Goal: Task Accomplishment & Management: Use online tool/utility

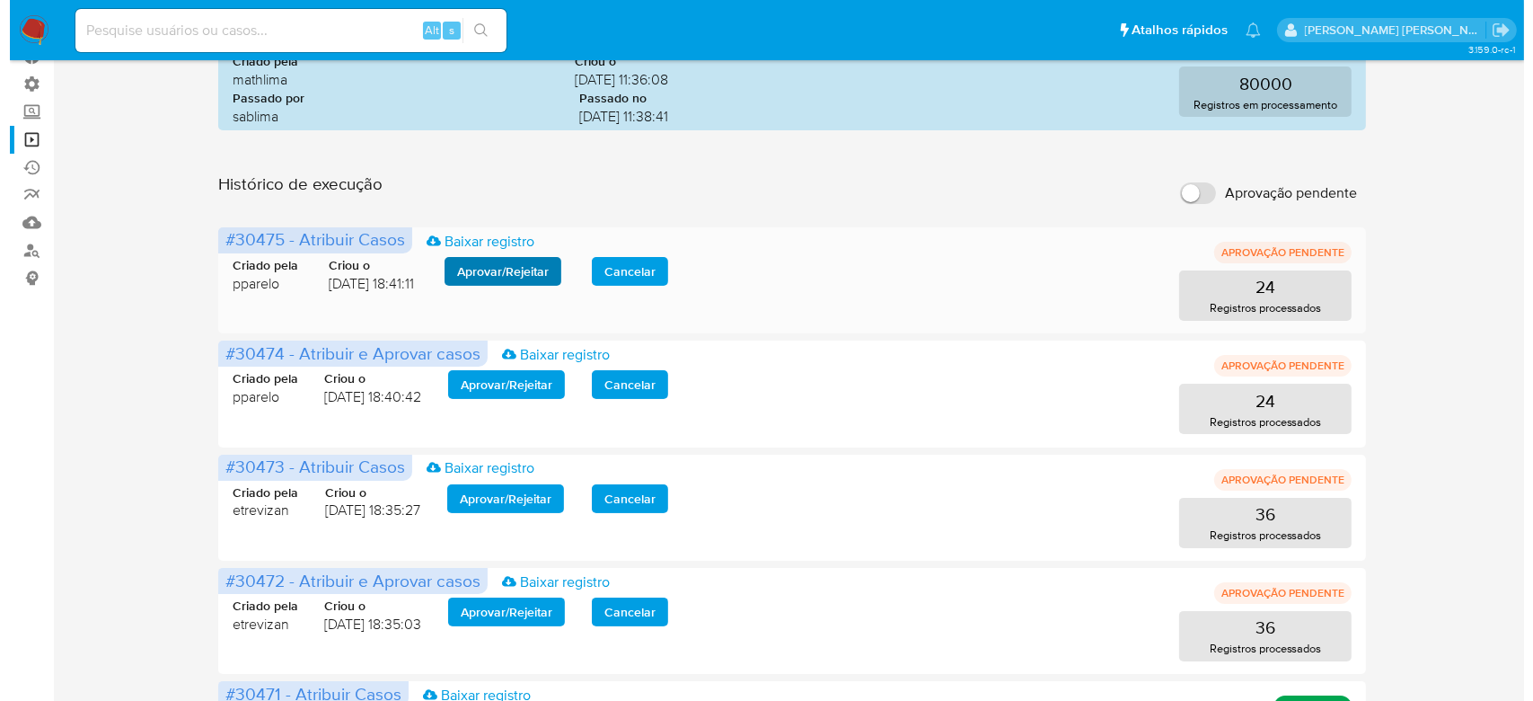
scroll to position [239, 0]
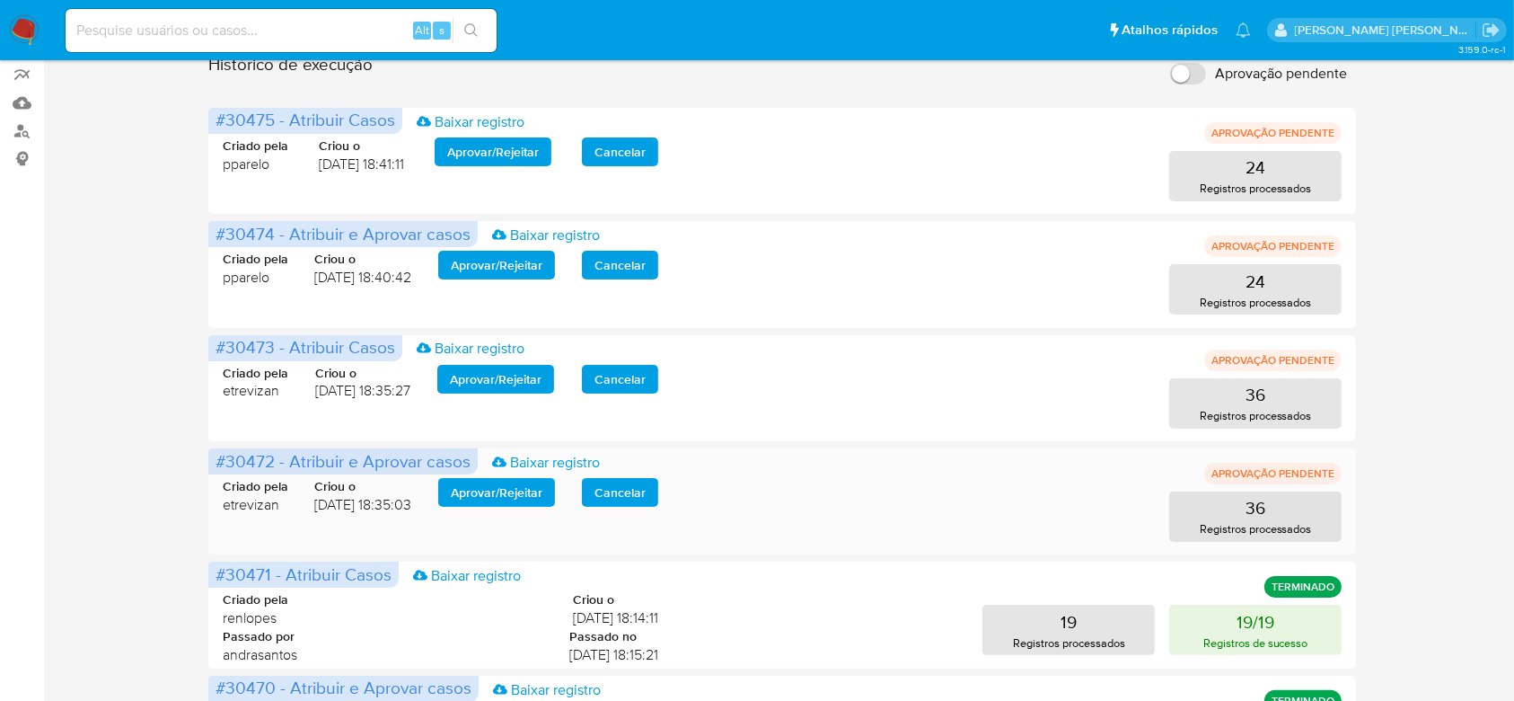
click at [509, 489] on span "Aprovar / Rejeitar" at bounding box center [497, 492] width 92 height 25
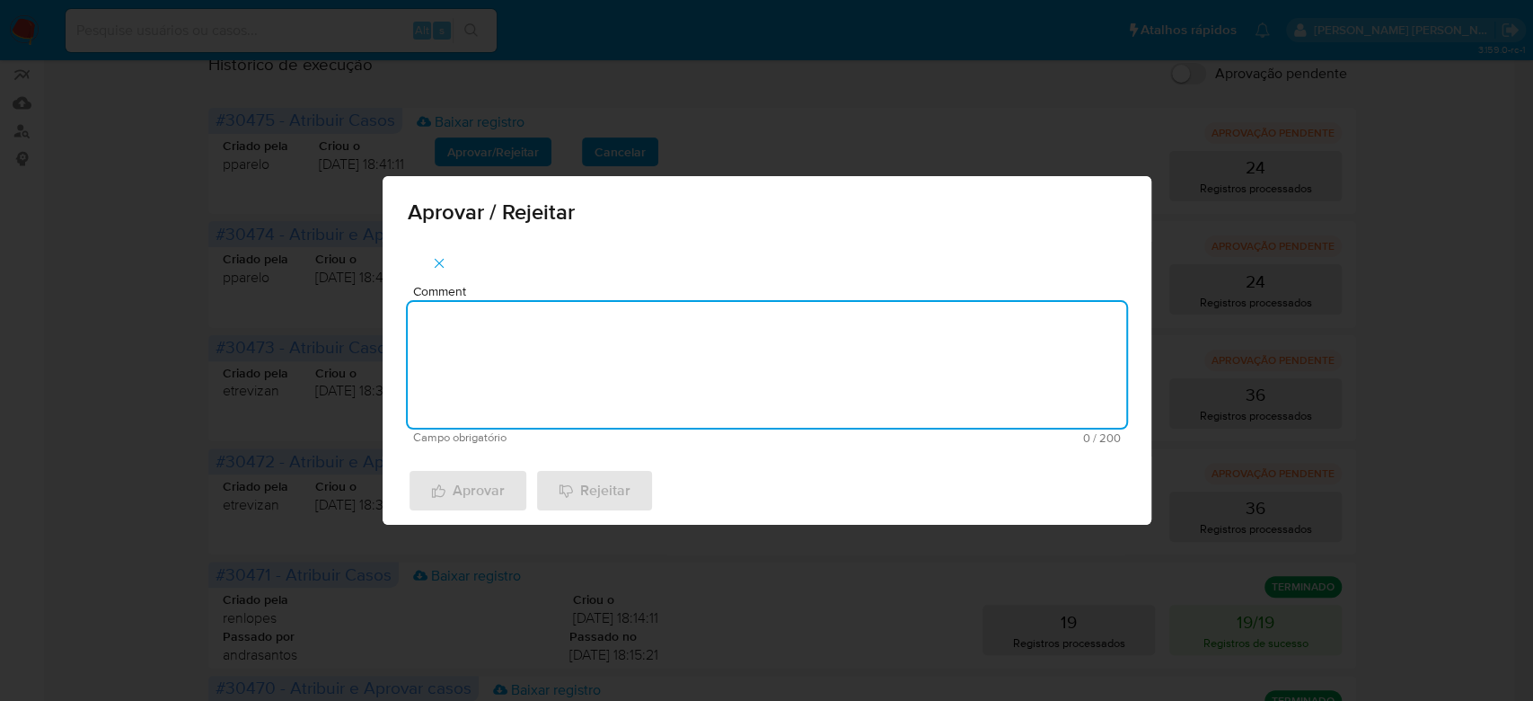
click at [541, 392] on textarea "Comment" at bounding box center [767, 365] width 719 height 126
drag, startPoint x: 544, startPoint y: 322, endPoint x: 376, endPoint y: 302, distance: 169.2
click at [379, 304] on div "Aprovar / Rejeitar Comment Para tratamento. Campo obrigatório 16 / 200 184 cara…" at bounding box center [766, 350] width 1533 height 701
click at [495, 370] on textarea "Para tratamento." at bounding box center [767, 365] width 719 height 126
type textarea "Para tratamento."
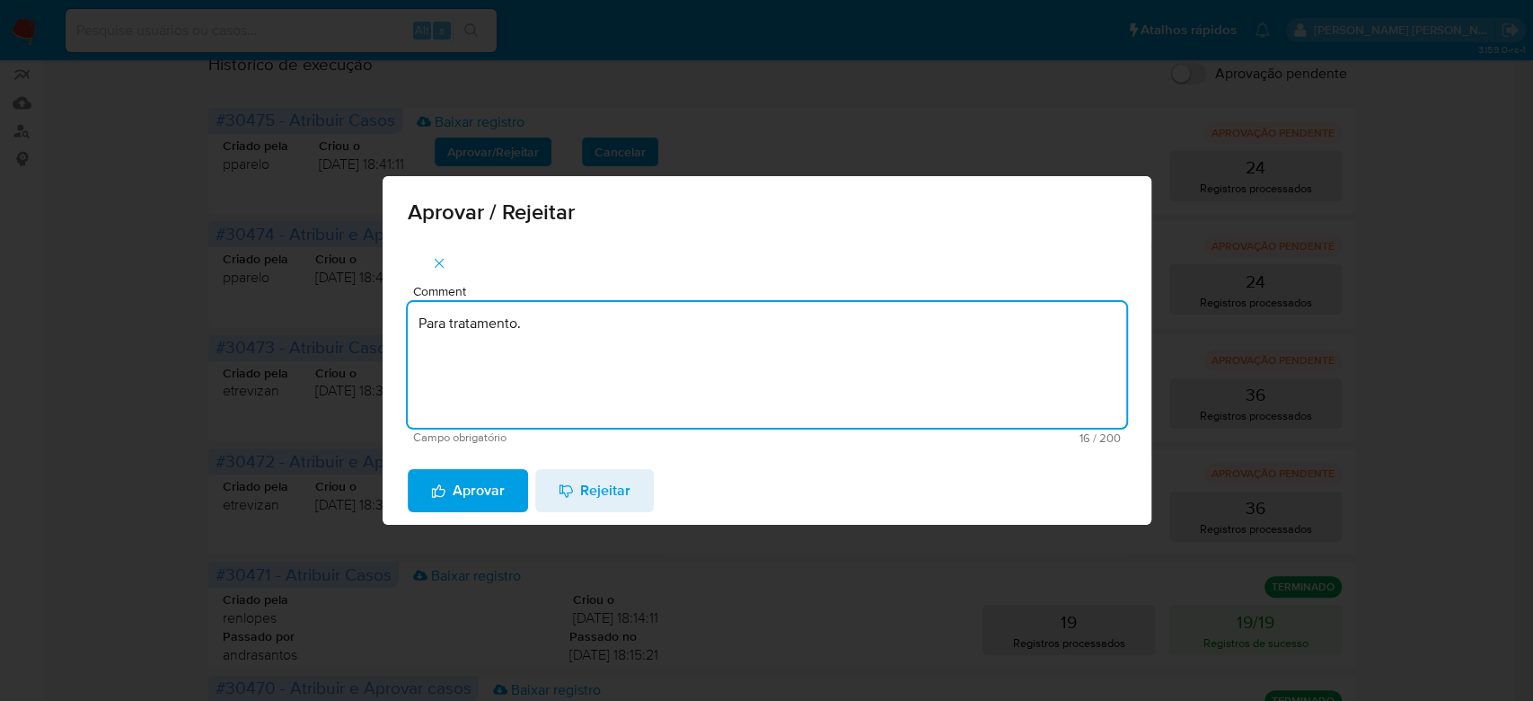
click at [476, 489] on span "Aprovar" at bounding box center [468, 491] width 74 height 40
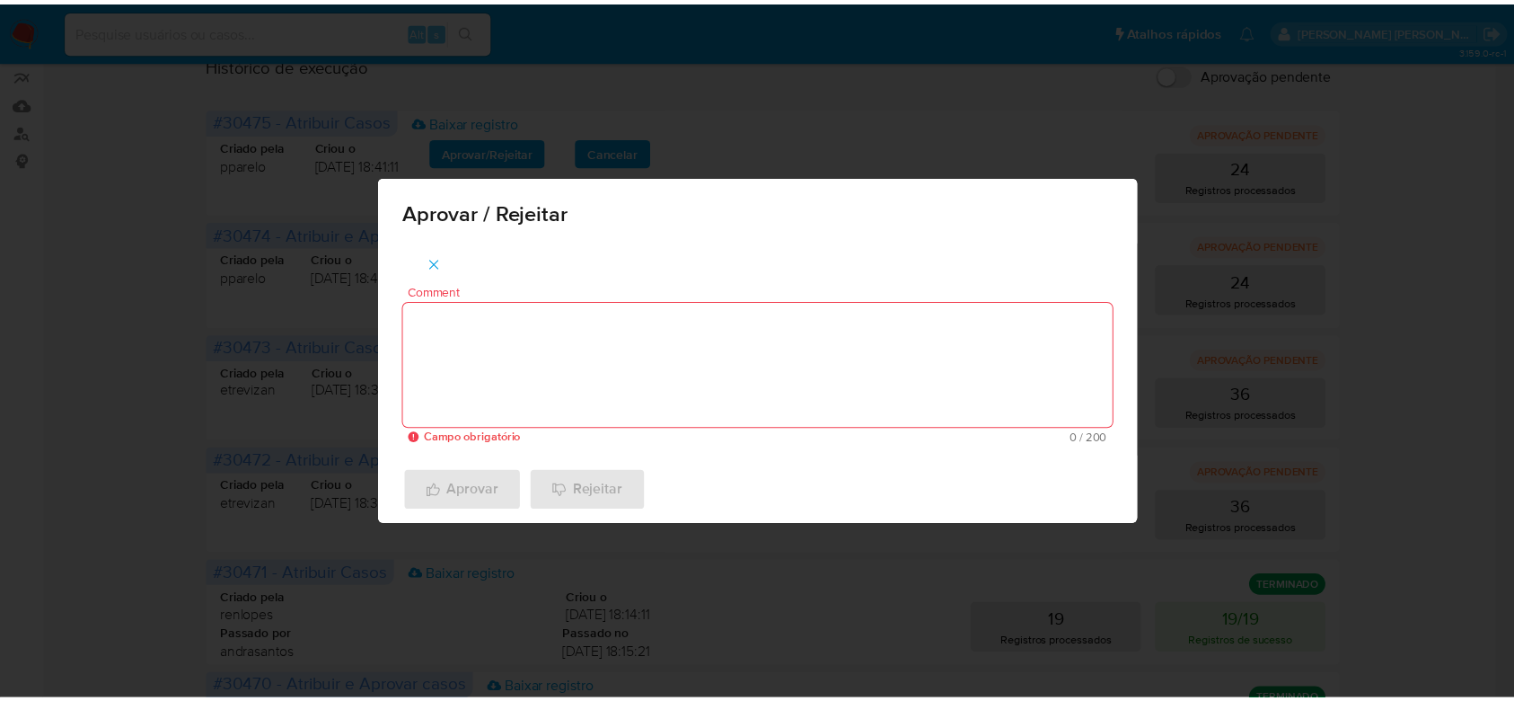
scroll to position [181, 0]
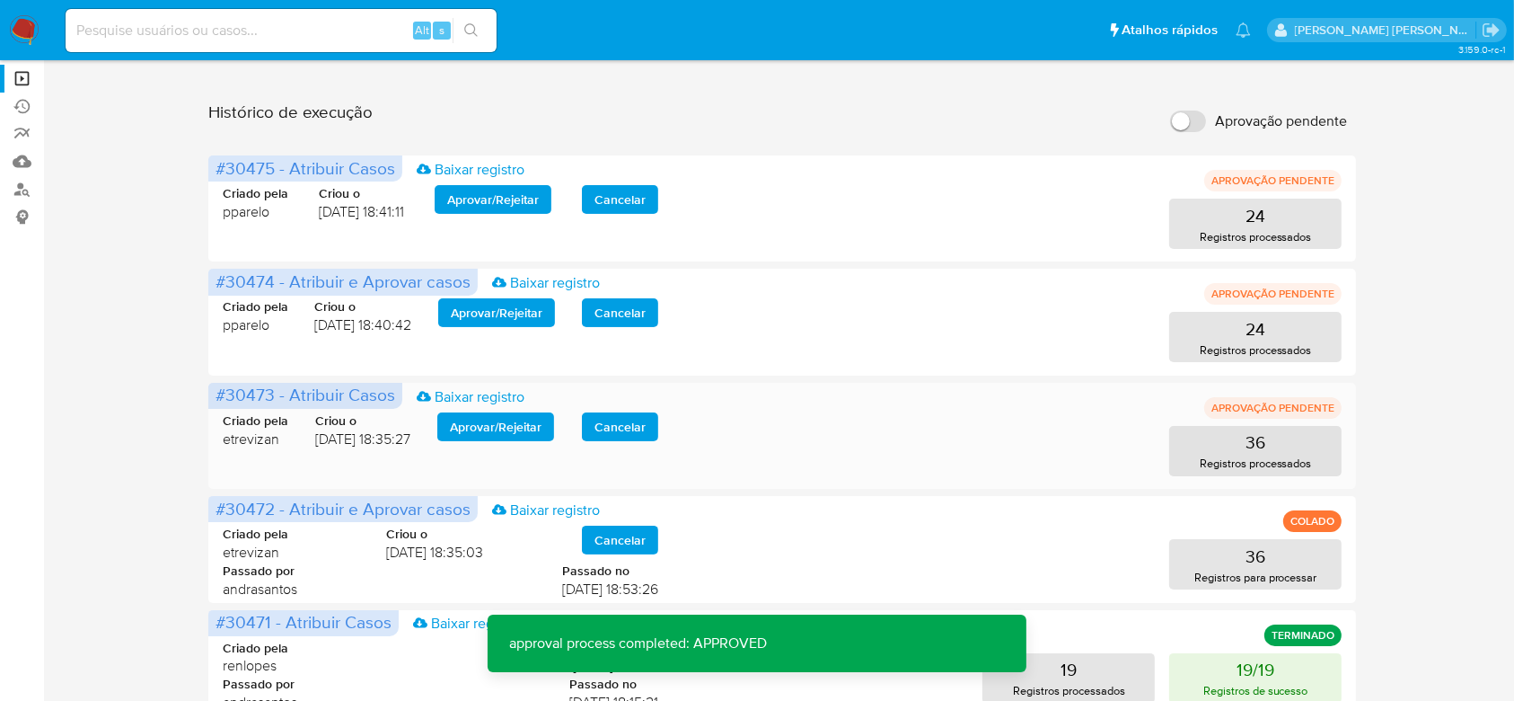
click at [495, 423] on span "Aprovar / Rejeitar" at bounding box center [496, 426] width 92 height 25
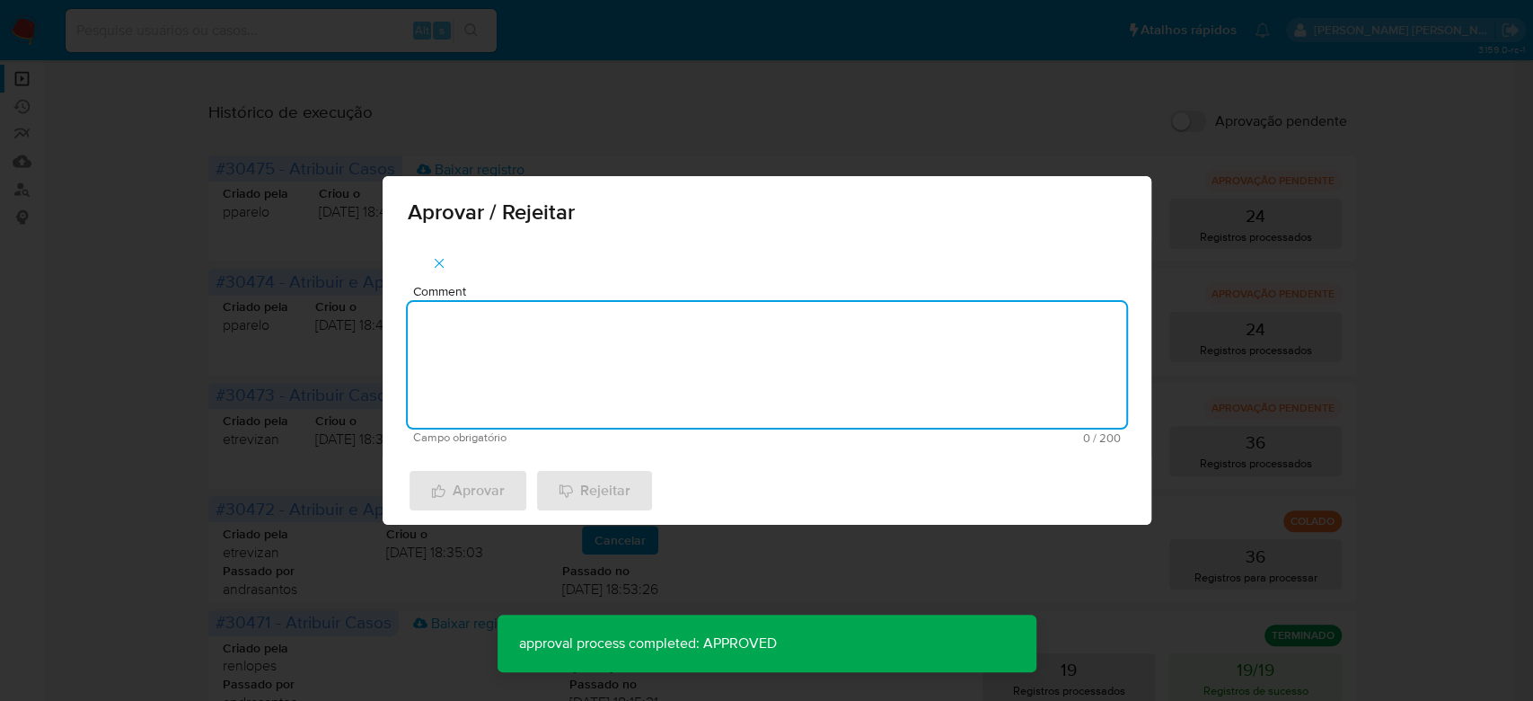
click at [500, 392] on textarea "Comment" at bounding box center [767, 365] width 719 height 126
paste textarea "Para tratamento."
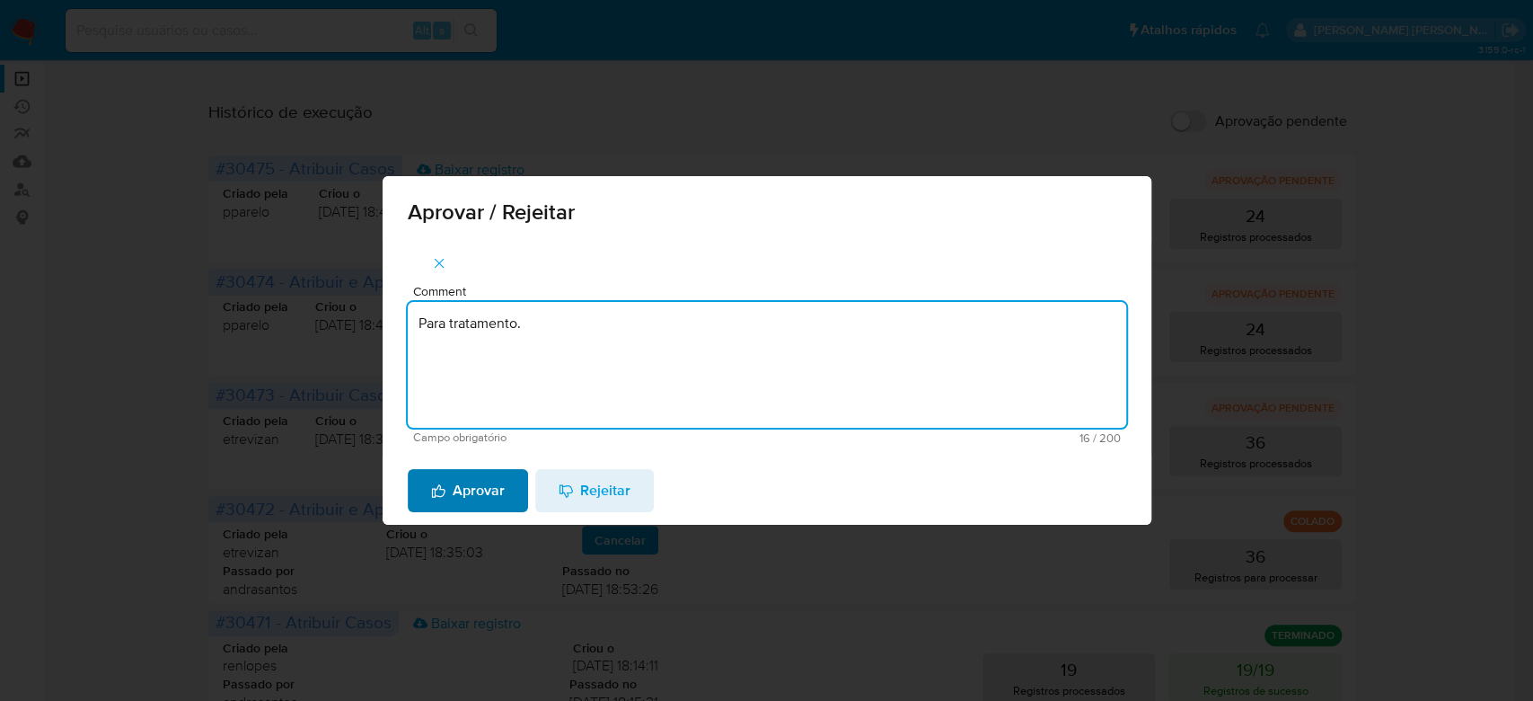
type textarea "Para tratamento."
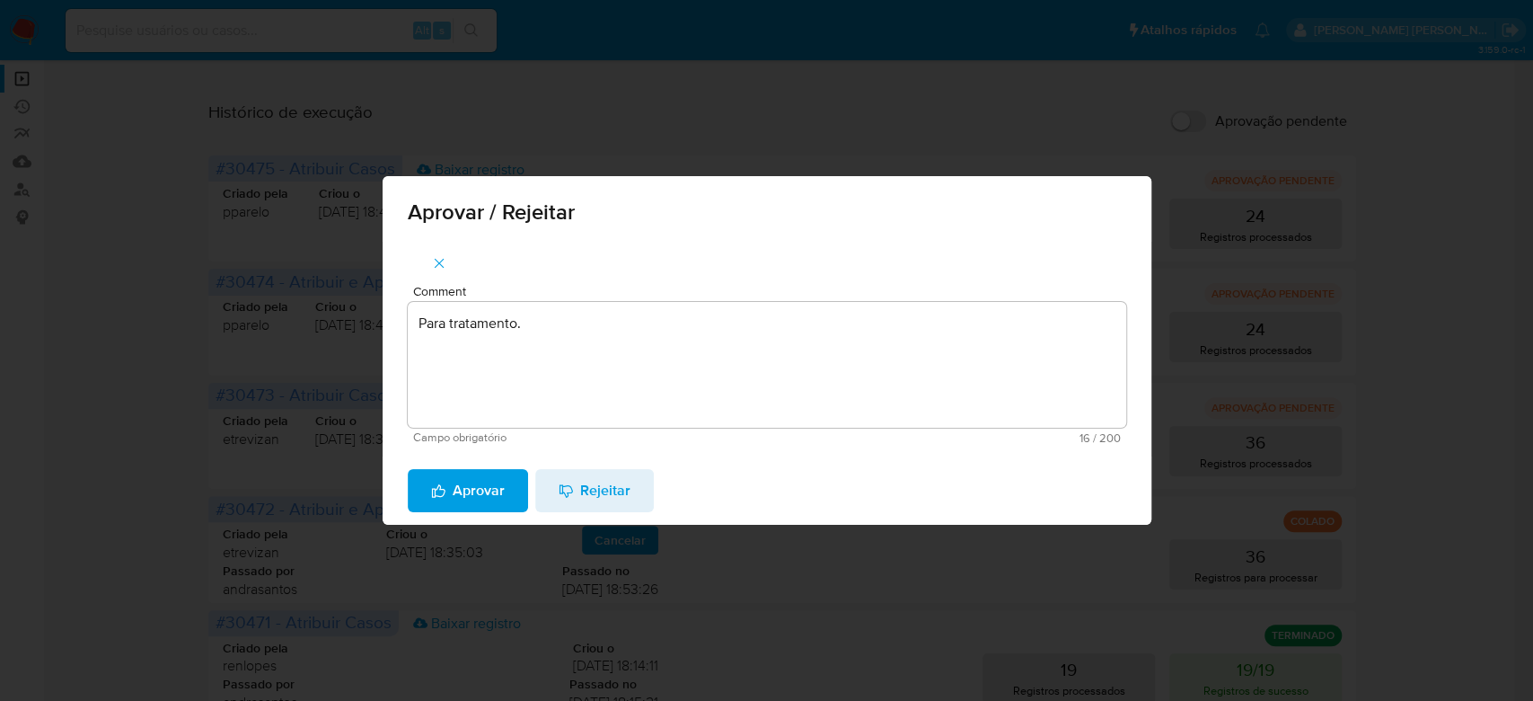
click at [454, 487] on span "Aprovar" at bounding box center [468, 491] width 74 height 40
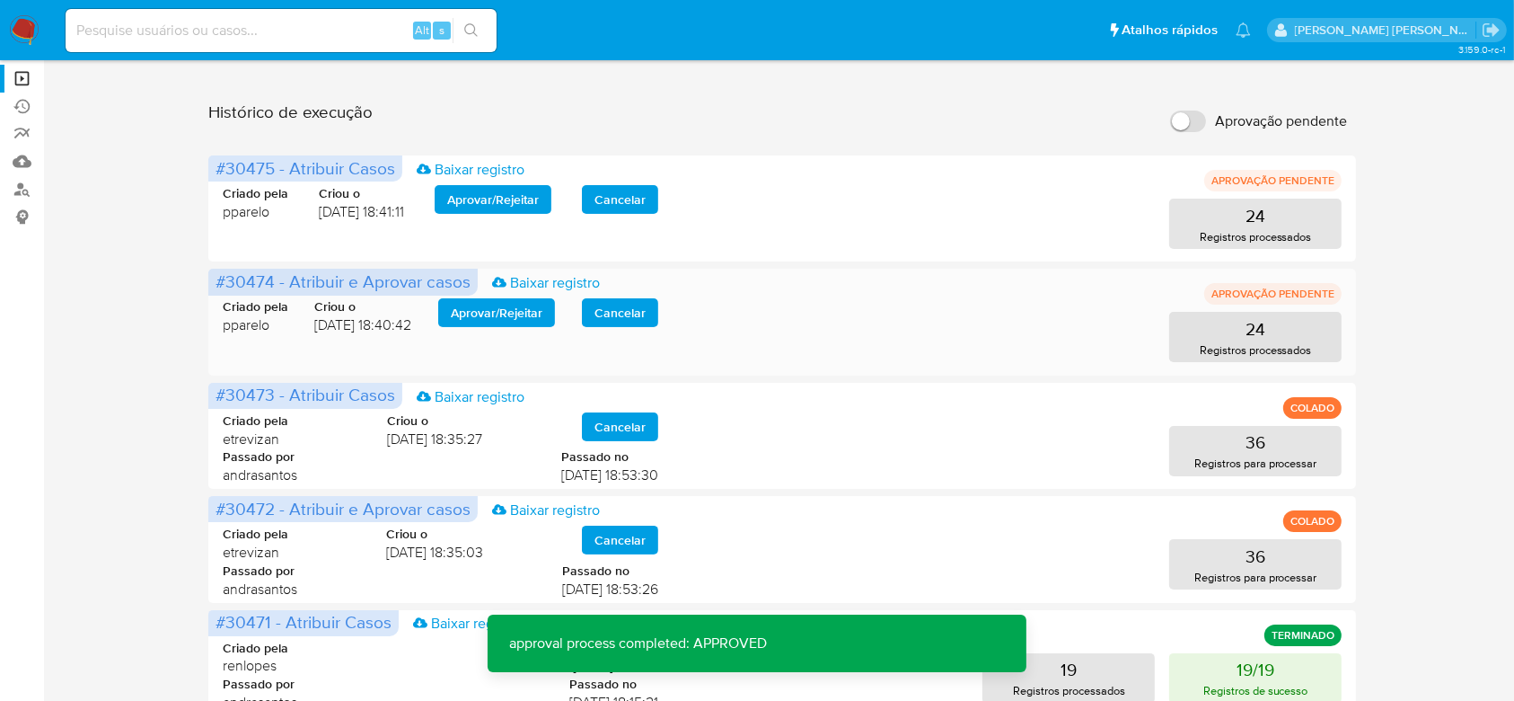
click at [486, 313] on span "Aprovar / Rejeitar" at bounding box center [497, 312] width 92 height 25
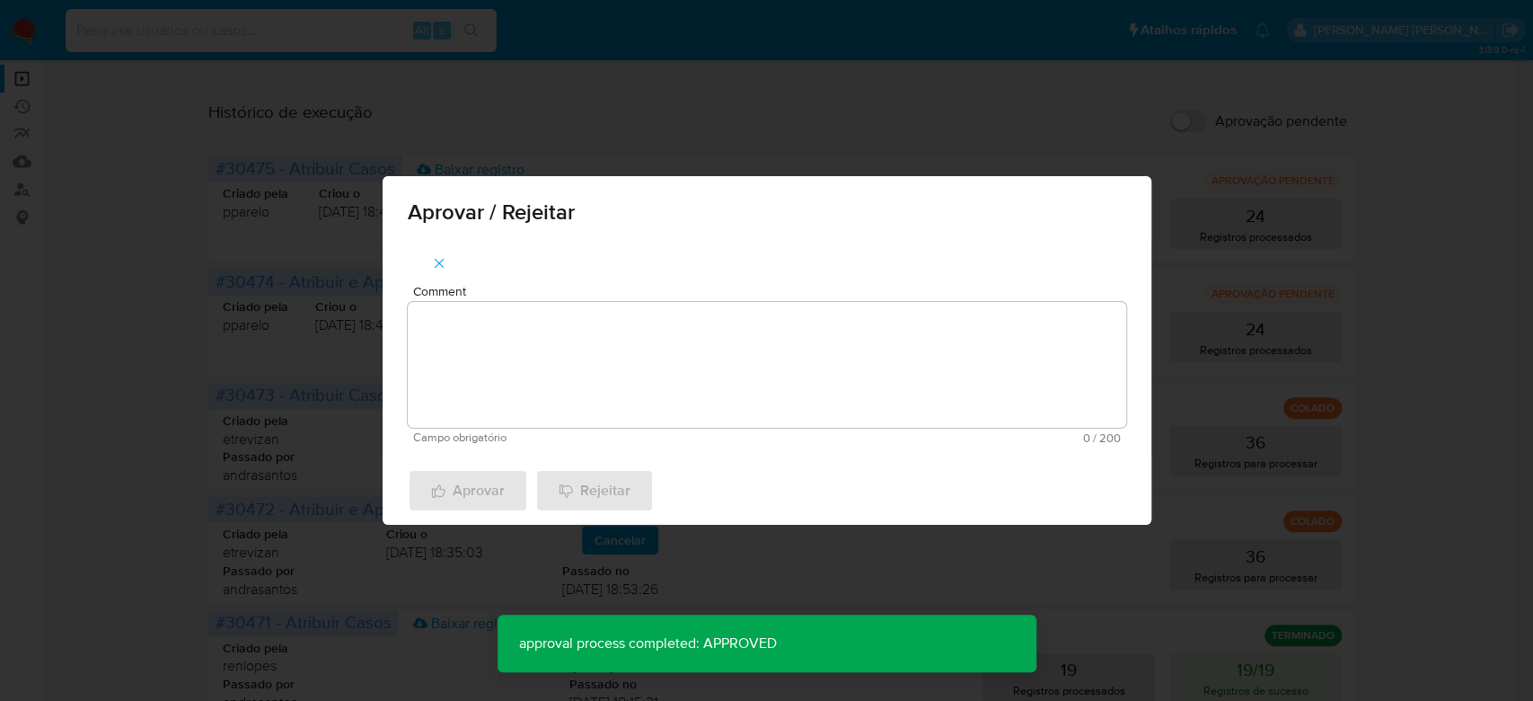
click at [478, 340] on textarea "Comment" at bounding box center [767, 365] width 719 height 126
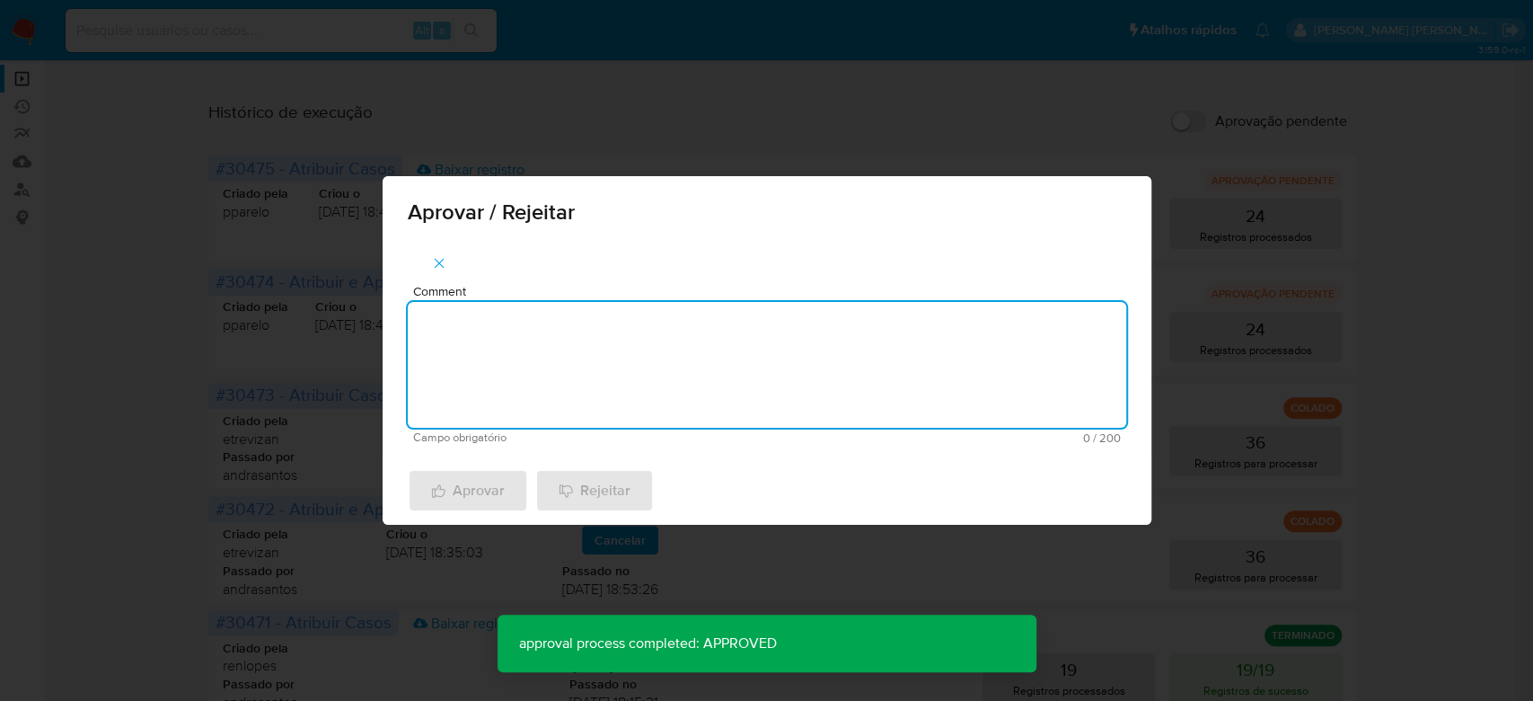
paste textarea "Para tratamento."
type textarea "Para tratamento."
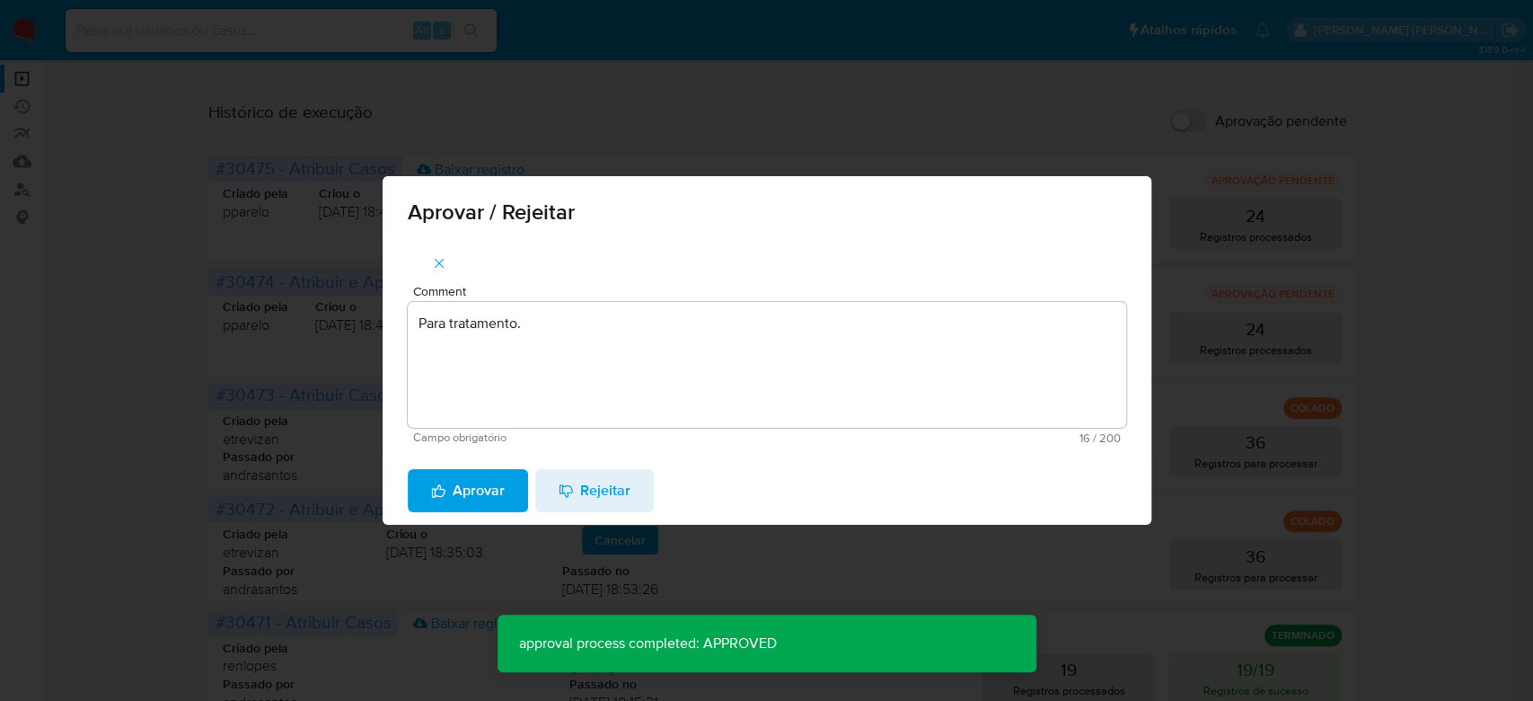
click at [464, 501] on span "Aprovar" at bounding box center [468, 491] width 74 height 40
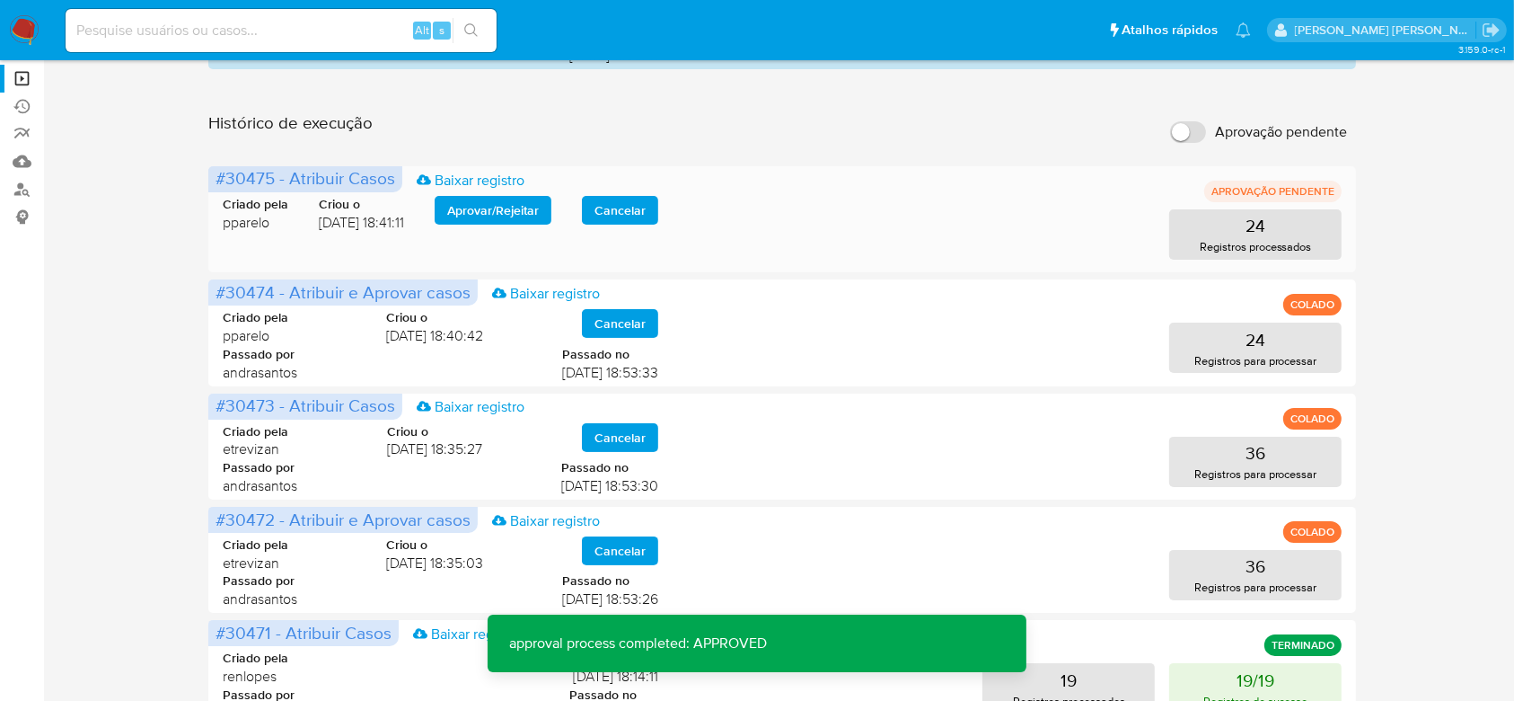
click at [489, 221] on span "Aprovar / Rejeitar" at bounding box center [493, 210] width 92 height 25
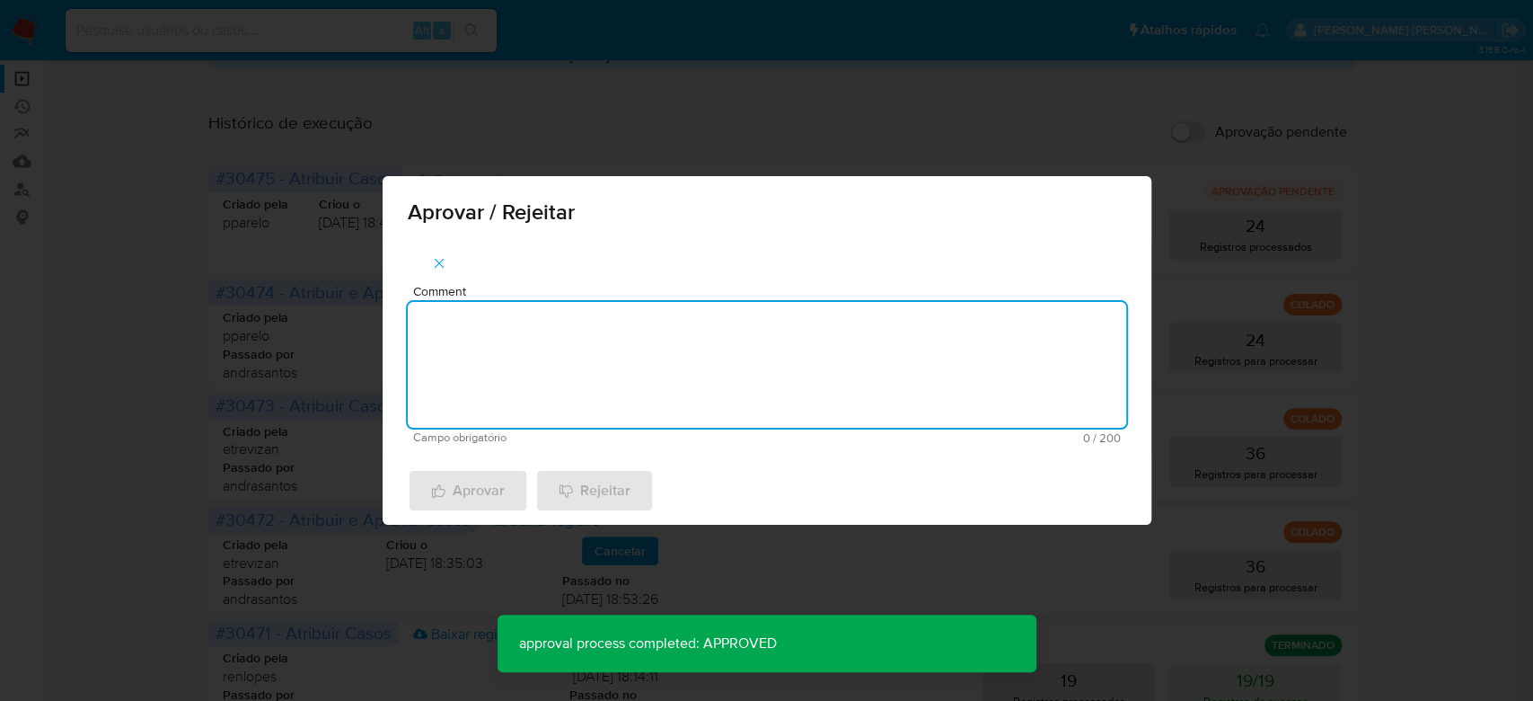
click at [479, 345] on textarea "Comment" at bounding box center [767, 365] width 719 height 126
paste textarea "Para tratamento."
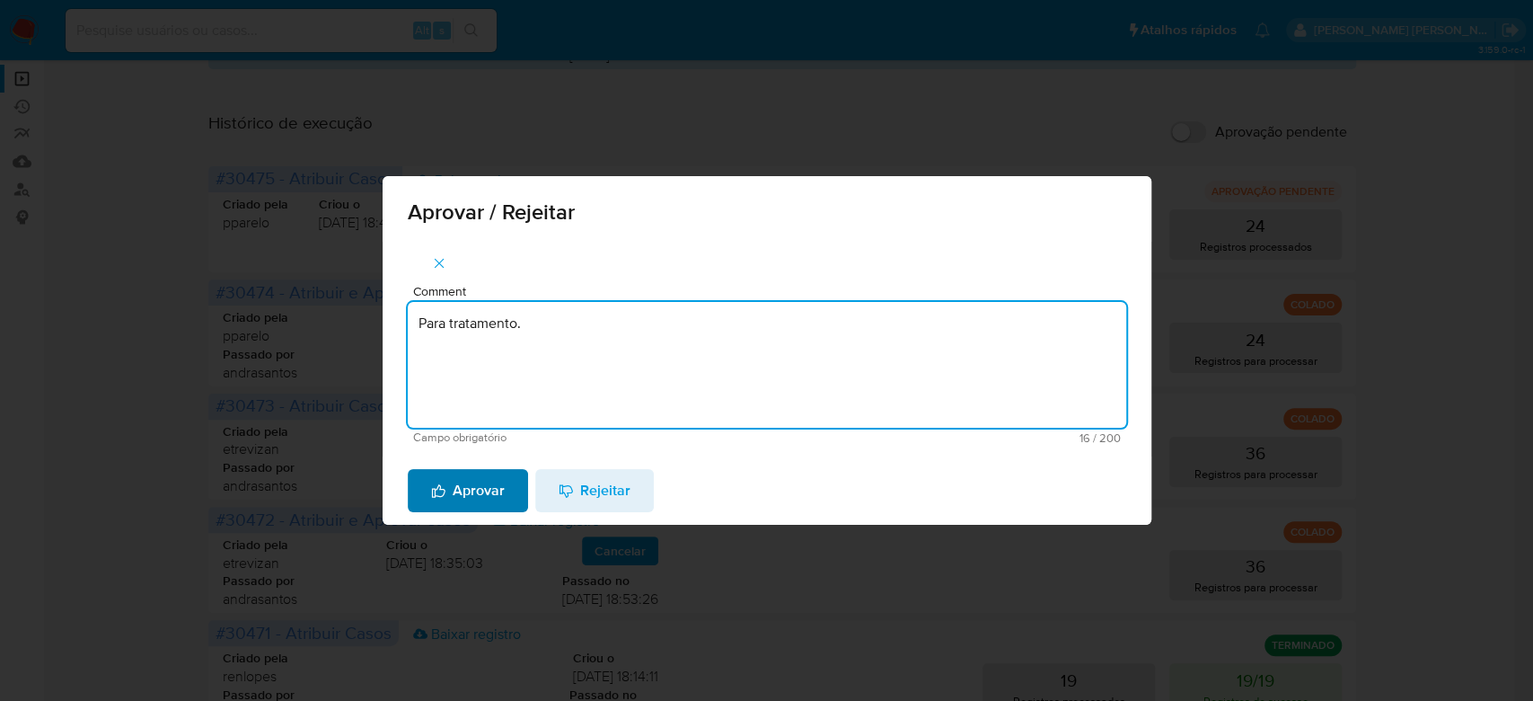
type textarea "Para tratamento."
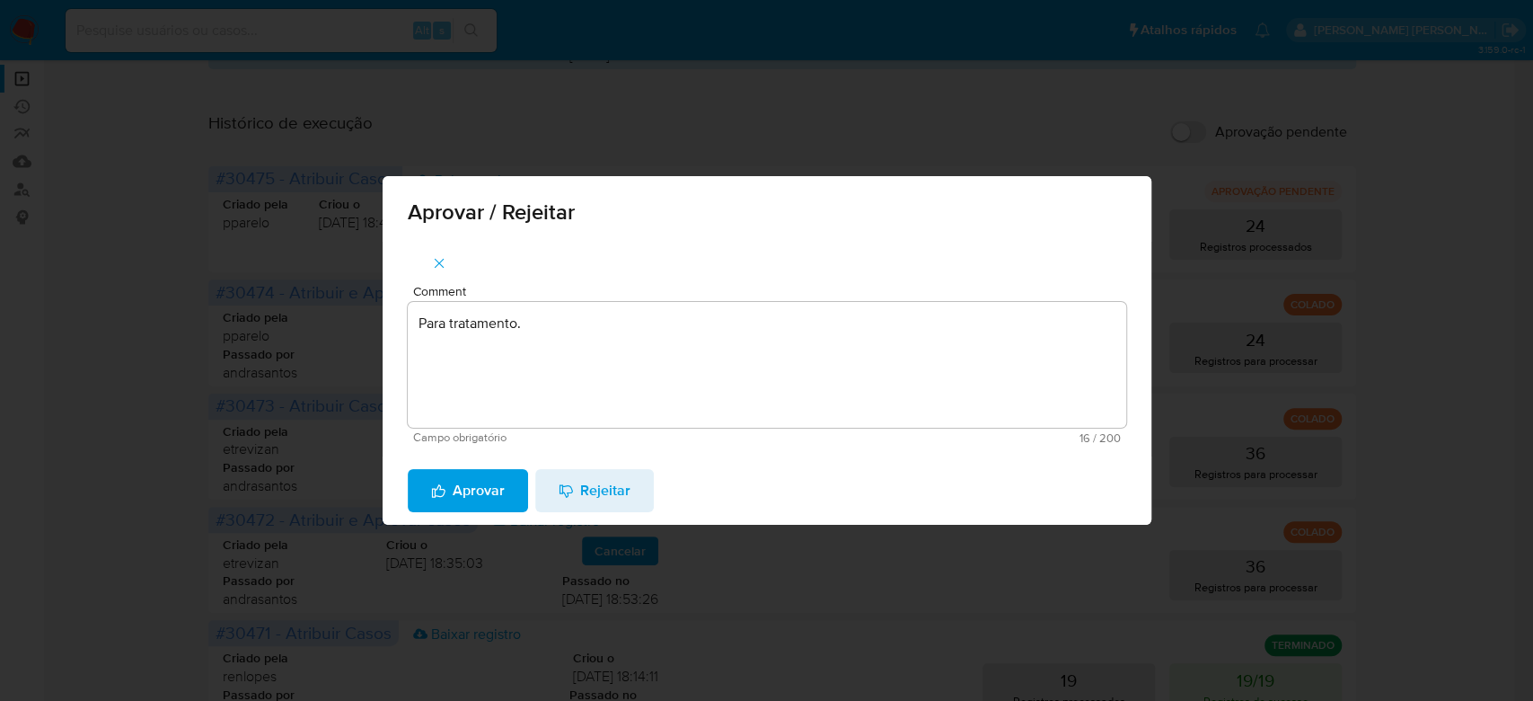
click at [467, 480] on span "Aprovar" at bounding box center [468, 491] width 74 height 40
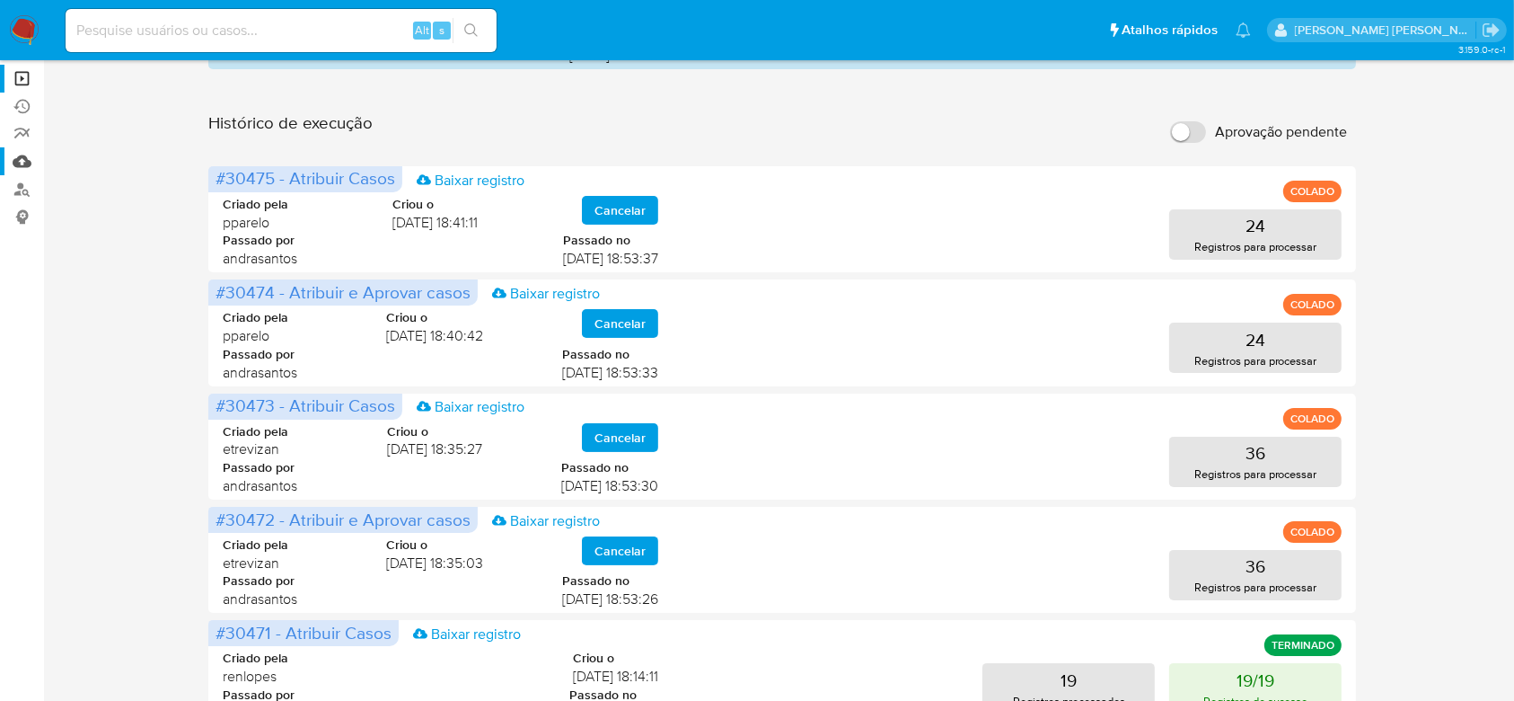
scroll to position [0, 0]
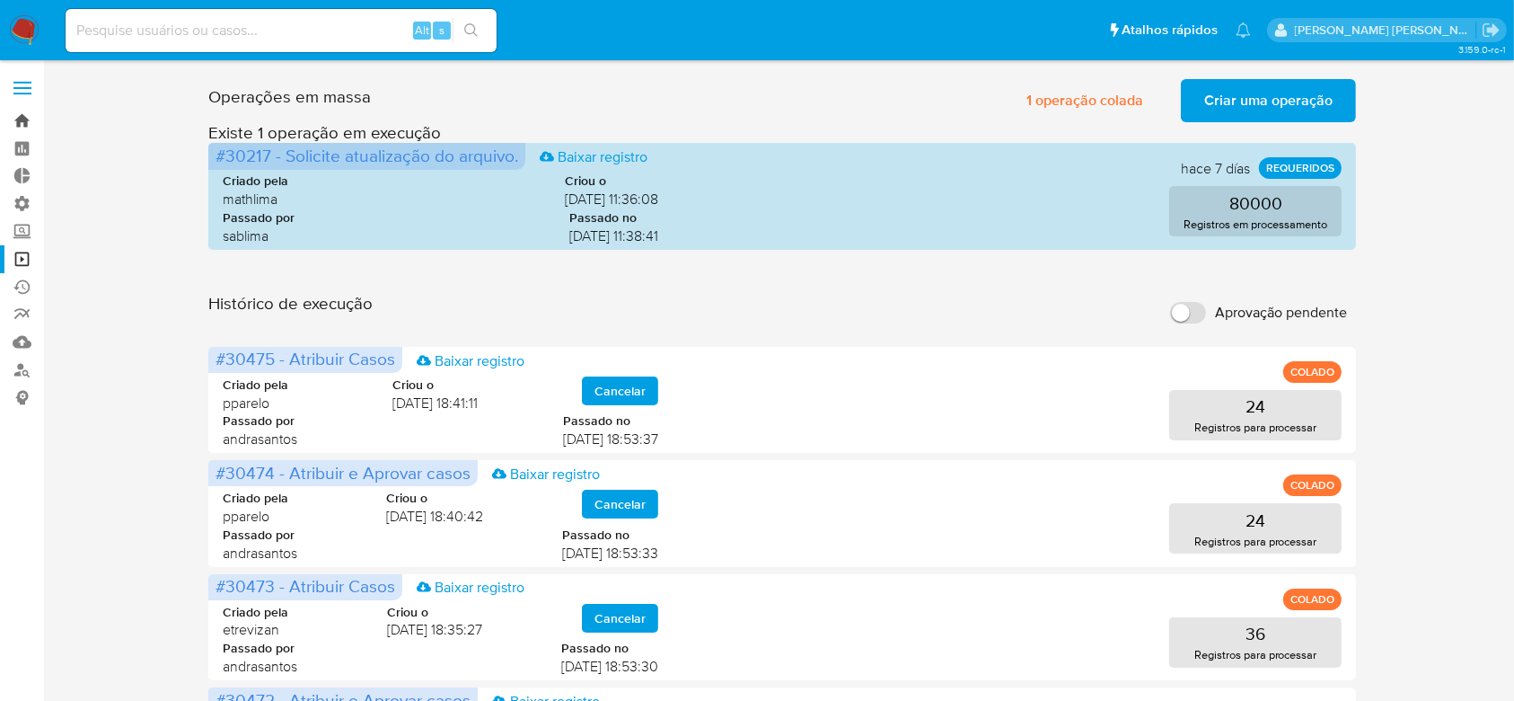
click at [31, 117] on link "Bandeja" at bounding box center [107, 121] width 214 height 28
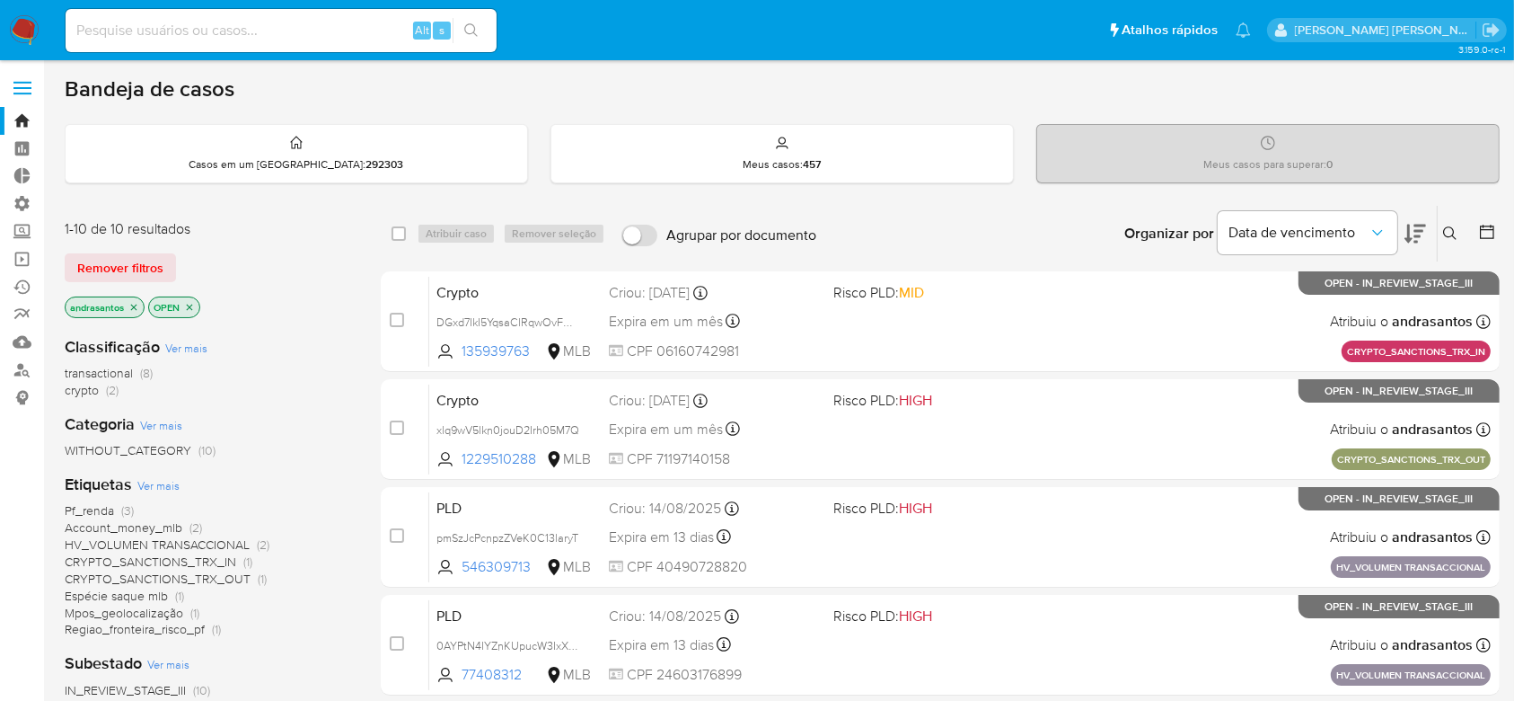
click at [134, 305] on icon "close-filter" at bounding box center [134, 307] width 6 height 6
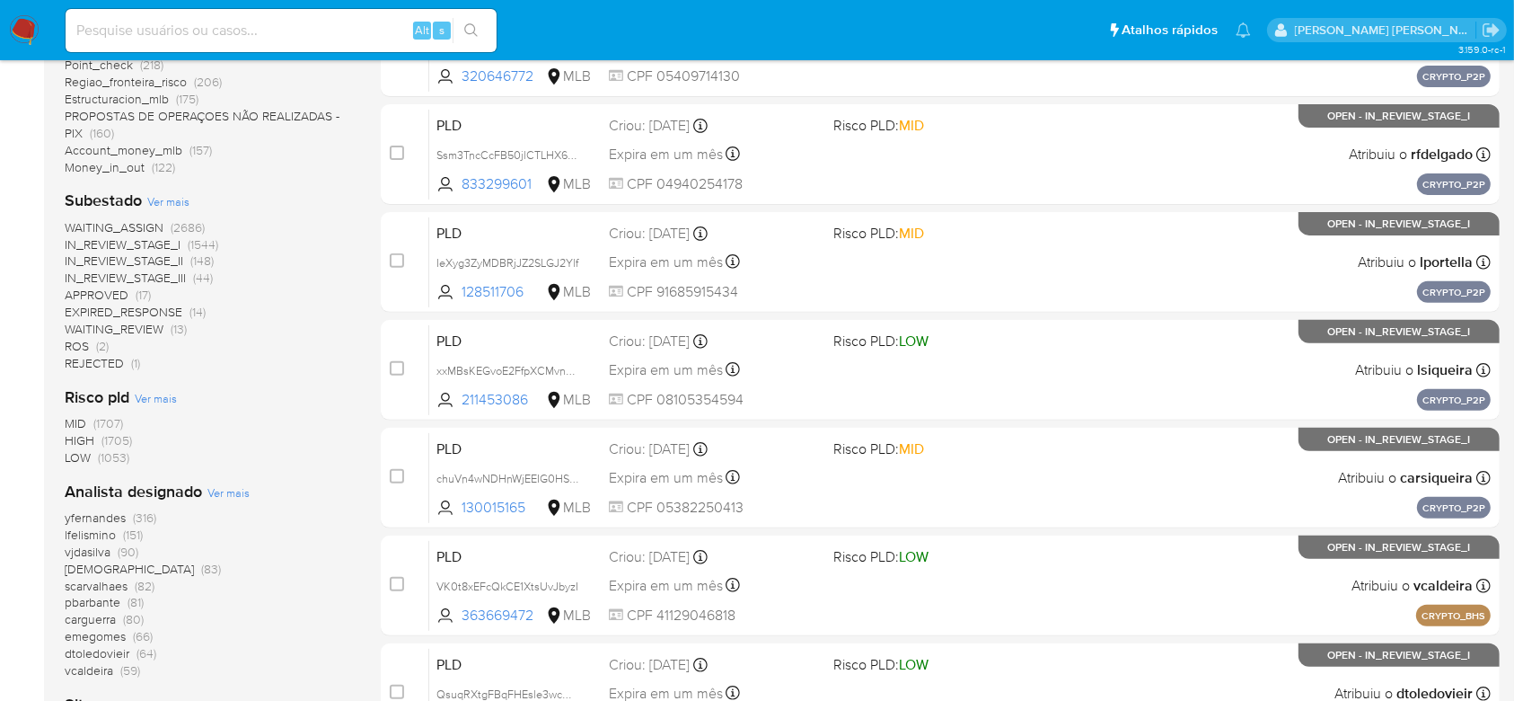
scroll to position [798, 0]
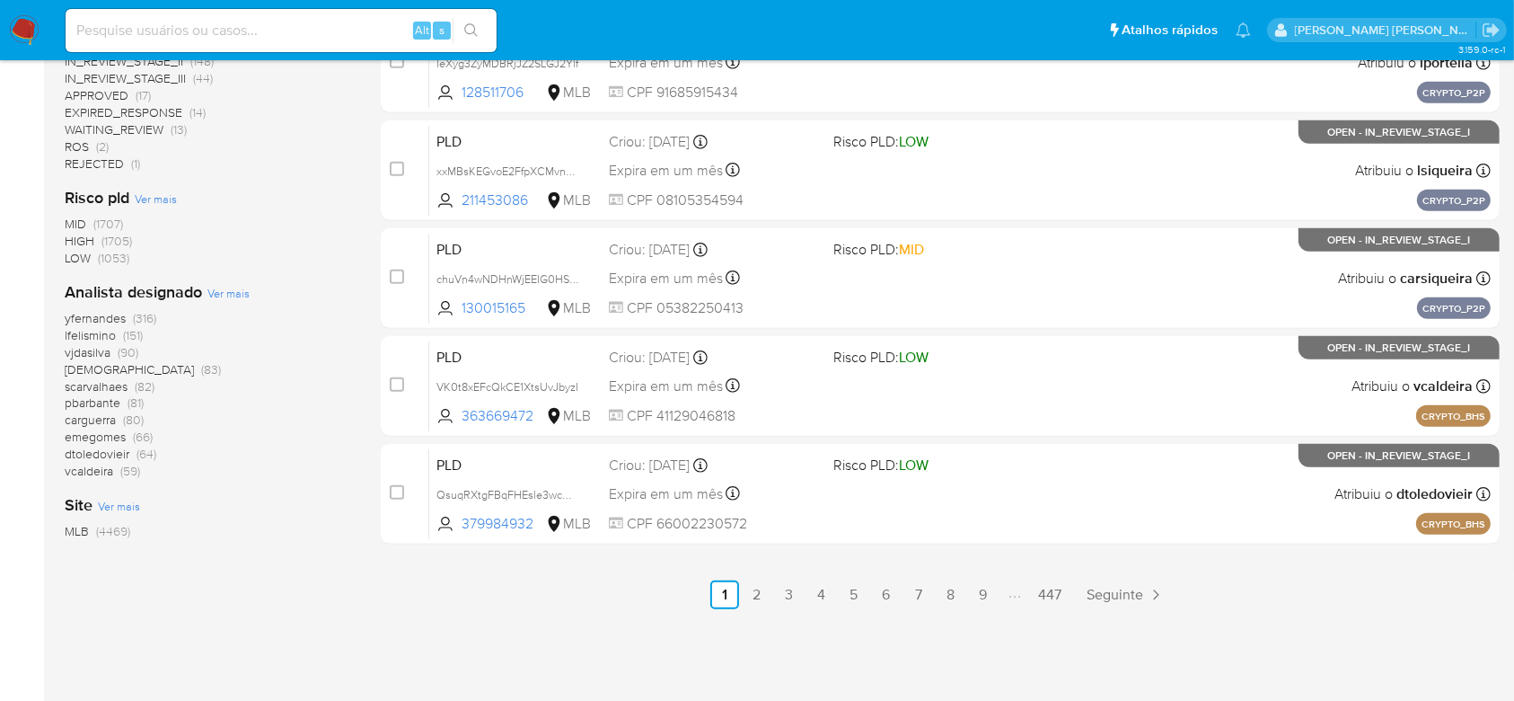
click at [221, 293] on span "Ver mais" at bounding box center [228, 293] width 42 height 16
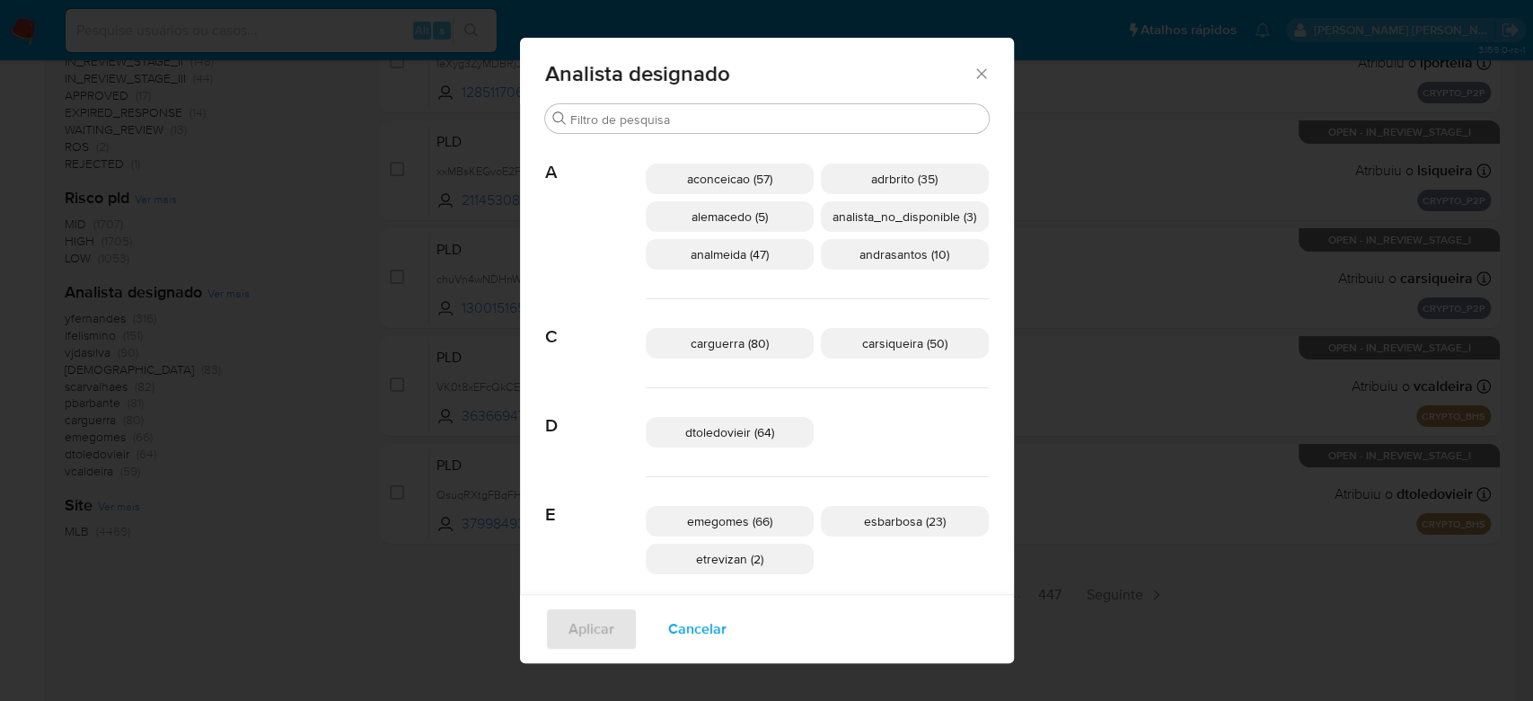
click at [973, 78] on icon "Fechar" at bounding box center [982, 74] width 18 height 18
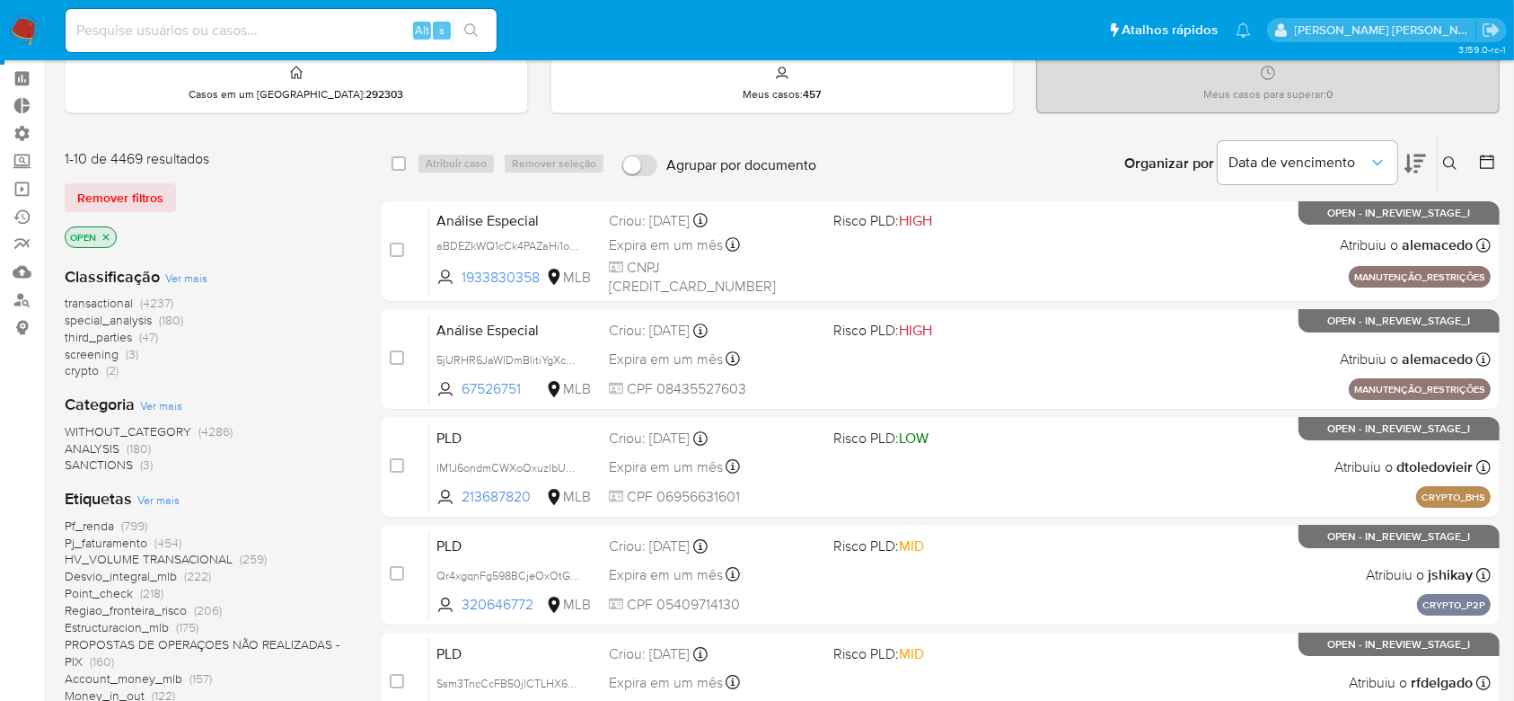
scroll to position [0, 0]
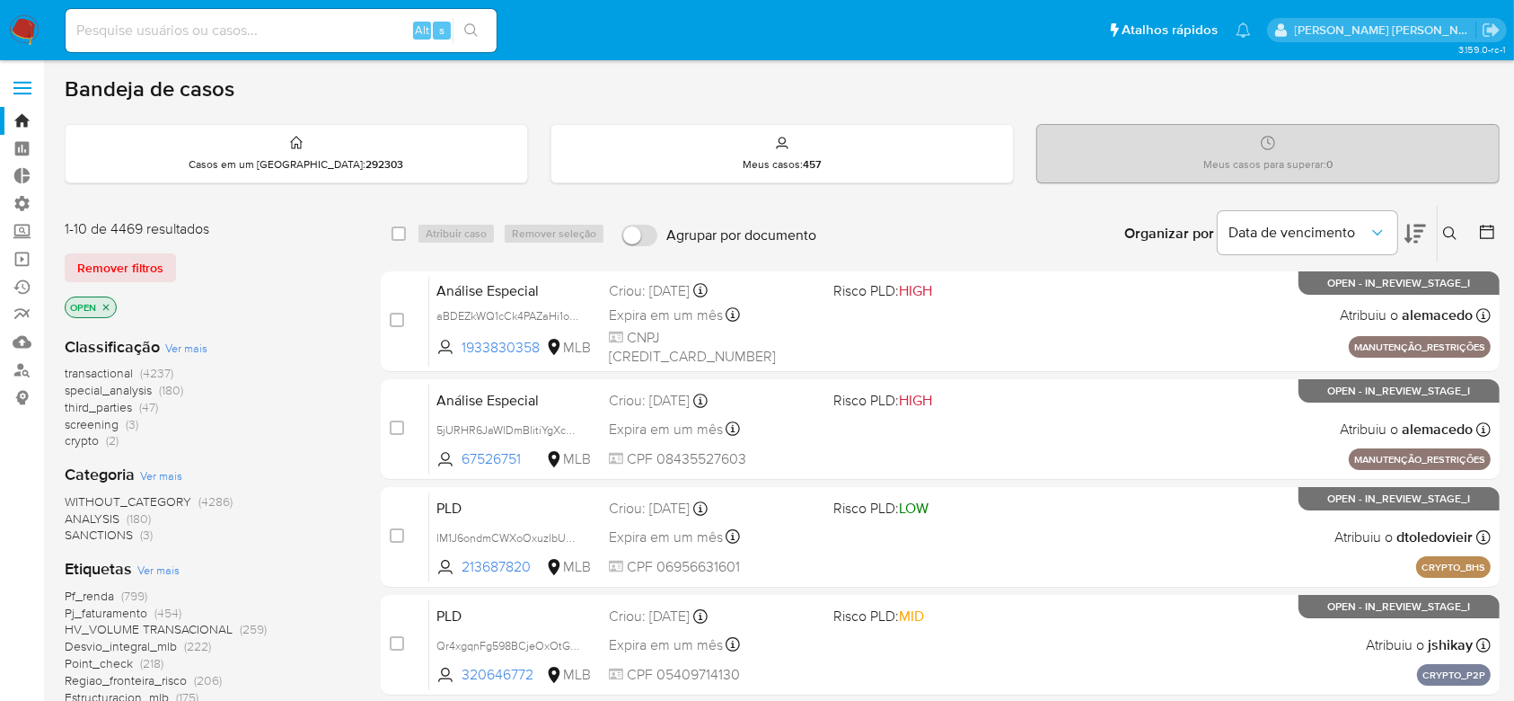
click at [1487, 229] on icon at bounding box center [1487, 232] width 18 height 18
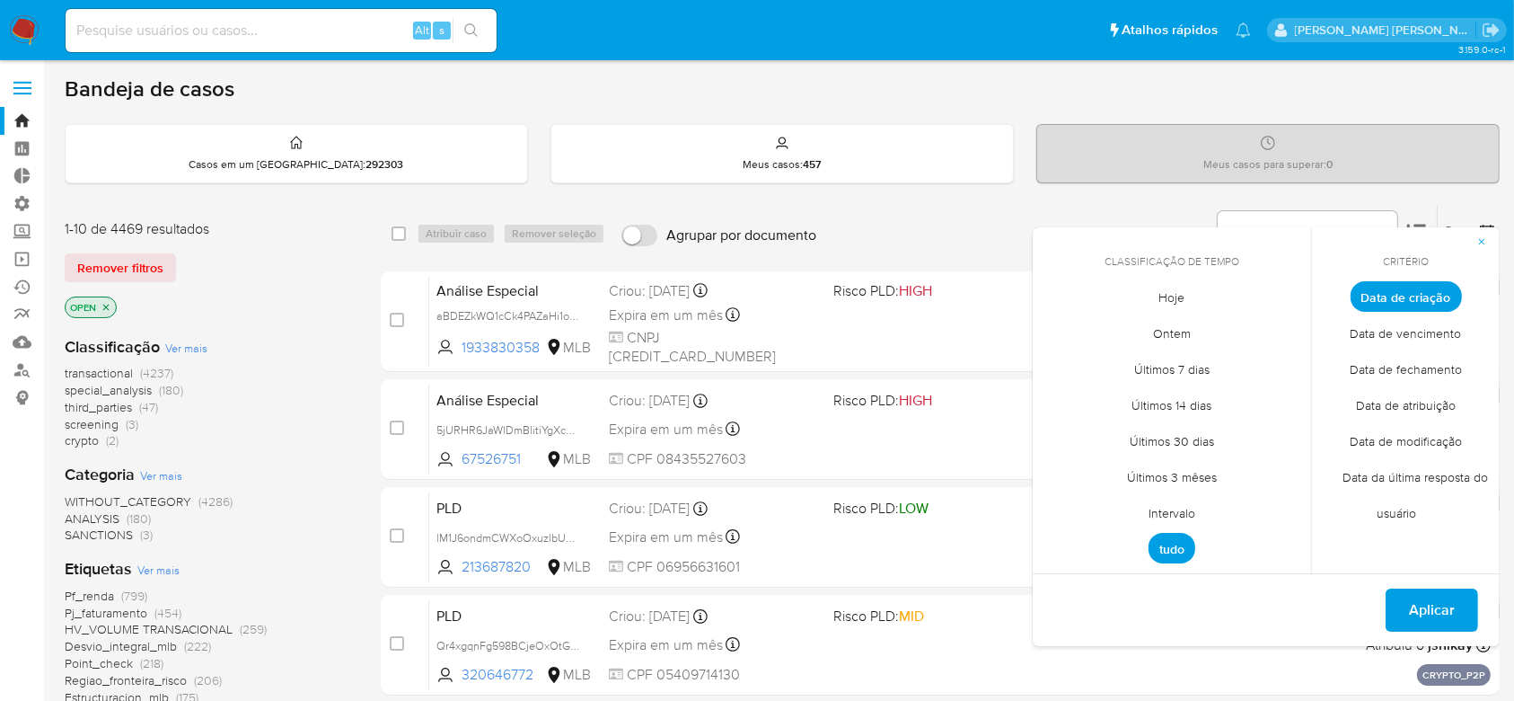
click at [1159, 506] on span "Intervalo" at bounding box center [1172, 513] width 84 height 37
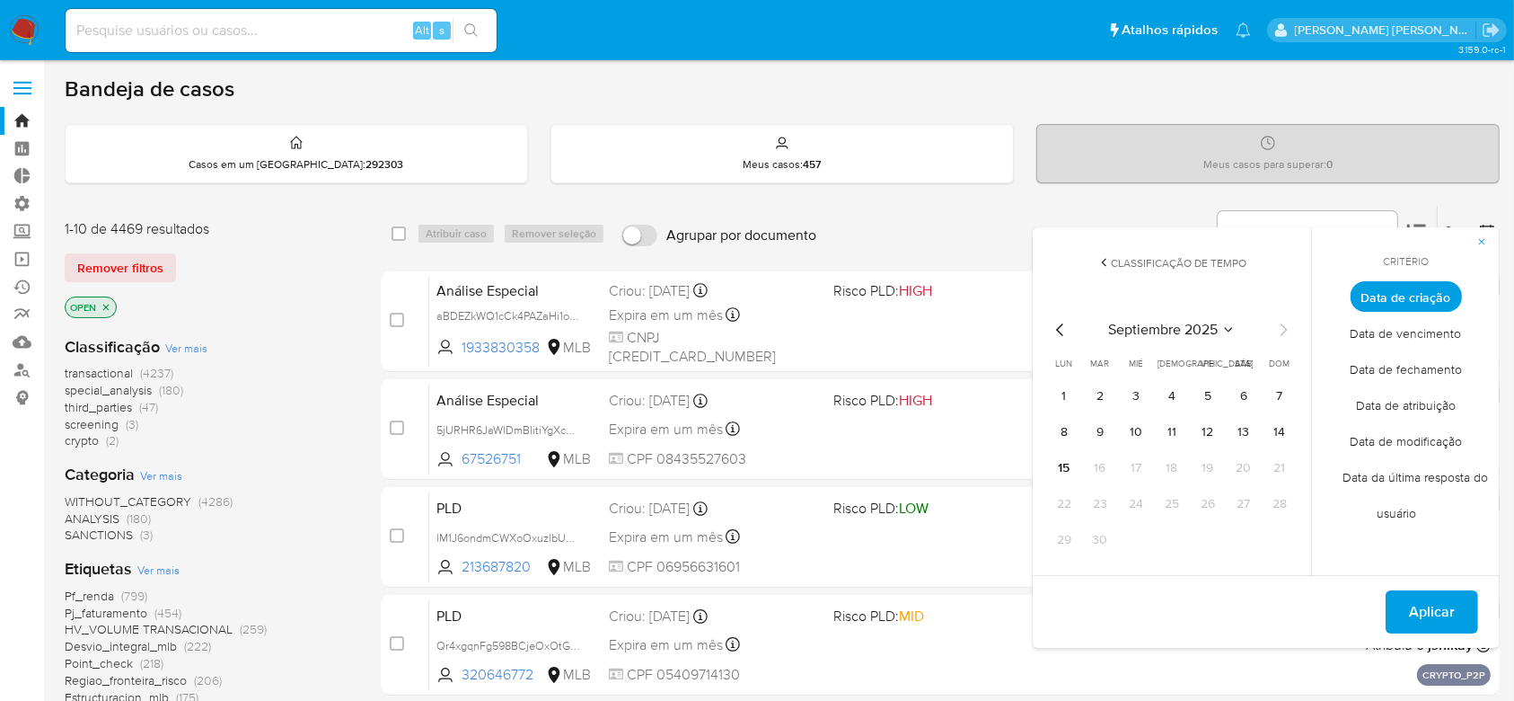
click at [1063, 334] on icon "Mes anterior" at bounding box center [1061, 330] width 22 height 22
click at [1221, 389] on td "1" at bounding box center [1208, 396] width 29 height 29
click at [1212, 391] on button "1" at bounding box center [1208, 396] width 29 height 29
click at [1283, 334] on icon "Mes siguiente" at bounding box center [1284, 330] width 22 height 22
click at [1100, 433] on button "9" at bounding box center [1100, 432] width 29 height 29
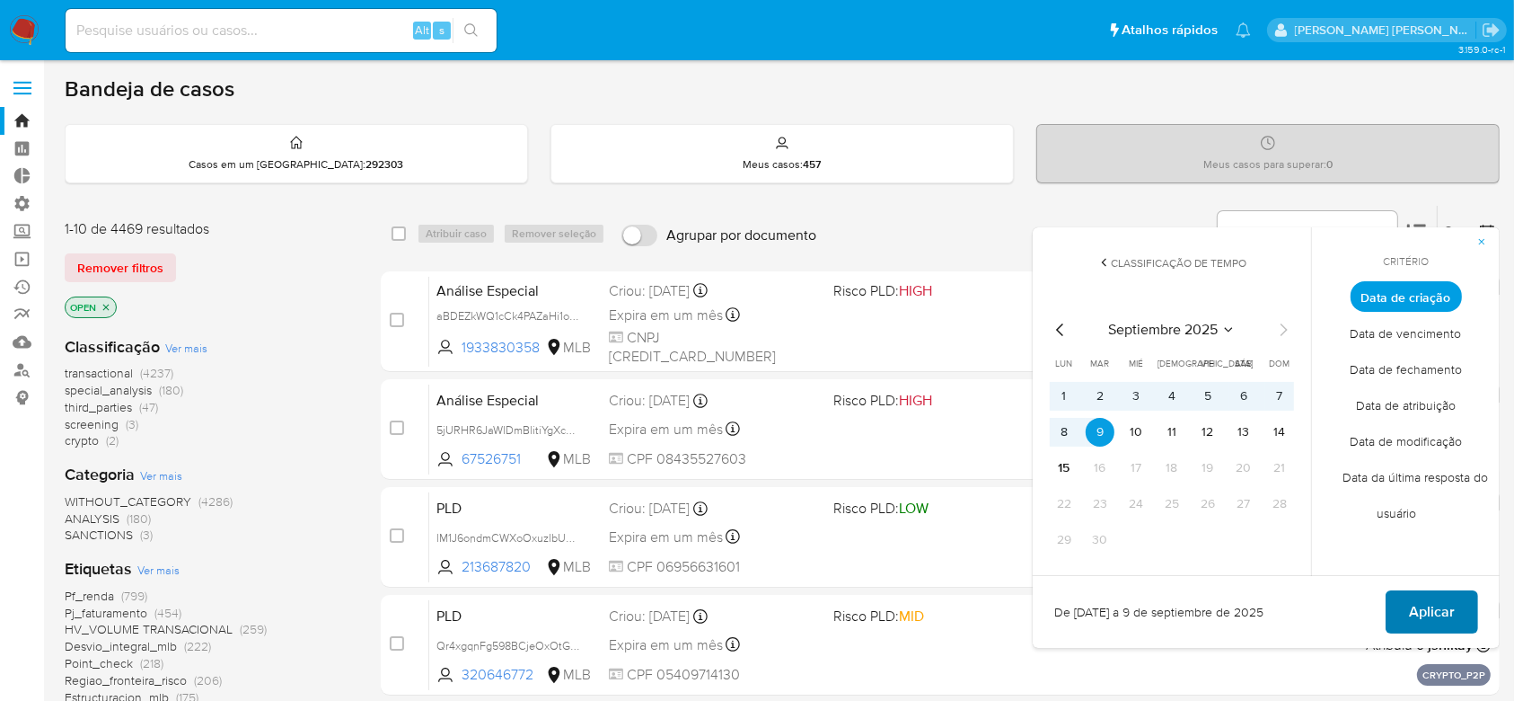
click at [1443, 613] on span "Aplicar" at bounding box center [1432, 612] width 46 height 40
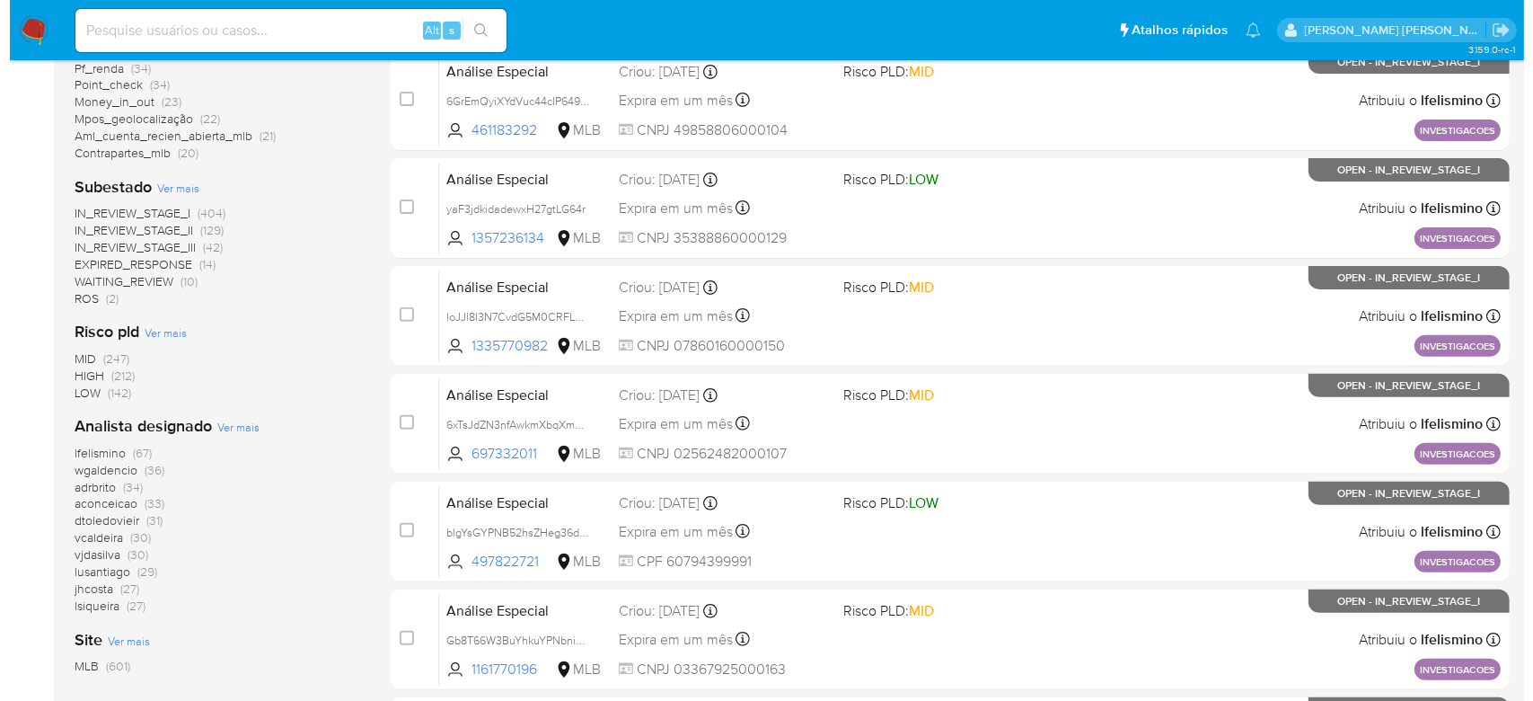
scroll to position [598, 0]
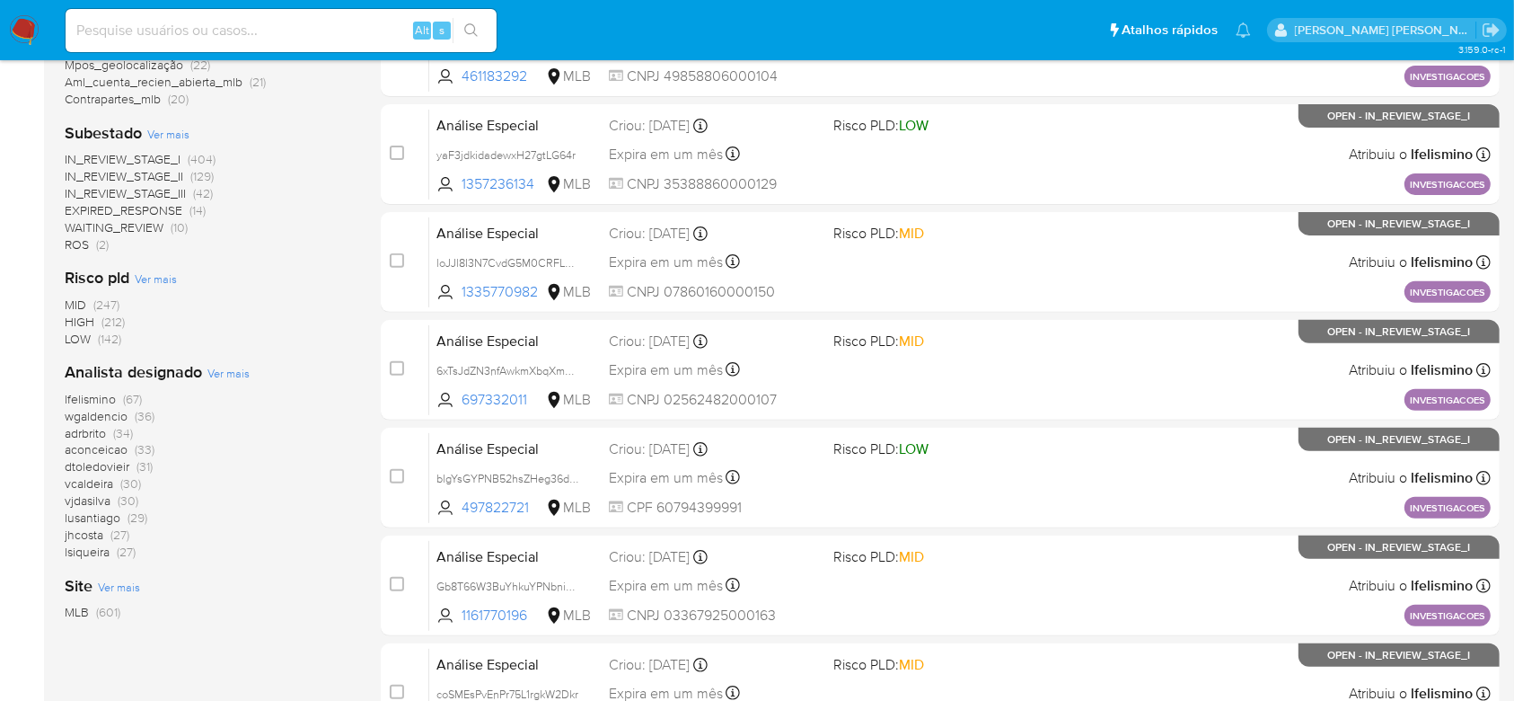
click at [223, 377] on span "Ver mais" at bounding box center [228, 373] width 42 height 16
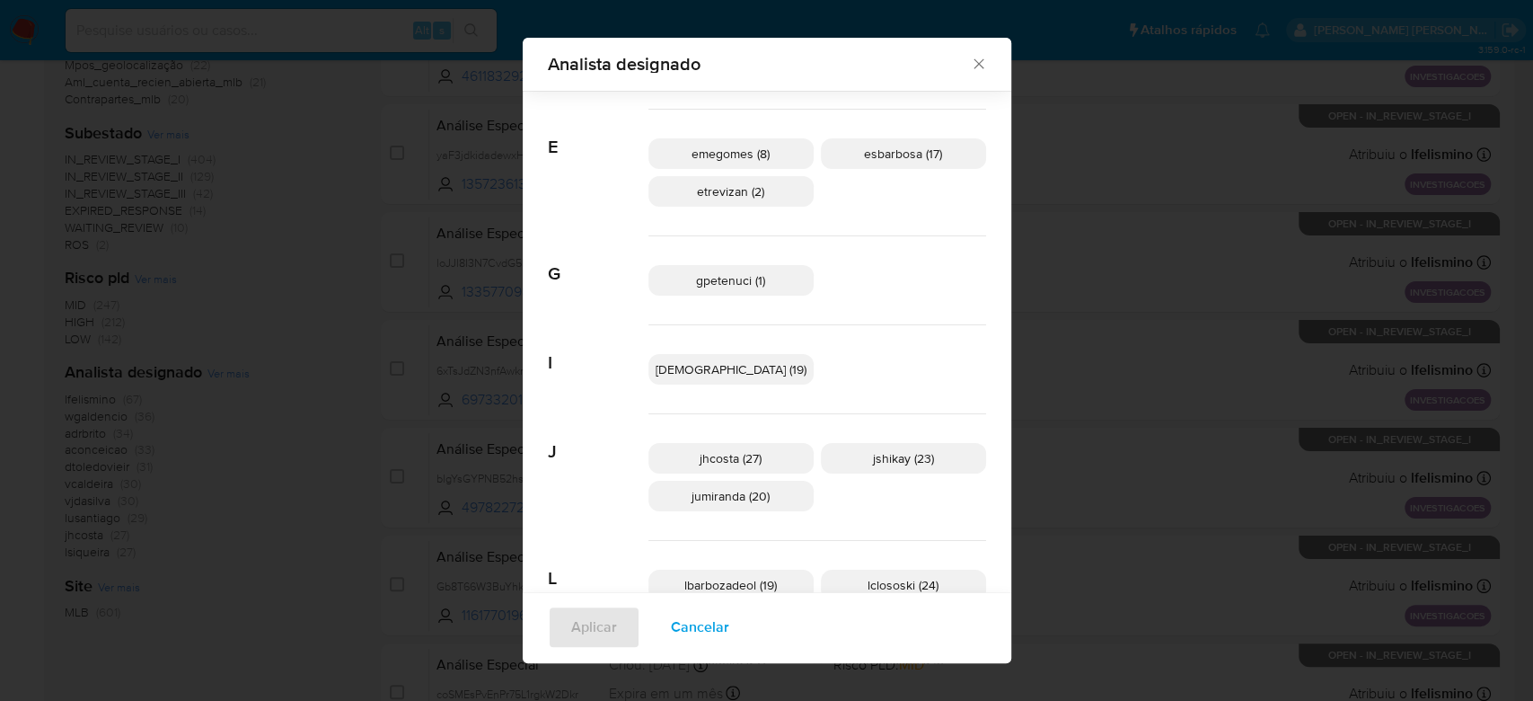
scroll to position [474, 0]
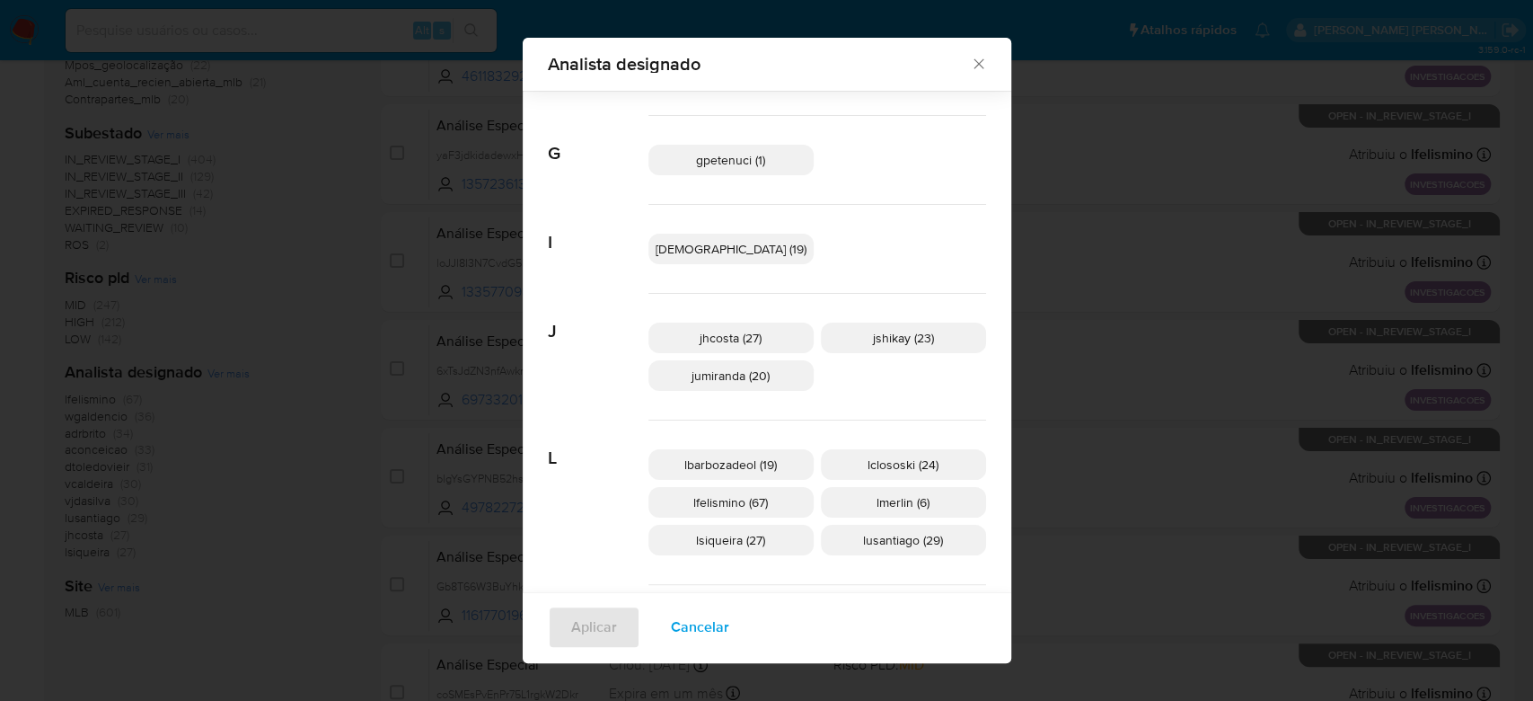
click at [747, 331] on span "jhcosta (27)" at bounding box center [731, 338] width 62 height 18
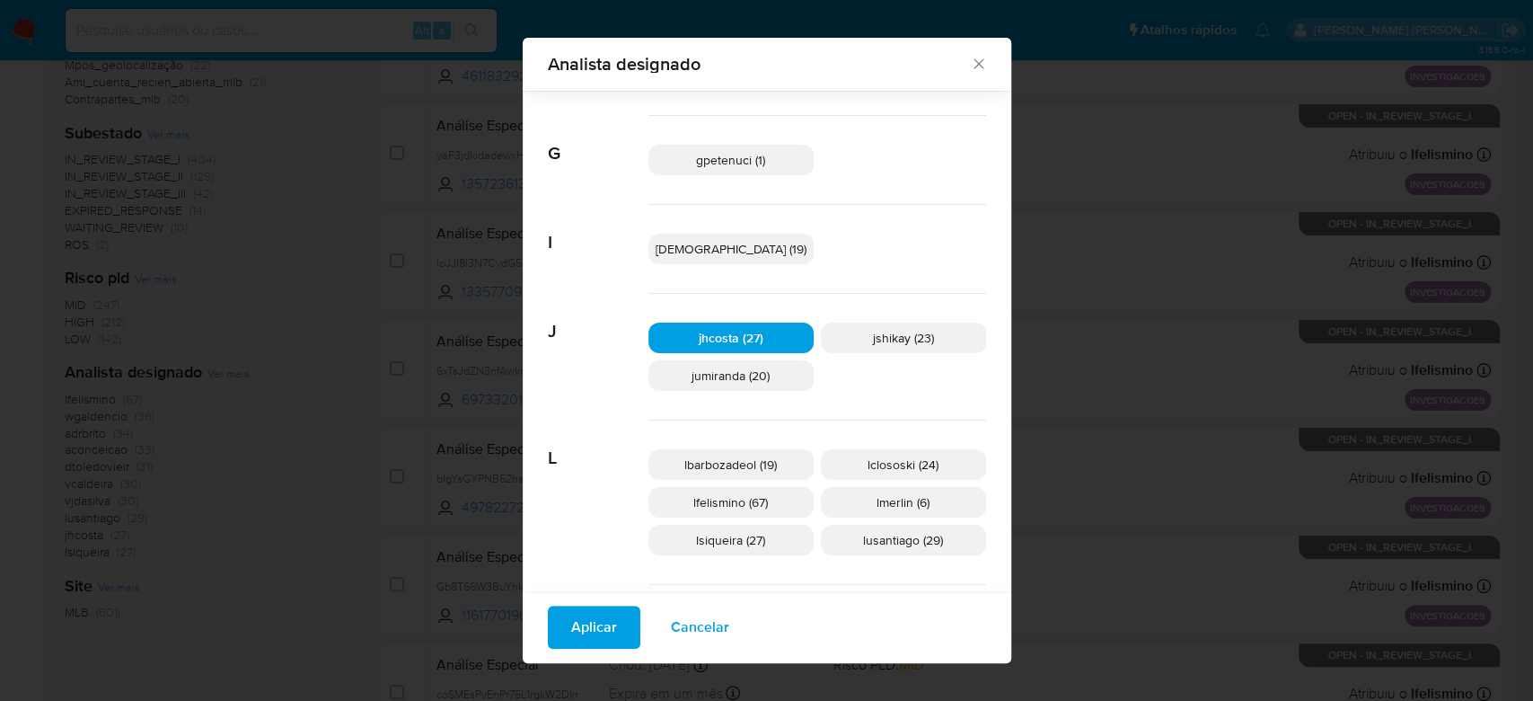
click at [613, 621] on button "Aplicar" at bounding box center [594, 626] width 93 height 43
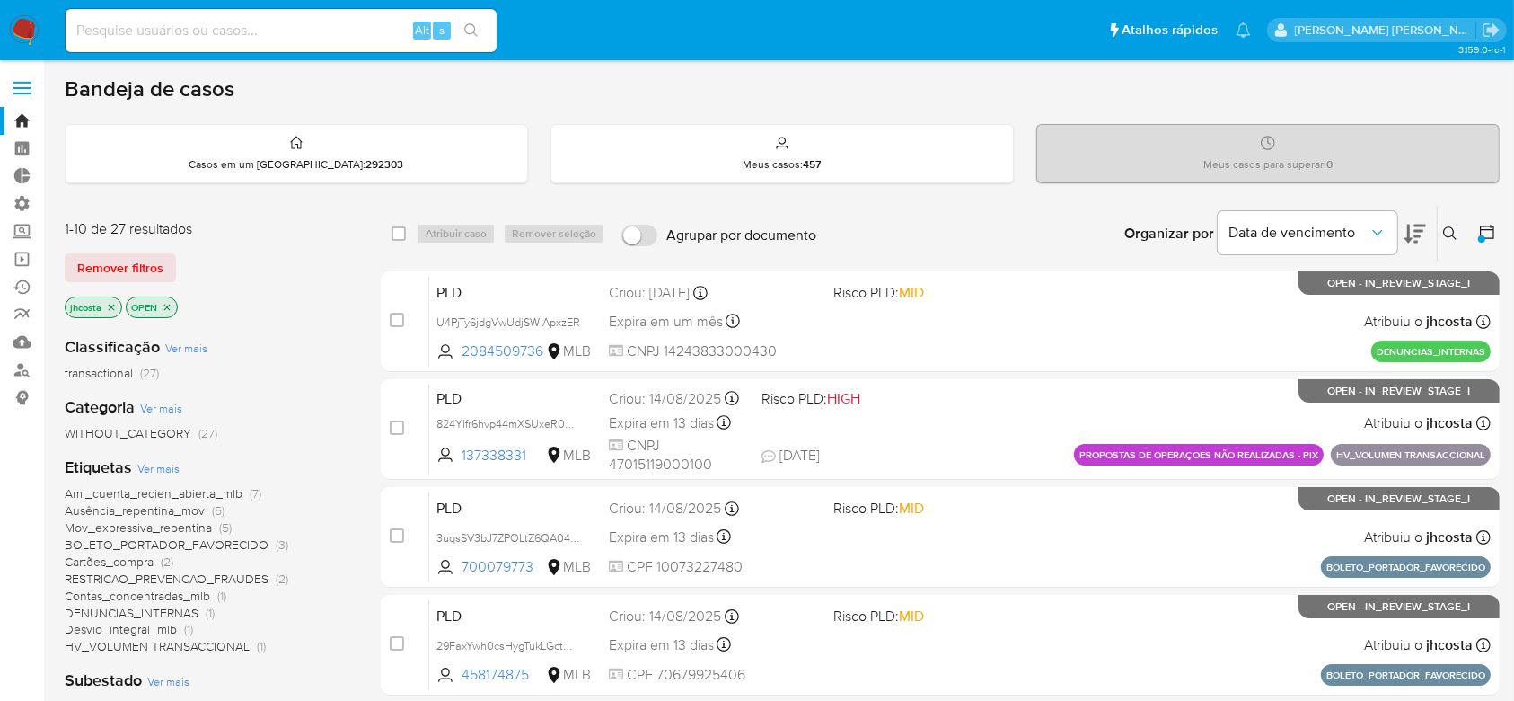
click at [170, 467] on span "Ver mais" at bounding box center [158, 468] width 42 height 16
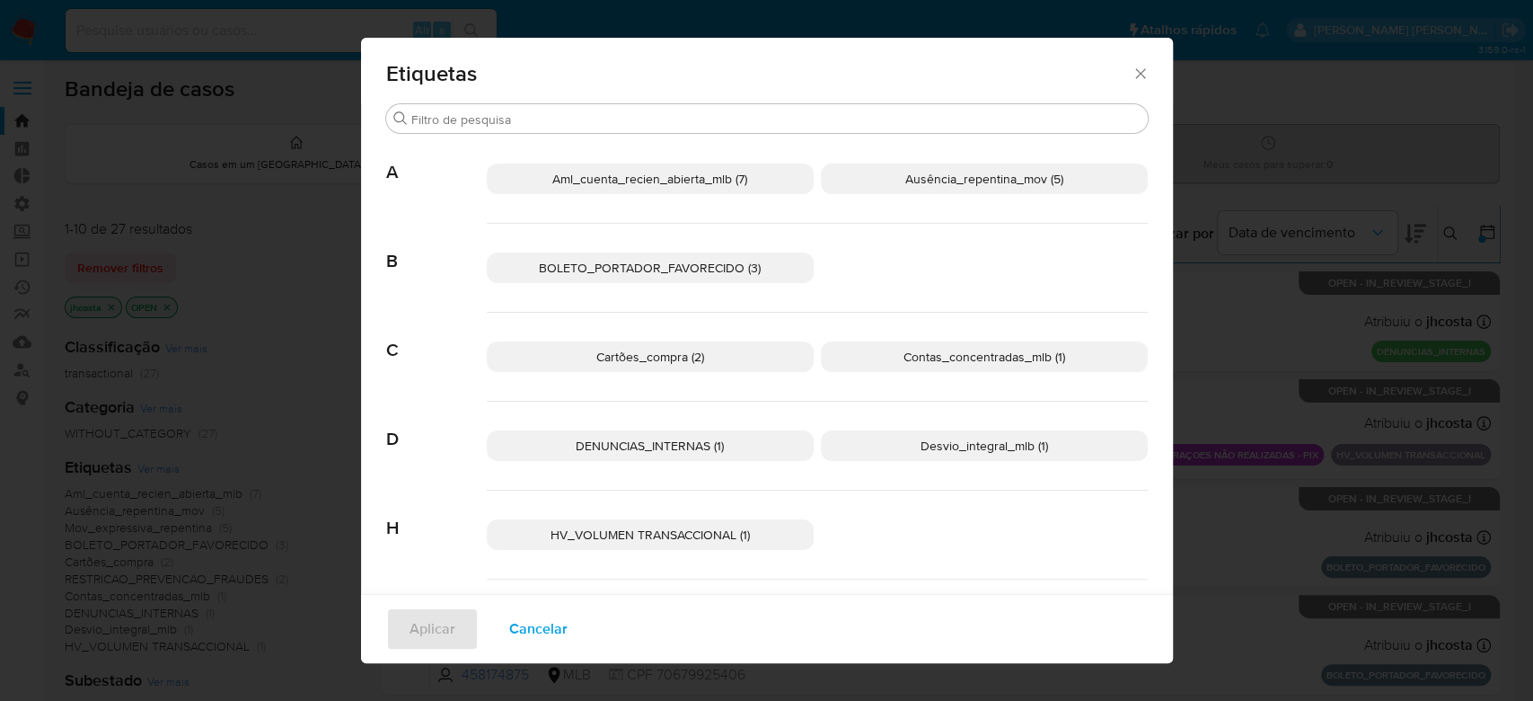
scroll to position [93, 0]
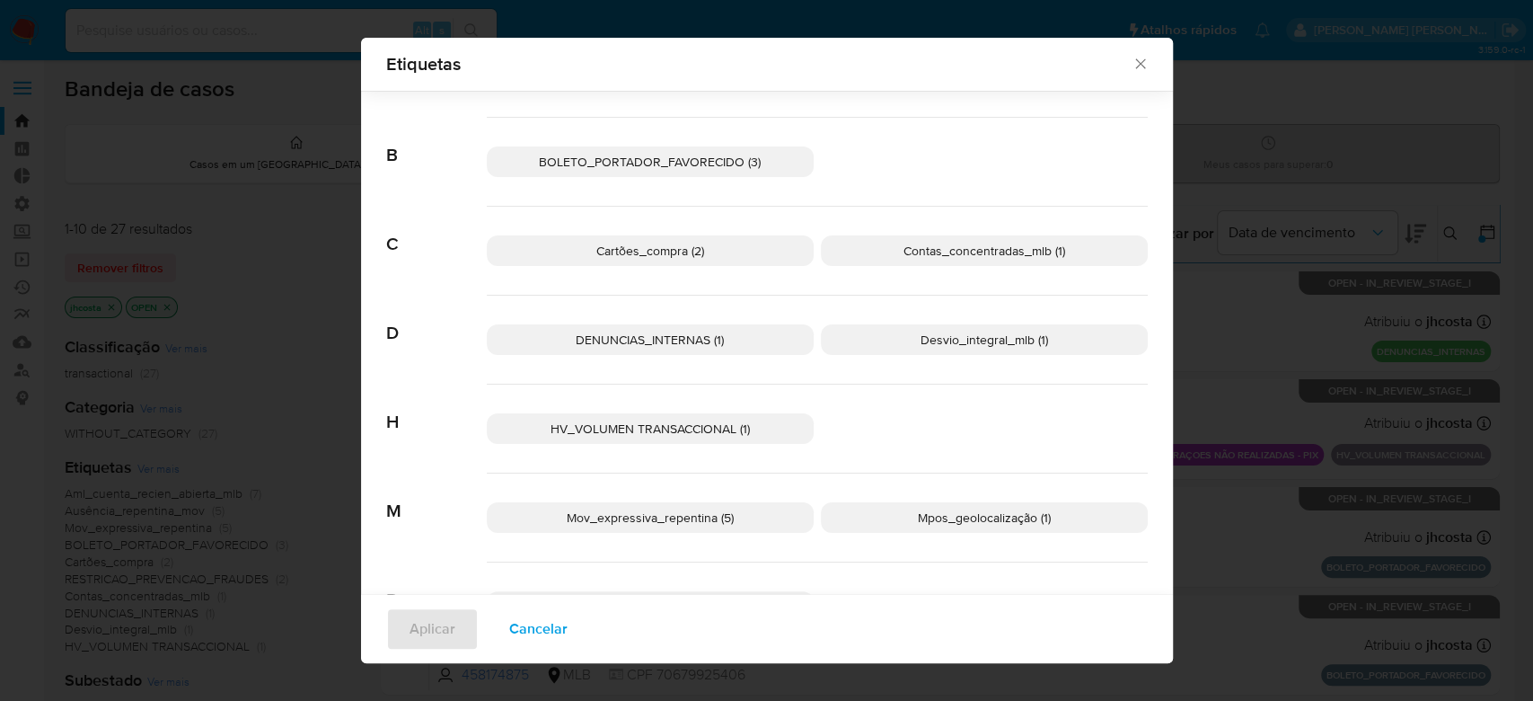
click at [704, 251] on p "Cartões_compra (2)" at bounding box center [650, 250] width 327 height 31
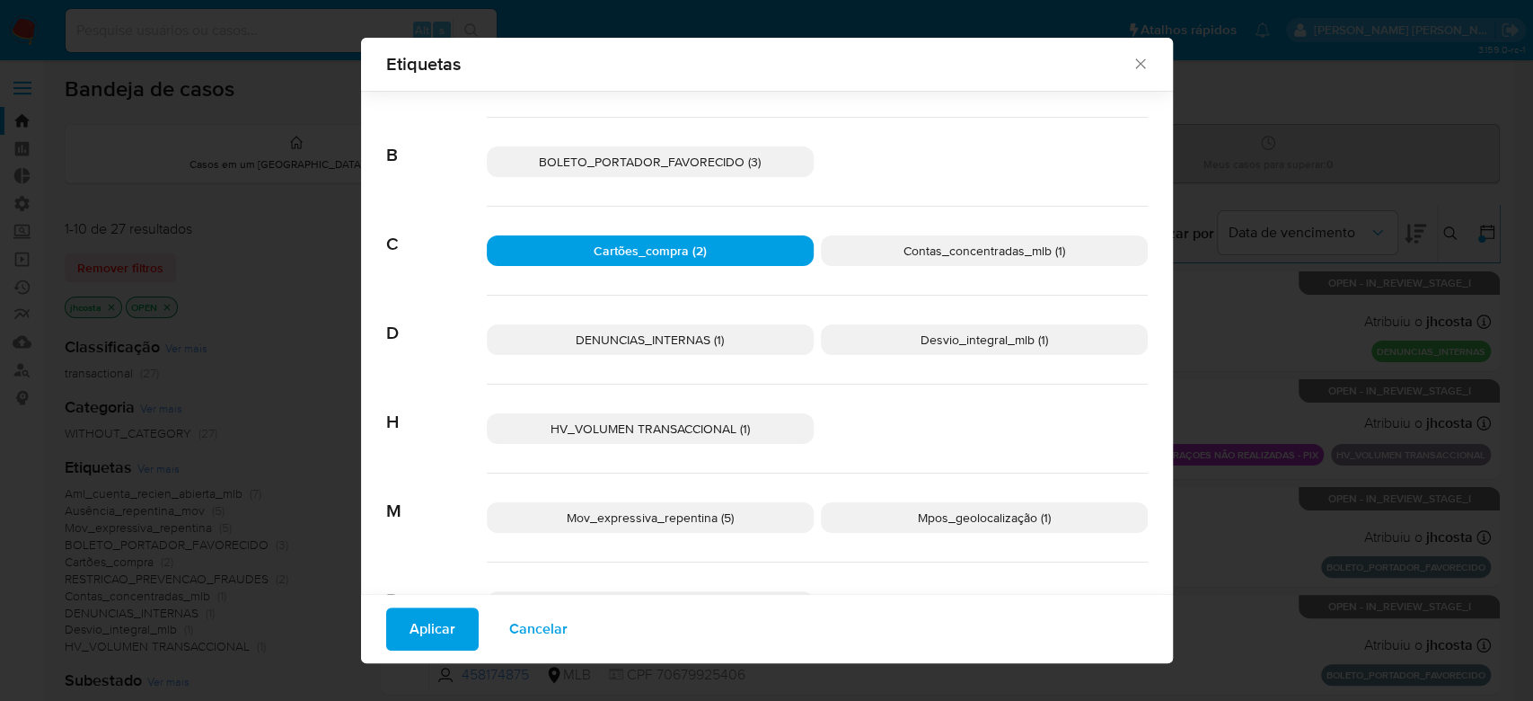
click at [904, 243] on span "Contas_concentradas_mlb (1)" at bounding box center [985, 251] width 162 height 18
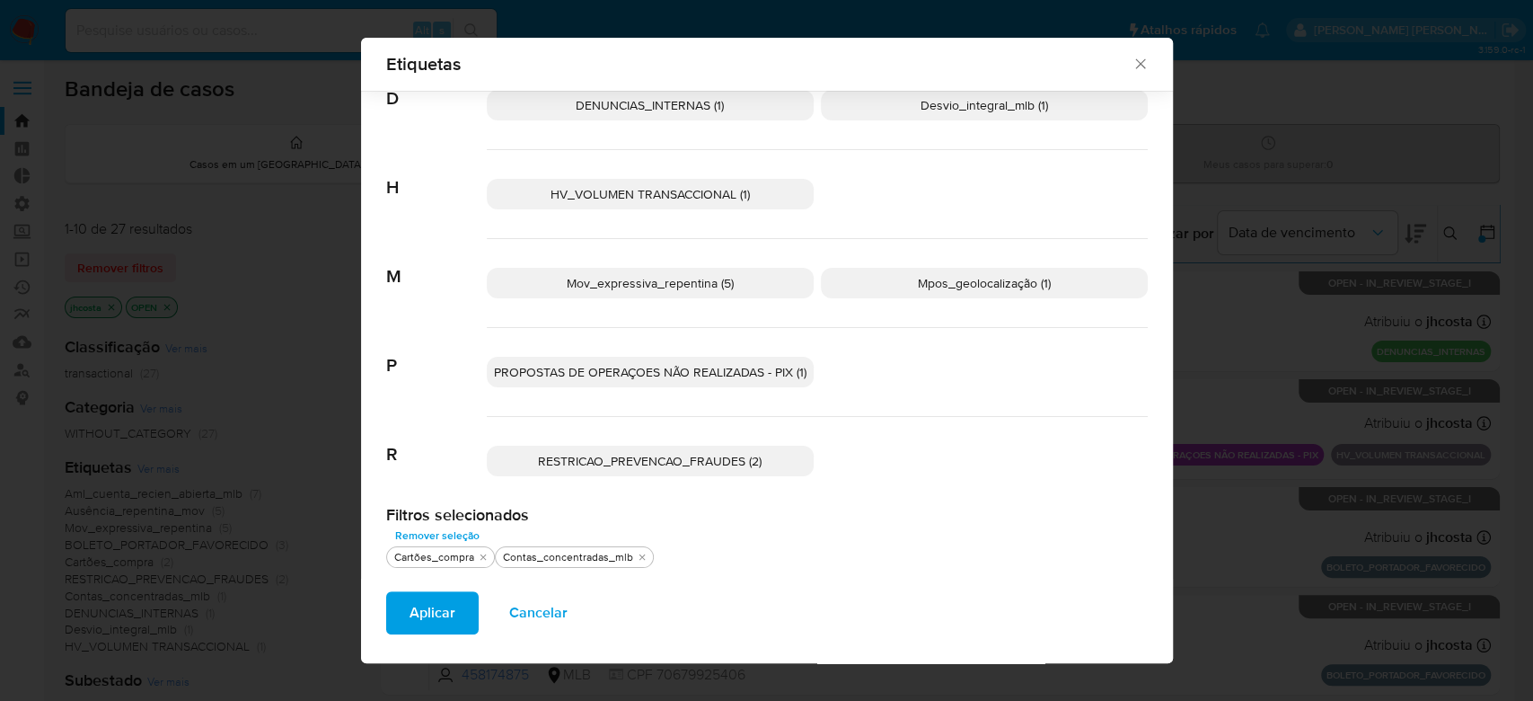
scroll to position [207, 0]
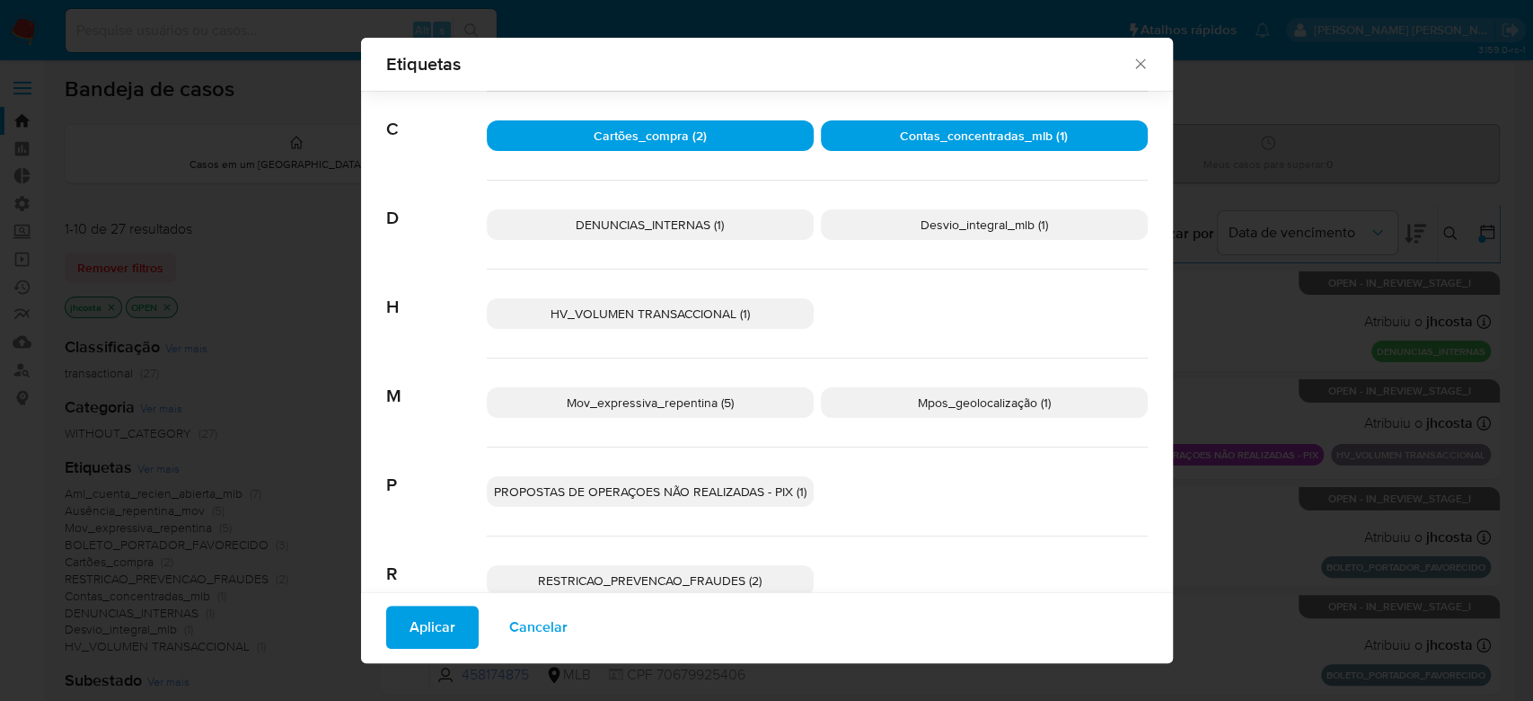
click at [522, 632] on span "Cancelar" at bounding box center [538, 627] width 58 height 40
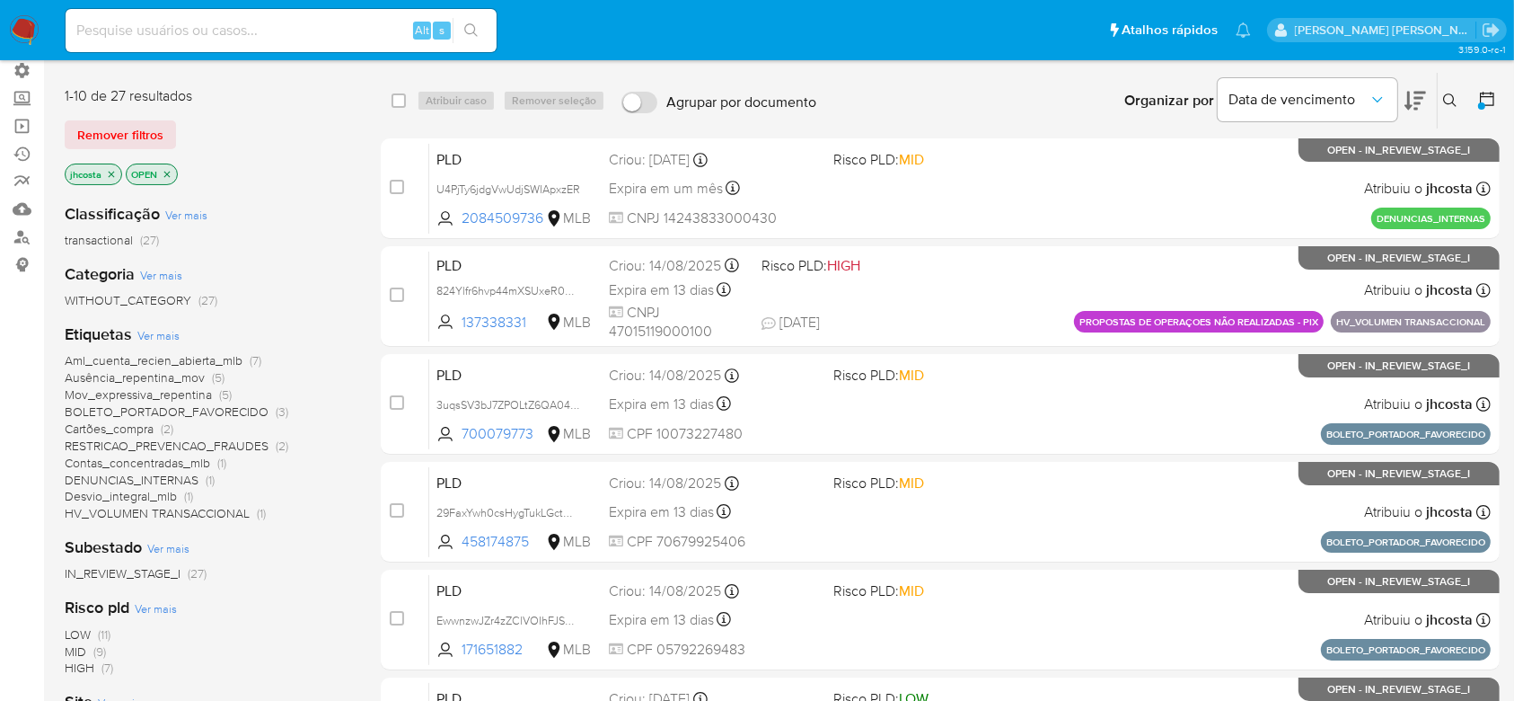
scroll to position [0, 0]
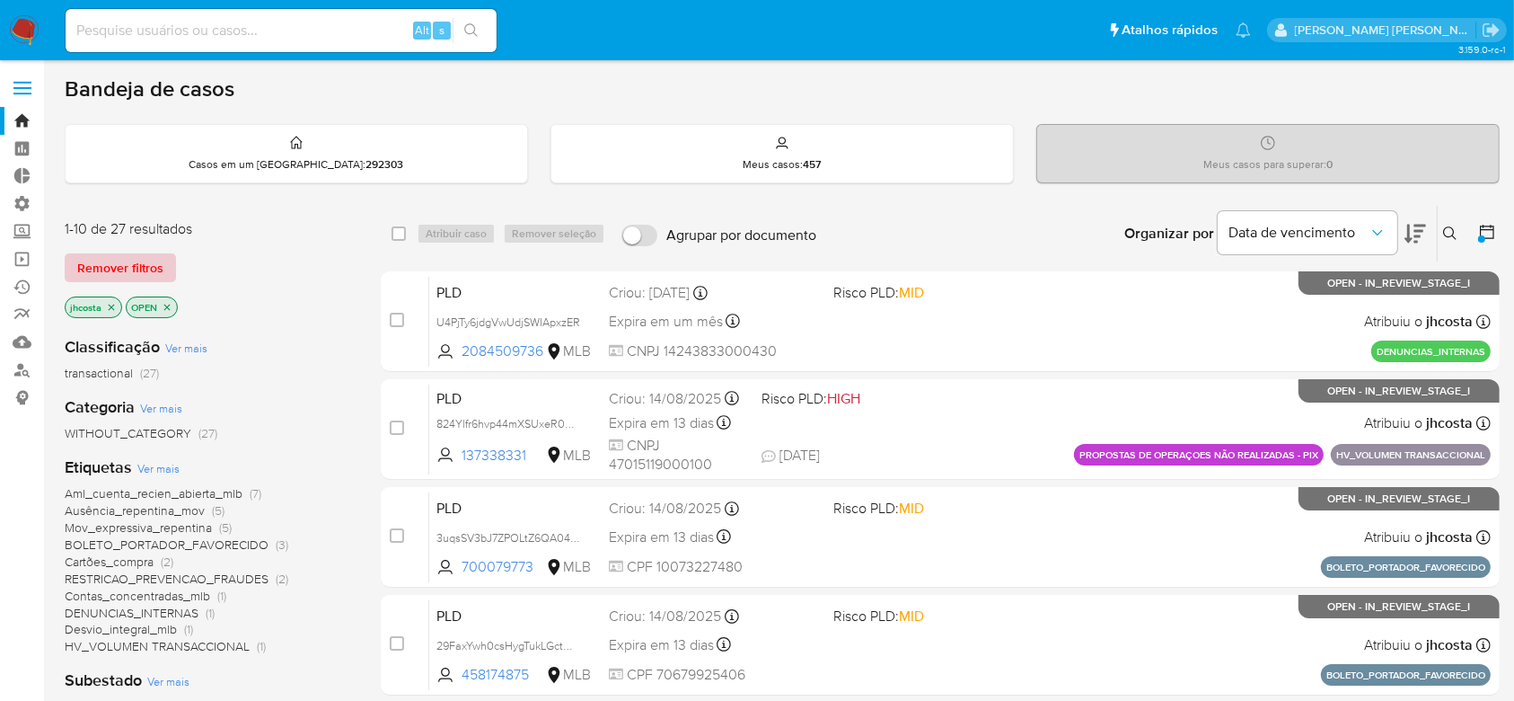
click at [142, 261] on span "Remover filtros" at bounding box center [120, 267] width 86 height 25
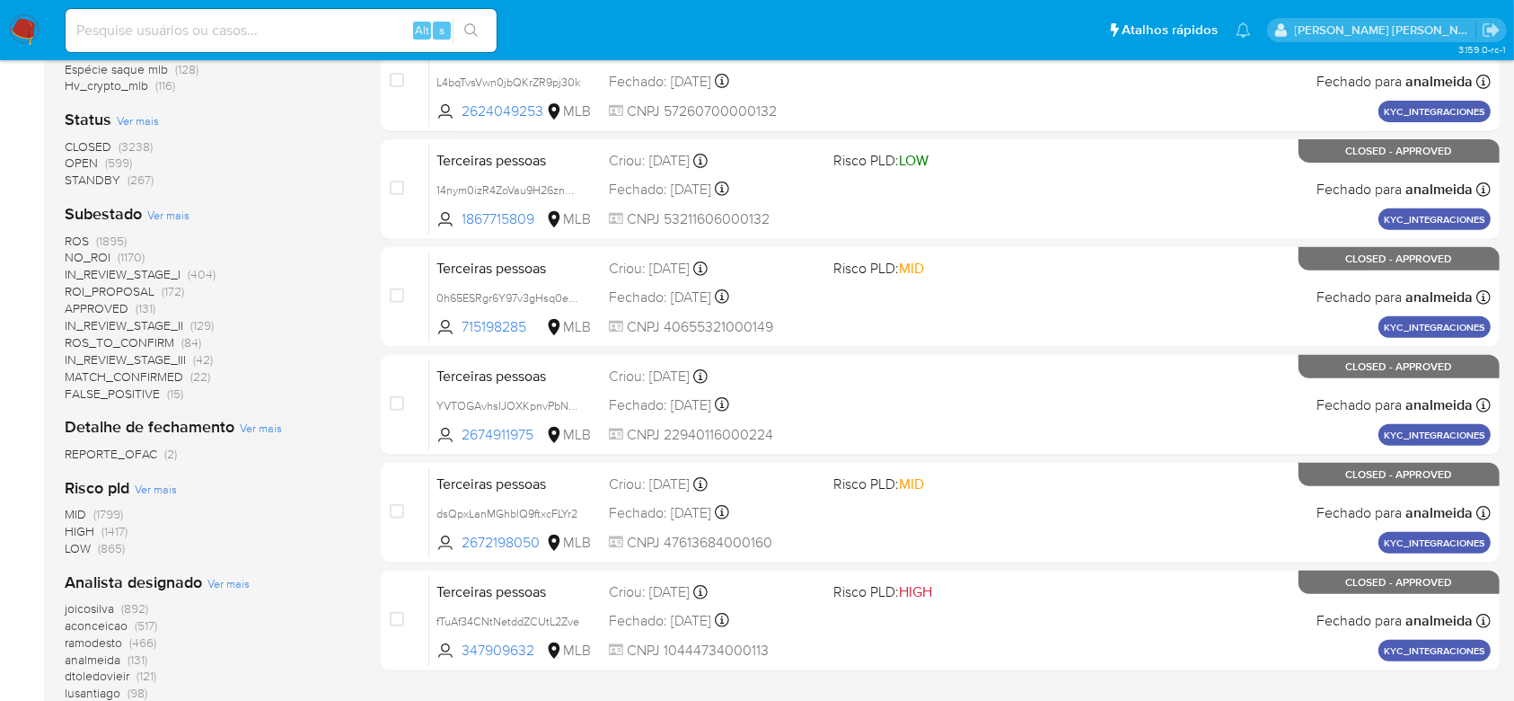
scroll to position [719, 0]
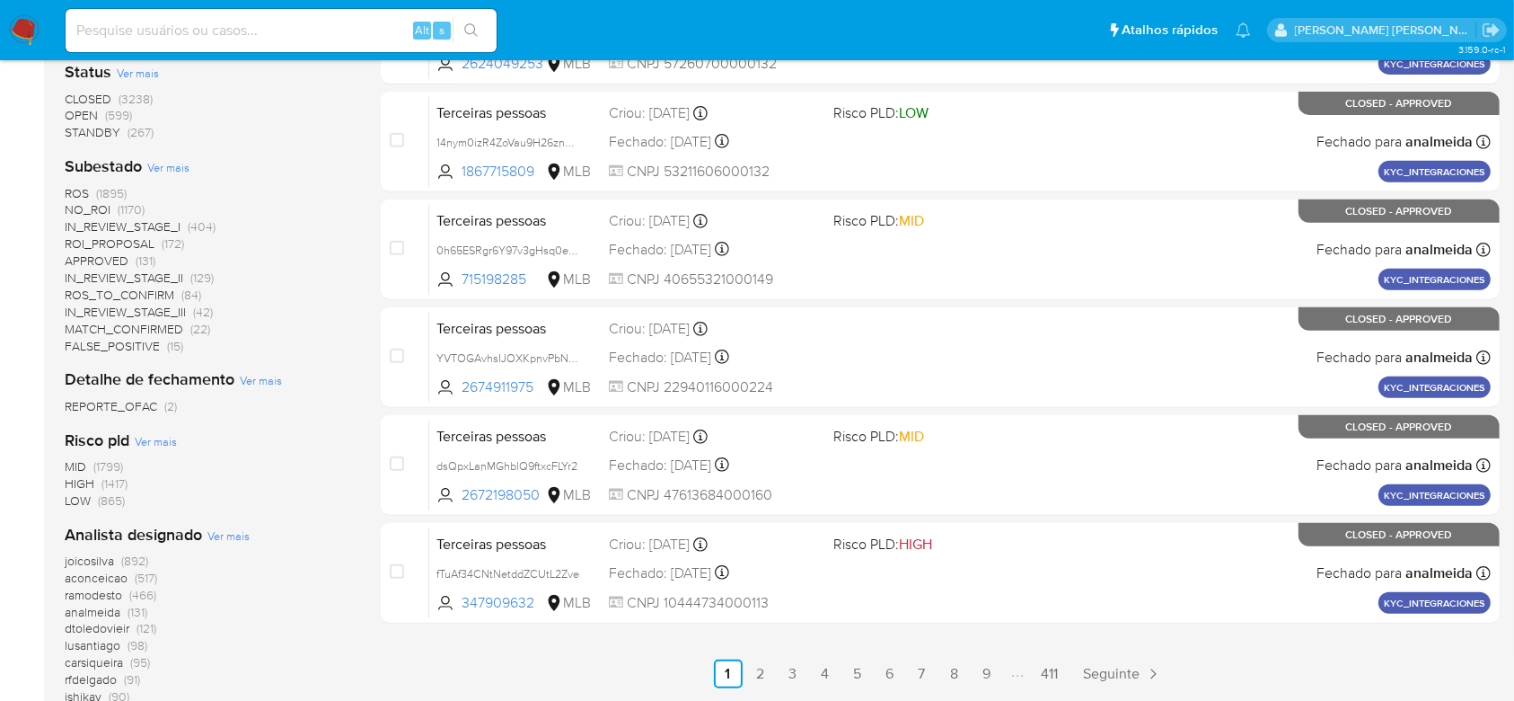
click at [81, 112] on span "OPEN" at bounding box center [81, 115] width 33 height 18
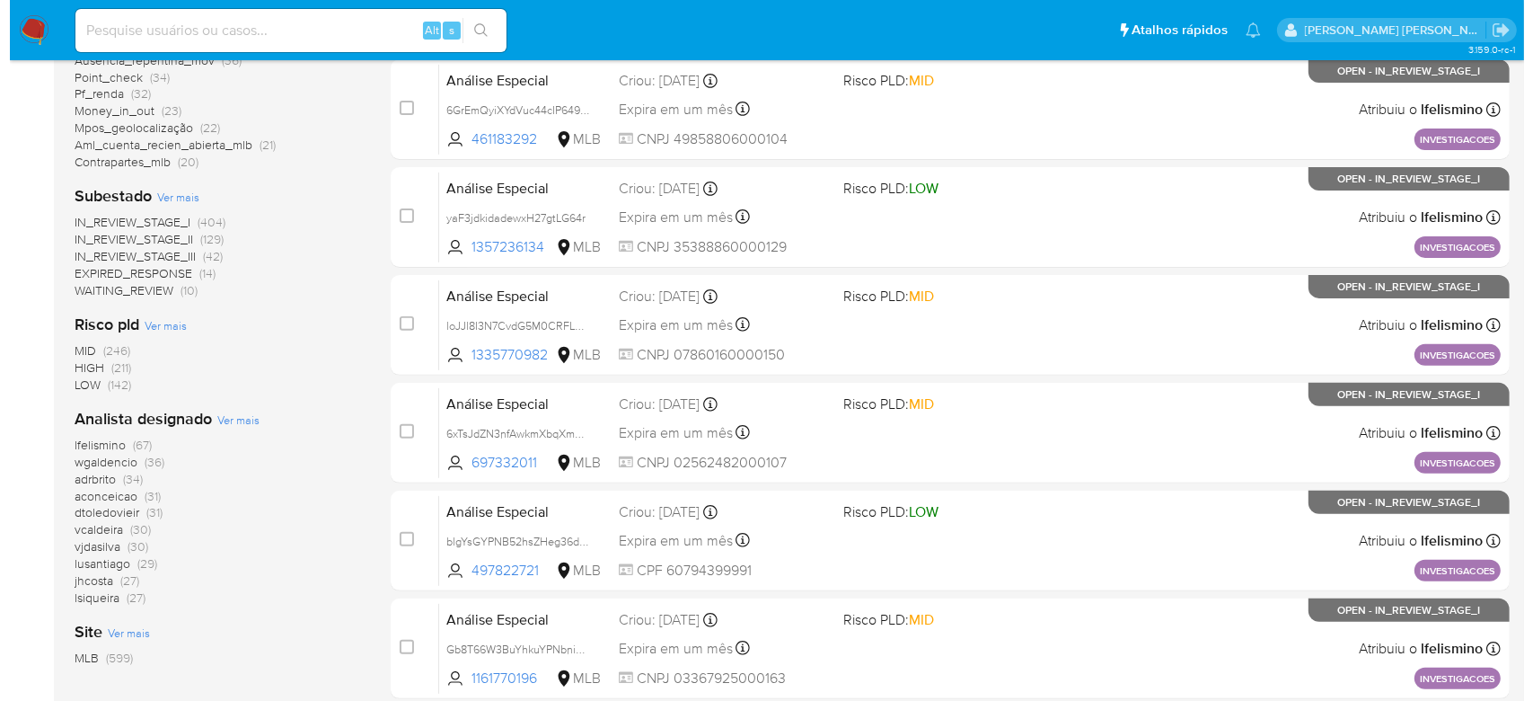
scroll to position [479, 0]
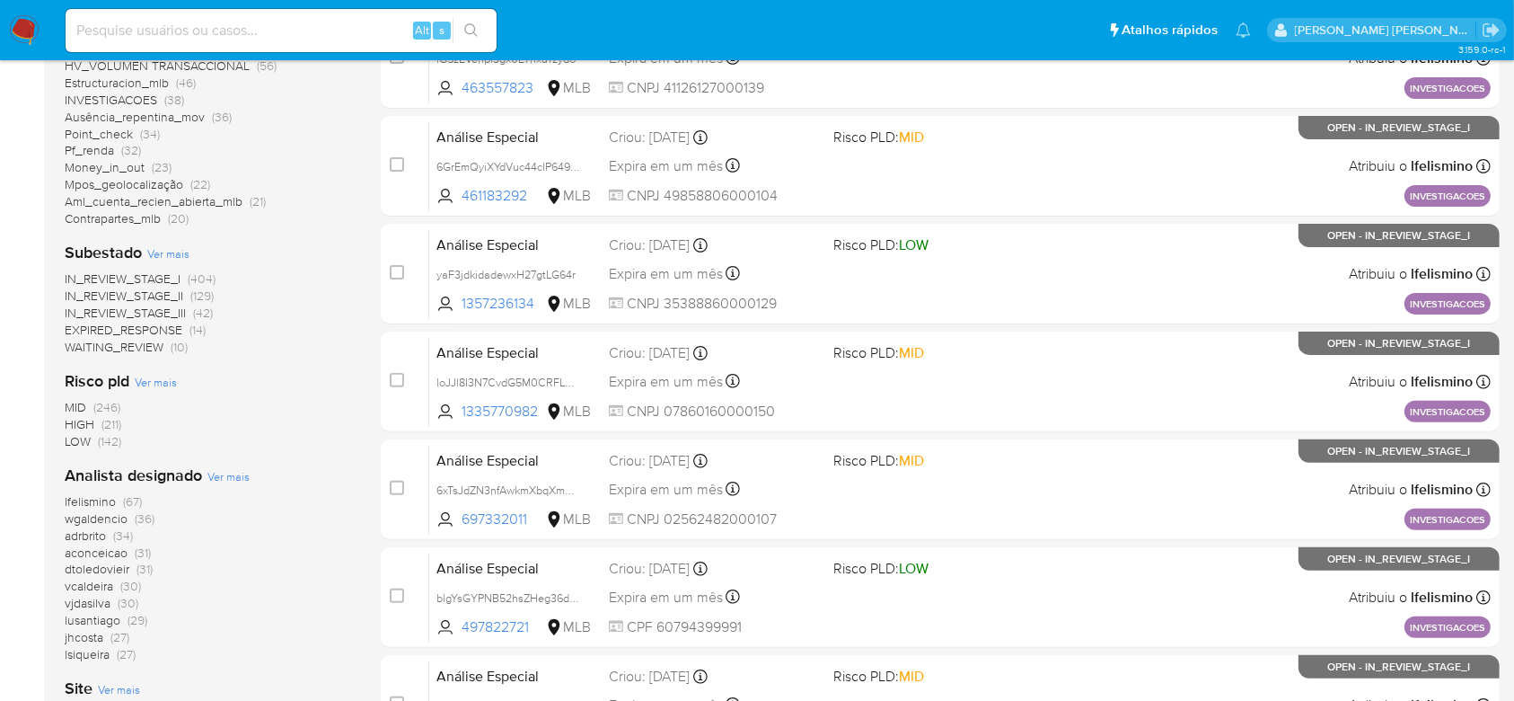
click at [183, 253] on span "Ver mais" at bounding box center [168, 253] width 42 height 16
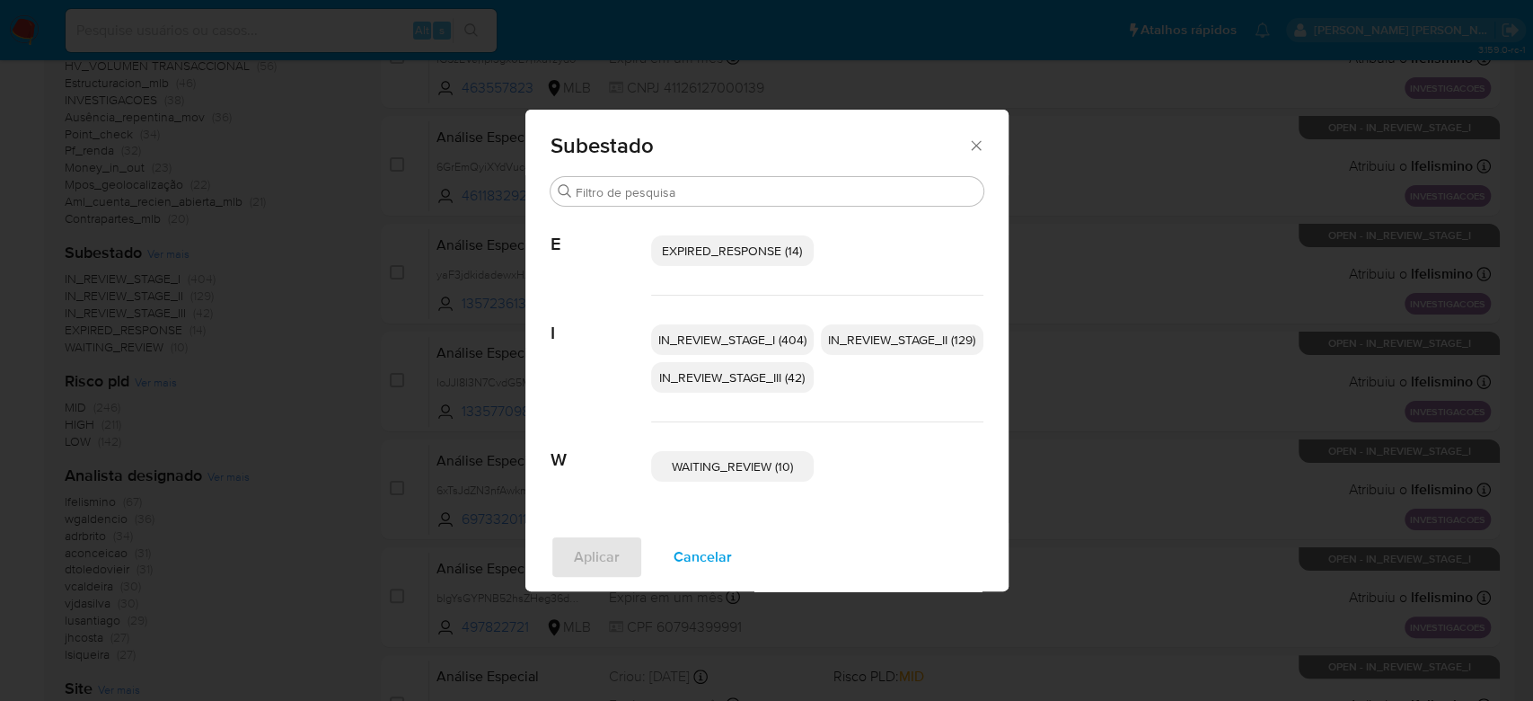
click at [711, 337] on span "IN_REVIEW_STAGE_I (404)" at bounding box center [732, 340] width 148 height 18
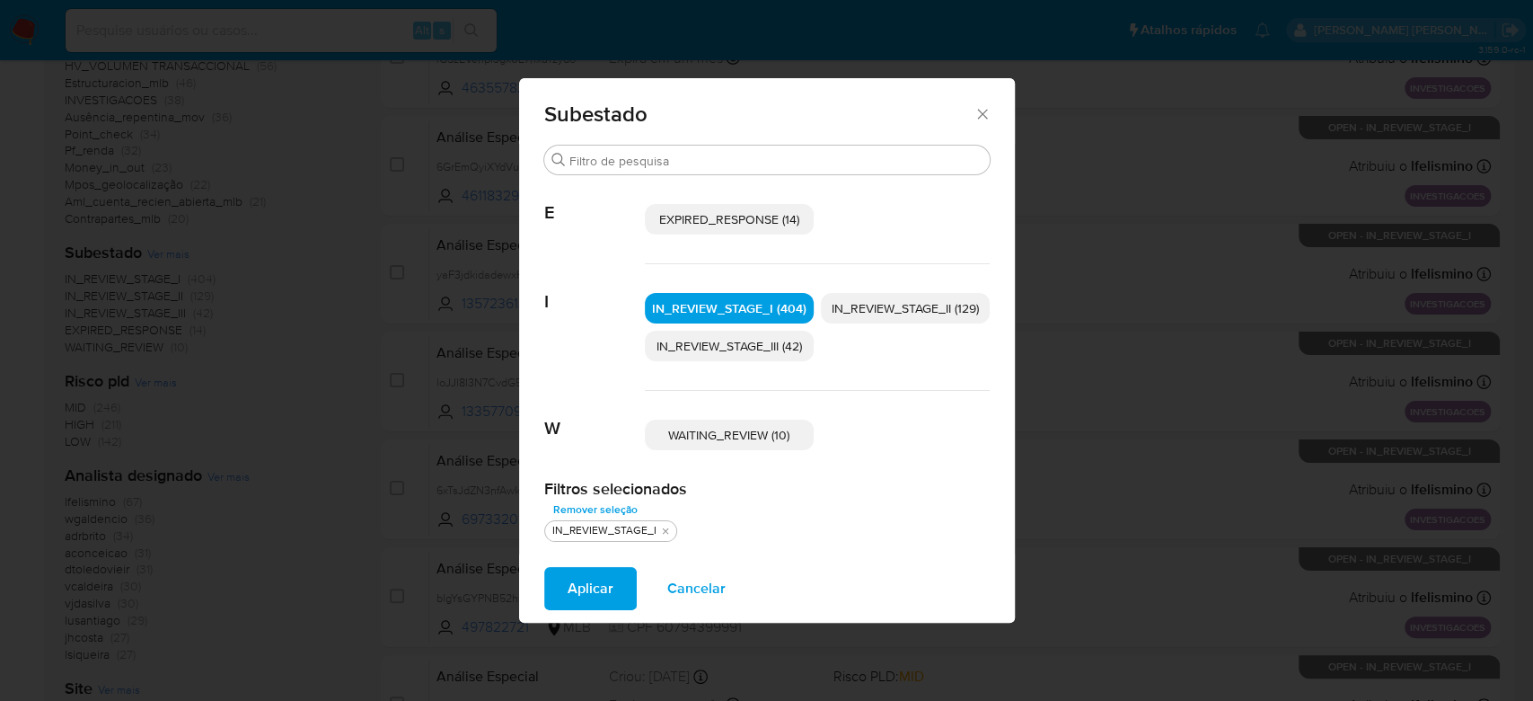
click at [889, 316] on span "IN_REVIEW_STAGE_II (129)" at bounding box center [905, 308] width 147 height 18
click at [592, 612] on div "Aplicar Cancelar" at bounding box center [767, 588] width 496 height 68
click at [589, 594] on span "Aplicar" at bounding box center [591, 589] width 46 height 40
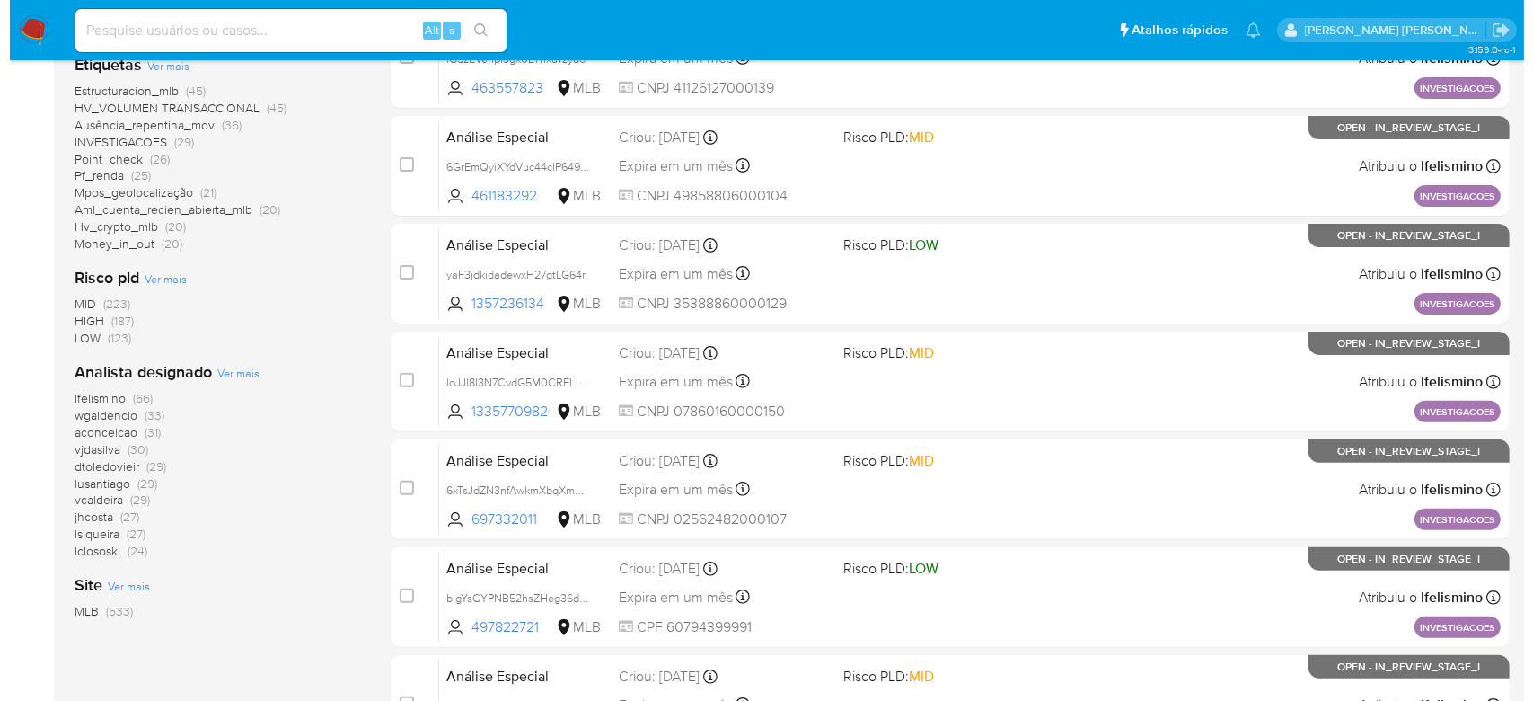
scroll to position [598, 0]
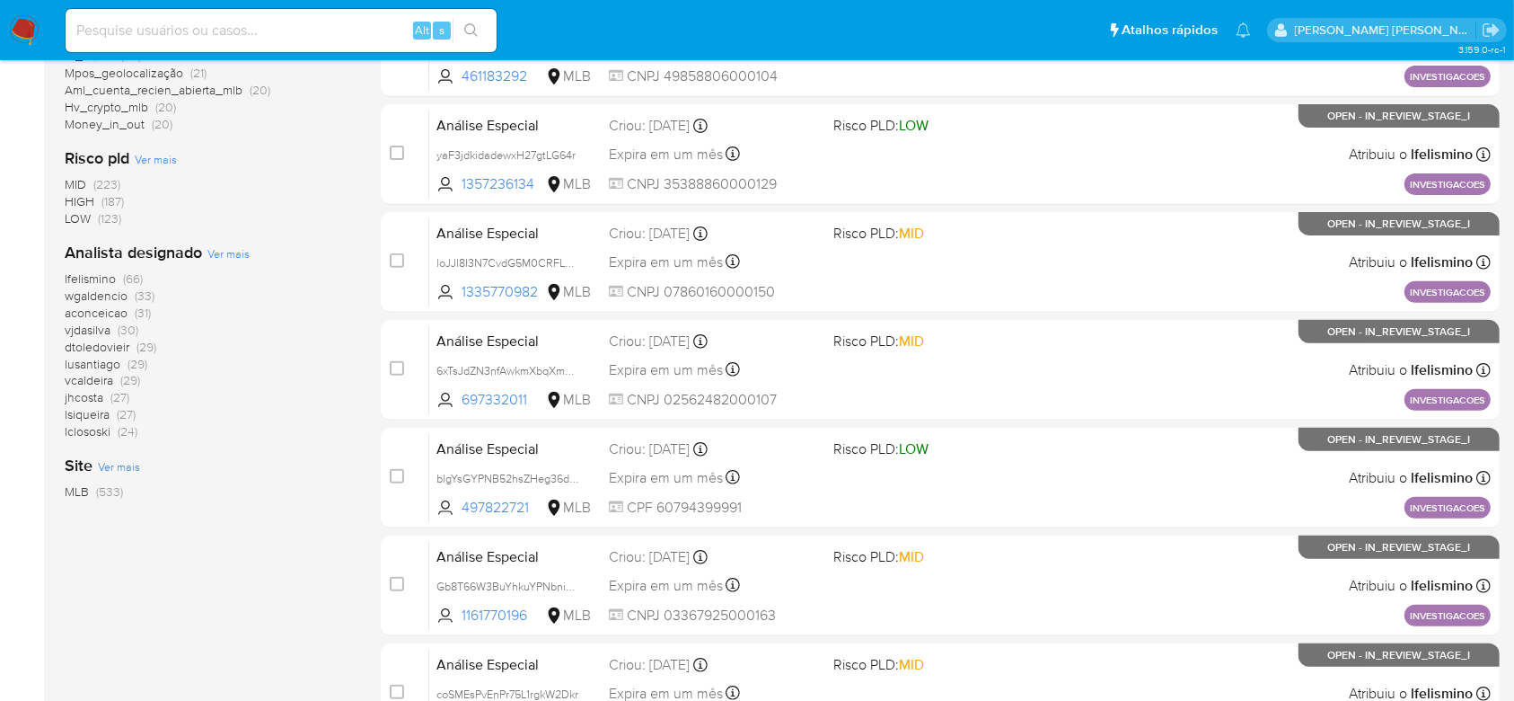
click at [228, 249] on span "Ver mais" at bounding box center [228, 253] width 42 height 16
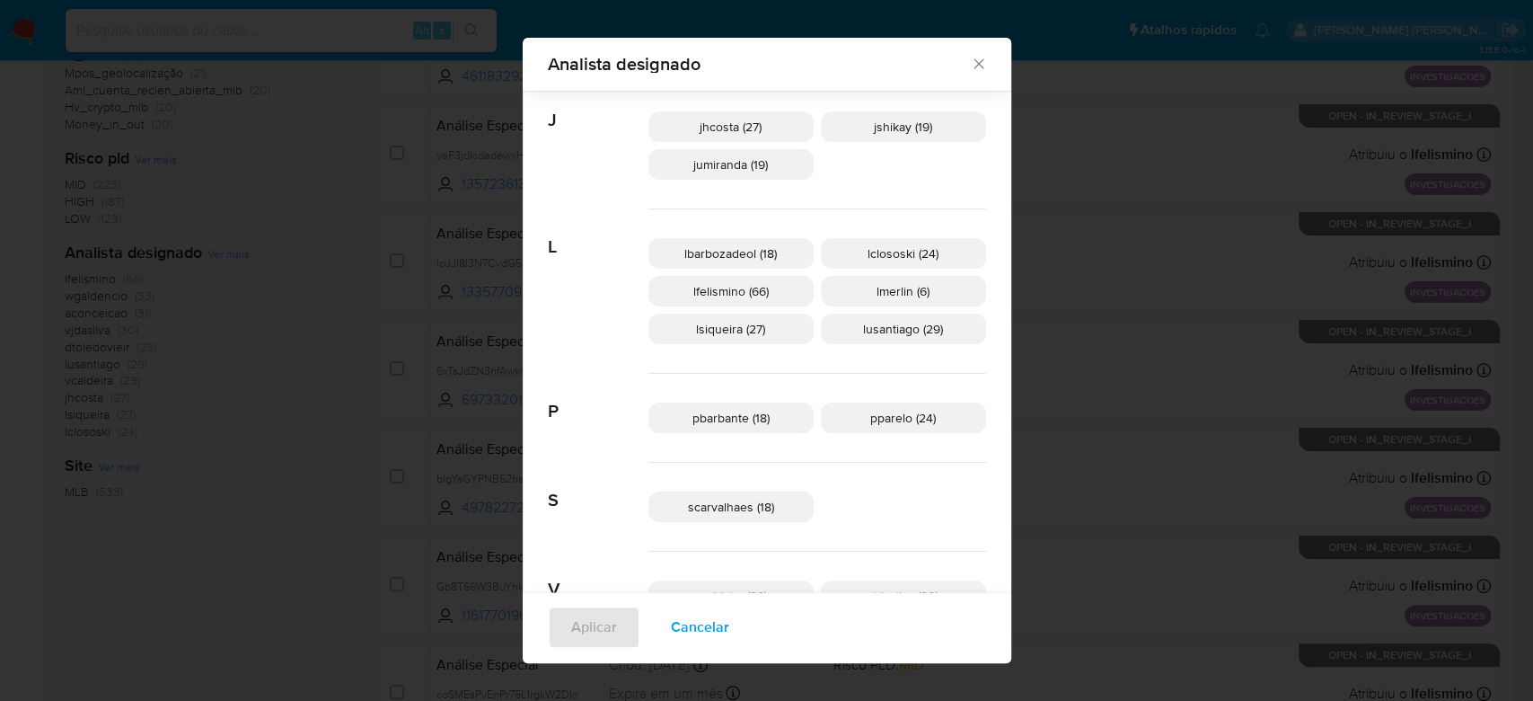
scroll to position [428, 0]
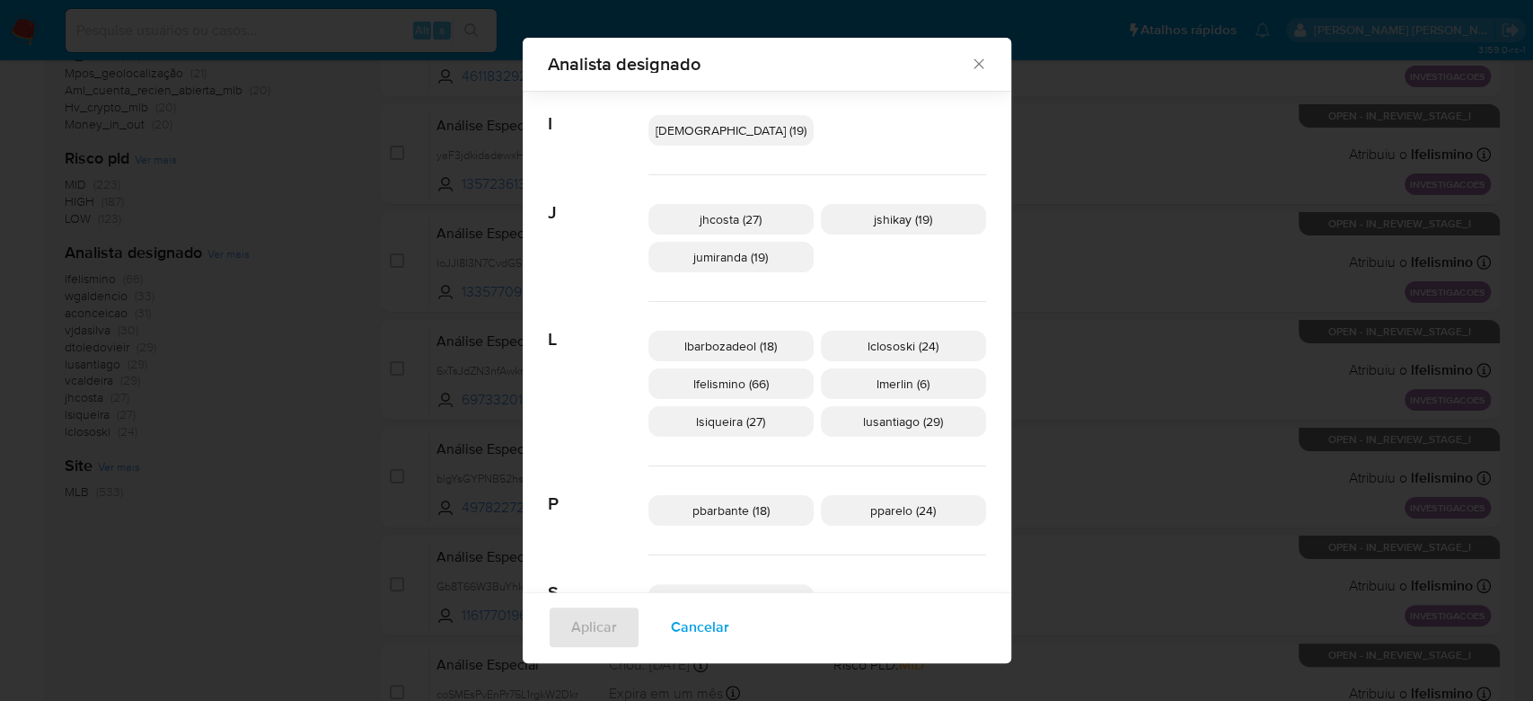
click at [736, 216] on span "jhcosta (27)" at bounding box center [731, 219] width 62 height 18
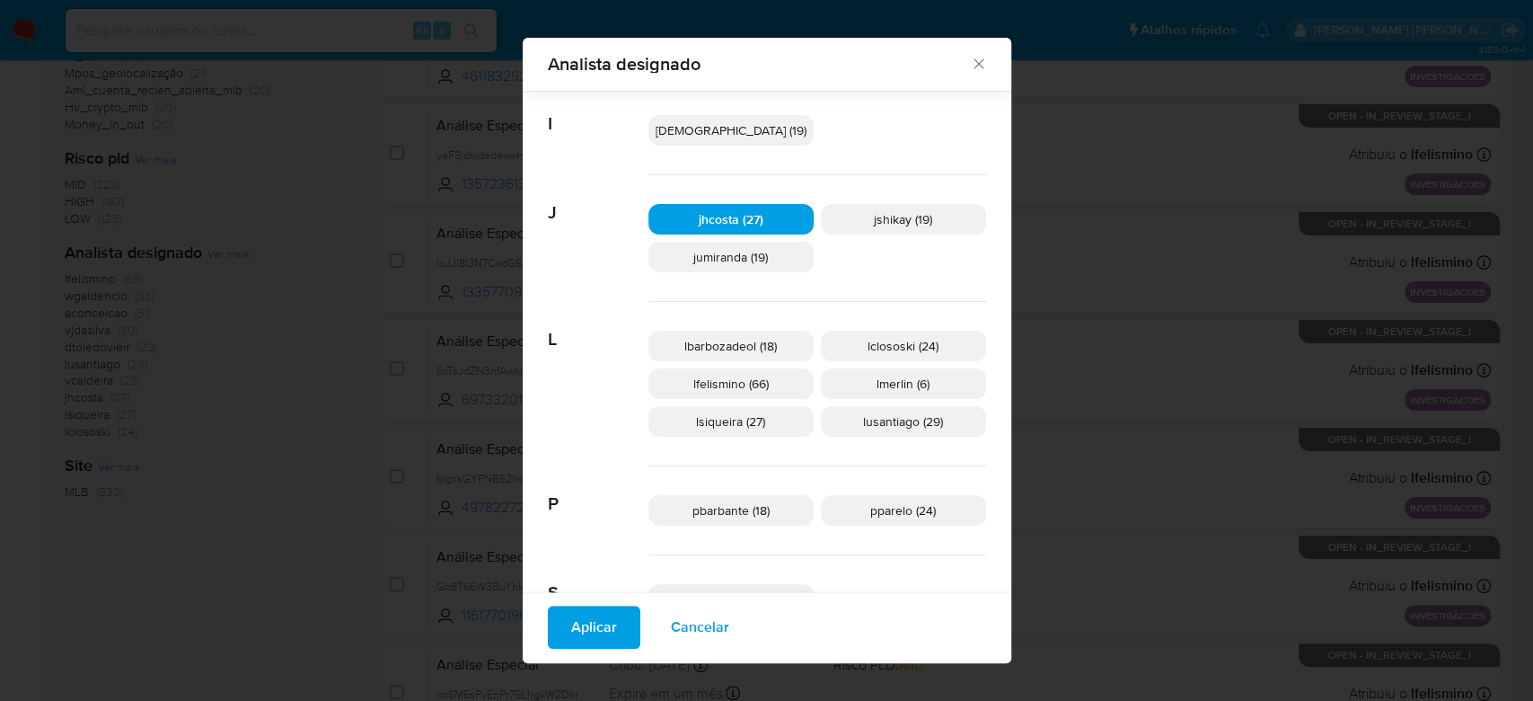
click at [589, 635] on span "Aplicar" at bounding box center [594, 627] width 46 height 40
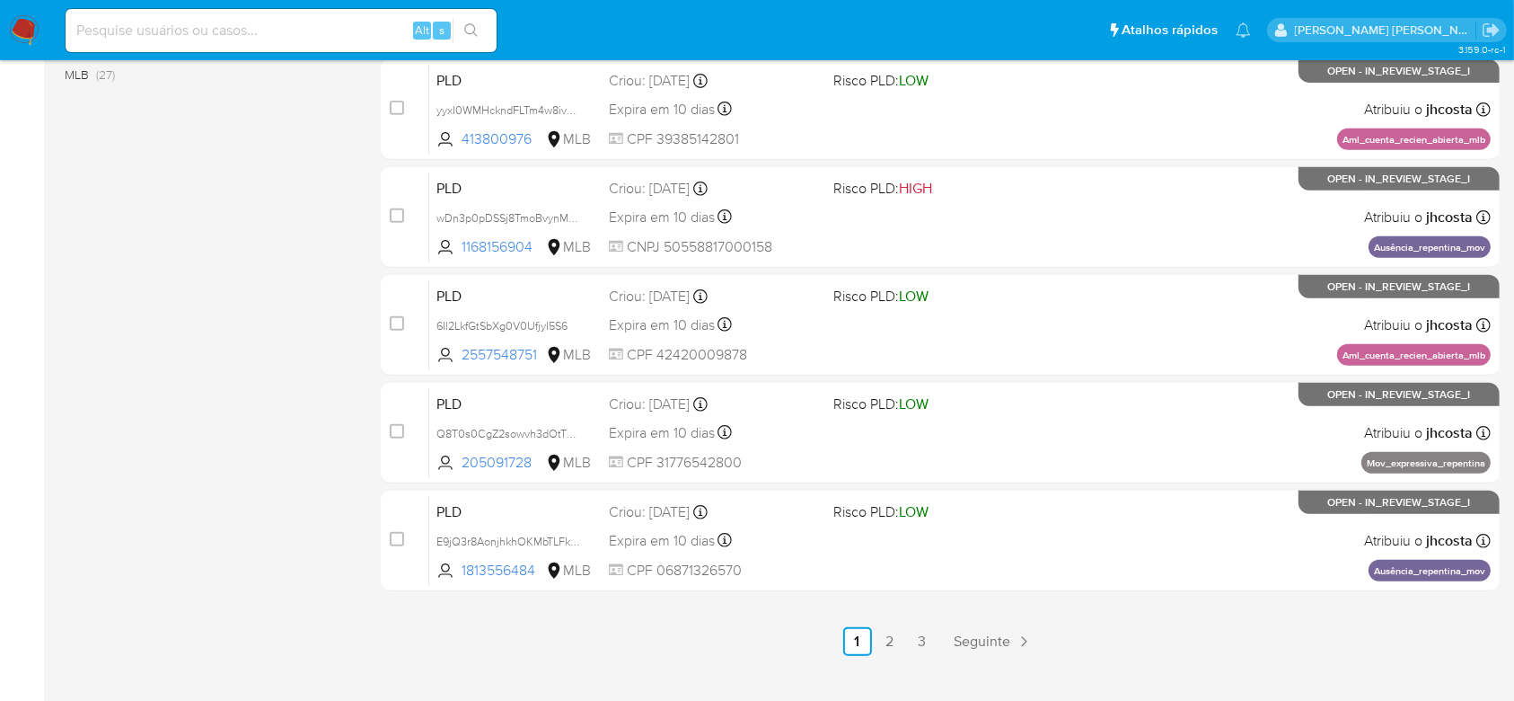
scroll to position [781, 0]
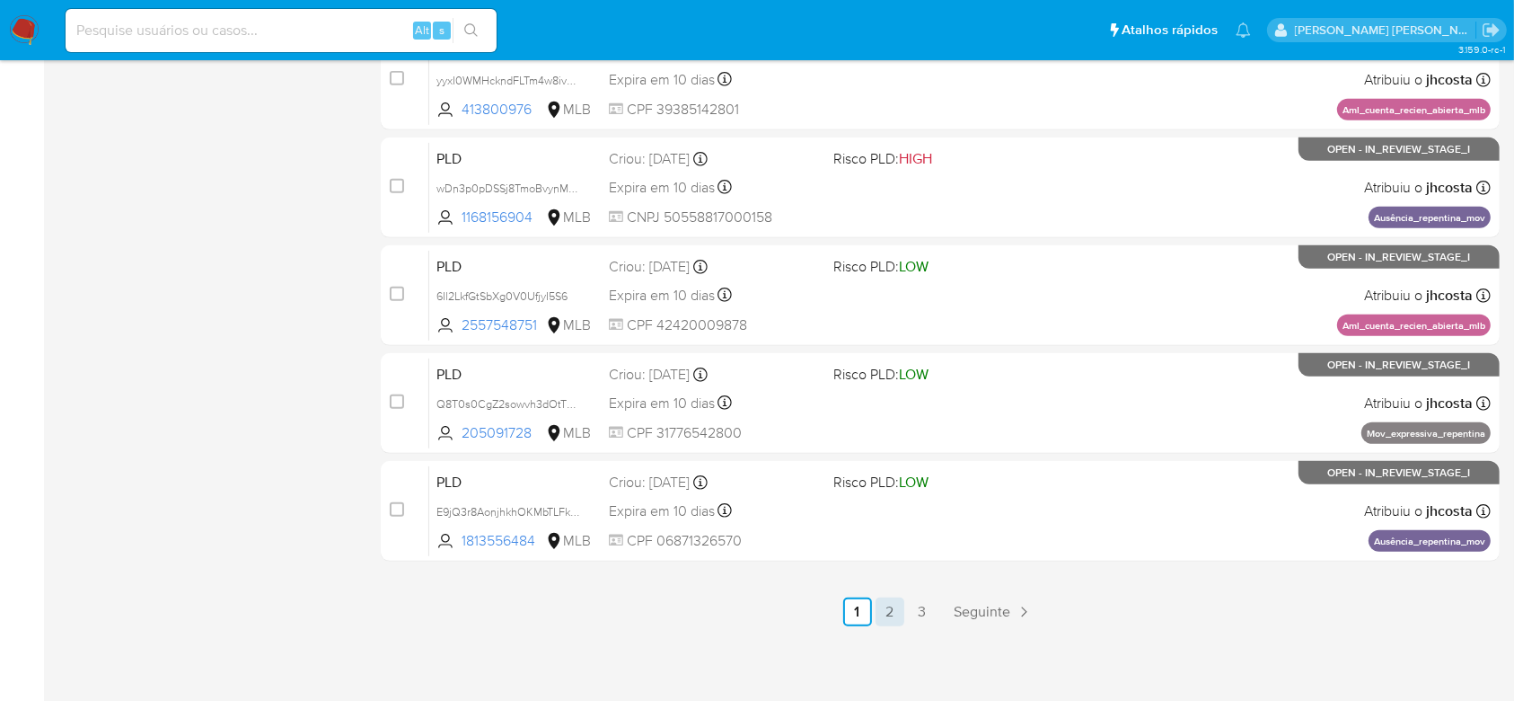
click at [885, 607] on link "2" at bounding box center [890, 611] width 29 height 29
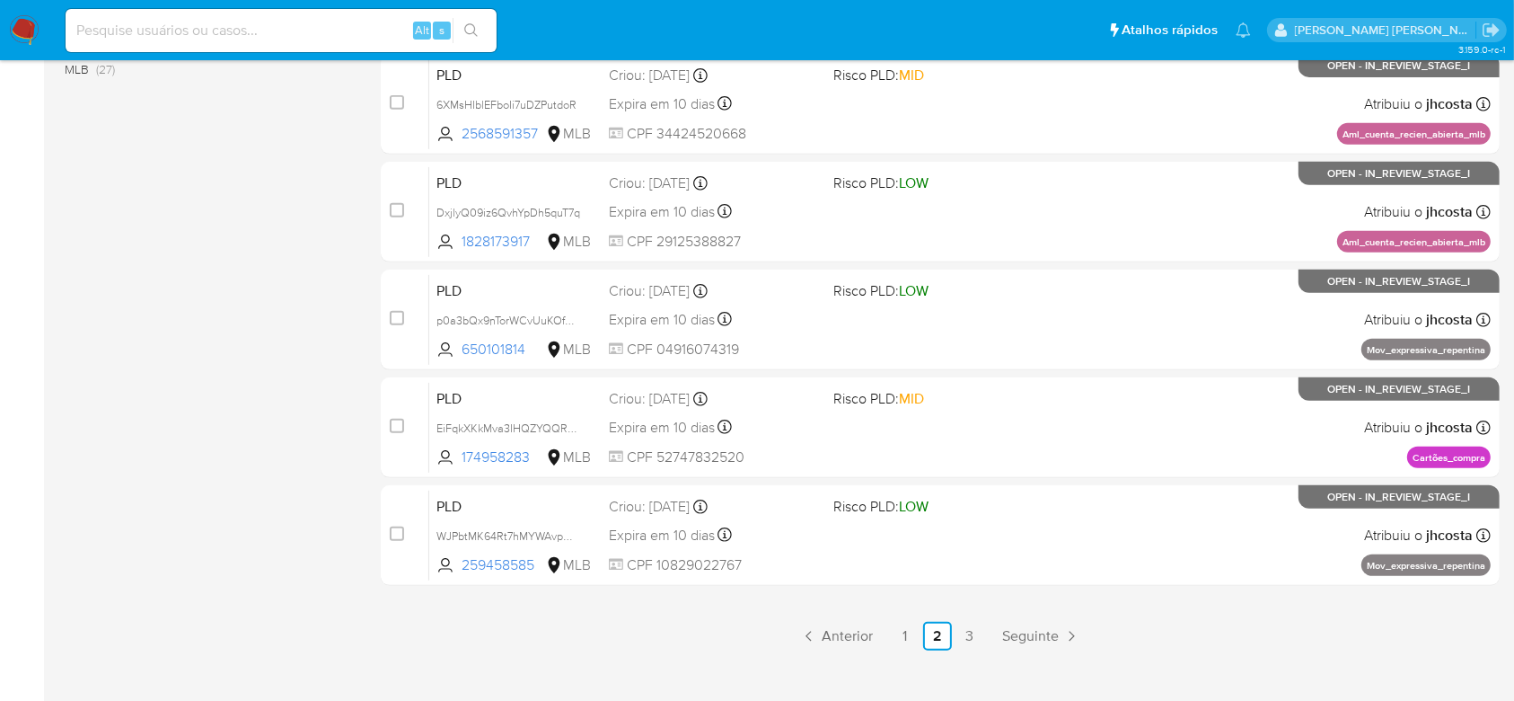
scroll to position [781, 0]
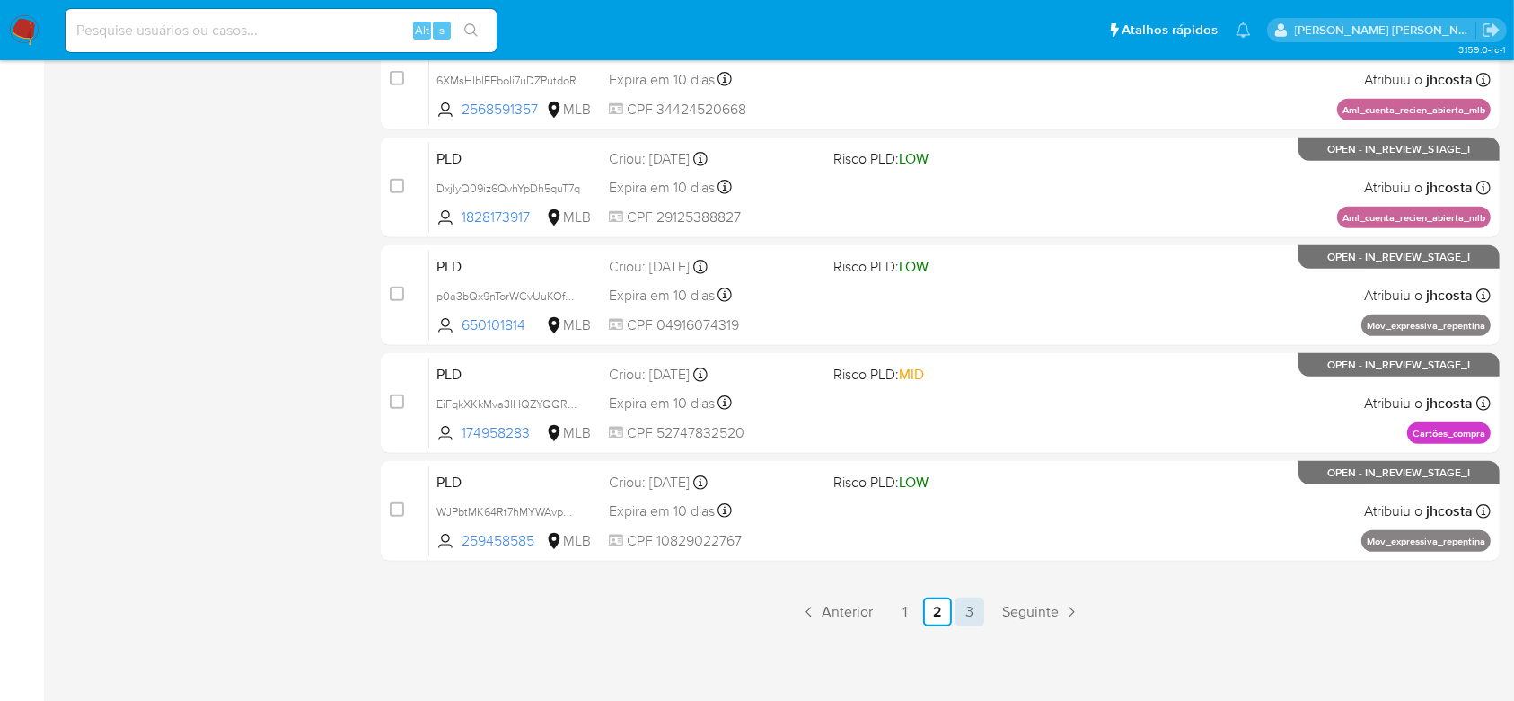
click at [977, 614] on link "3" at bounding box center [970, 611] width 29 height 29
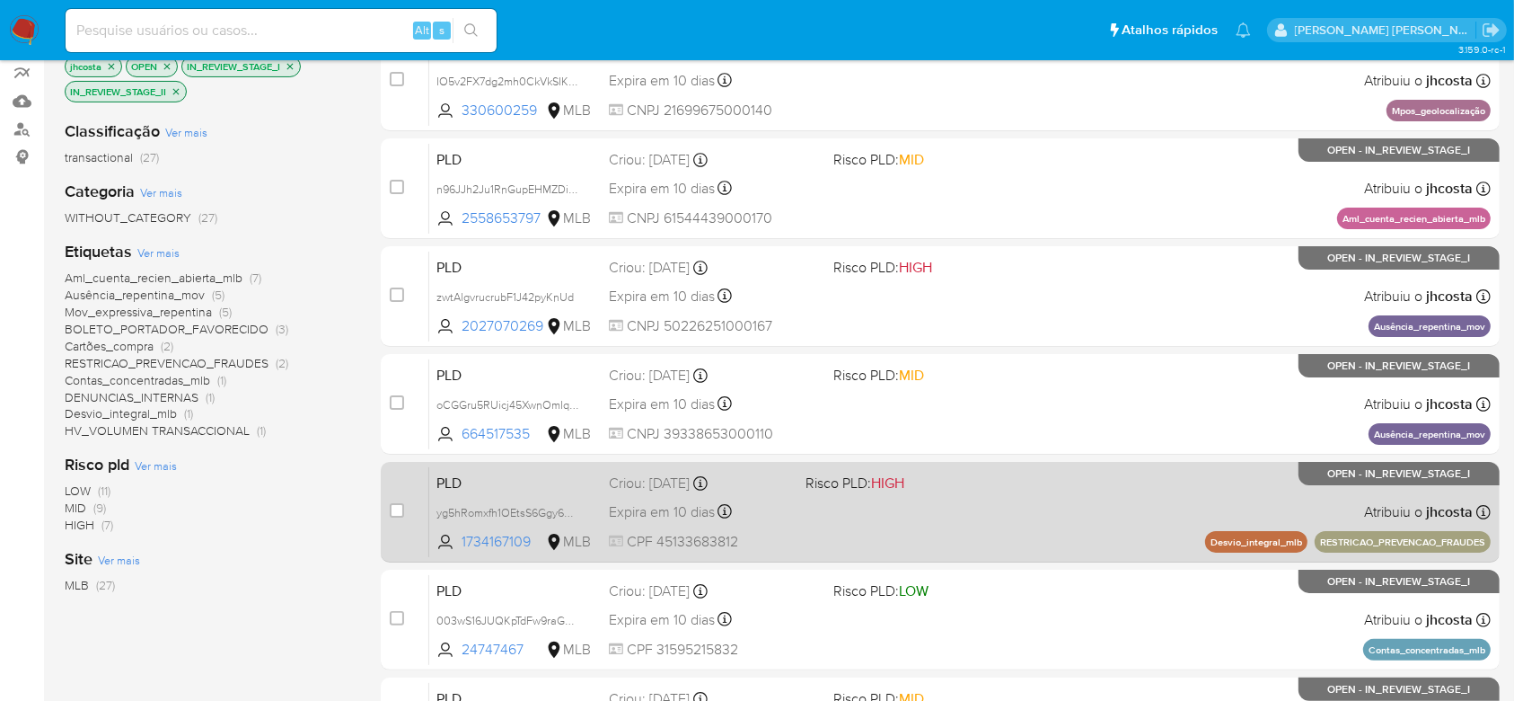
scroll to position [457, 0]
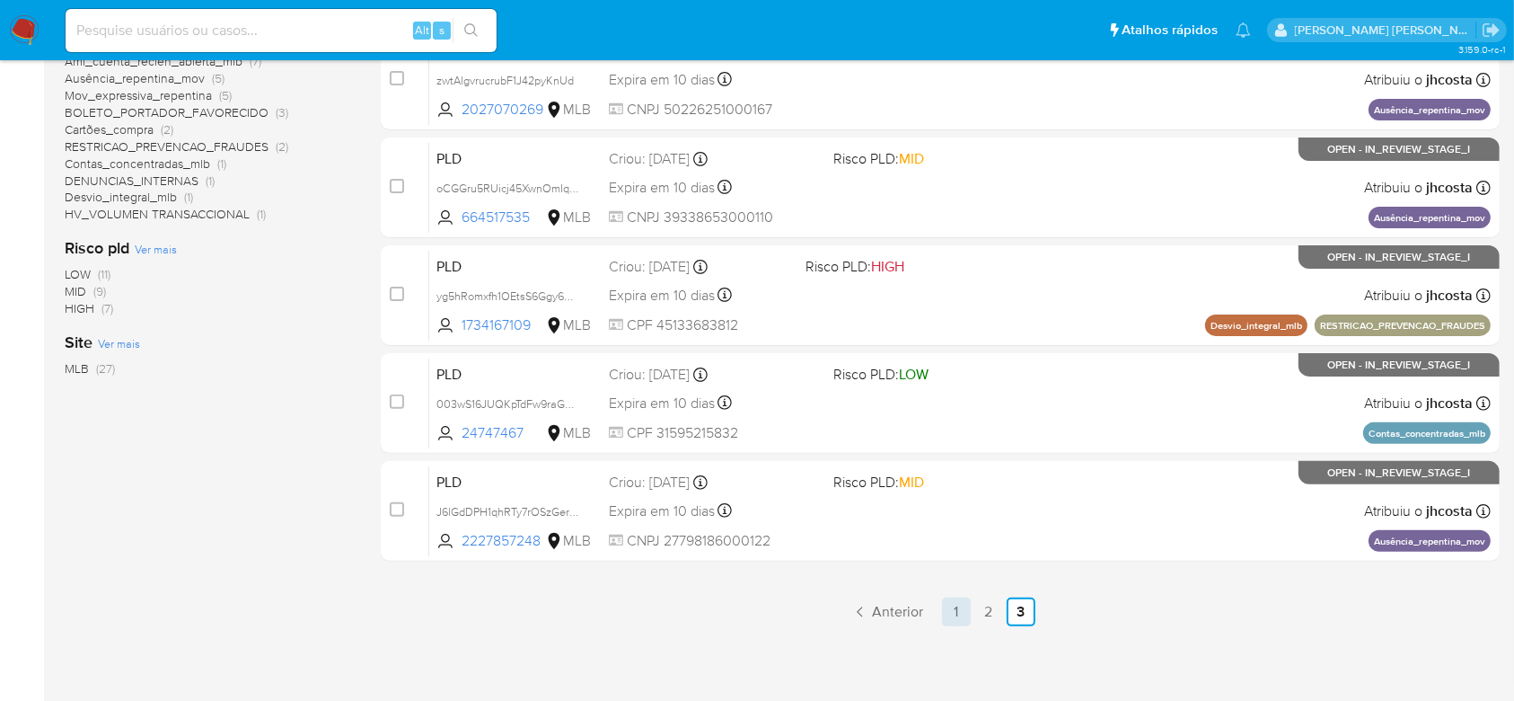
click at [949, 601] on link "1" at bounding box center [956, 611] width 29 height 29
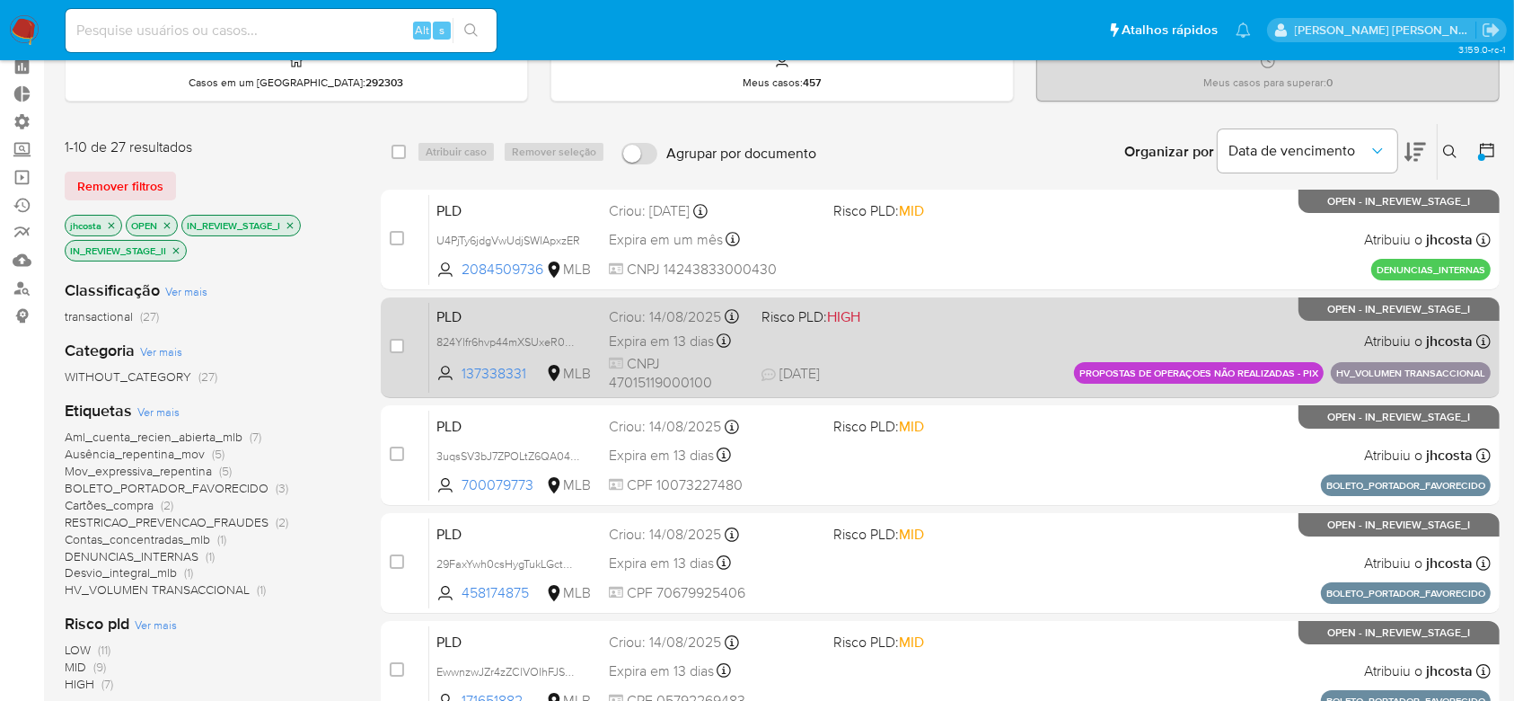
scroll to position [119, 0]
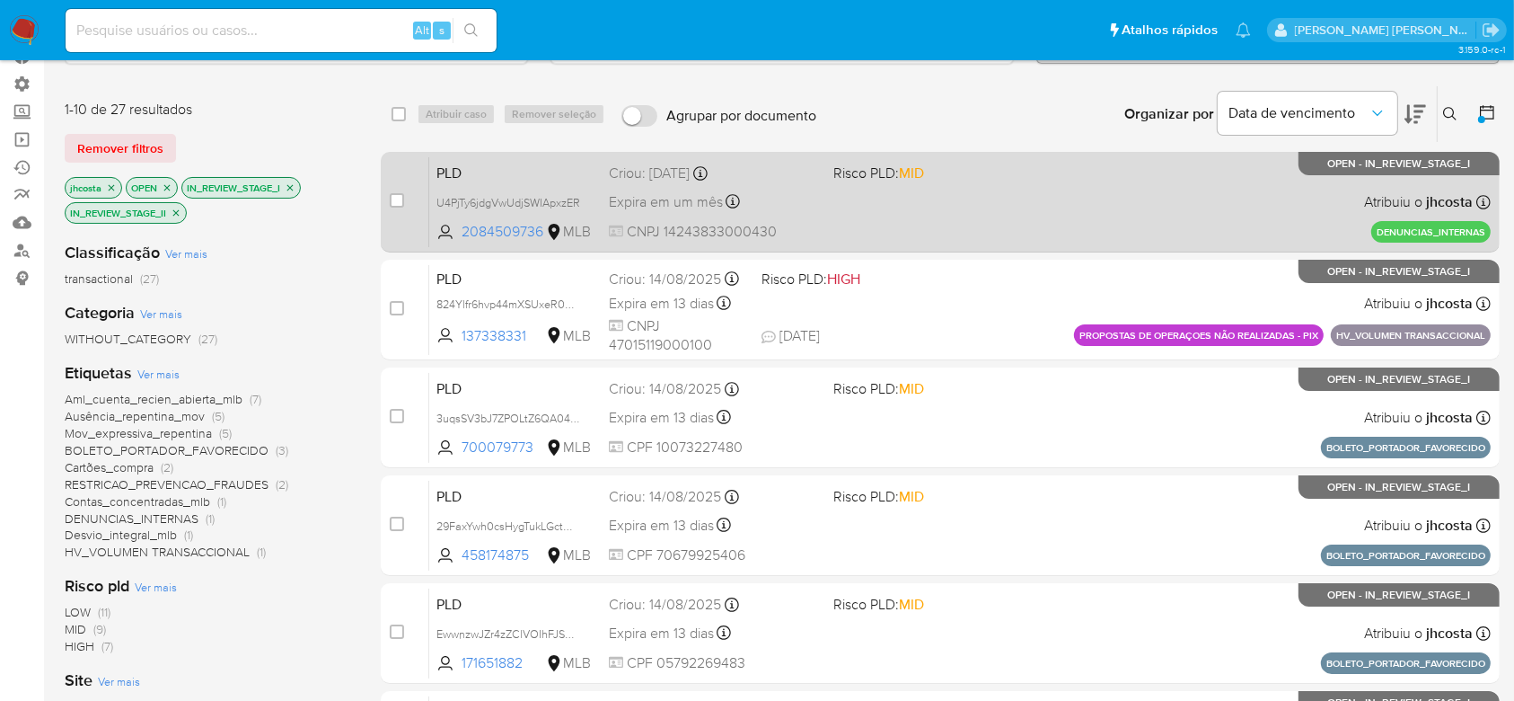
click at [825, 215] on div "PLD U4PjTy6jdgVwUdjSWIApxzER 2084509736 MLB Risco PLD: MID Criou: 05/09/2025 Cr…" at bounding box center [960, 201] width 1062 height 91
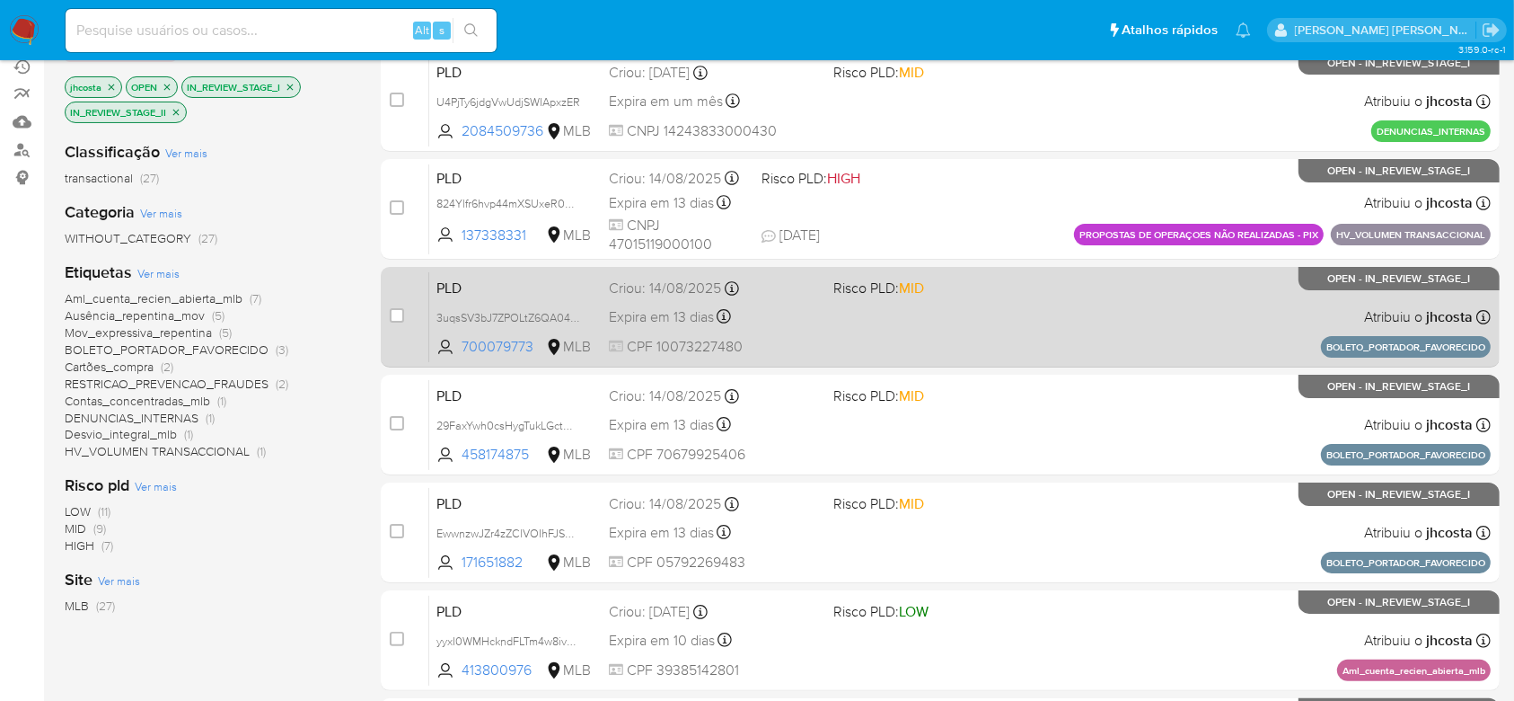
scroll to position [359, 0]
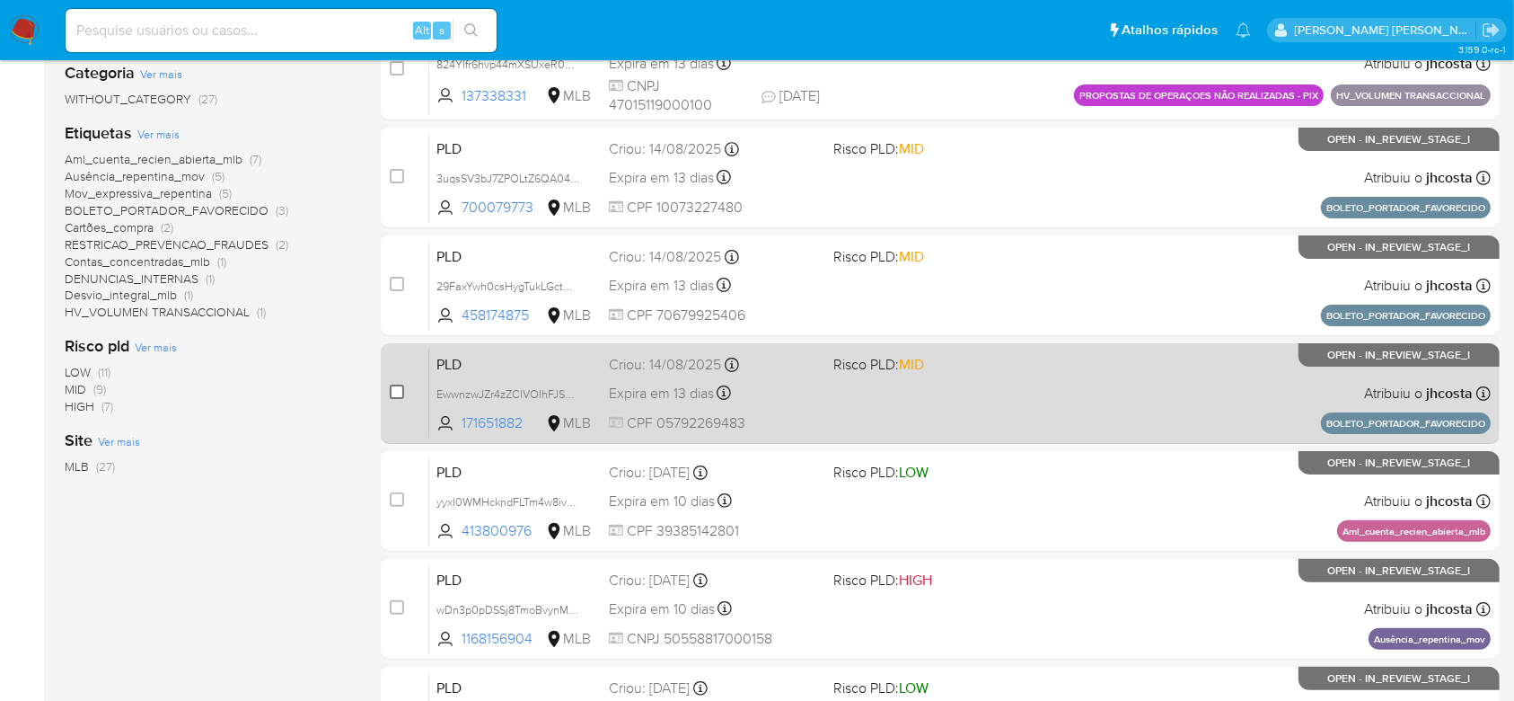
click at [396, 391] on input "checkbox" at bounding box center [397, 391] width 14 height 14
checkbox input "true"
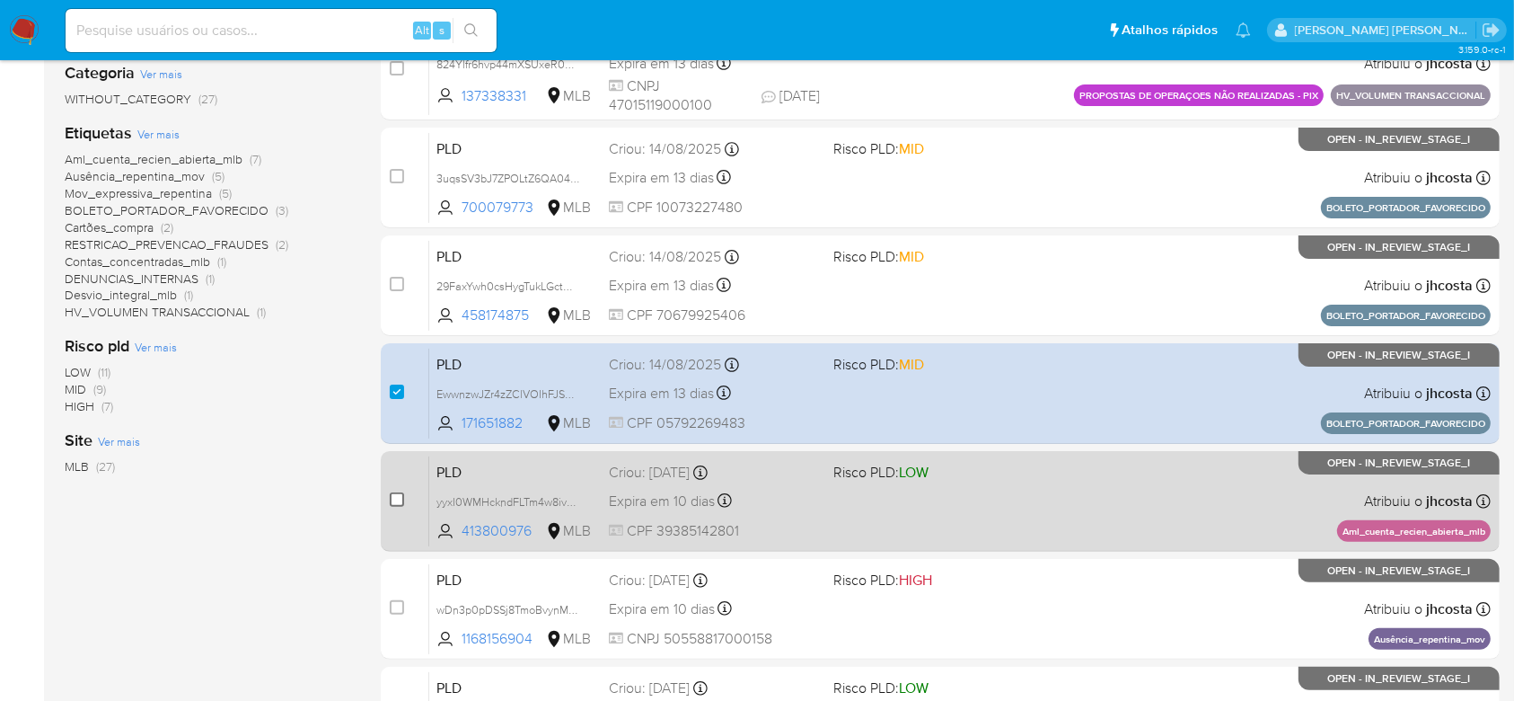
click at [397, 503] on input "checkbox" at bounding box center [397, 499] width 14 height 14
checkbox input "true"
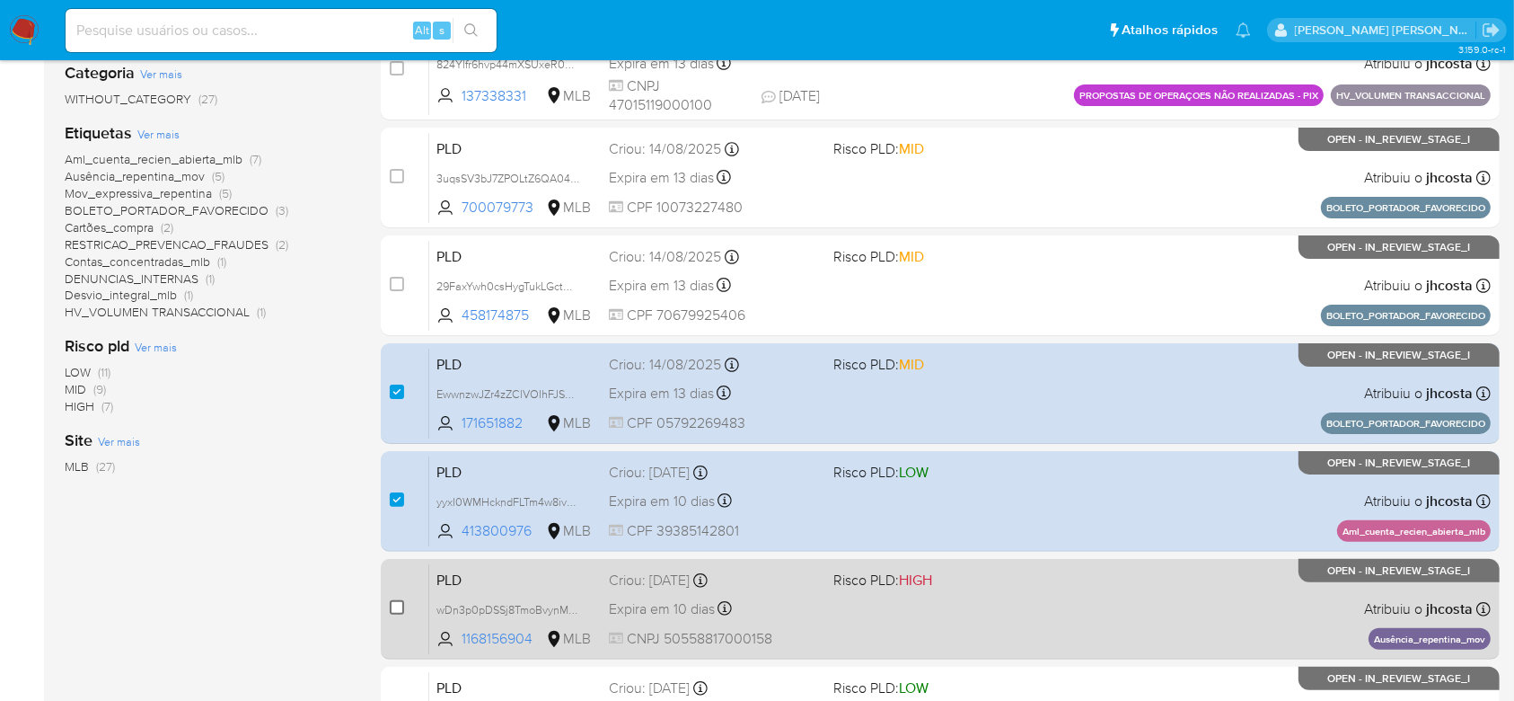
click at [400, 610] on input "checkbox" at bounding box center [397, 607] width 14 height 14
checkbox input "true"
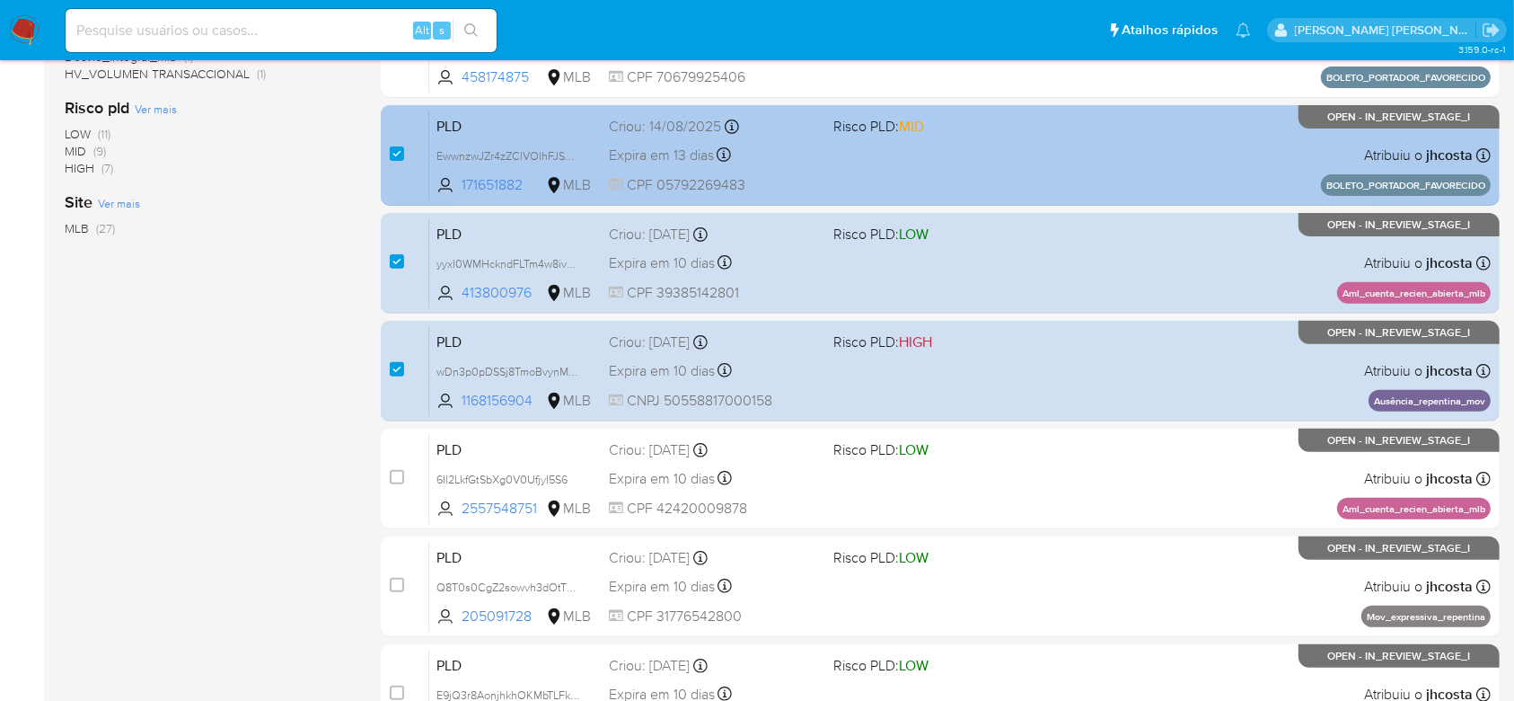
scroll to position [598, 0]
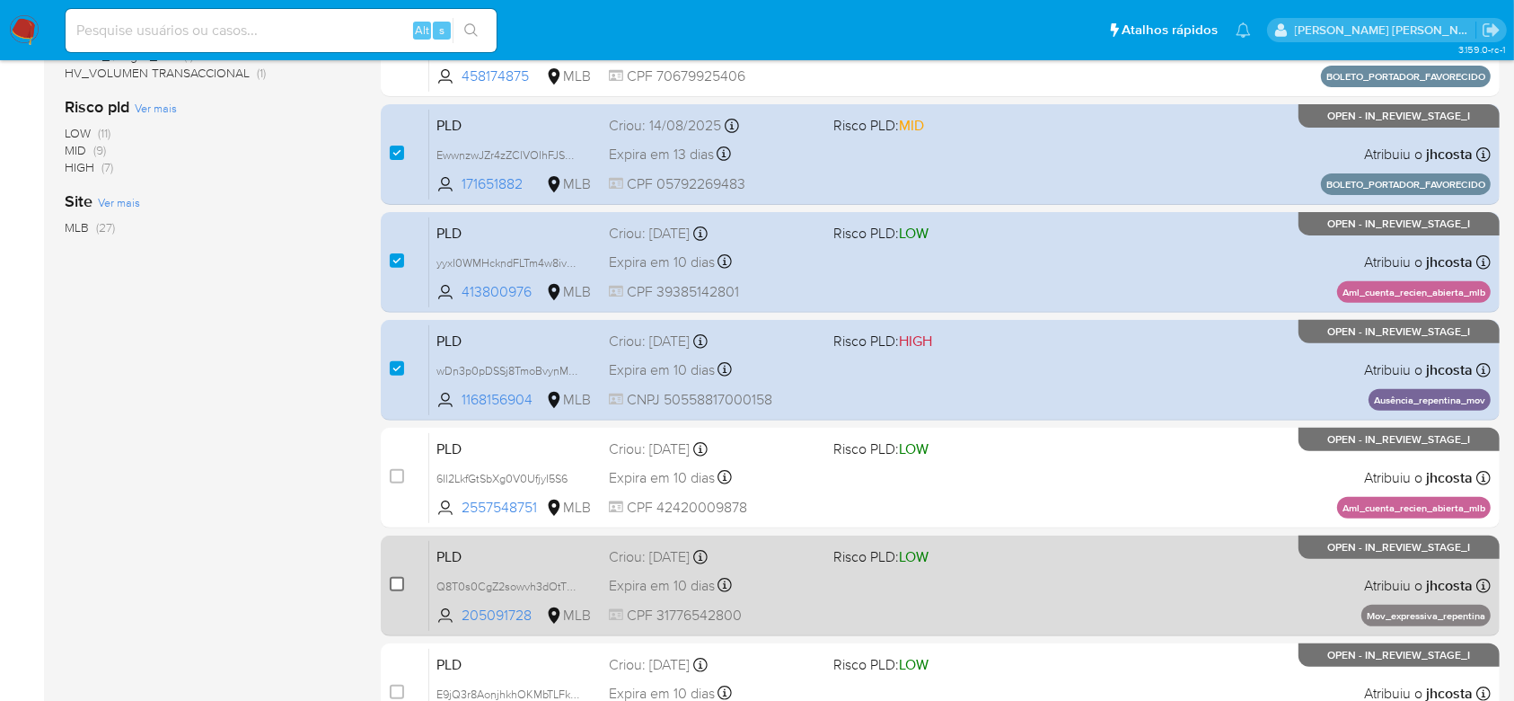
click at [402, 585] on input "checkbox" at bounding box center [397, 584] width 14 height 14
checkbox input "true"
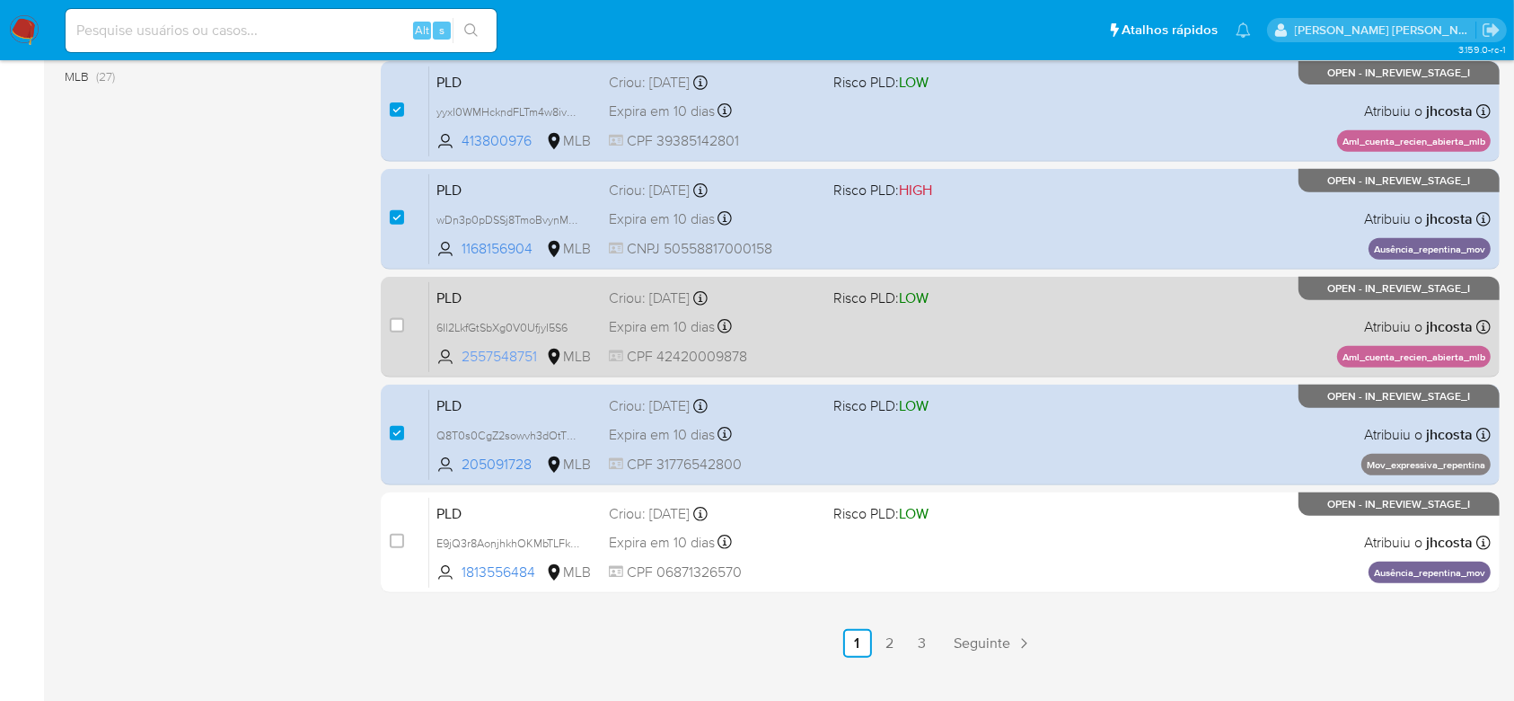
scroll to position [781, 0]
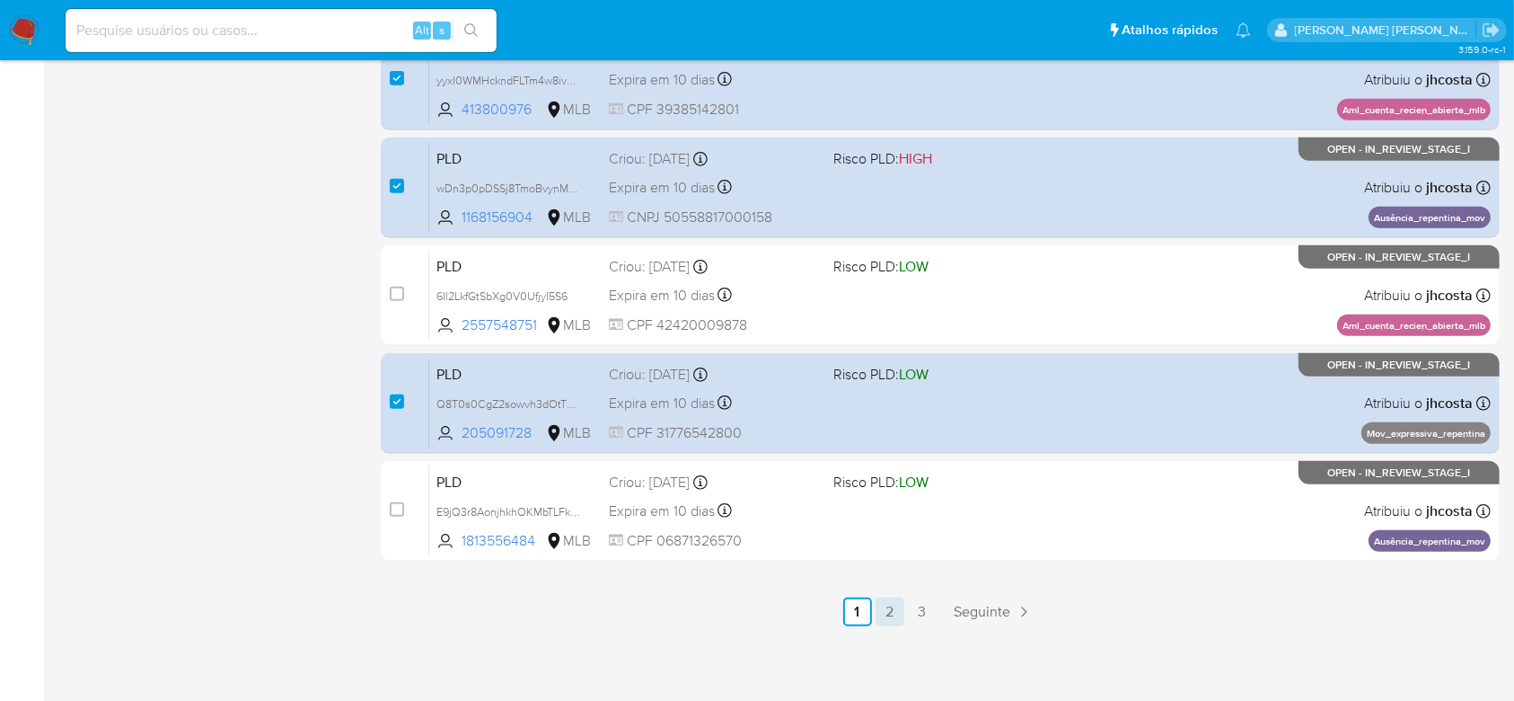
click at [889, 613] on link "2" at bounding box center [890, 611] width 29 height 29
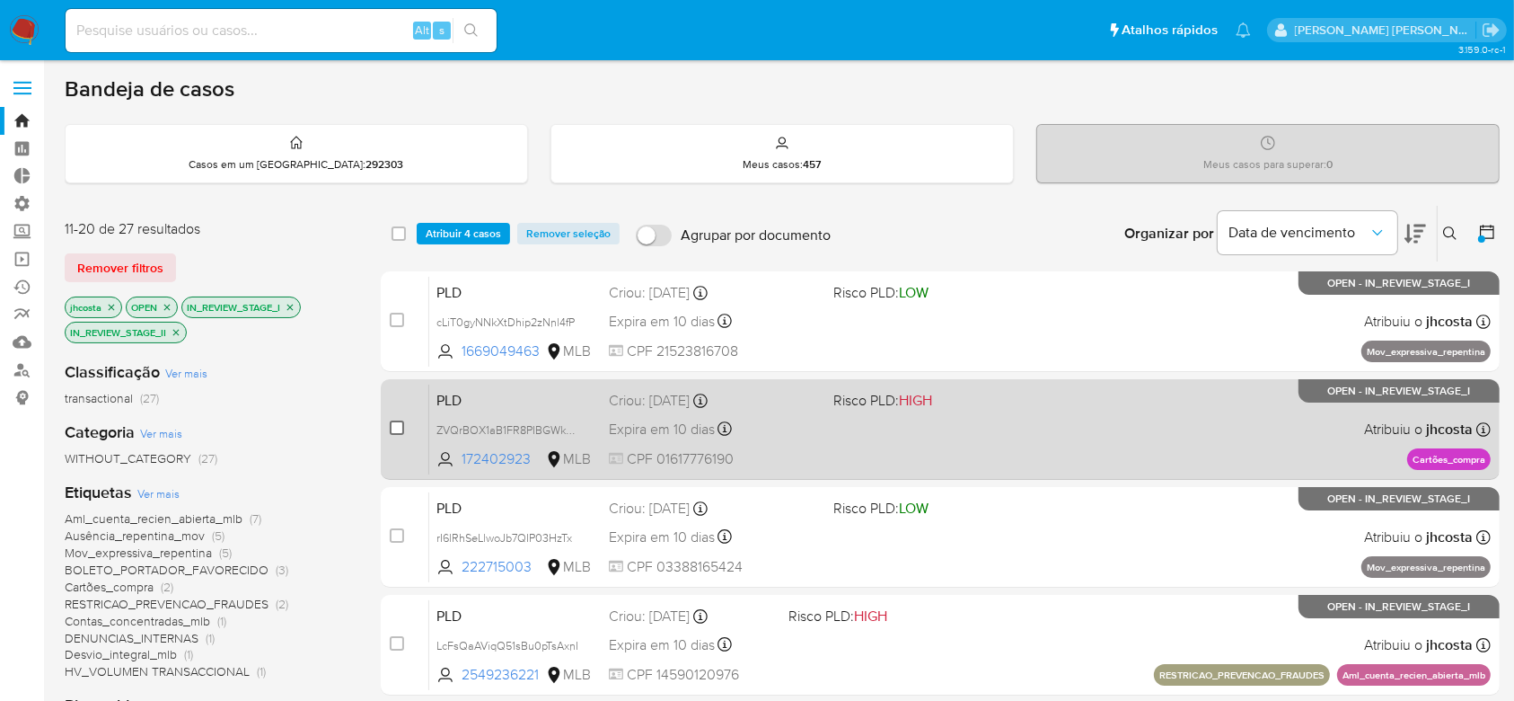
click at [397, 431] on input "checkbox" at bounding box center [397, 427] width 14 height 14
checkbox input "true"
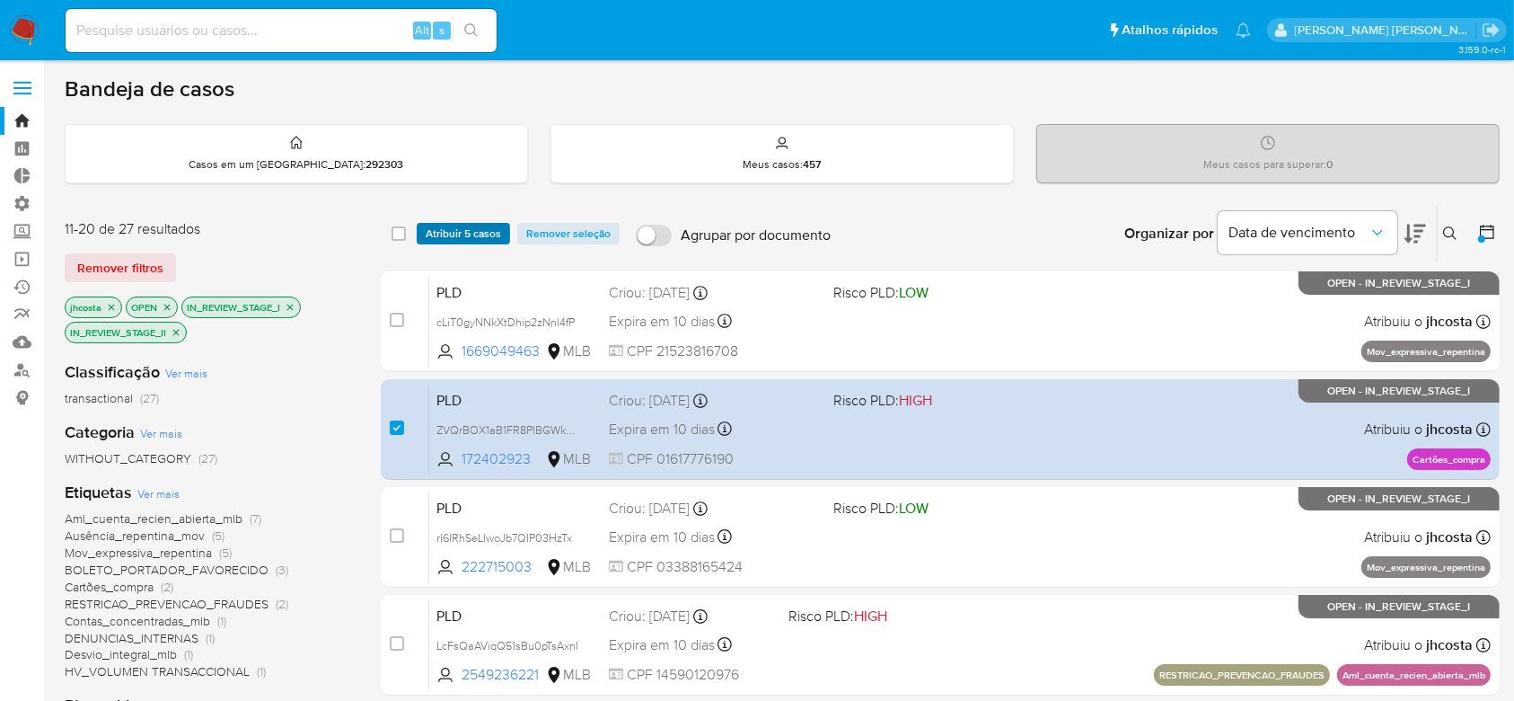
click at [450, 234] on span "Atribuir 5 casos" at bounding box center [463, 234] width 75 height 18
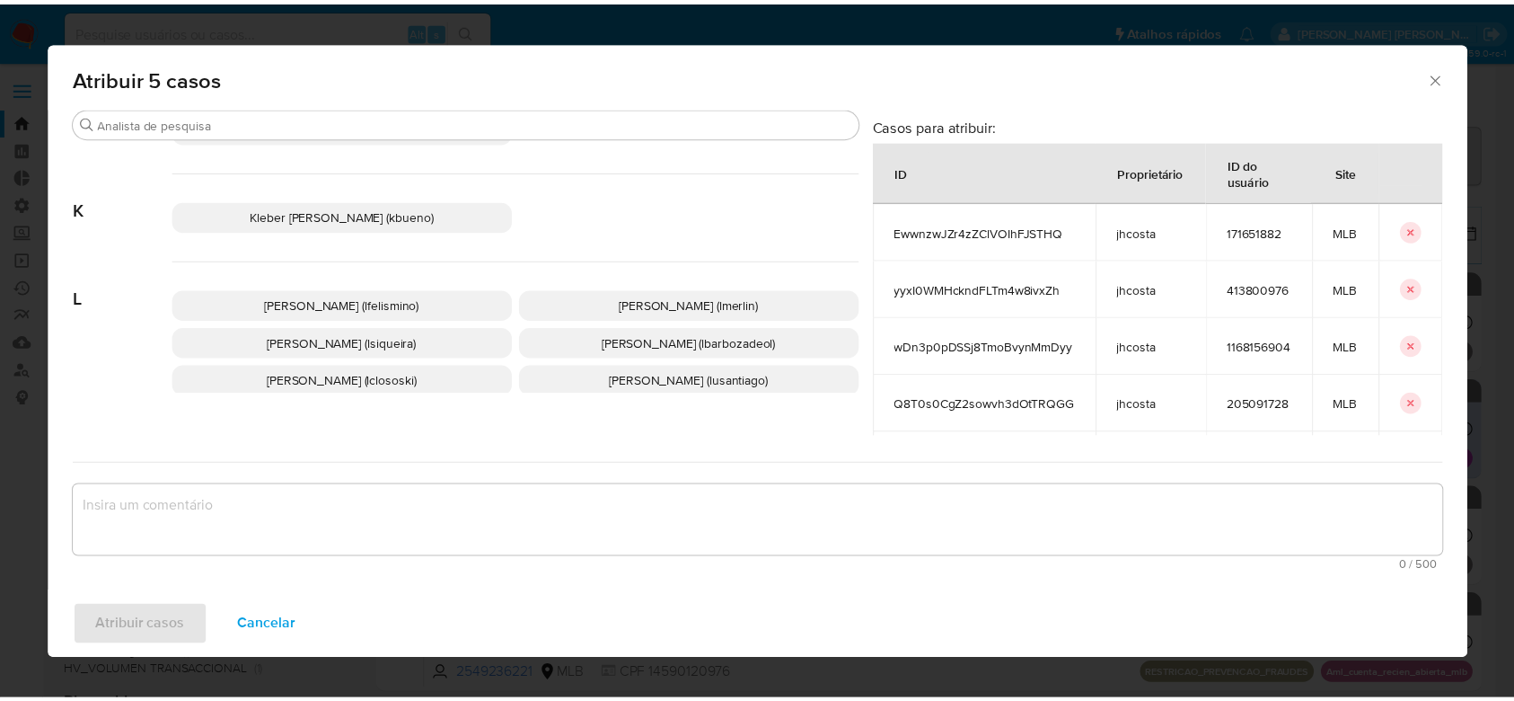
scroll to position [922, 0]
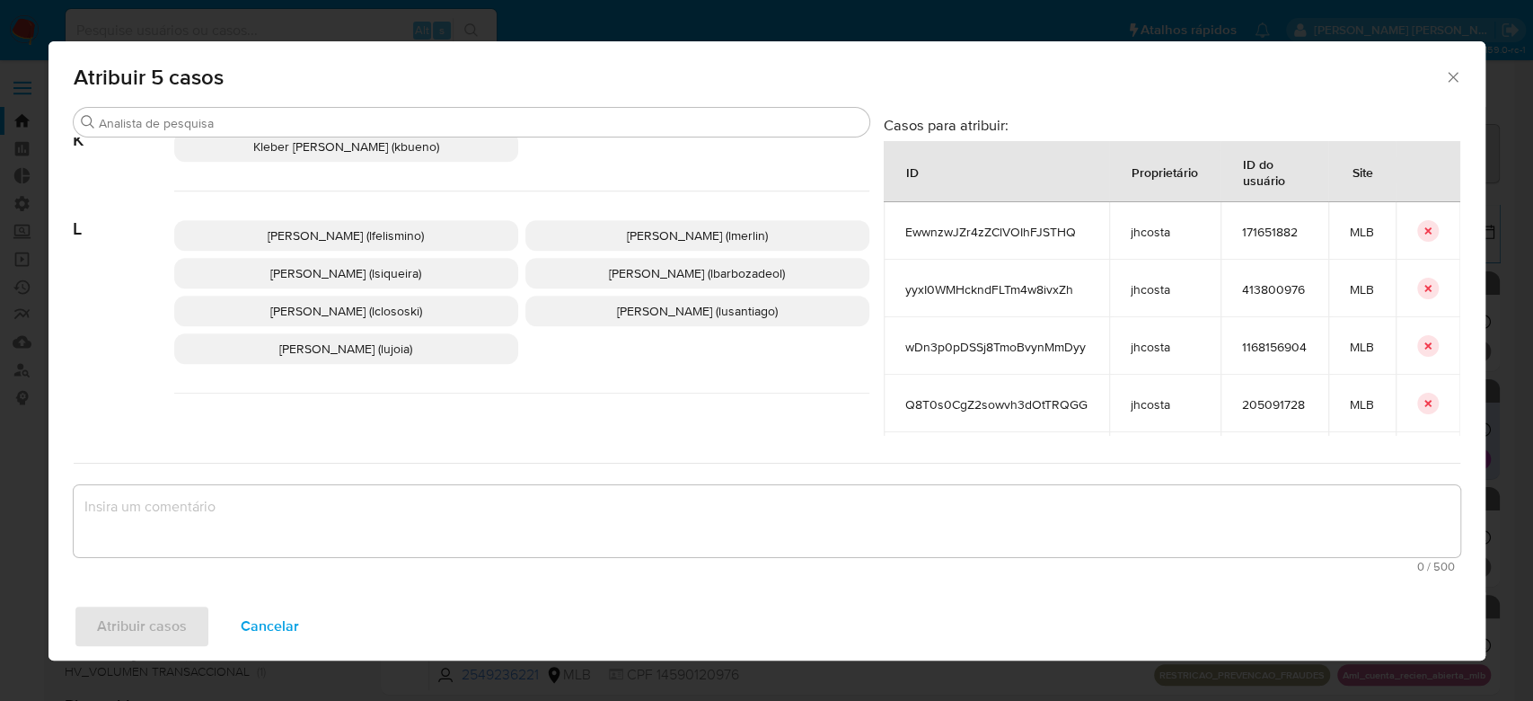
click at [700, 244] on span "Leticia Bento Merlin (lmerlin)" at bounding box center [697, 235] width 141 height 18
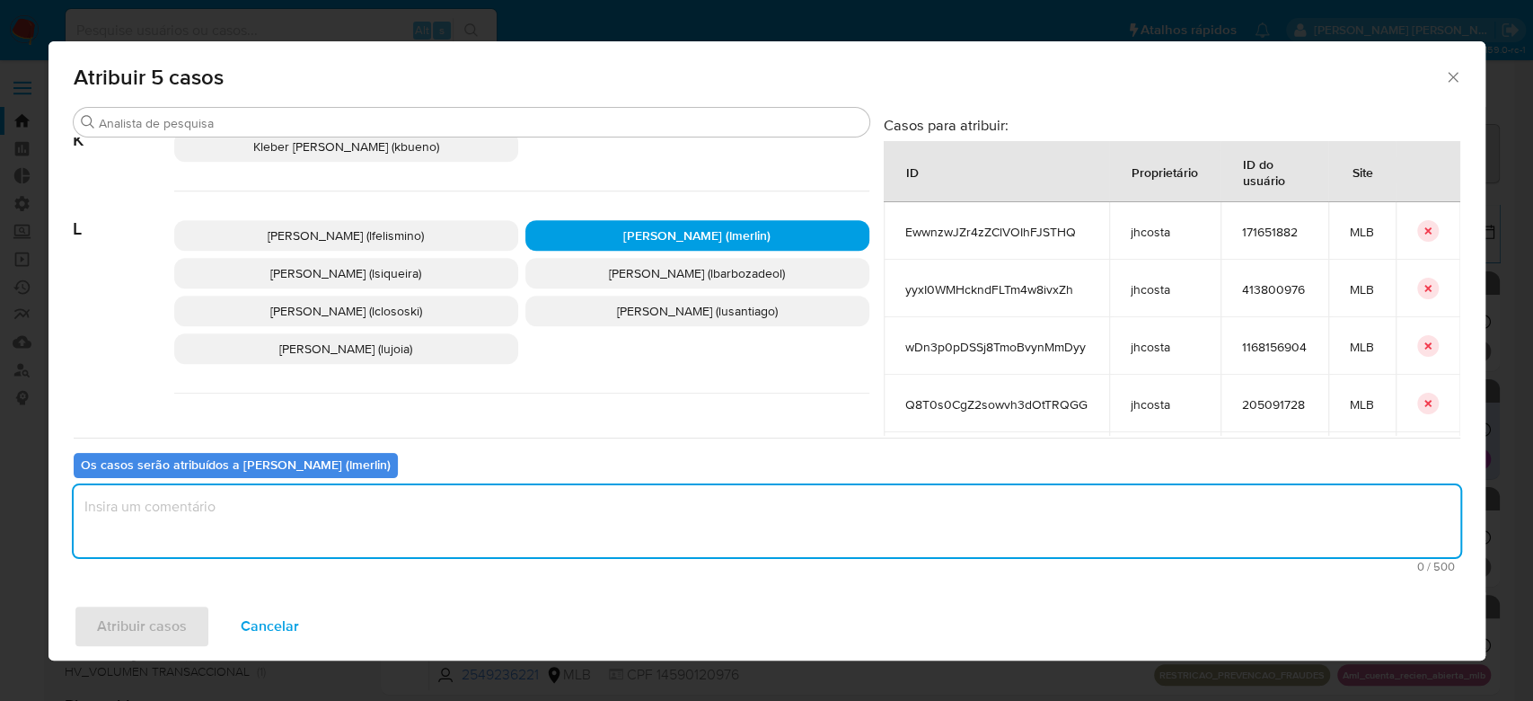
click at [503, 510] on textarea "assign-modal" at bounding box center [767, 521] width 1387 height 72
type textarea "Para tratamento."
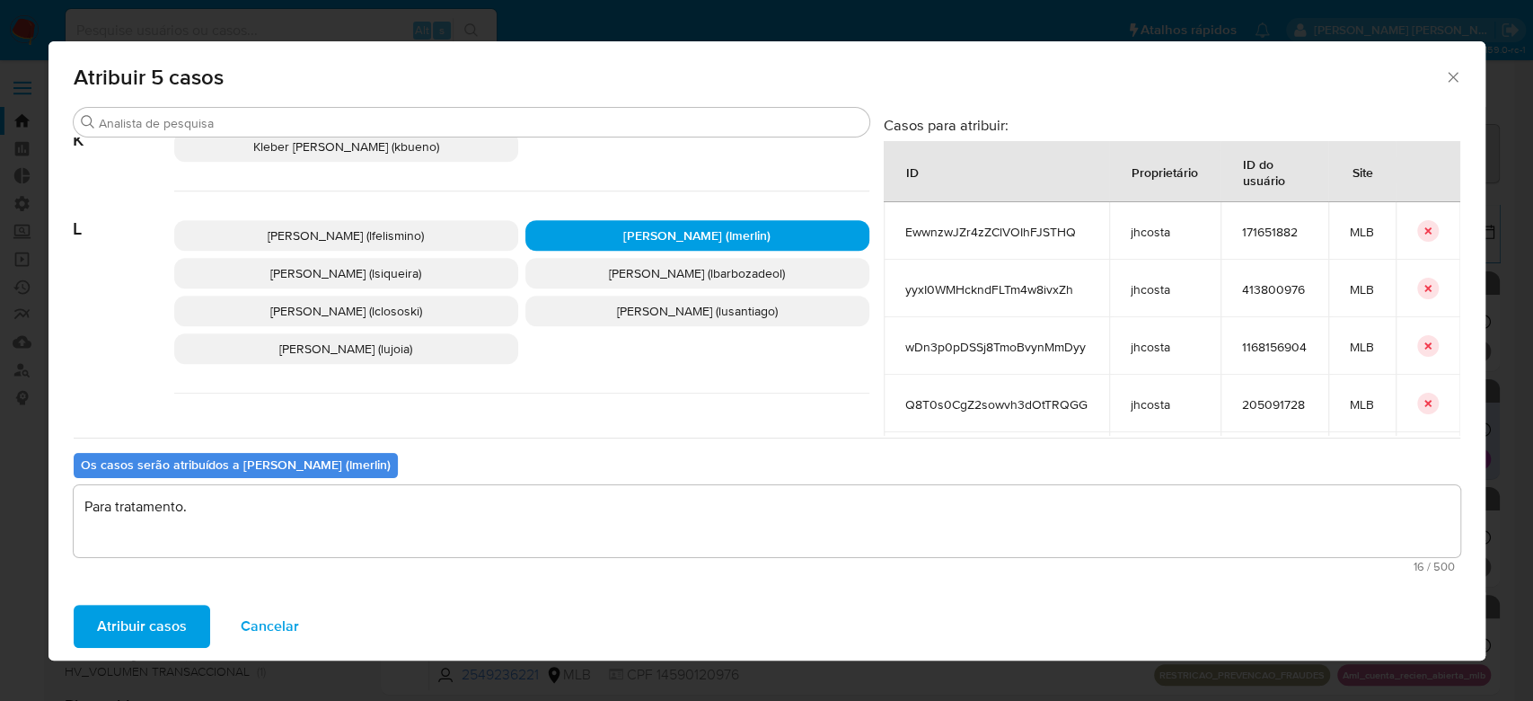
click at [129, 624] on span "Atribuir casos" at bounding box center [142, 626] width 90 height 40
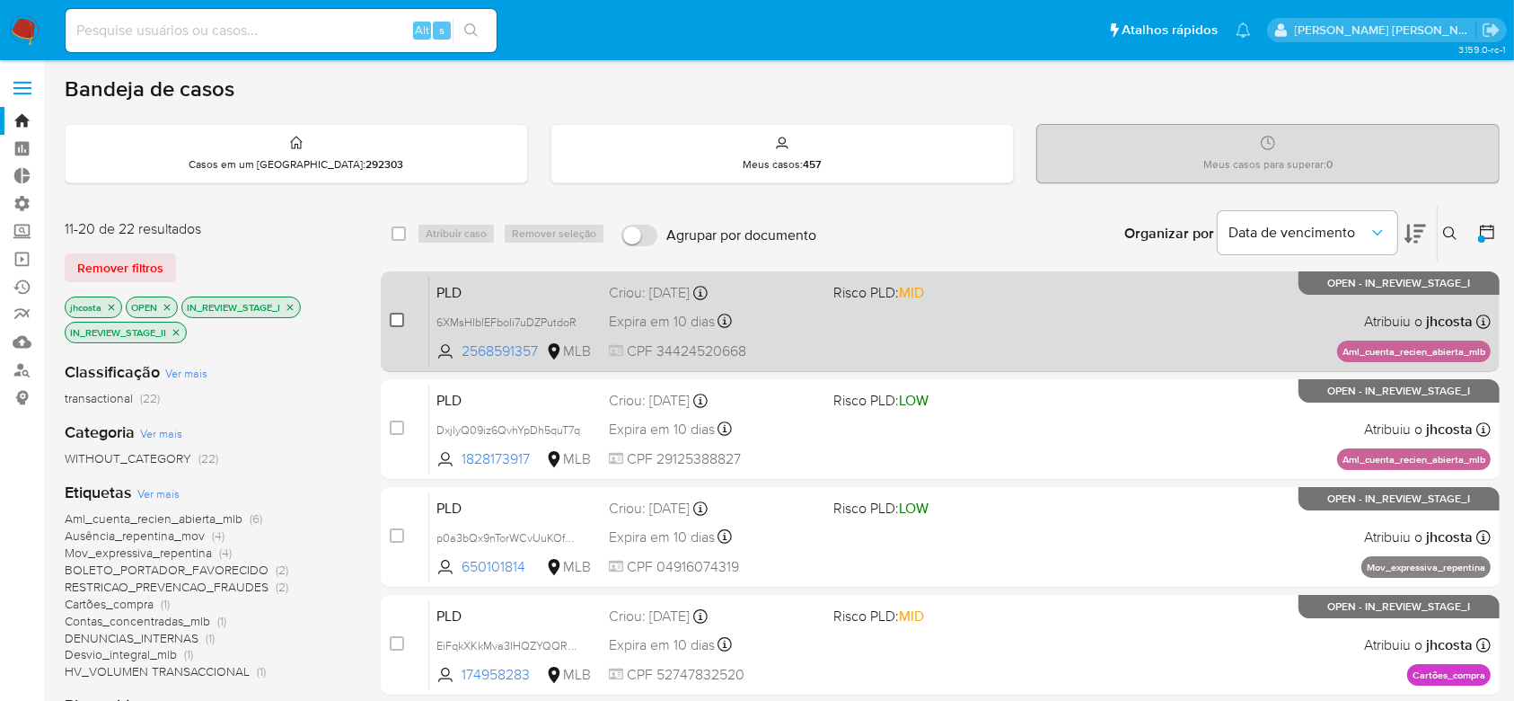
click at [395, 313] on input "checkbox" at bounding box center [397, 320] width 14 height 14
checkbox input "true"
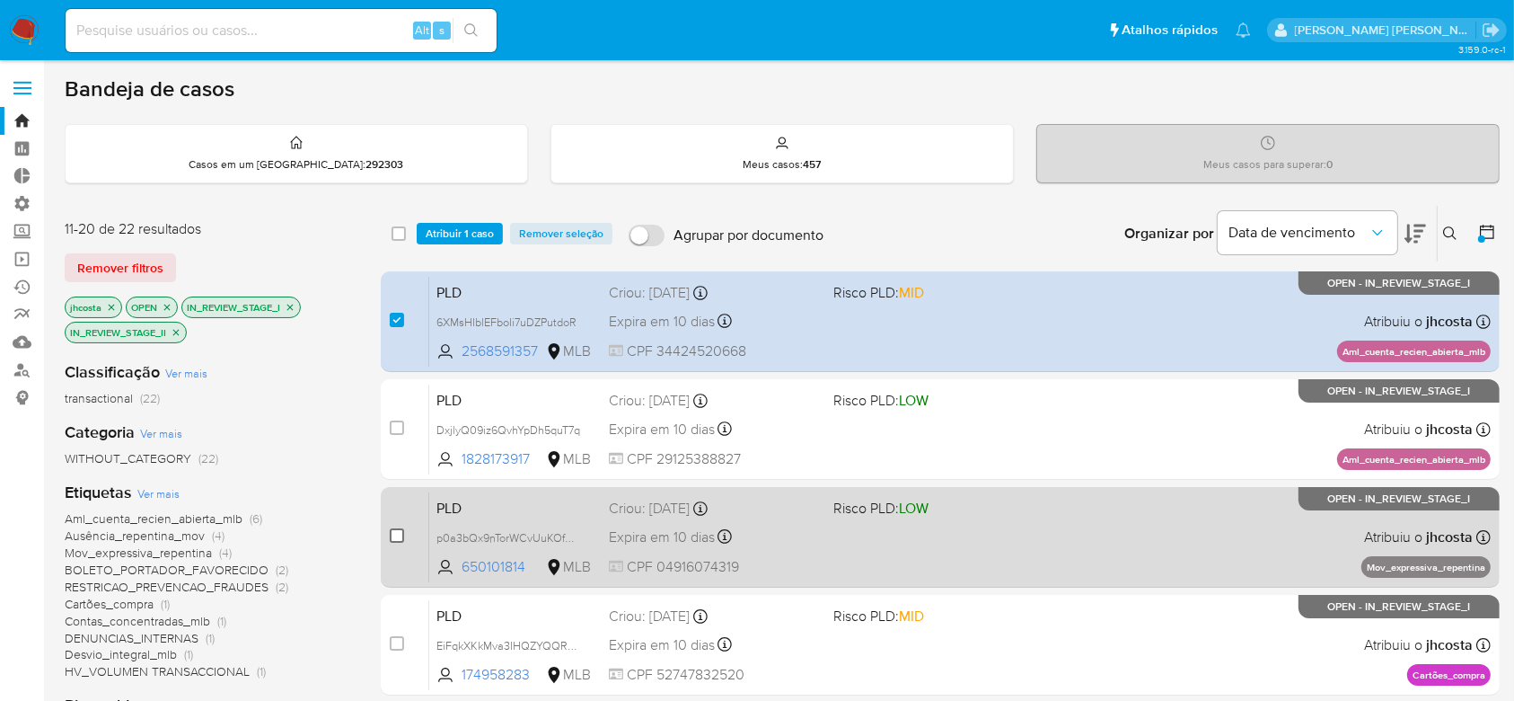
click at [395, 534] on input "checkbox" at bounding box center [397, 535] width 14 height 14
checkbox input "true"
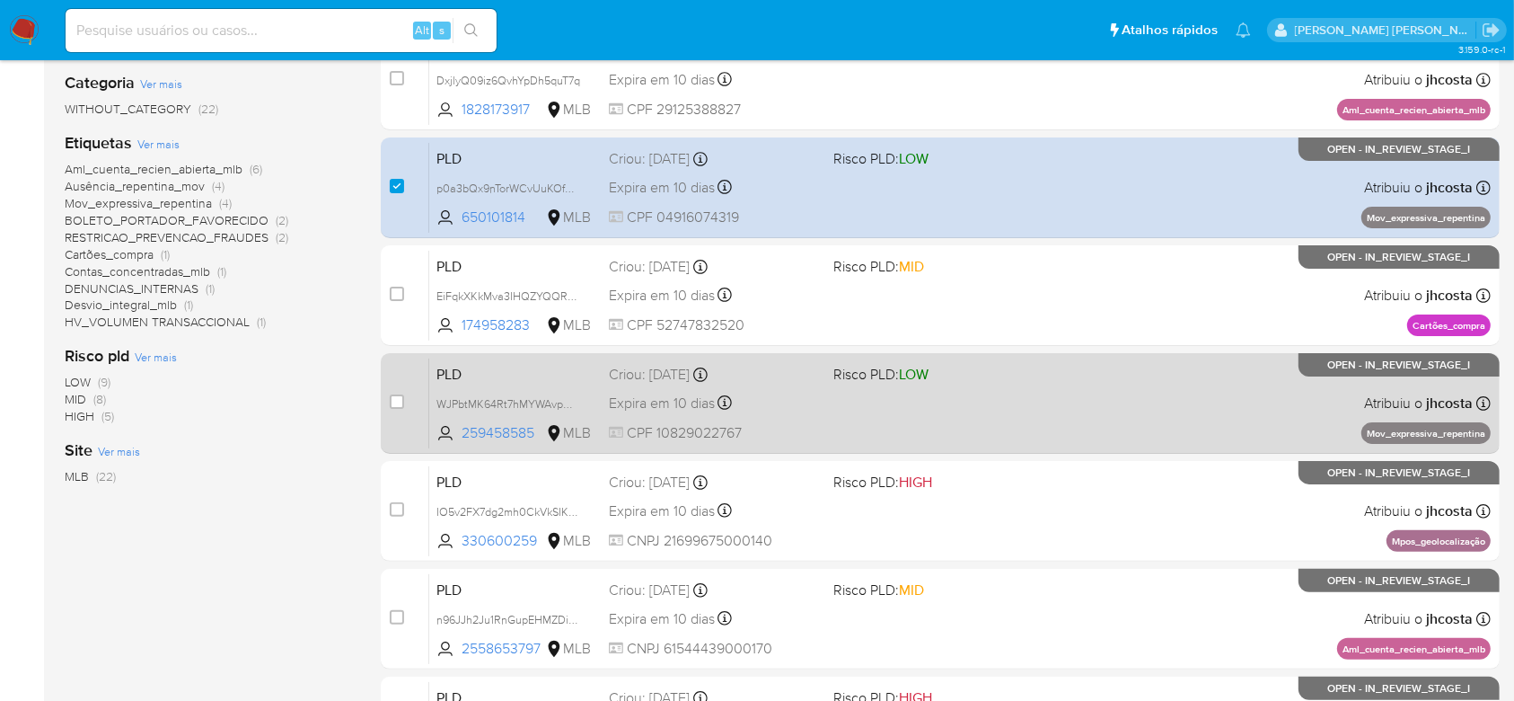
scroll to position [359, 0]
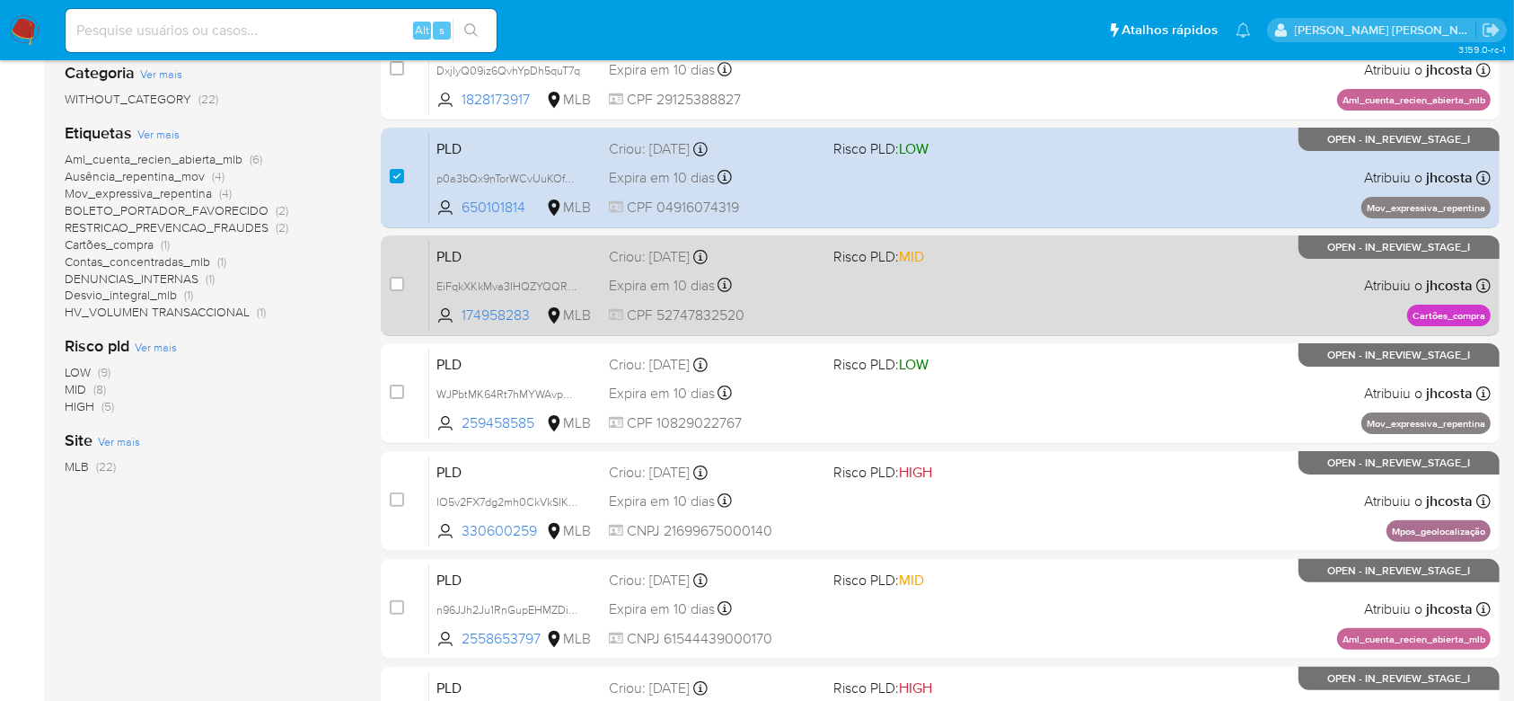
click at [406, 280] on div "case-item-checkbox Incapaz de atribuir o caso" at bounding box center [410, 285] width 40 height 91
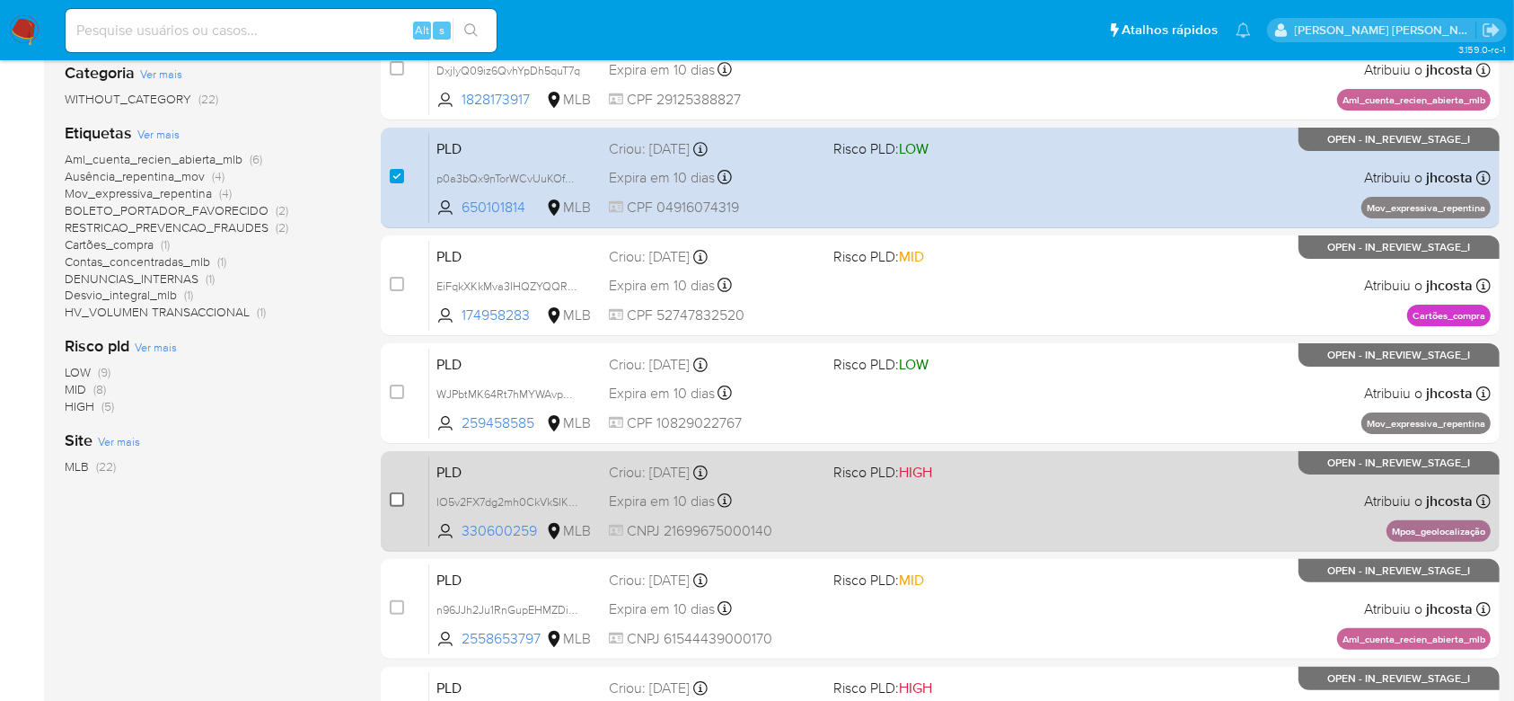
click at [393, 497] on input "checkbox" at bounding box center [397, 499] width 14 height 14
checkbox input "true"
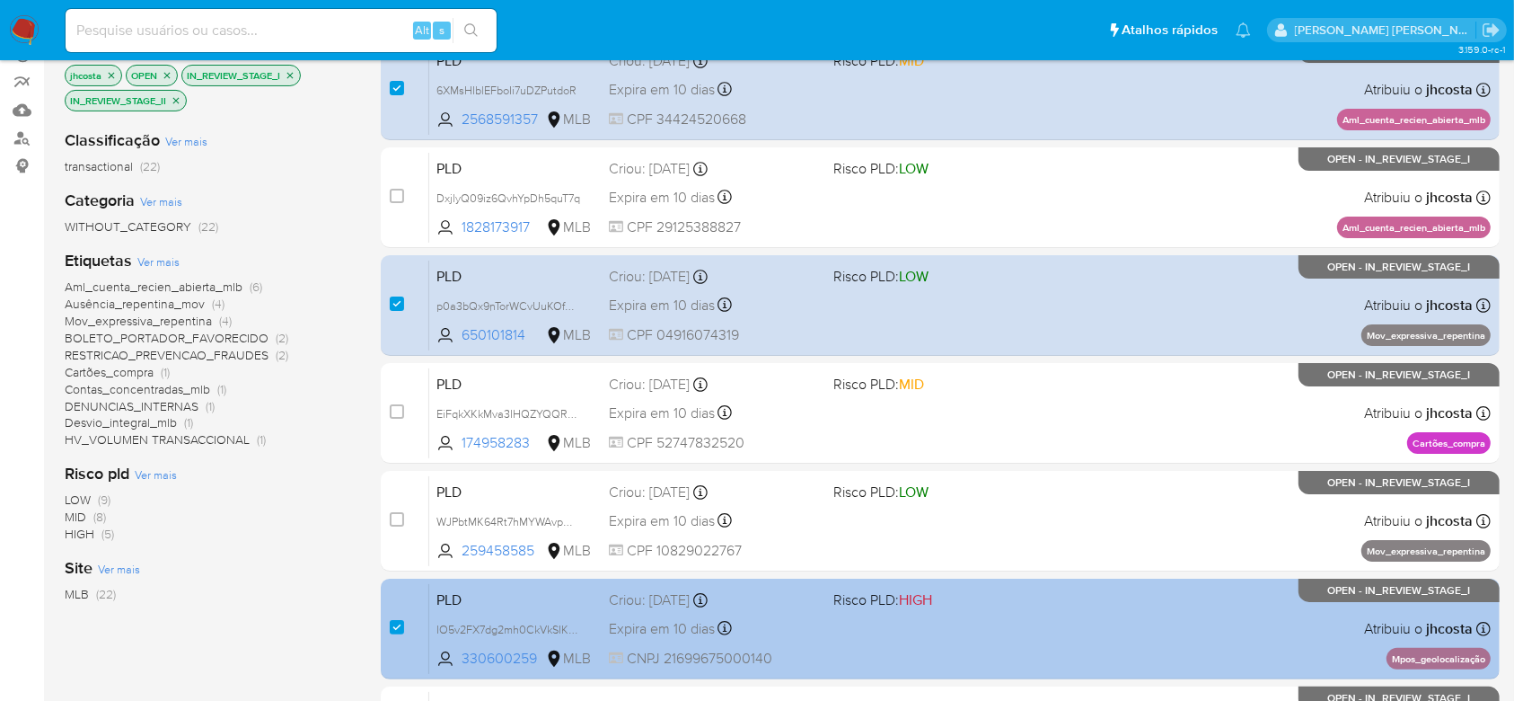
scroll to position [239, 0]
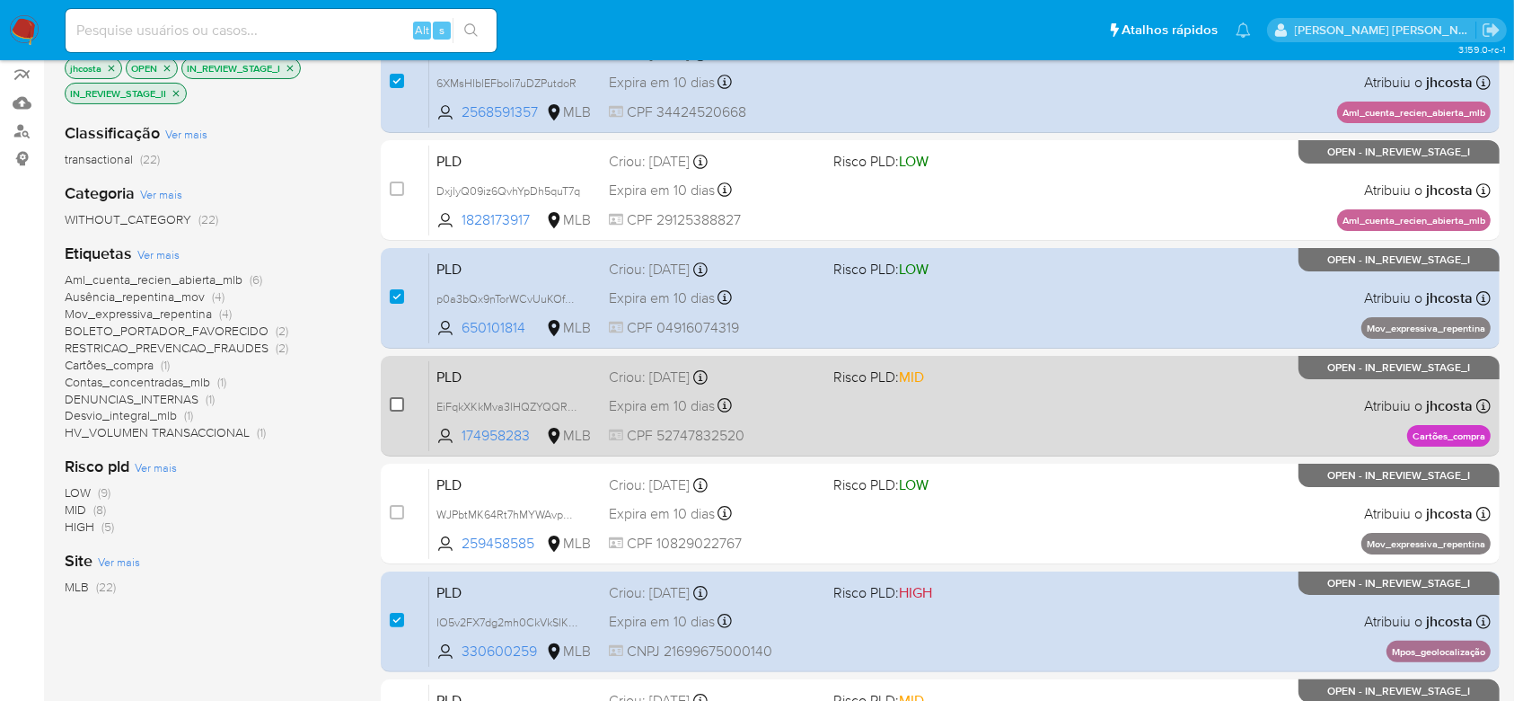
click at [401, 402] on input "checkbox" at bounding box center [397, 404] width 14 height 14
checkbox input "true"
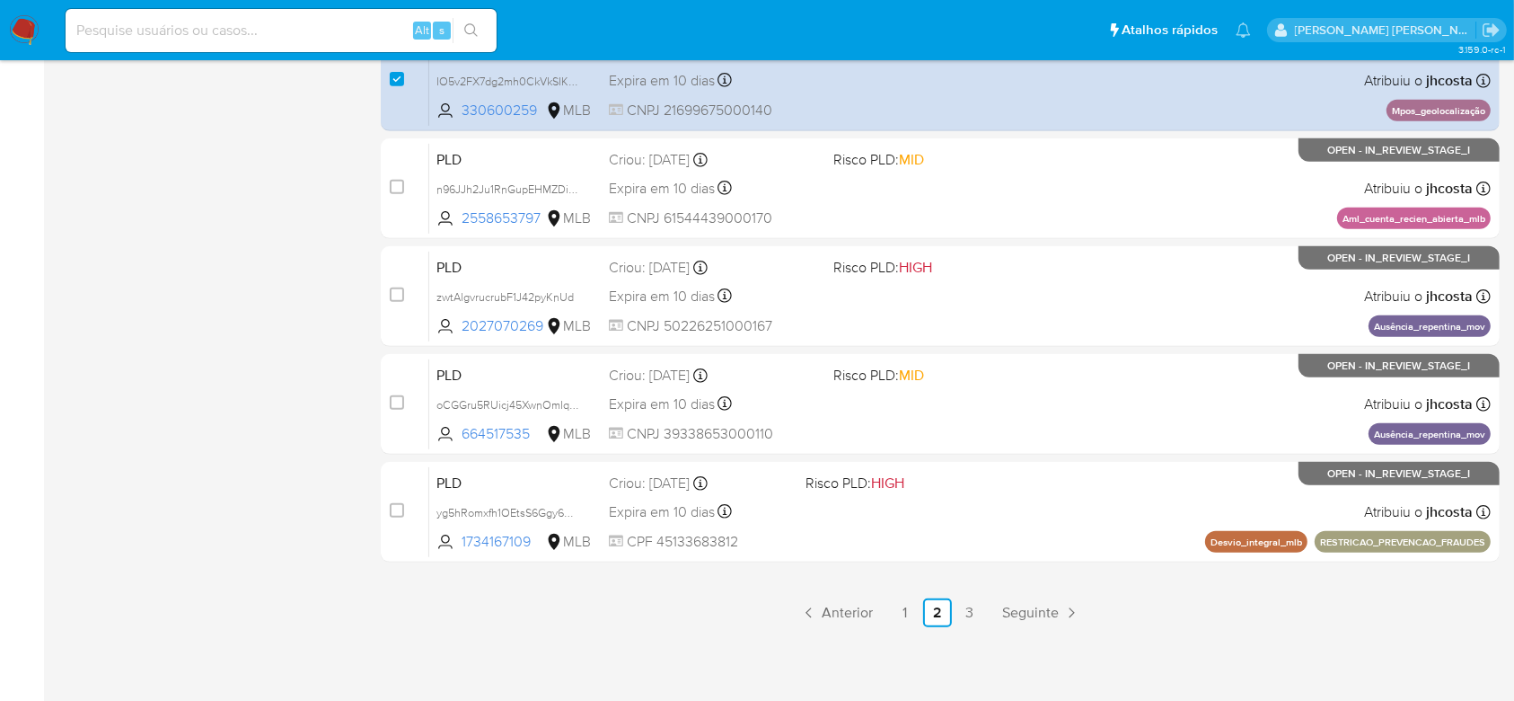
scroll to position [781, 0]
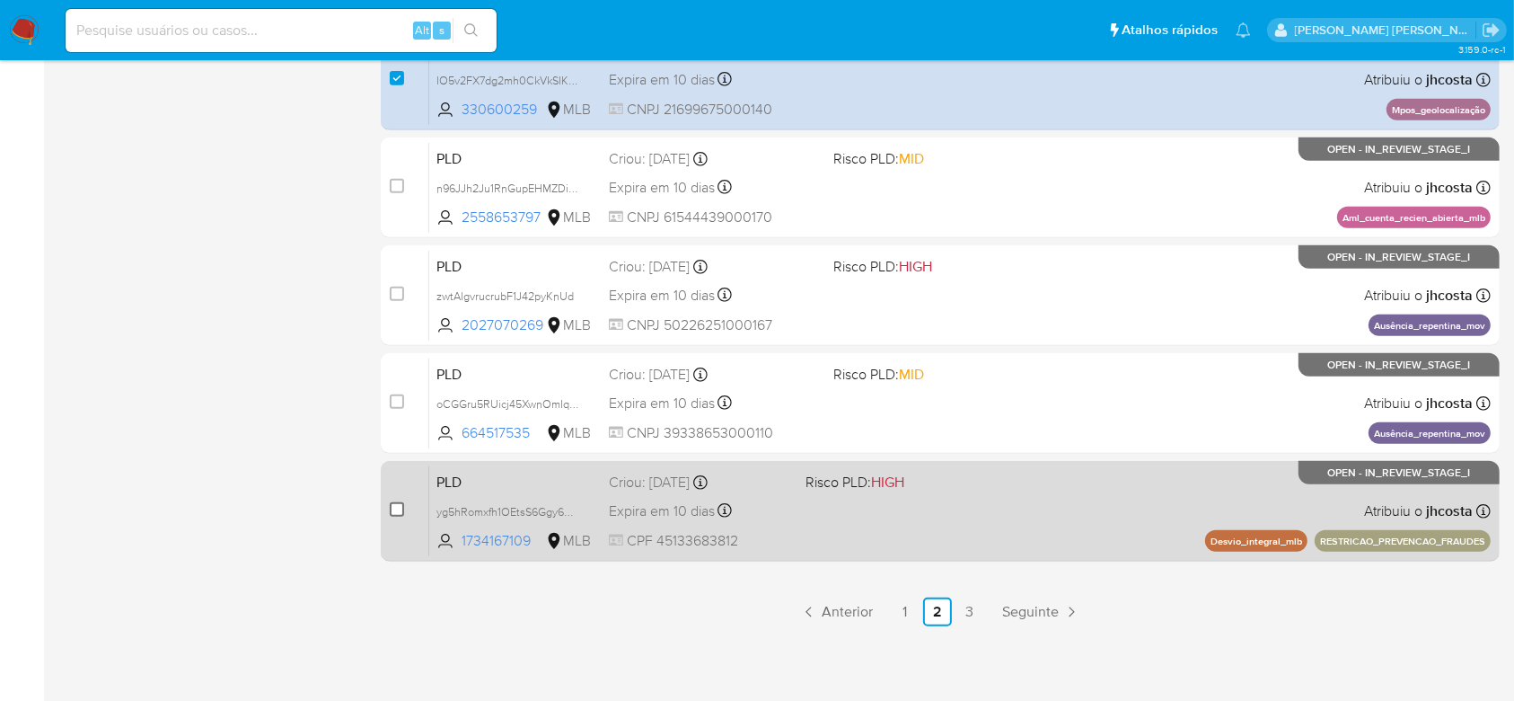
click at [397, 511] on input "checkbox" at bounding box center [397, 509] width 14 height 14
checkbox input "true"
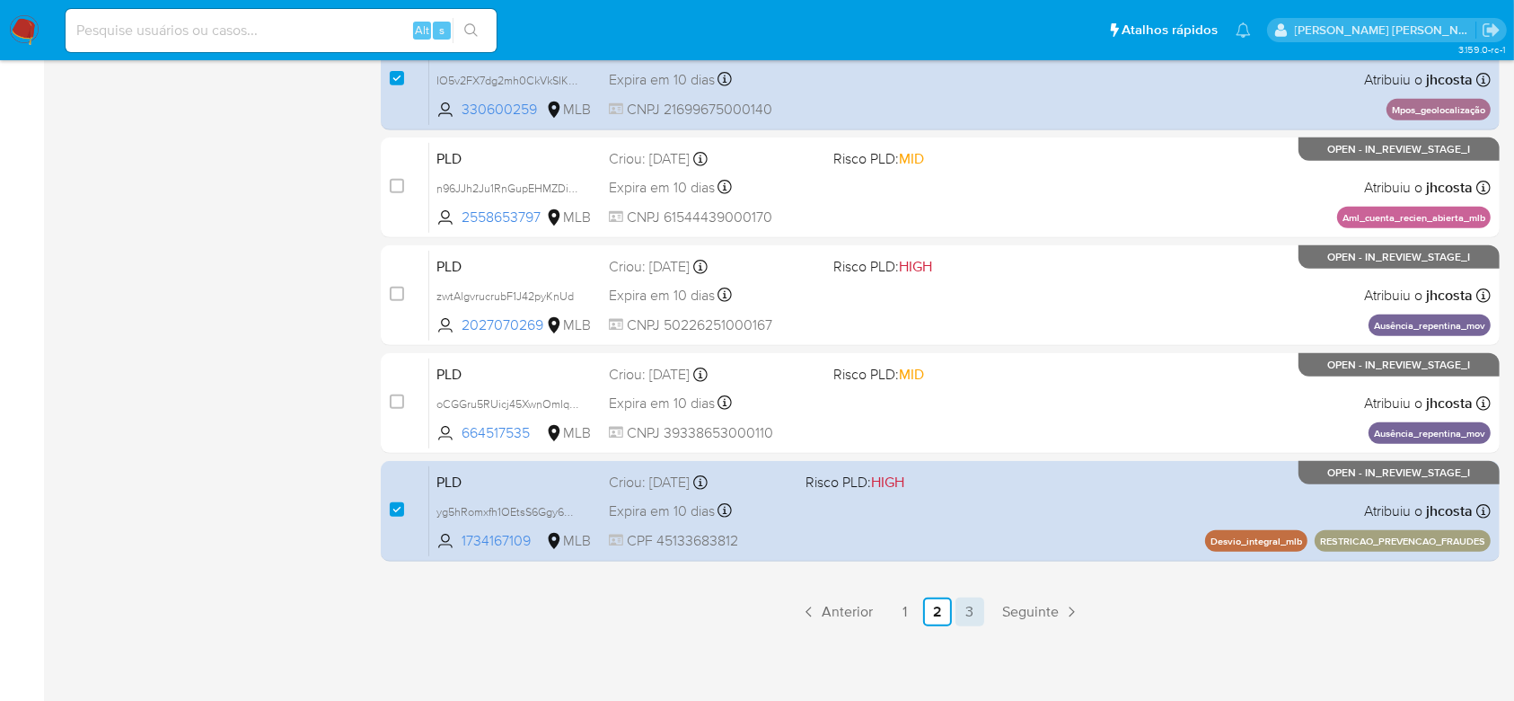
click at [970, 613] on link "3" at bounding box center [970, 611] width 29 height 29
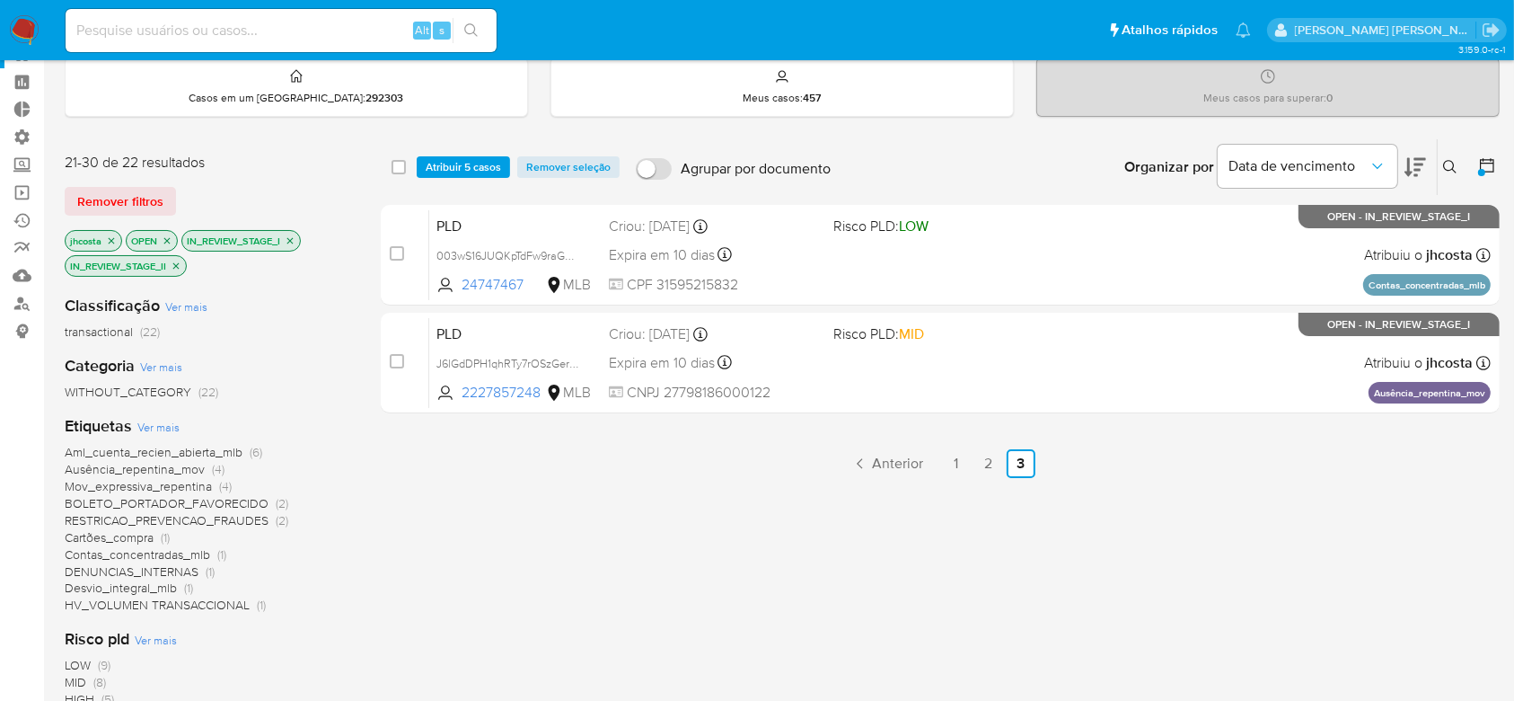
scroll to position [239, 0]
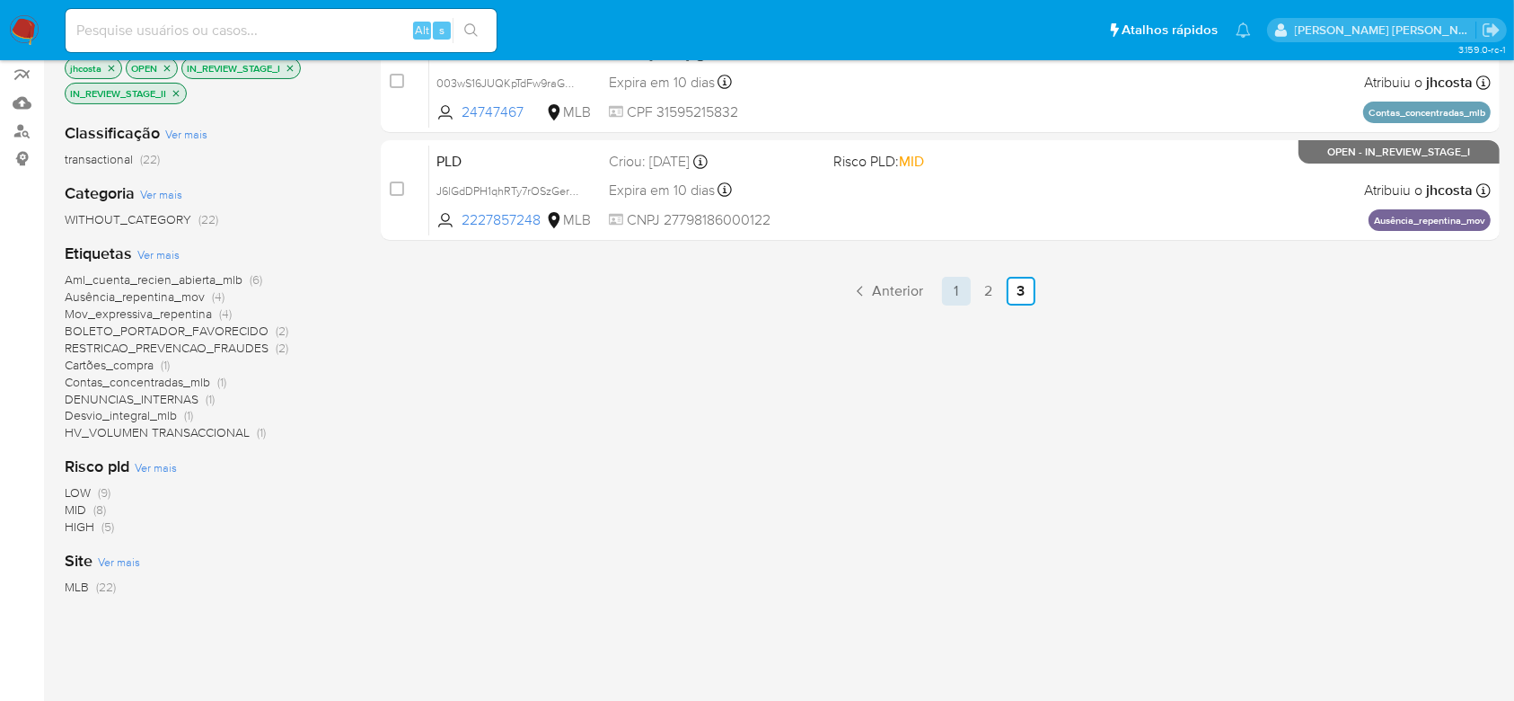
click at [954, 284] on link "1" at bounding box center [956, 291] width 29 height 29
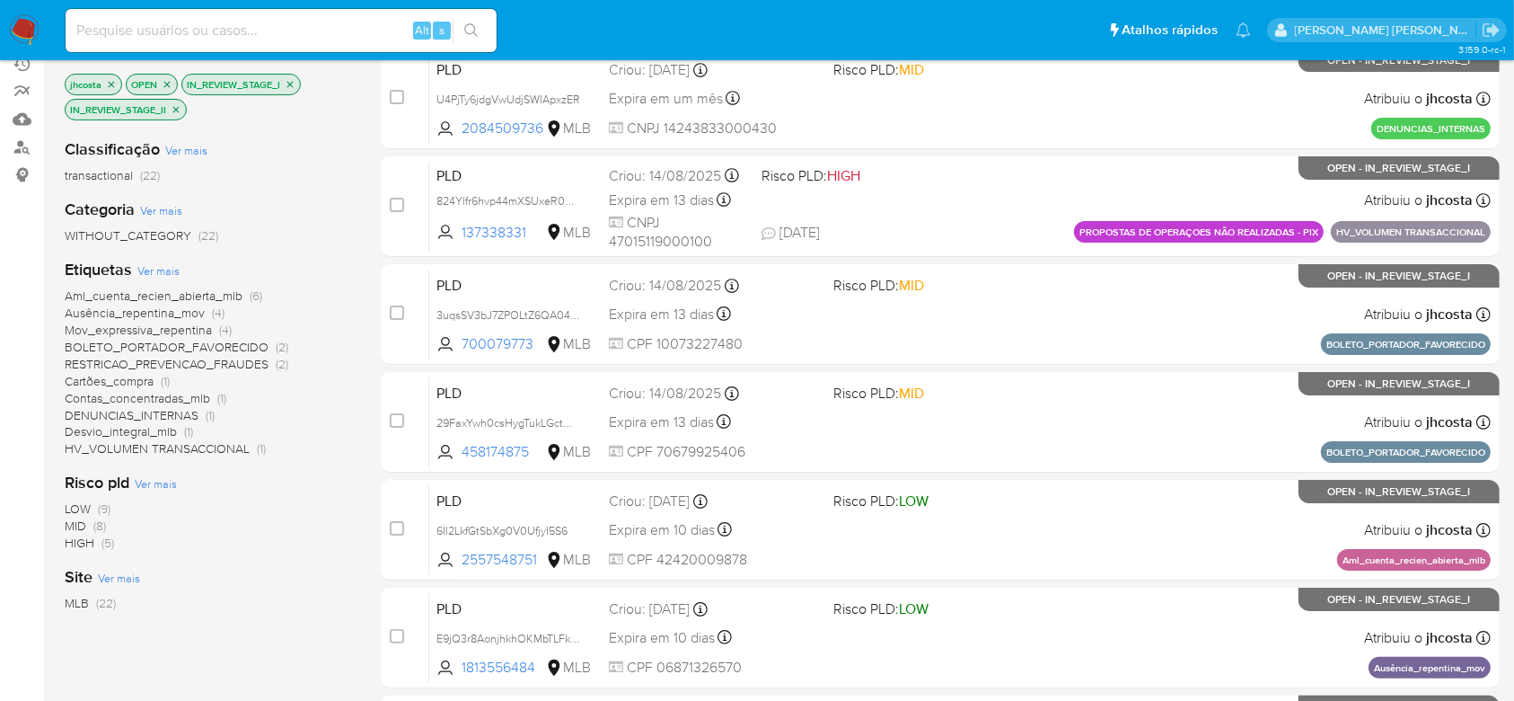
scroll to position [239, 0]
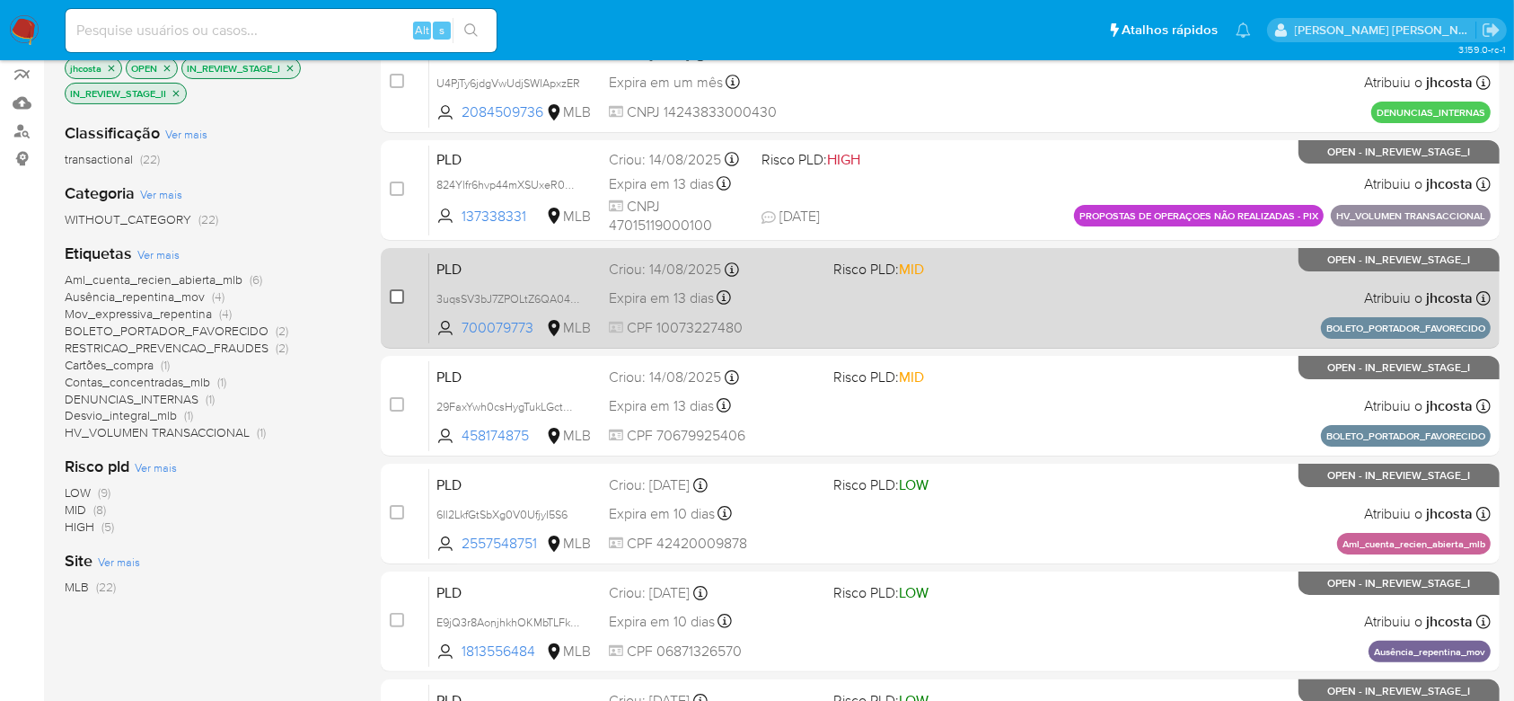
click at [391, 296] on input "checkbox" at bounding box center [397, 296] width 14 height 14
checkbox input "true"
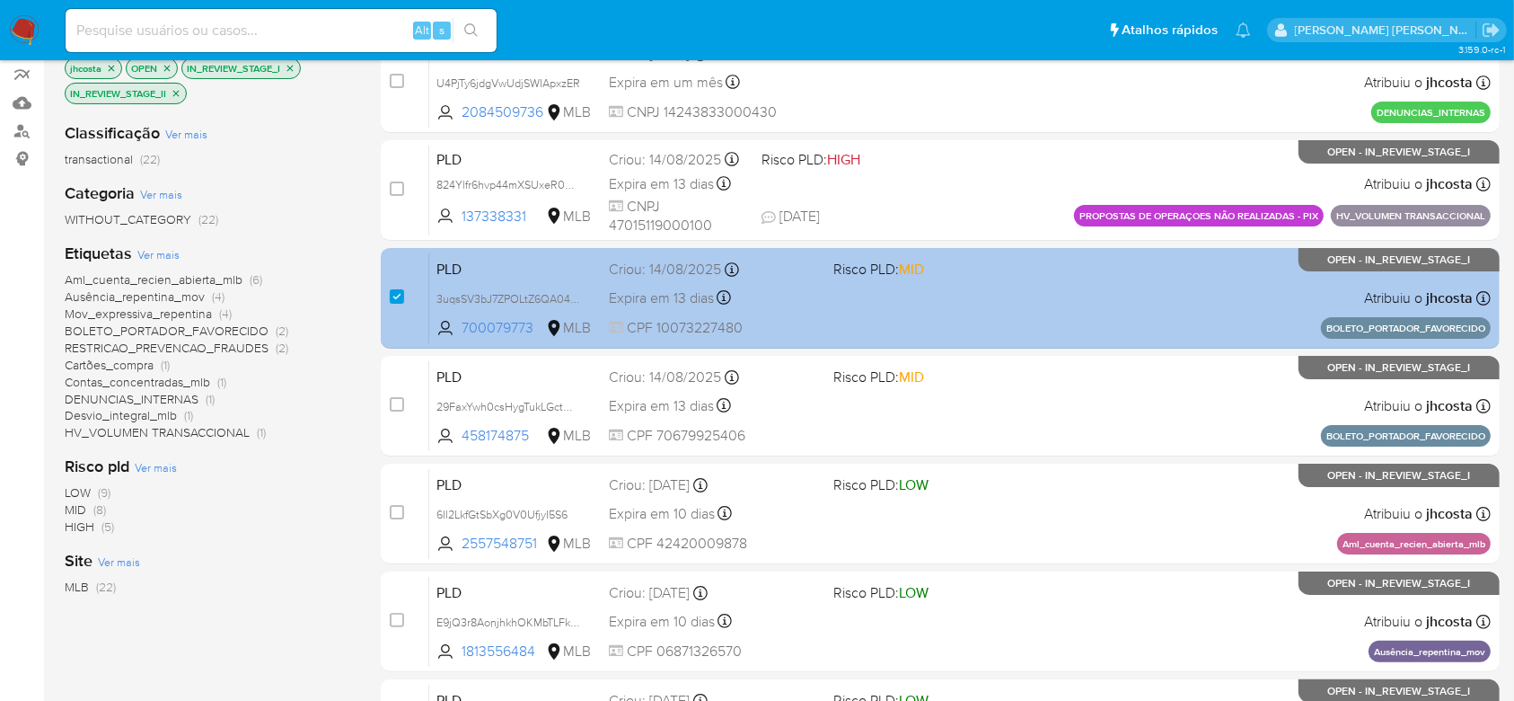
scroll to position [0, 0]
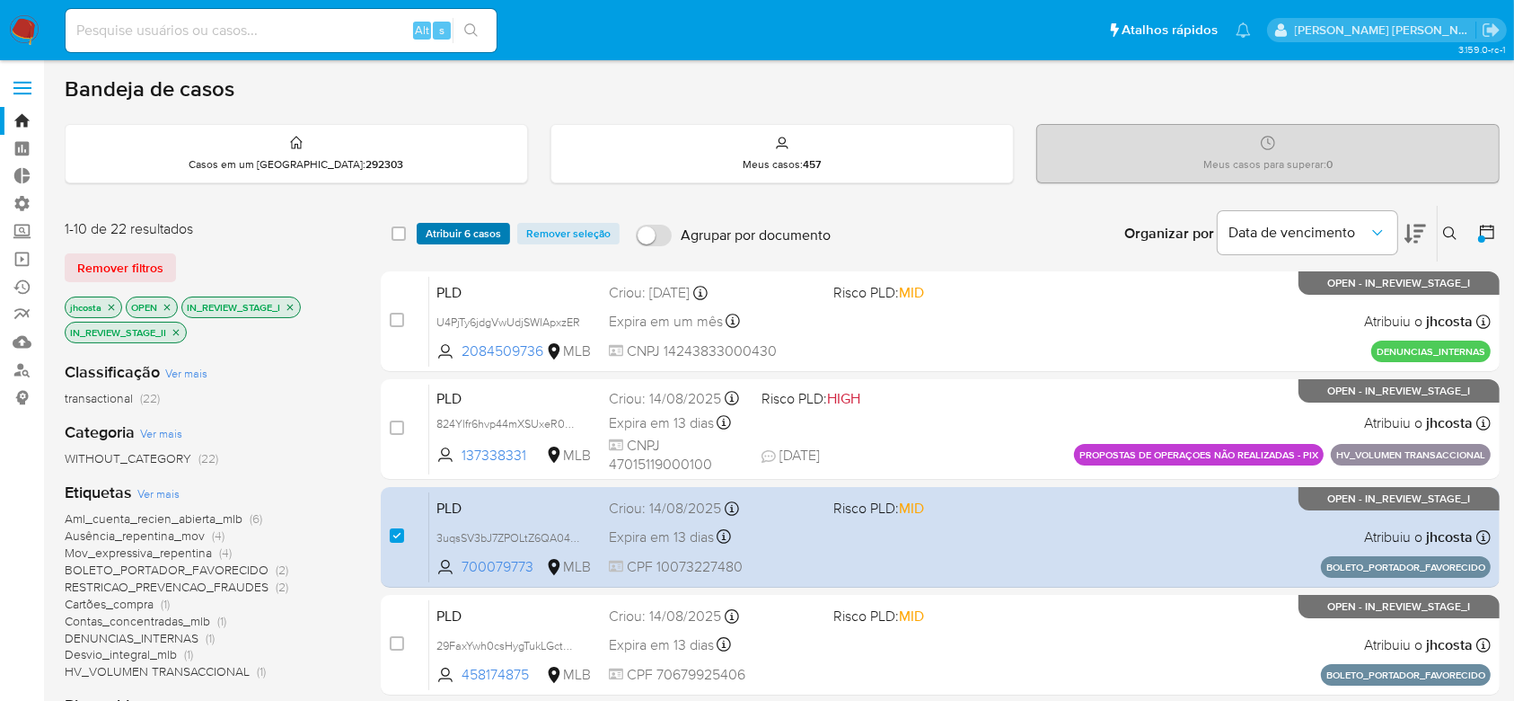
click at [479, 236] on span "Atribuir 6 casos" at bounding box center [463, 234] width 75 height 18
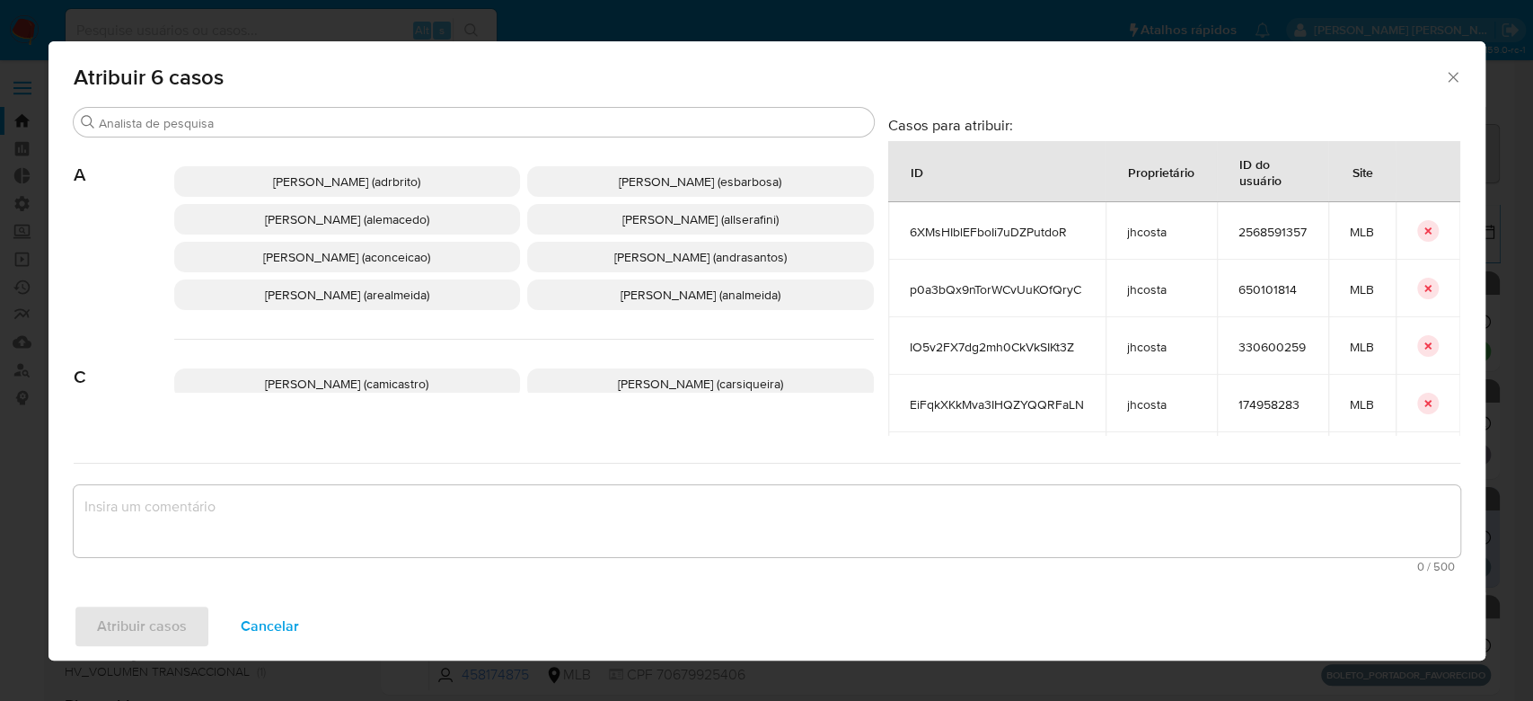
click at [619, 188] on span "Alessandra Da Silva Barbosa (esbarbosa)" at bounding box center [700, 181] width 163 height 18
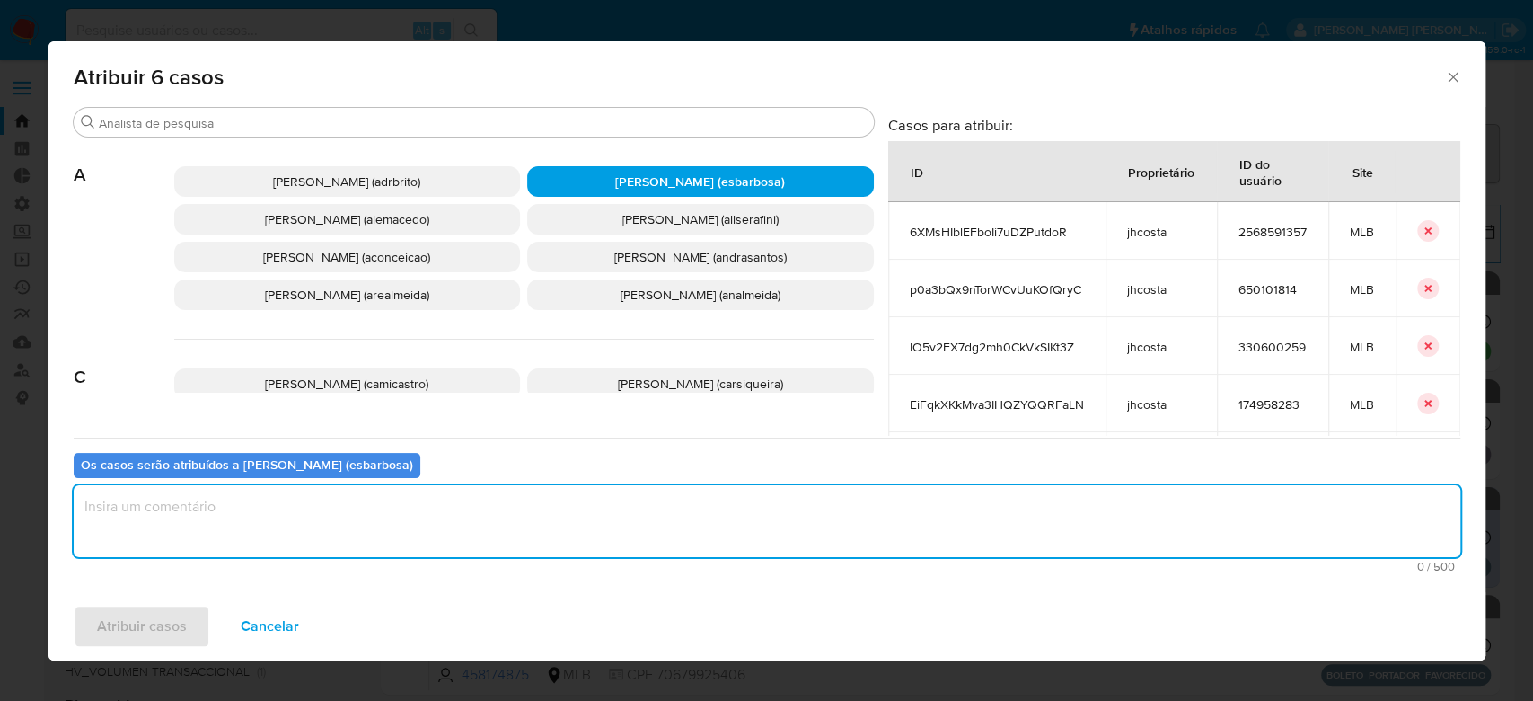
click at [407, 494] on textarea "assign-modal" at bounding box center [767, 521] width 1387 height 72
type textarea "Para tratamento."
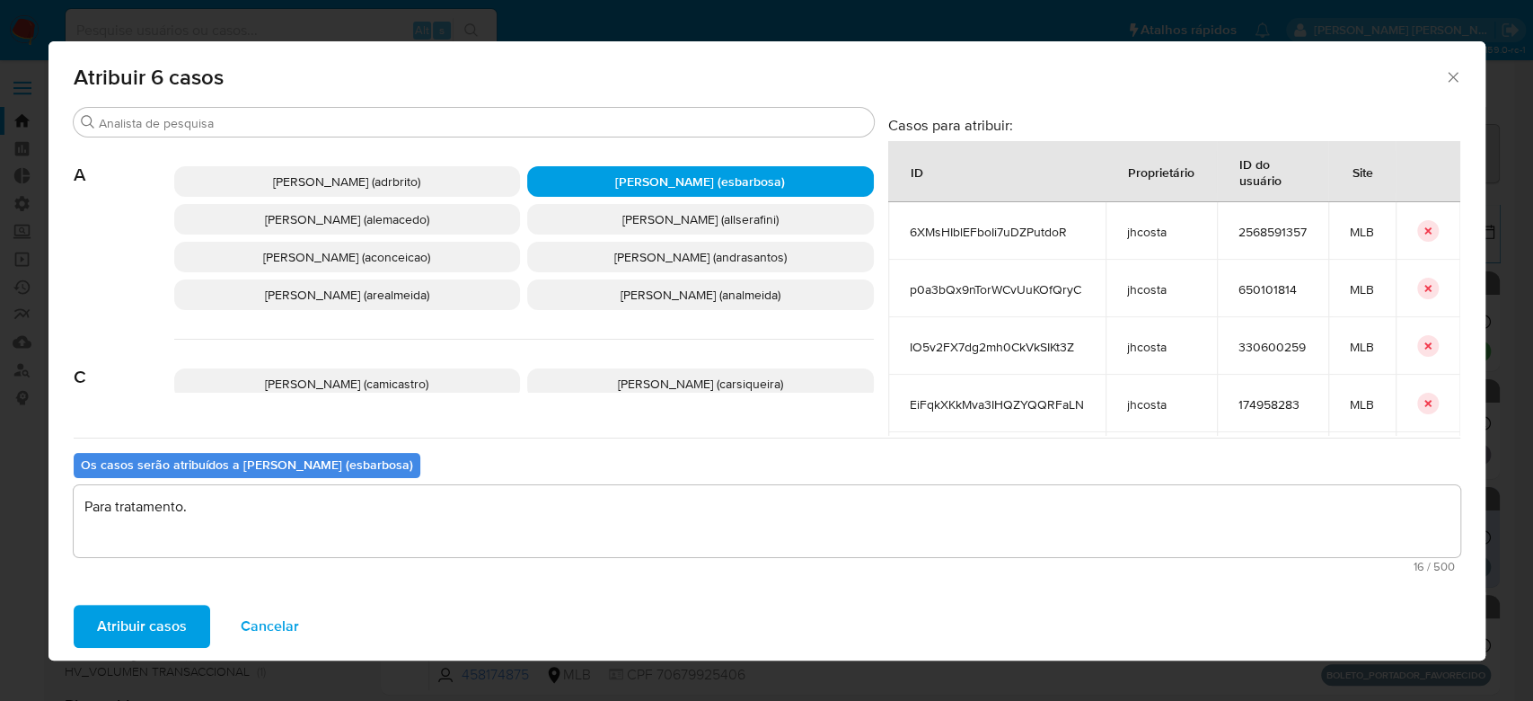
click at [192, 624] on button "Atribuir casos" at bounding box center [142, 625] width 137 height 43
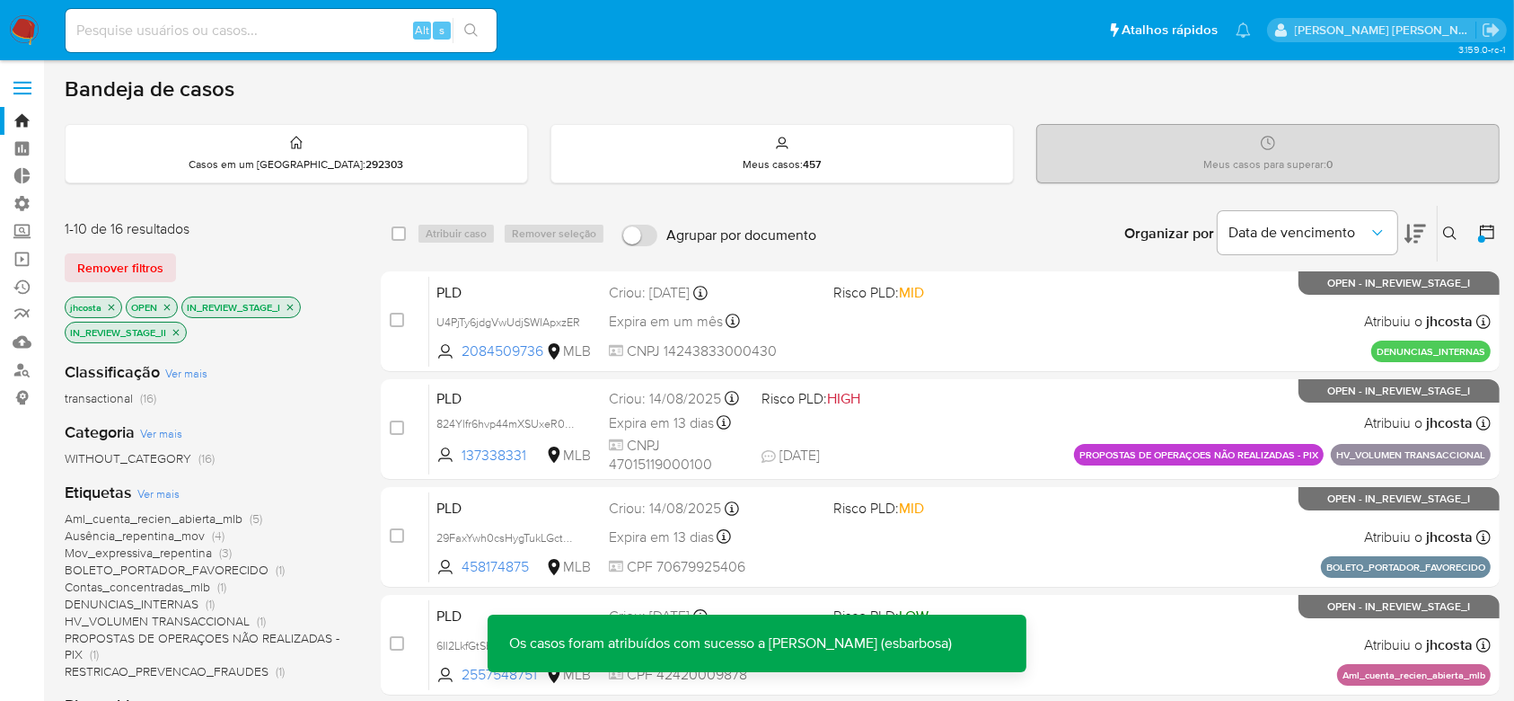
scroll to position [119, 0]
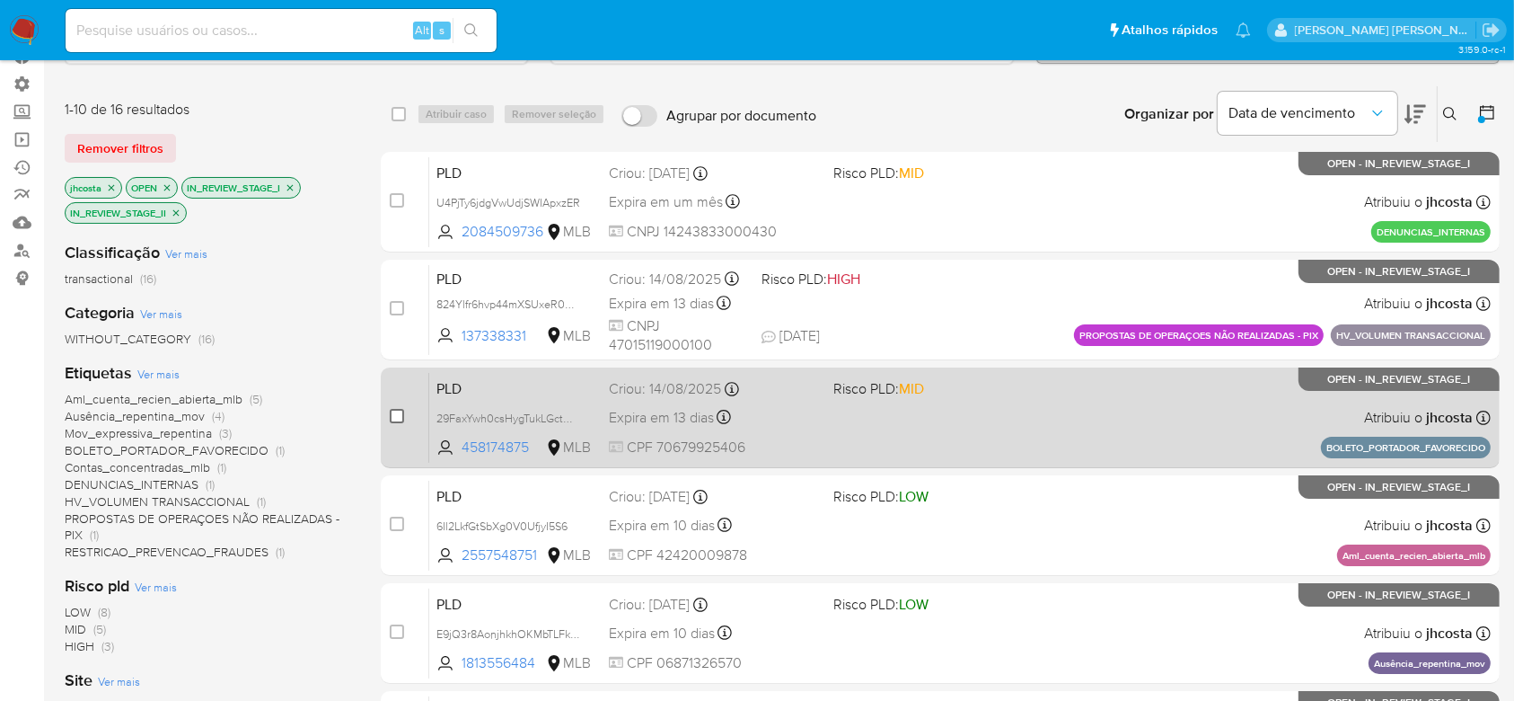
click at [398, 410] on input "checkbox" at bounding box center [397, 416] width 14 height 14
checkbox input "true"
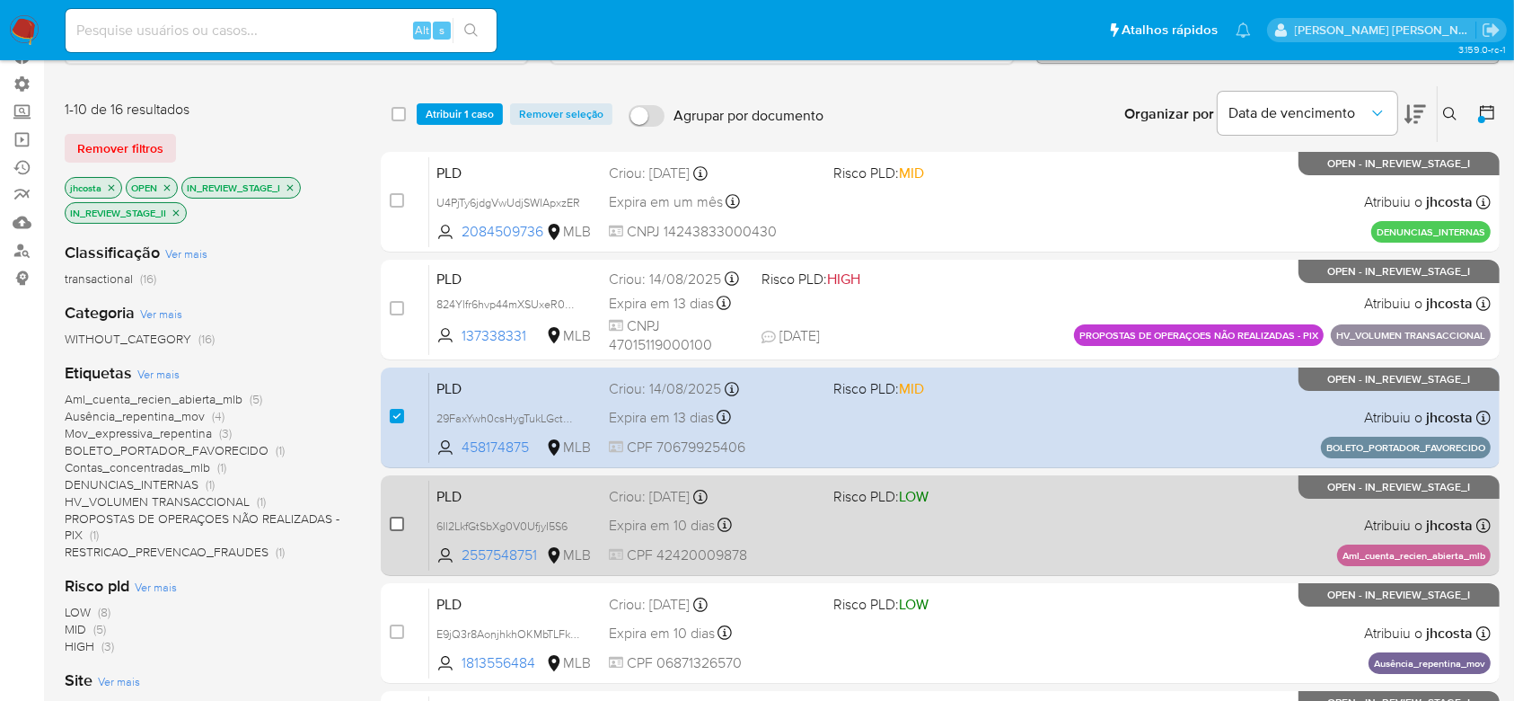
click at [397, 525] on input "checkbox" at bounding box center [397, 523] width 14 height 14
checkbox input "true"
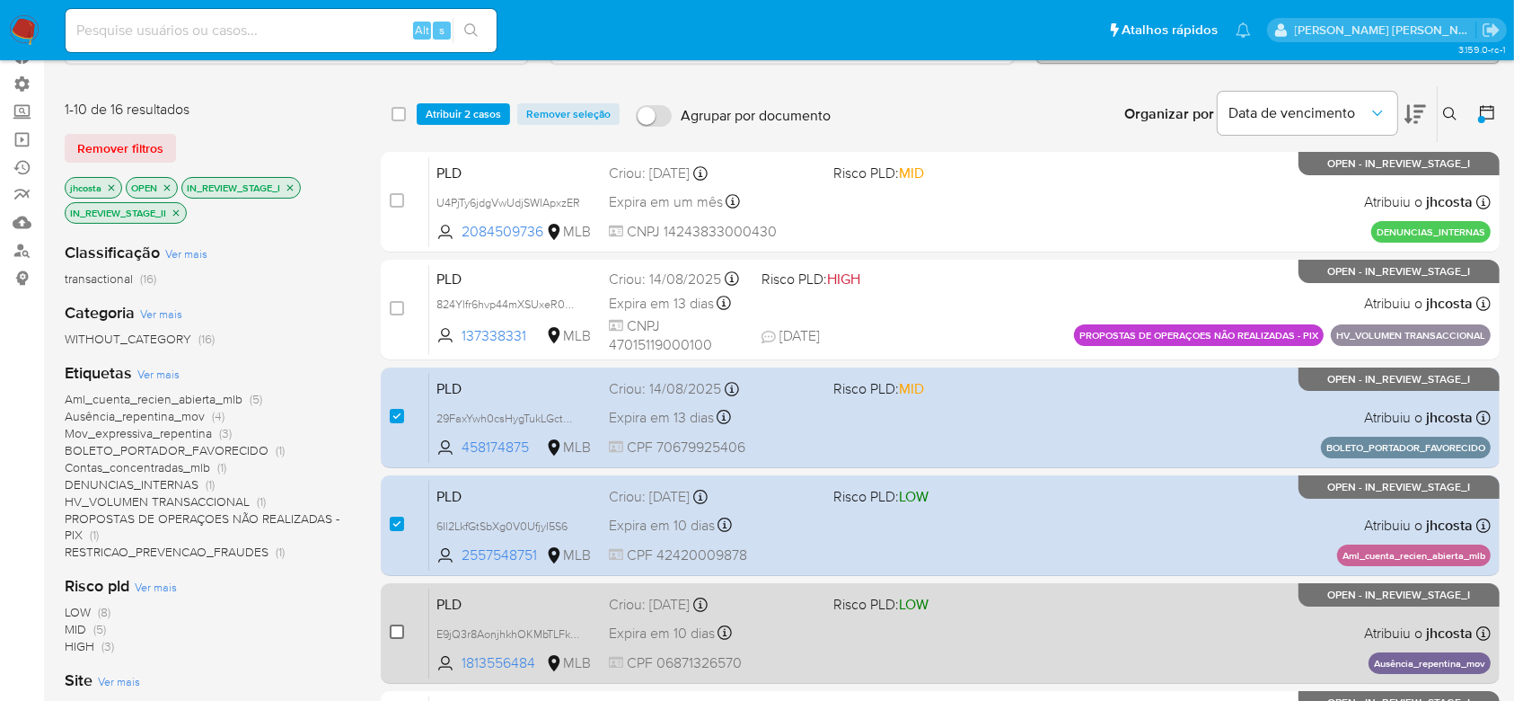
click at [399, 635] on input "checkbox" at bounding box center [397, 631] width 14 height 14
checkbox input "true"
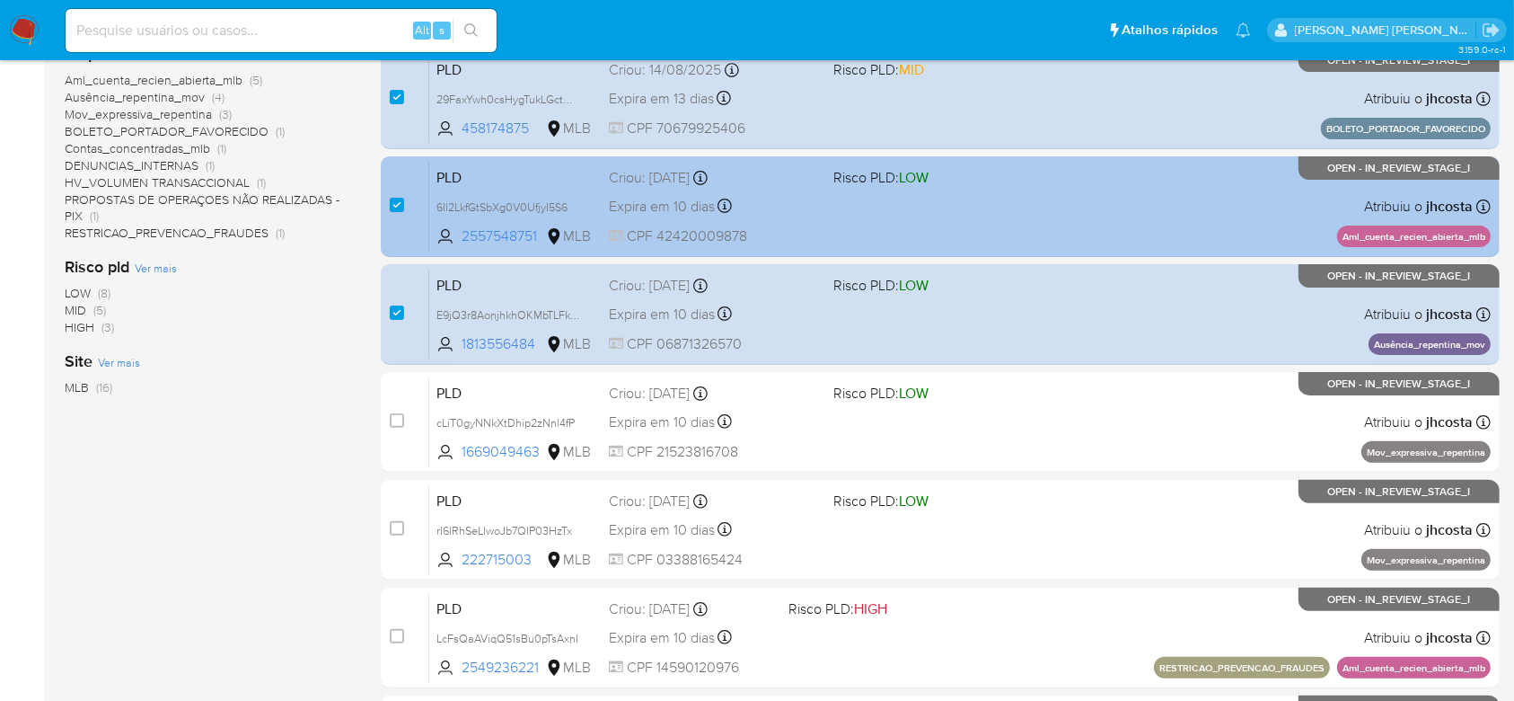
scroll to position [479, 0]
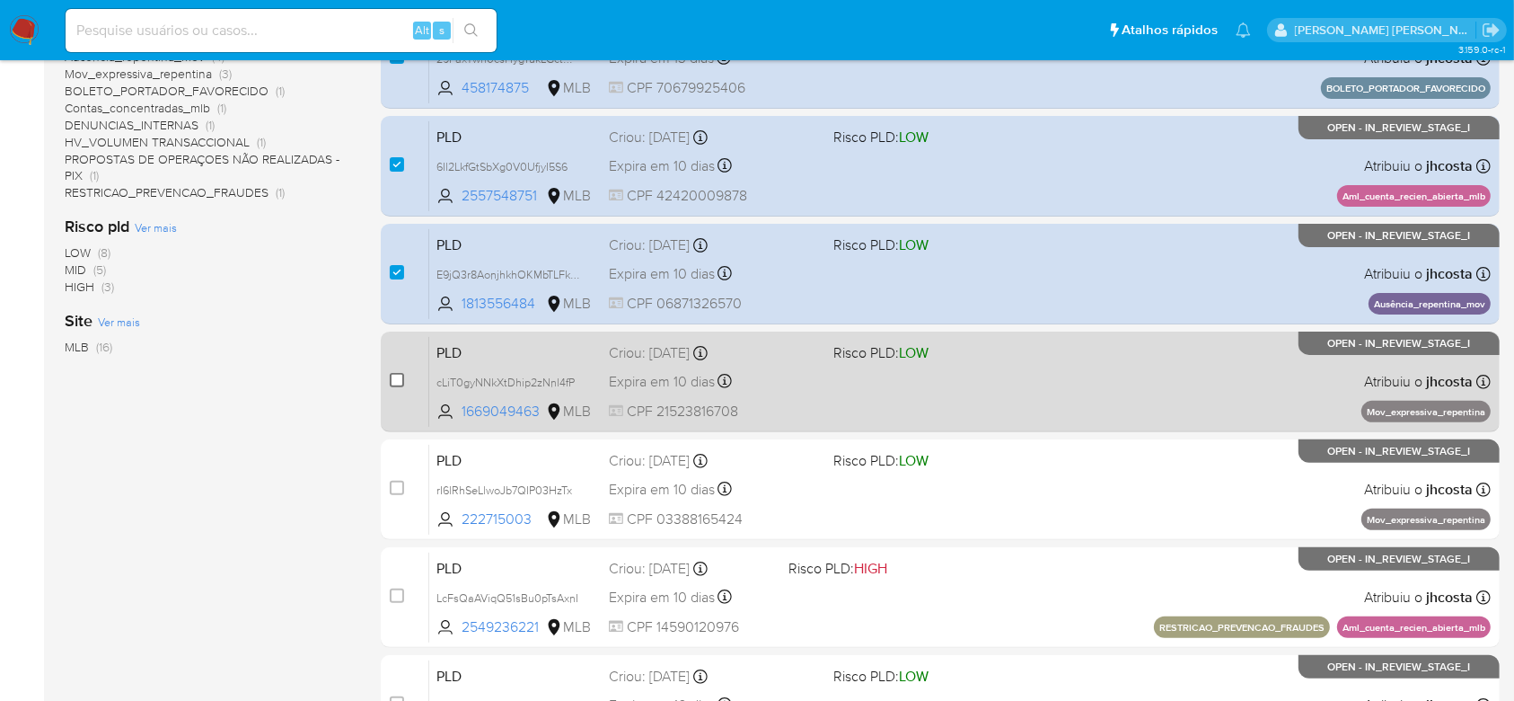
click at [401, 376] on input "checkbox" at bounding box center [397, 380] width 14 height 14
checkbox input "true"
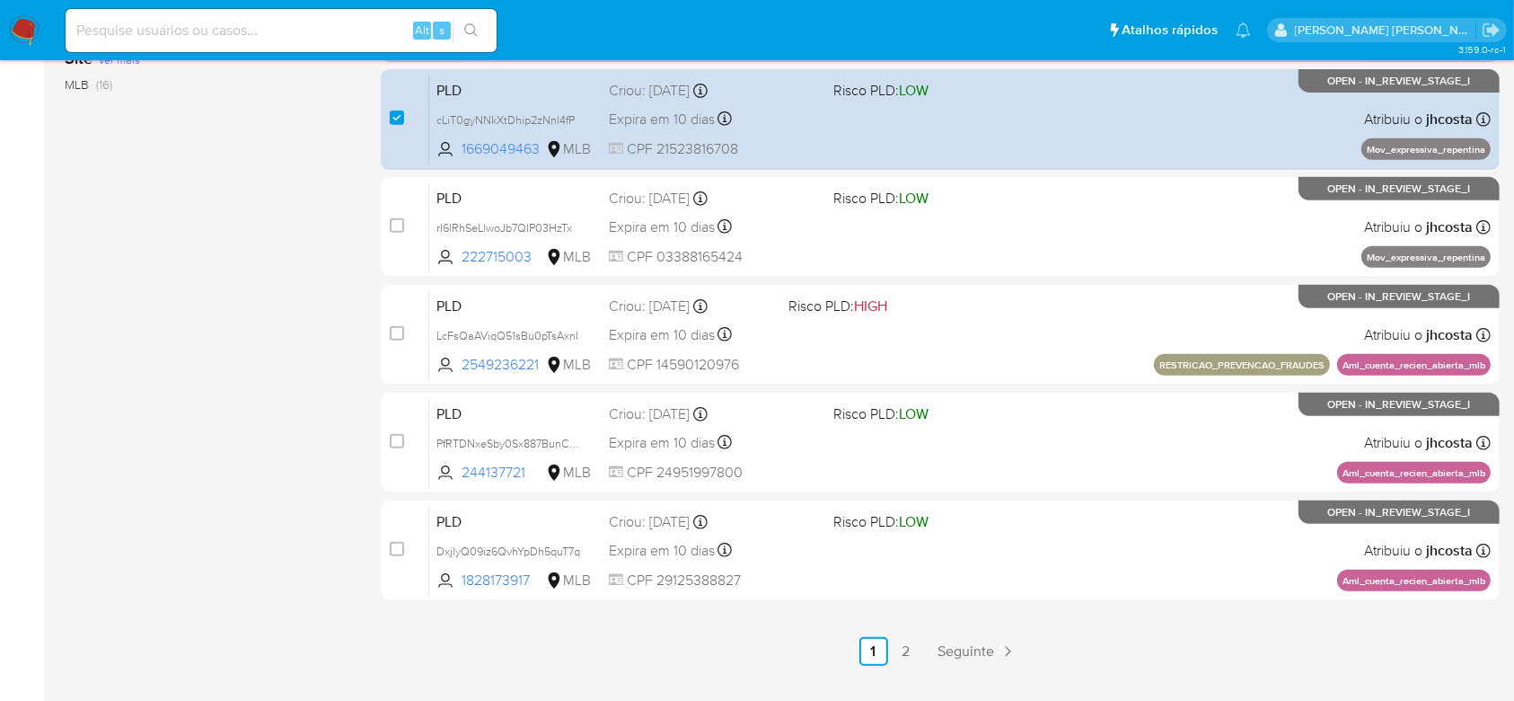
scroll to position [781, 0]
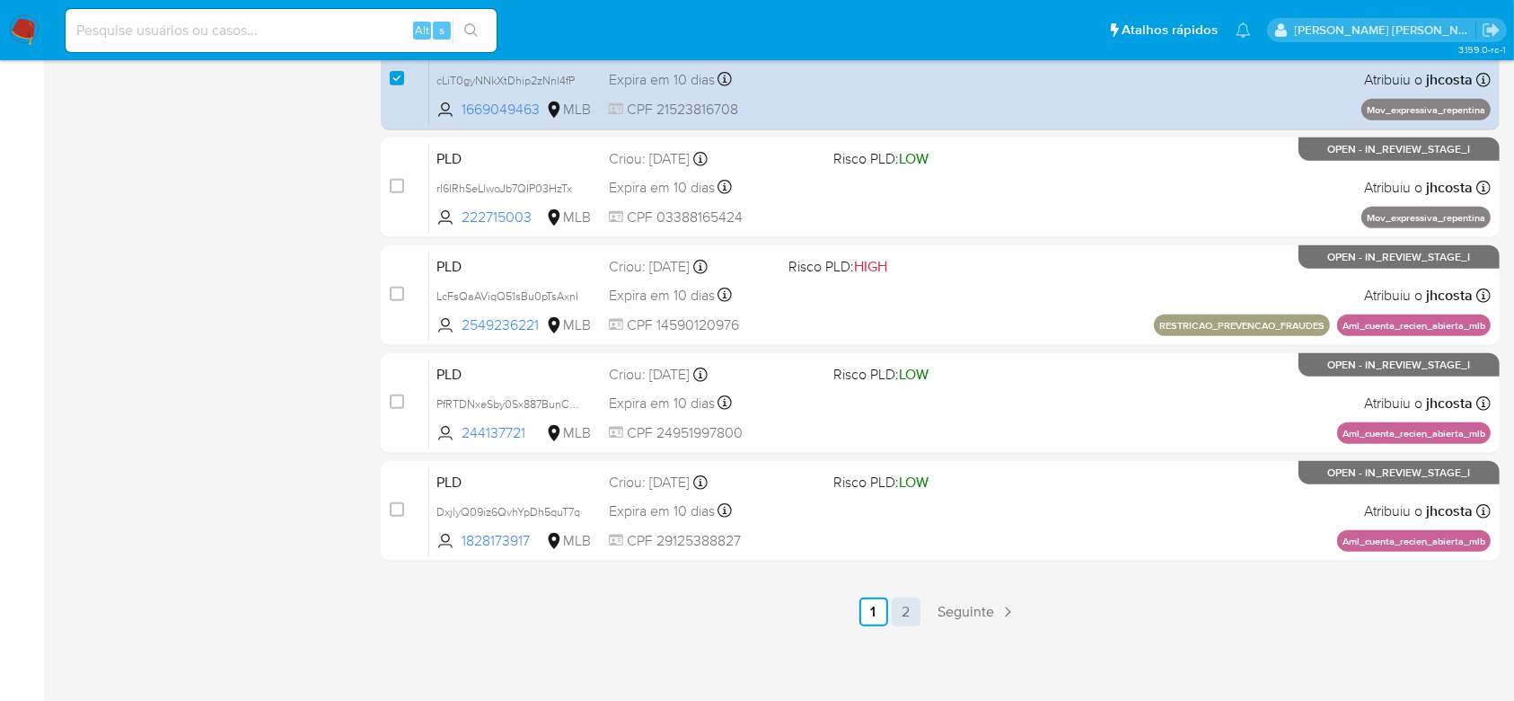
click at [911, 615] on link "2" at bounding box center [906, 611] width 29 height 29
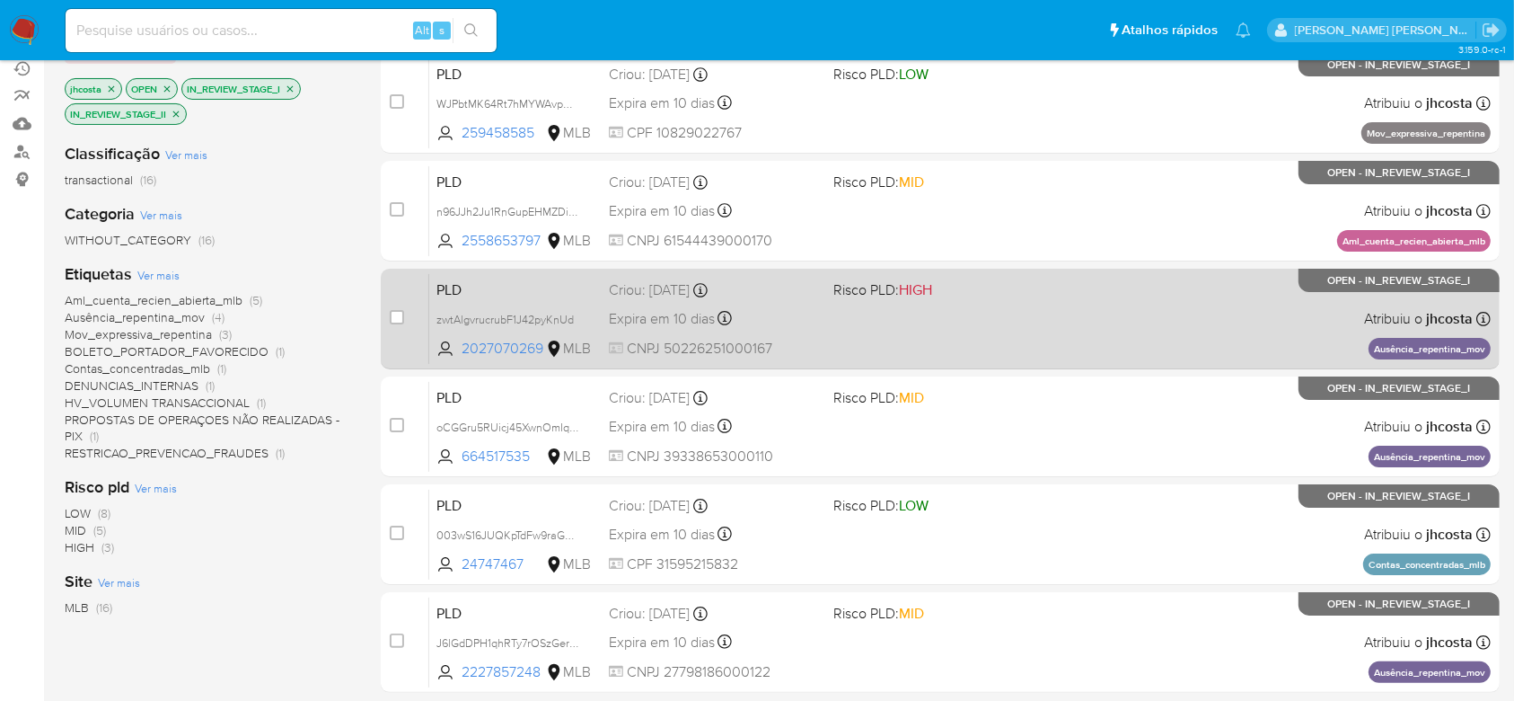
scroll to position [239, 0]
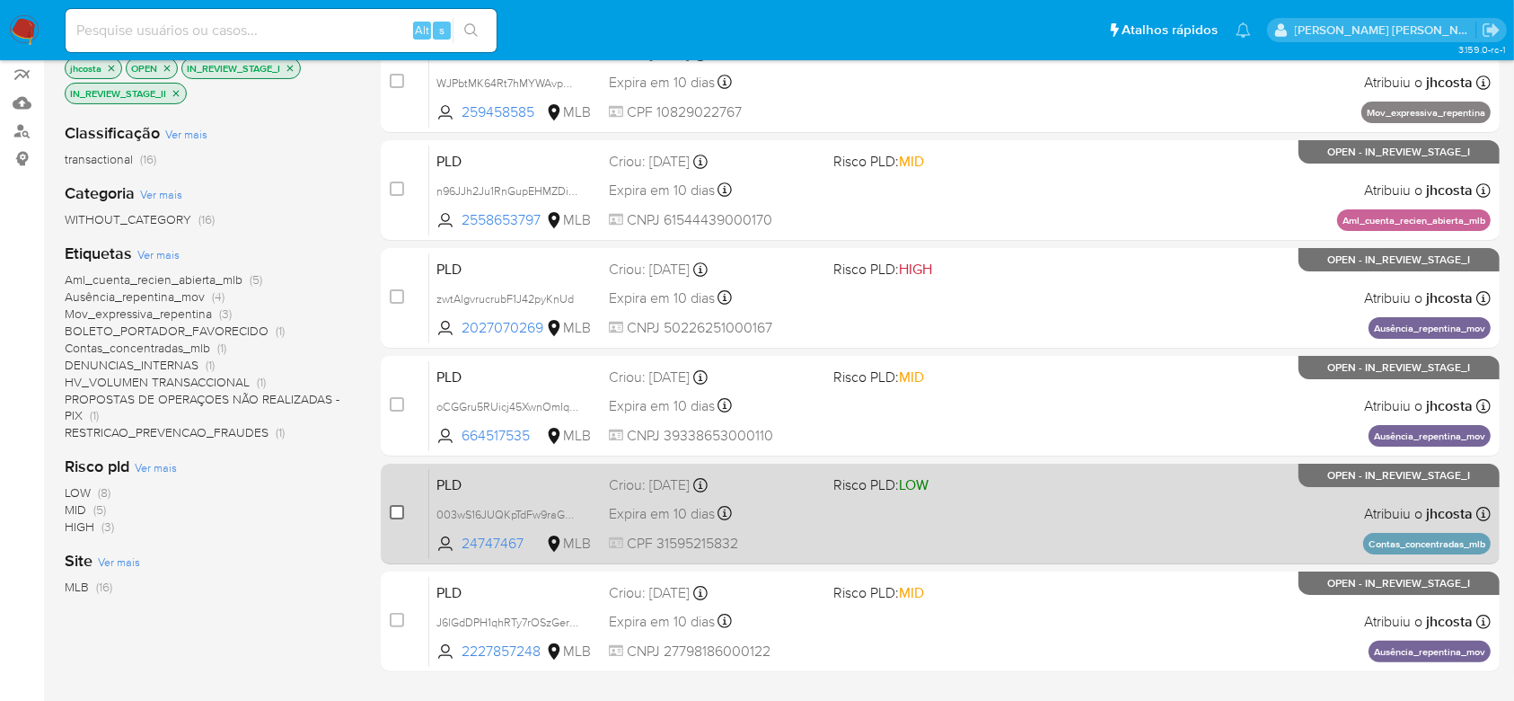
click at [397, 512] on input "checkbox" at bounding box center [397, 512] width 14 height 14
checkbox input "true"
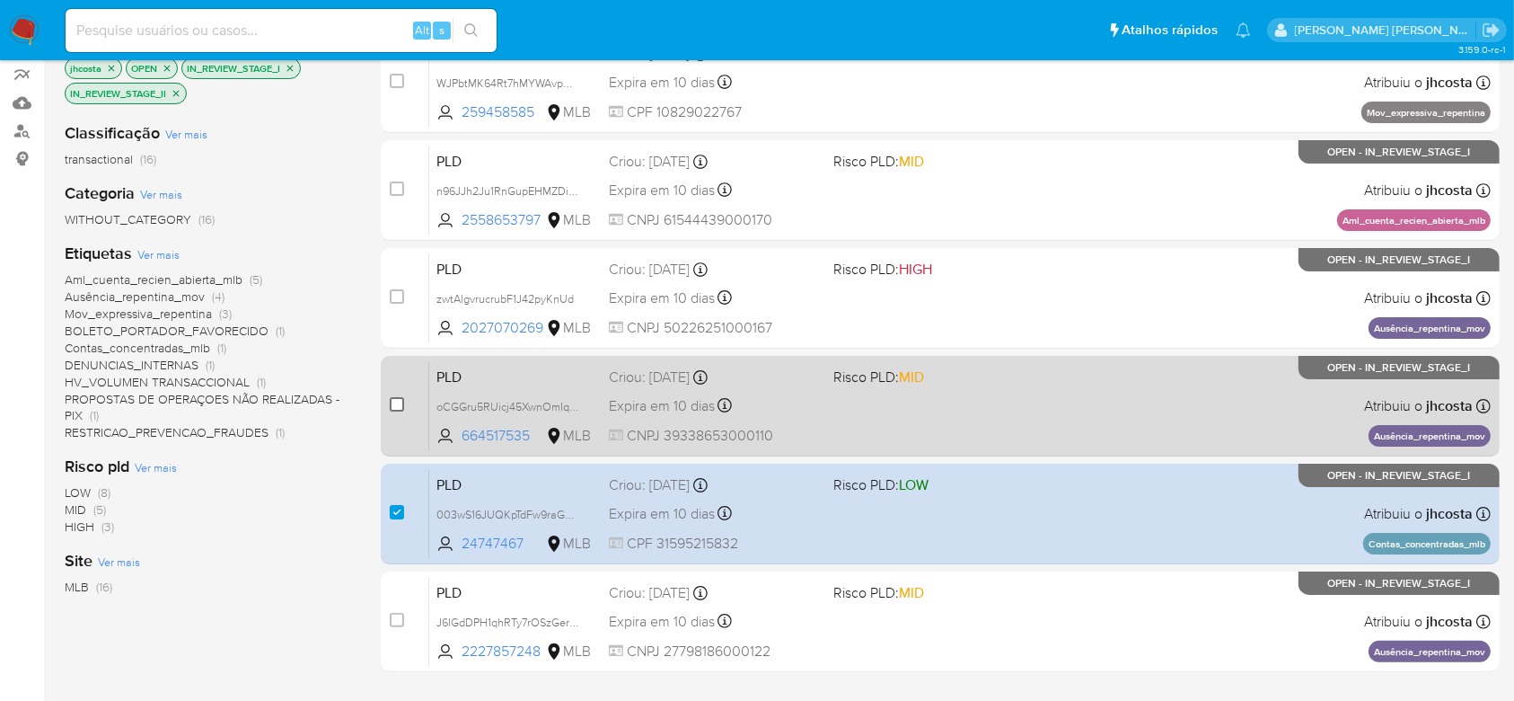
click at [397, 401] on input "checkbox" at bounding box center [397, 404] width 14 height 14
checkbox input "true"
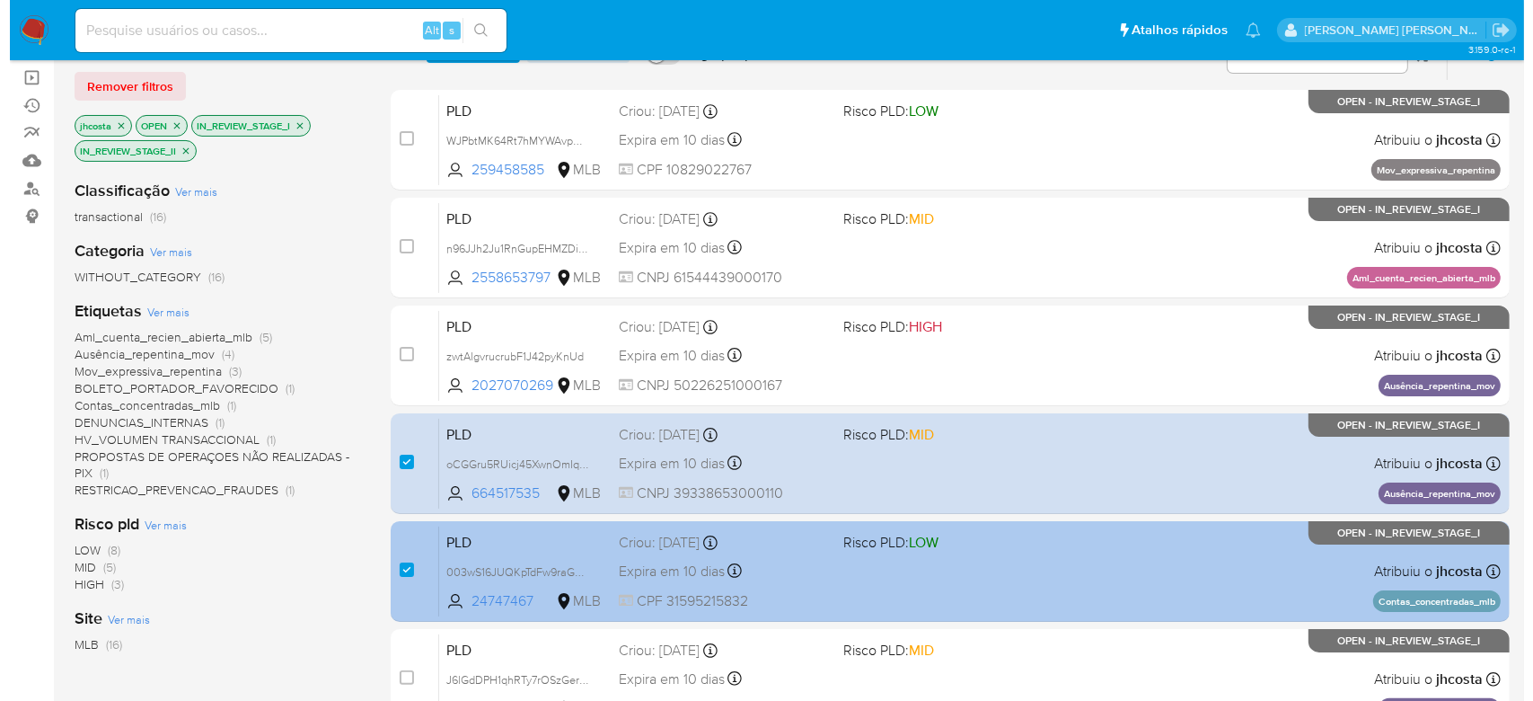
scroll to position [0, 0]
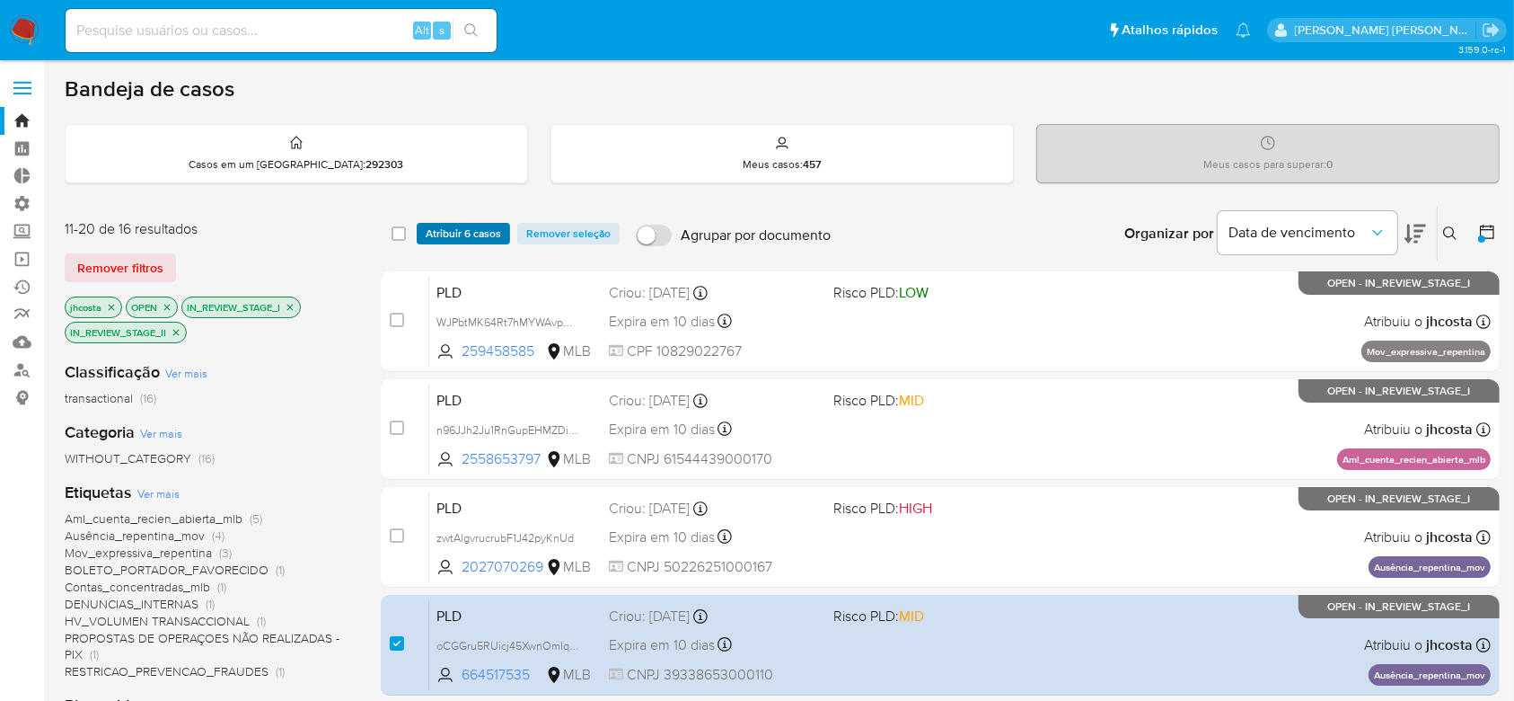
click at [484, 227] on span "Atribuir 6 casos" at bounding box center [463, 234] width 75 height 18
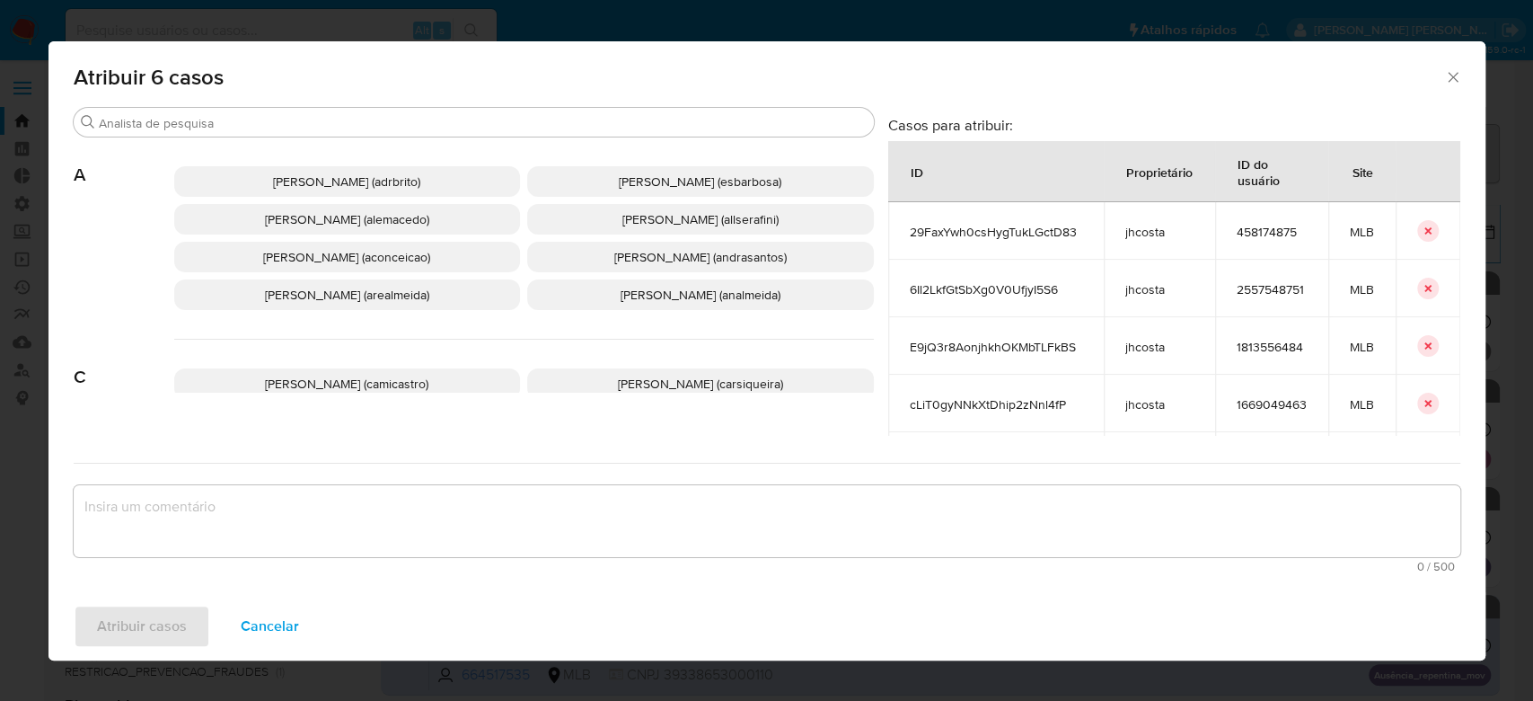
click at [384, 511] on textarea "assign-modal" at bounding box center [767, 521] width 1387 height 72
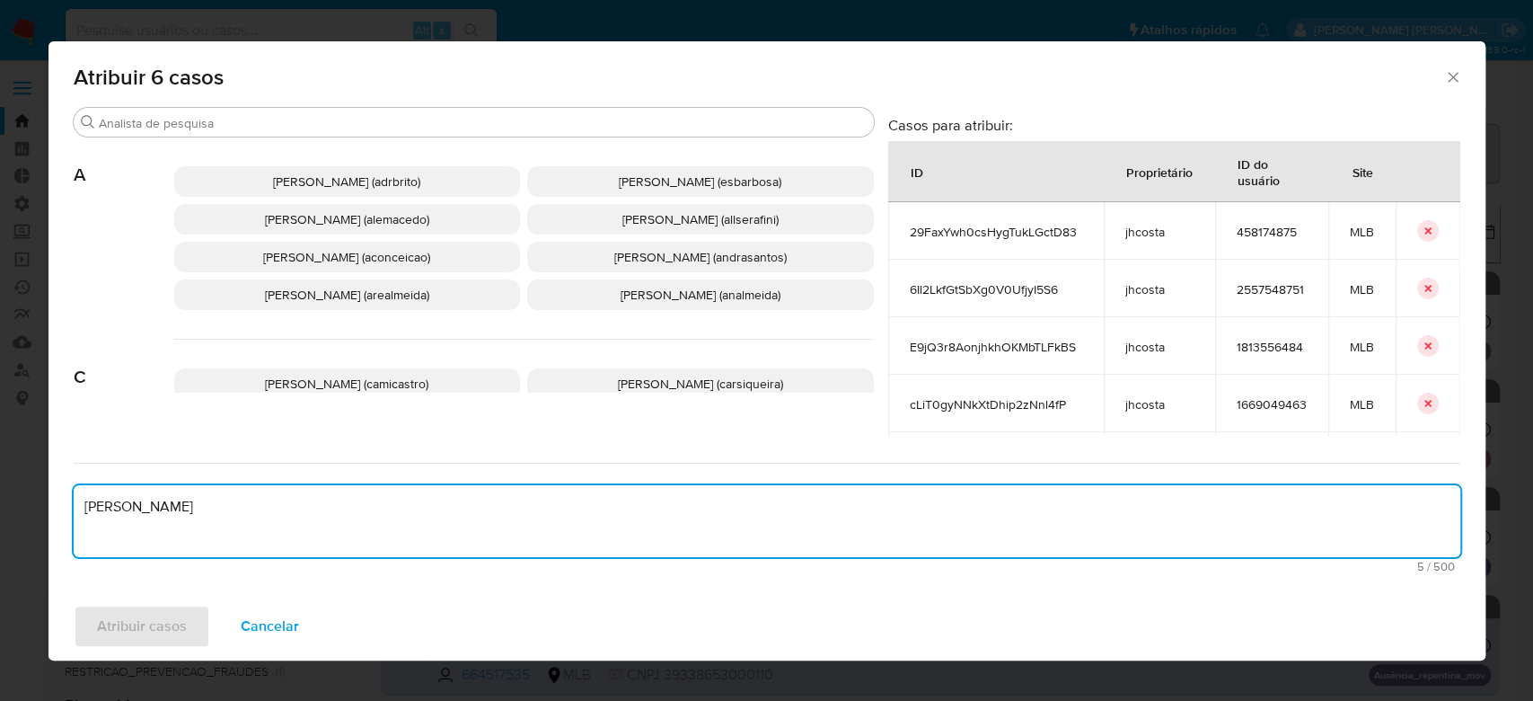
drag, startPoint x: 146, startPoint y: 510, endPoint x: 7, endPoint y: 503, distance: 139.4
click at [7, 503] on div "Atribuir 6 casos Procurar A Adriano Azeredo Brito (adrbrito) Alessandra Da Silv…" at bounding box center [766, 350] width 1533 height 701
type textarea "Para tratamento."
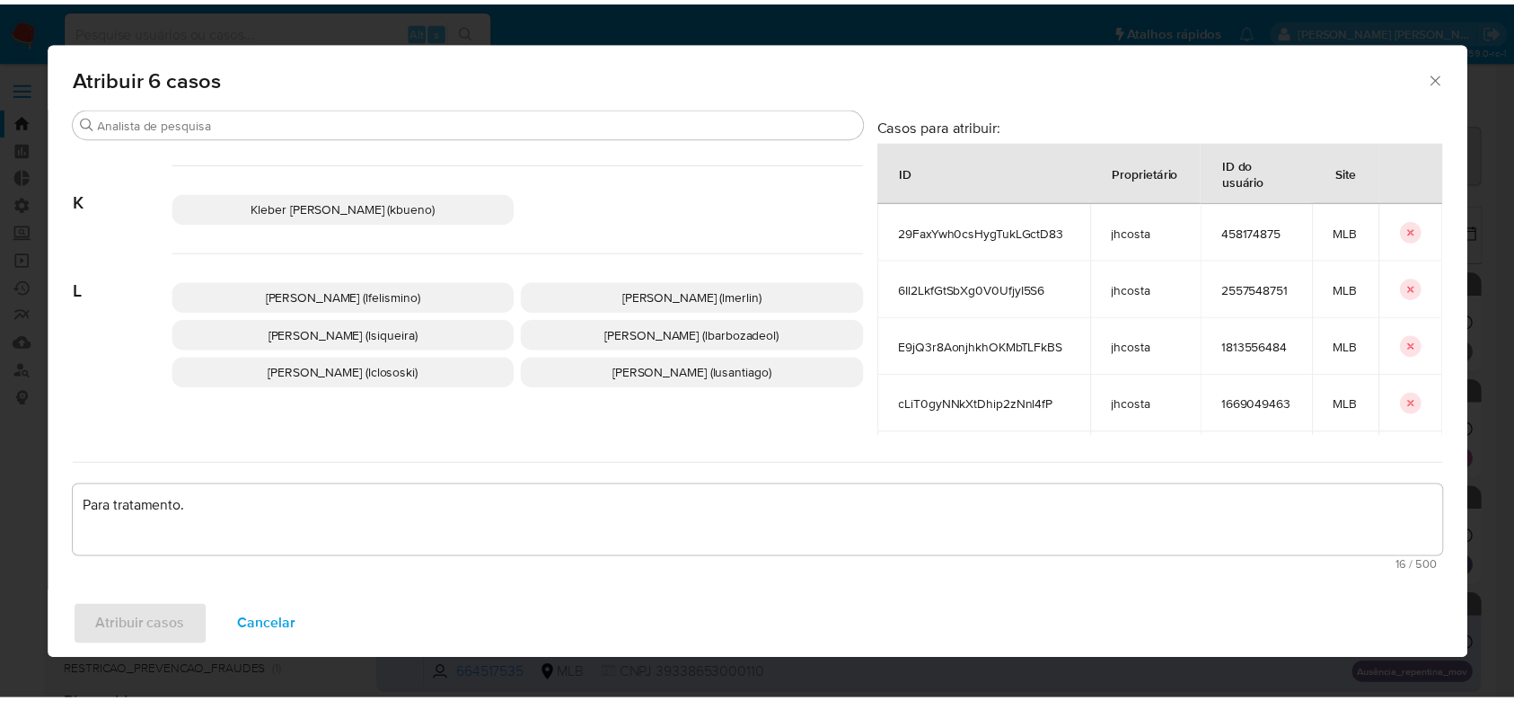
scroll to position [922, 0]
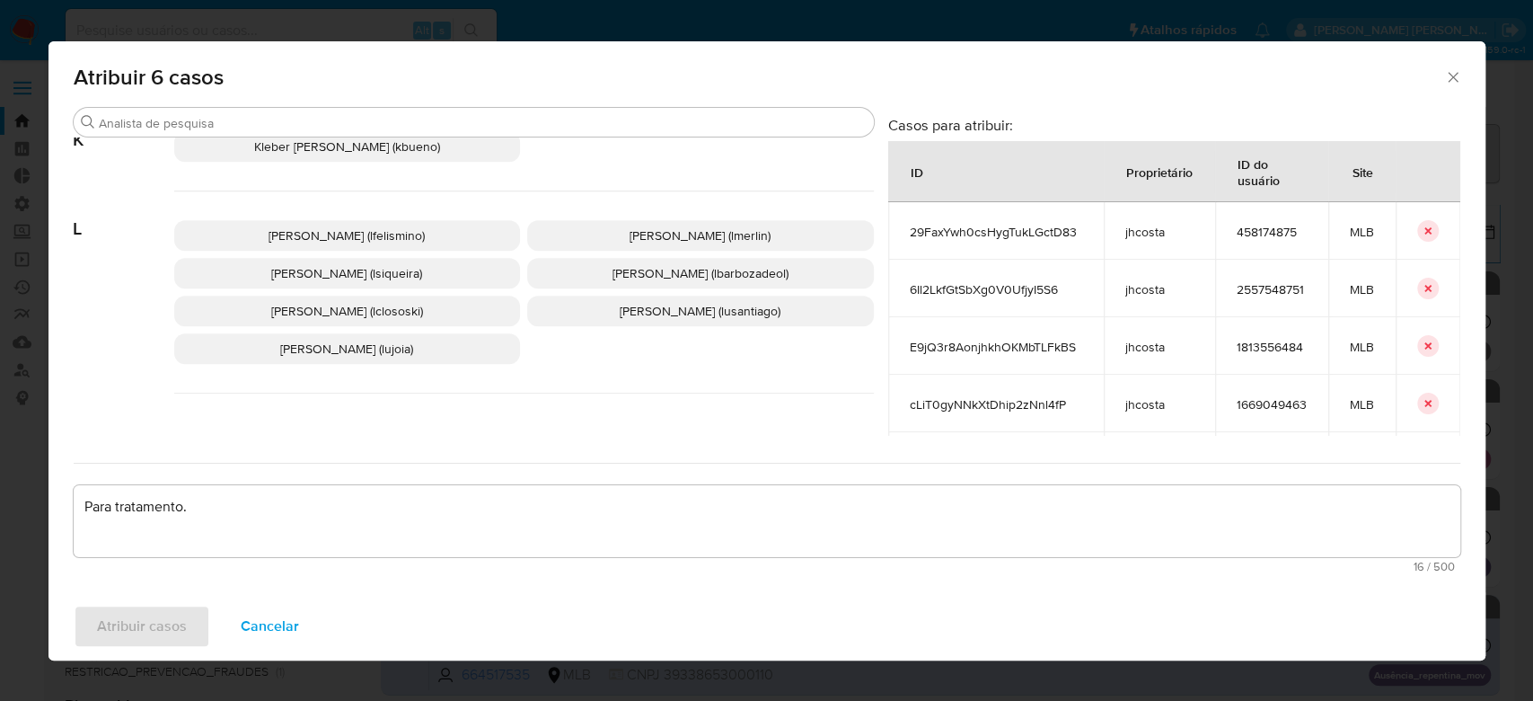
click at [733, 280] on span "Lucas Barboza De Oliveira (lbarbozadeol)" at bounding box center [701, 273] width 176 height 18
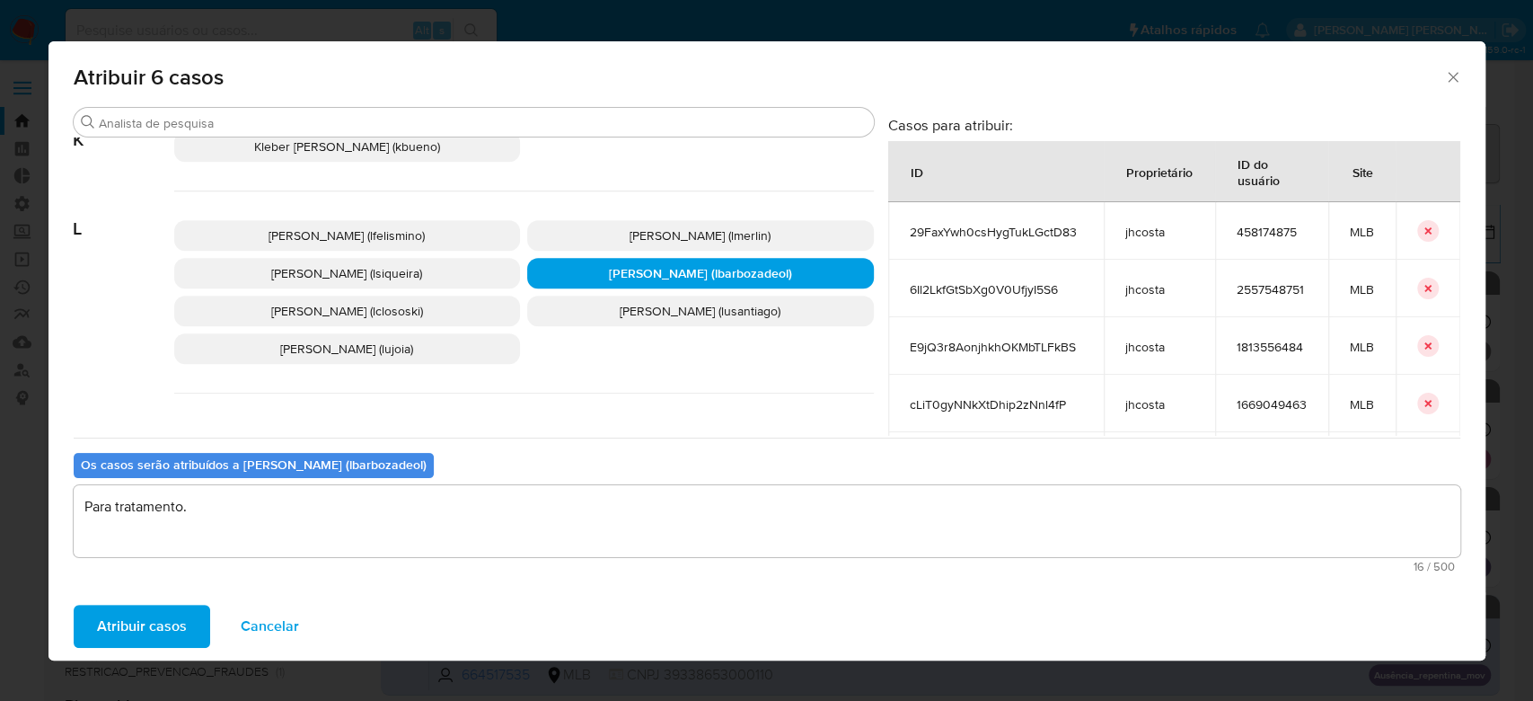
click at [122, 615] on span "Atribuir casos" at bounding box center [142, 626] width 90 height 40
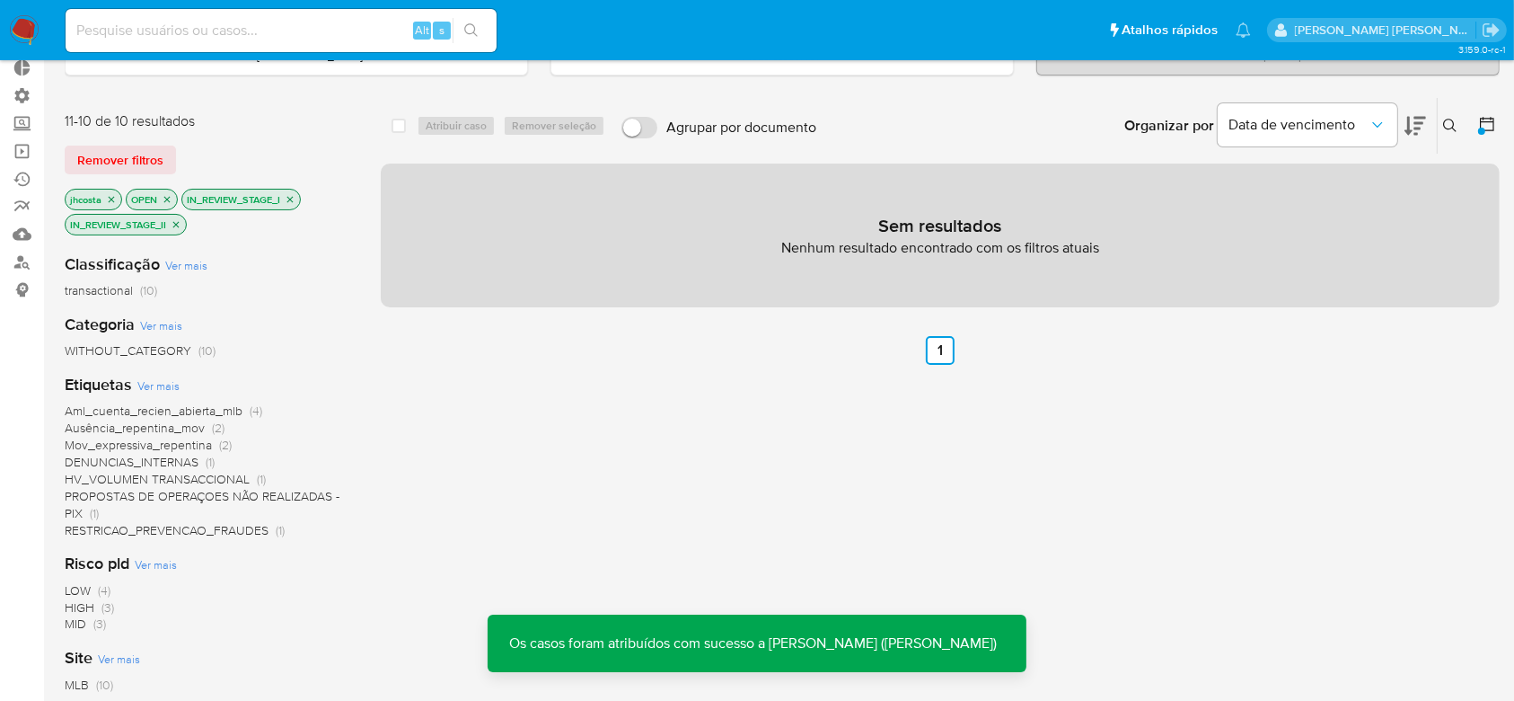
scroll to position [0, 0]
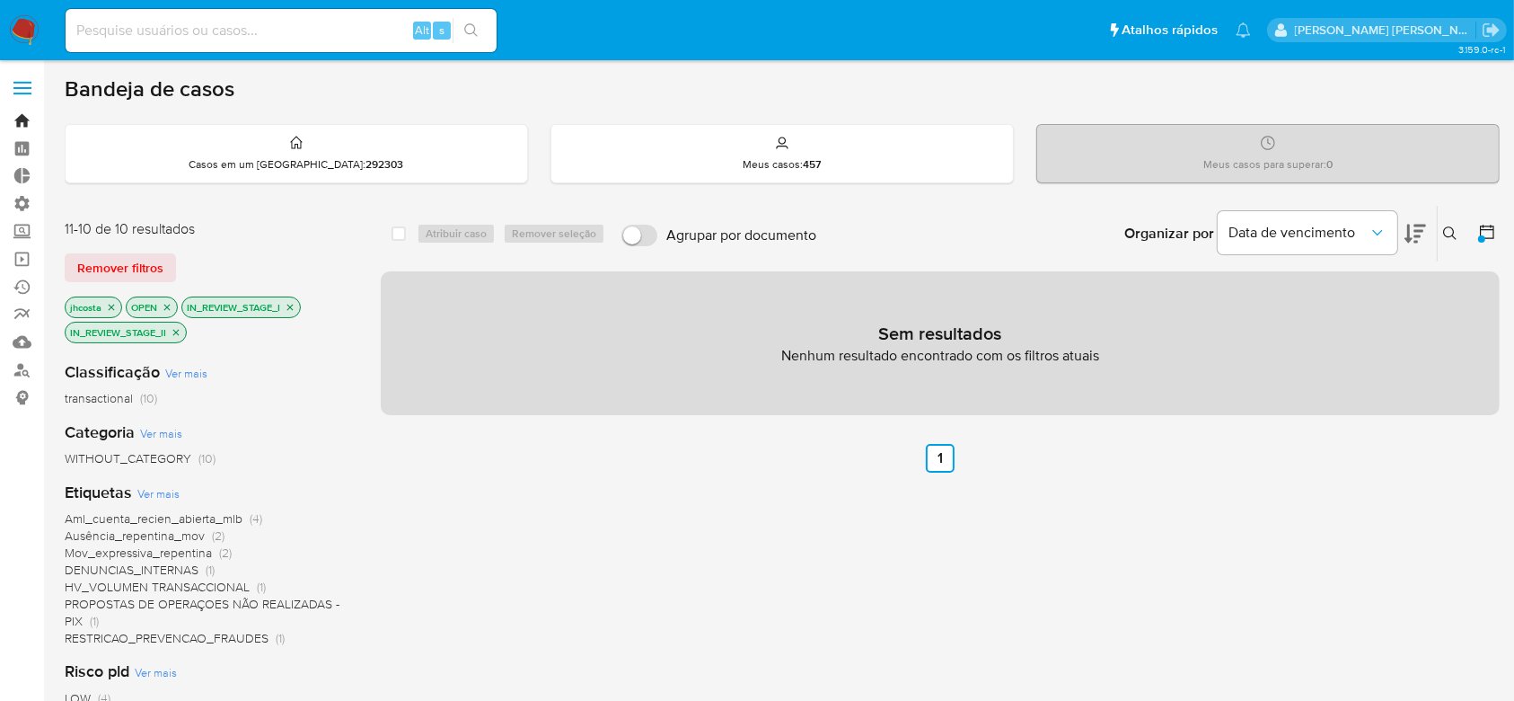
click at [23, 114] on link "Bandeja" at bounding box center [107, 121] width 214 height 28
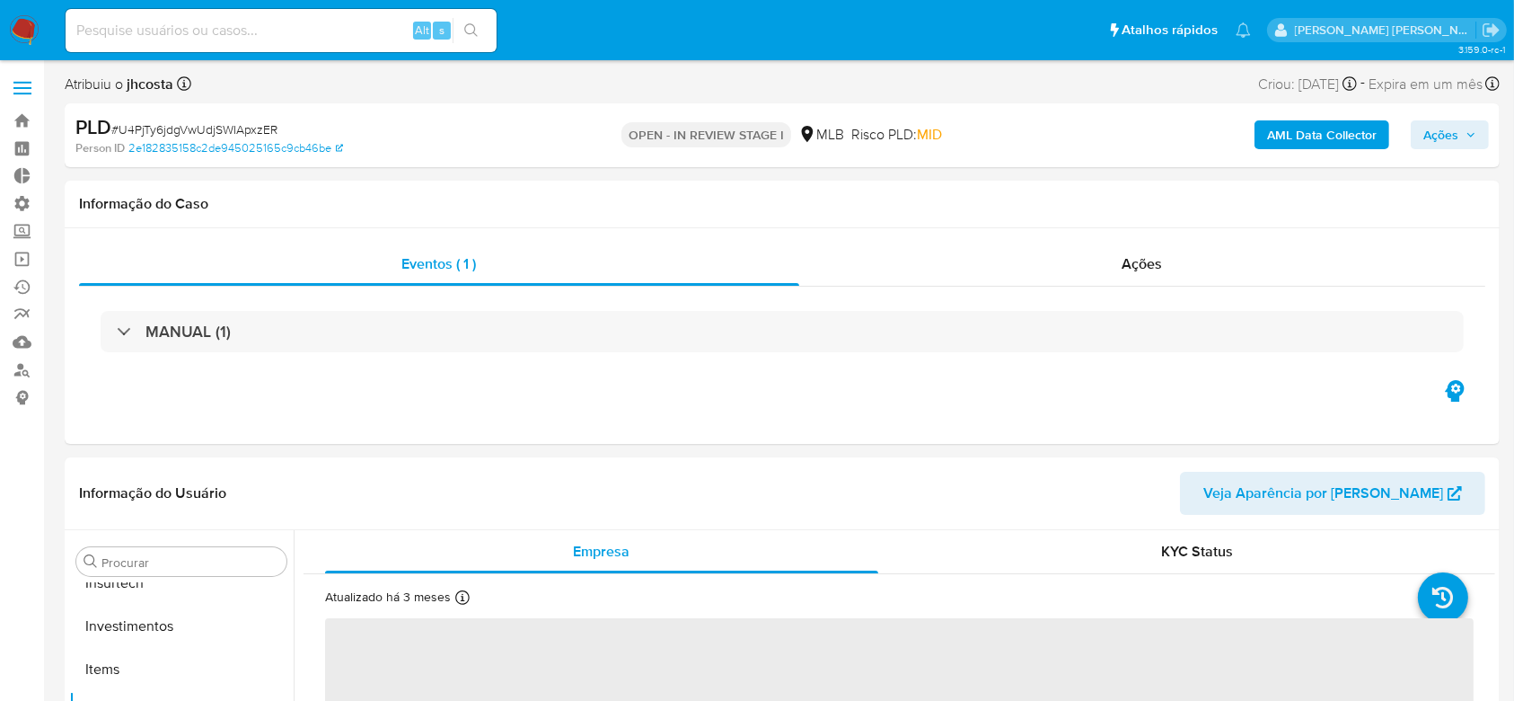
scroll to position [845, 0]
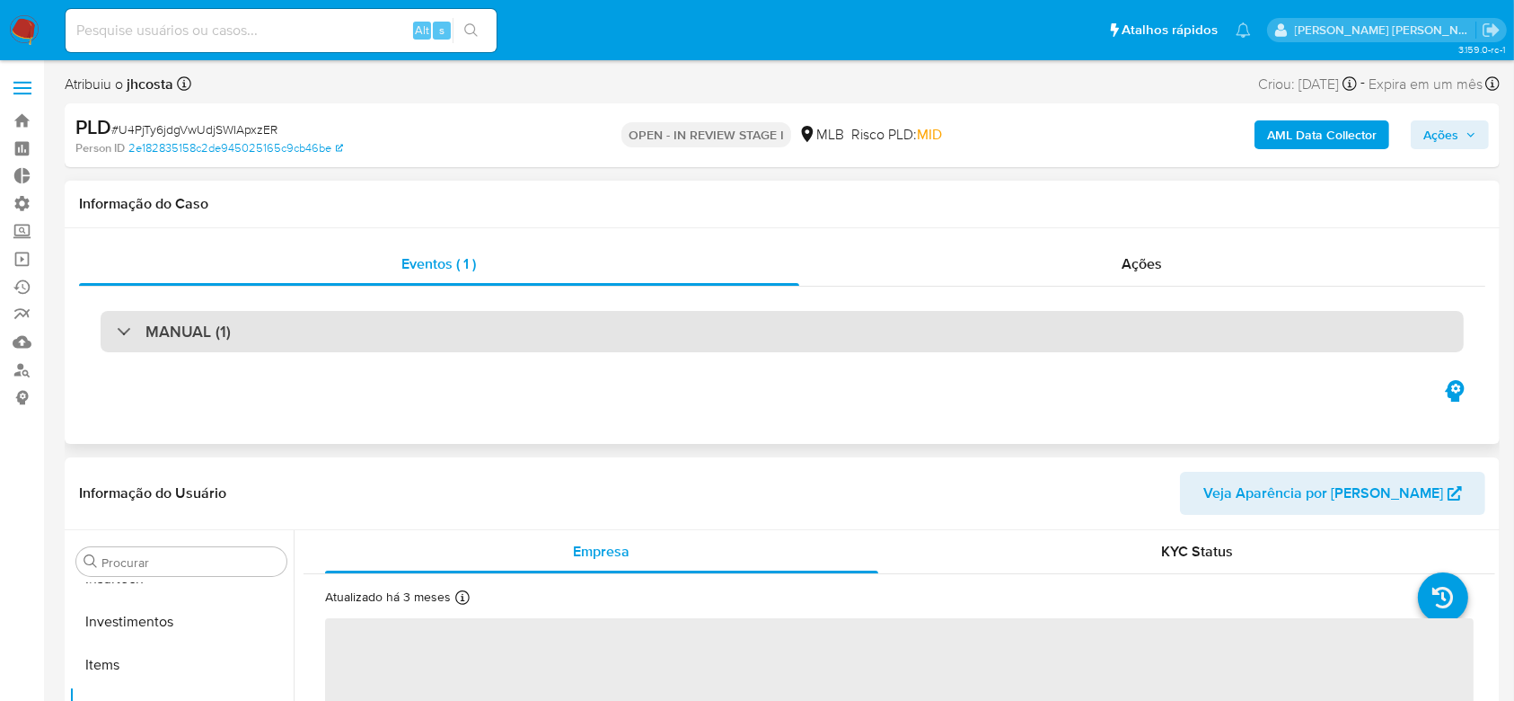
select select "10"
click at [121, 329] on div "MANUAL (1)" at bounding box center [174, 332] width 114 height 20
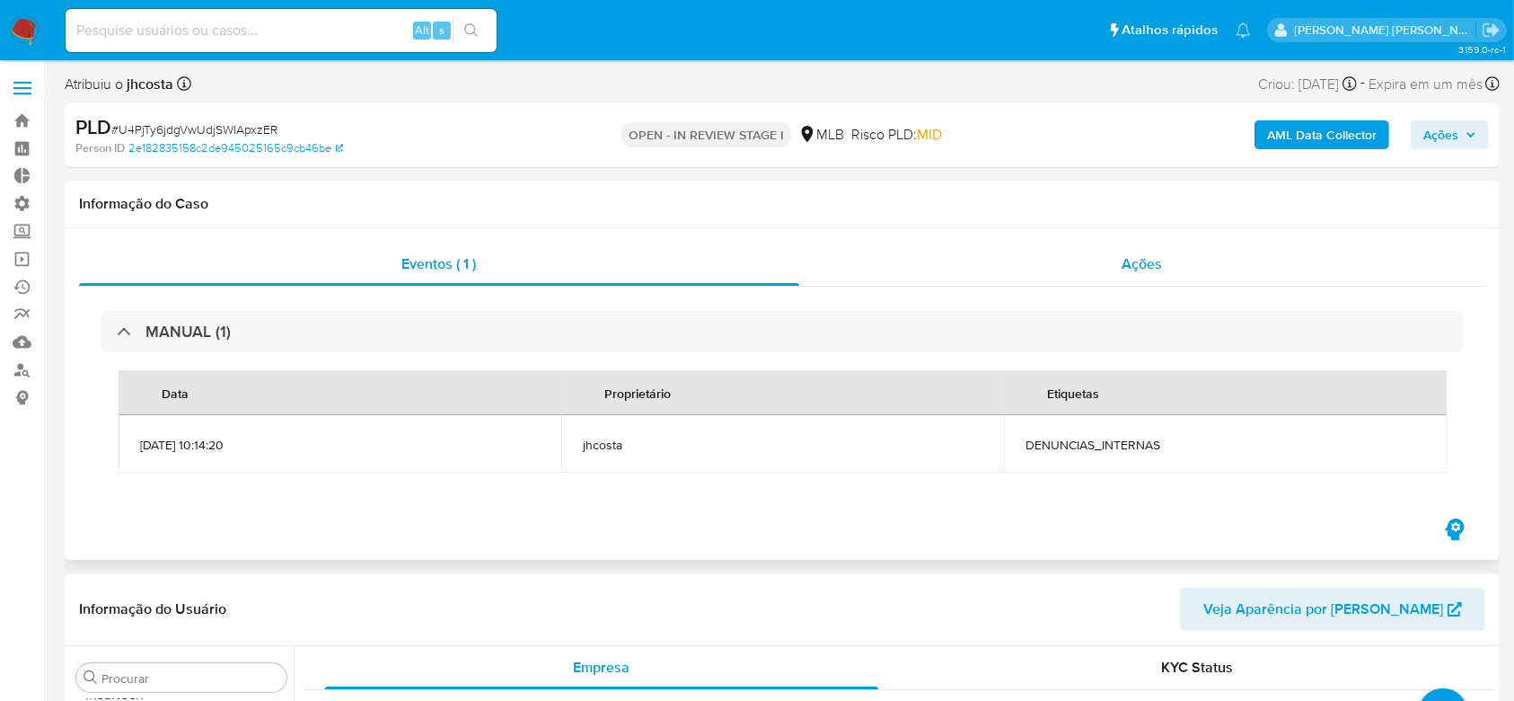
click at [1132, 265] on span "Ações" at bounding box center [1143, 263] width 40 height 21
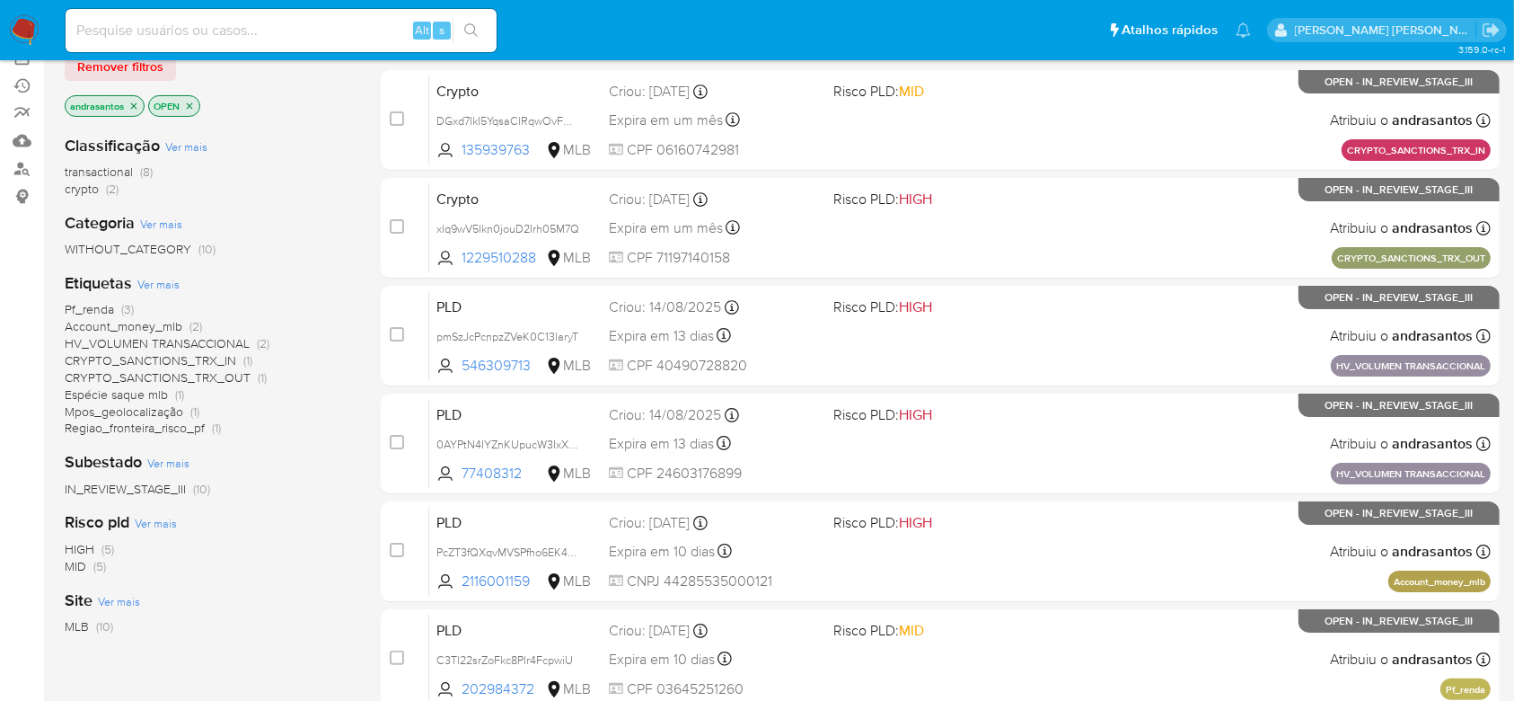
scroll to position [239, 0]
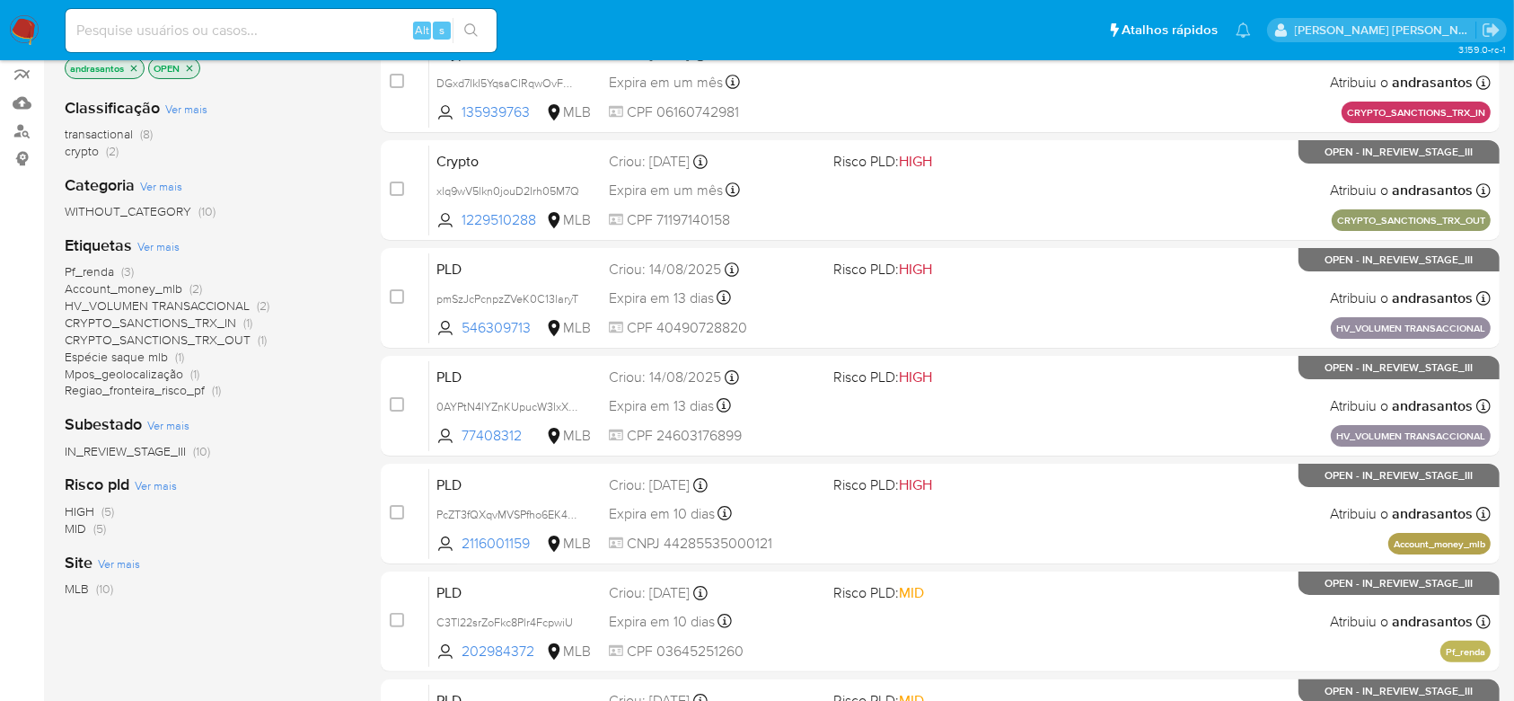
click at [84, 153] on span "crypto" at bounding box center [82, 151] width 34 height 18
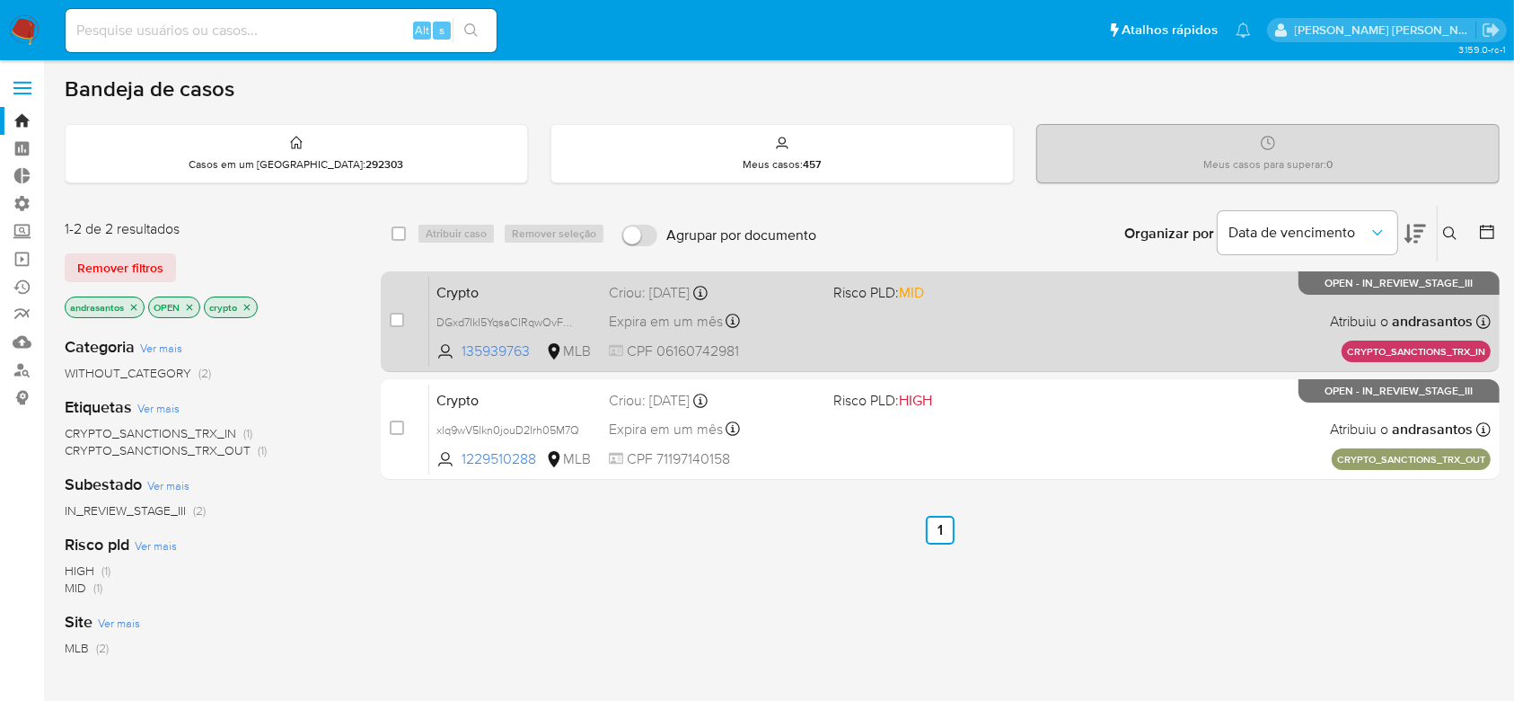
click at [860, 336] on div "Crypto DGxd7IkI5YqsaClRqwOvFmQG 135939763 MLB Risco PLD: MID Criou: [DATE] Crio…" at bounding box center [960, 321] width 1062 height 91
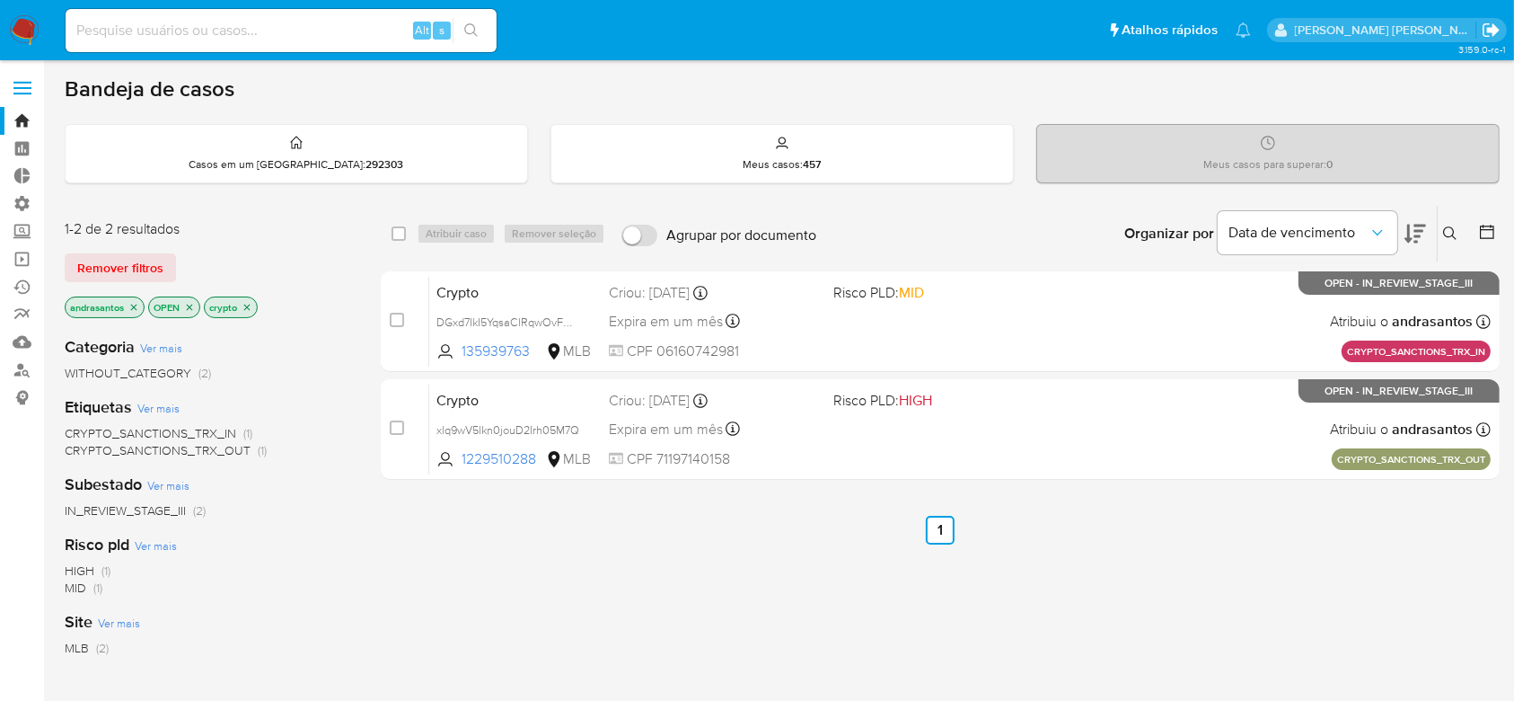
click at [1499, 29] on icon "Sair" at bounding box center [1491, 30] width 19 height 19
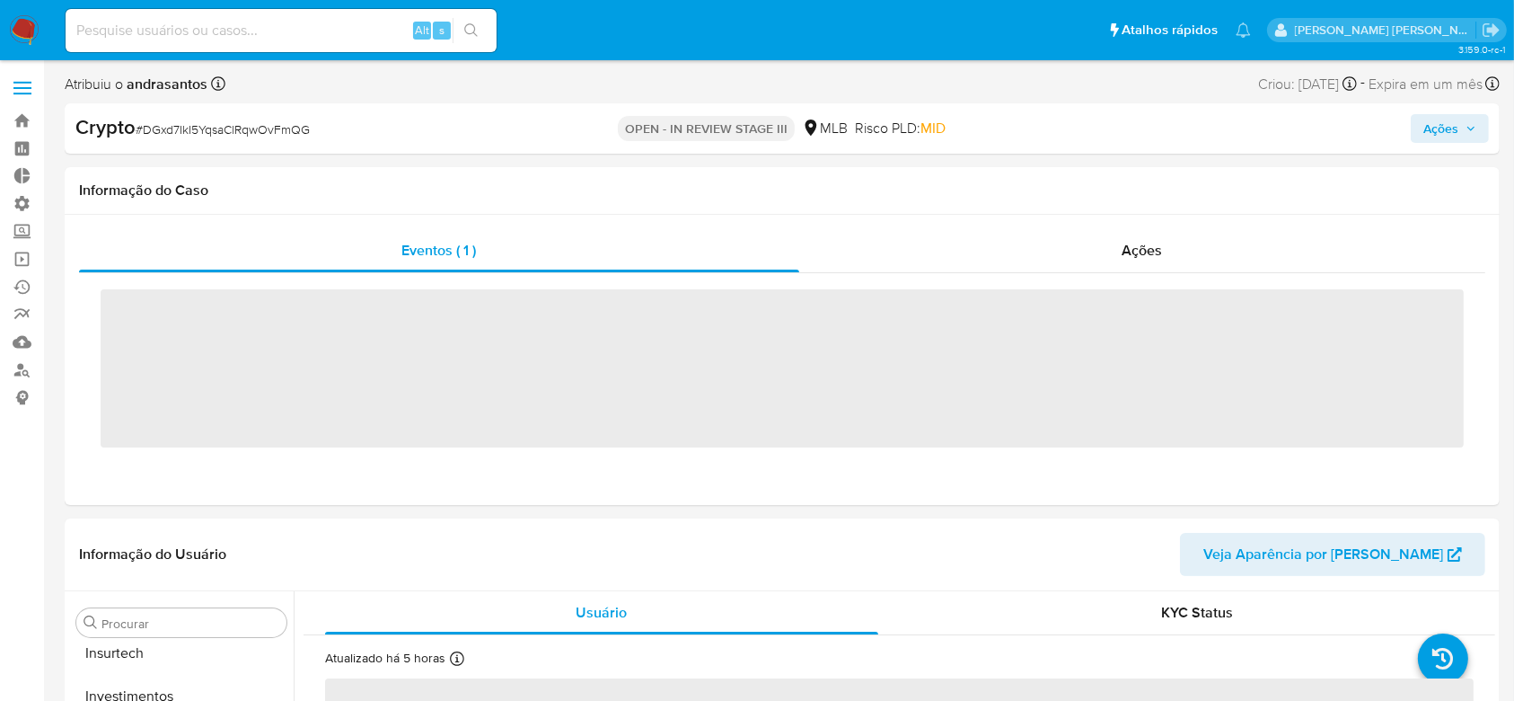
scroll to position [845, 0]
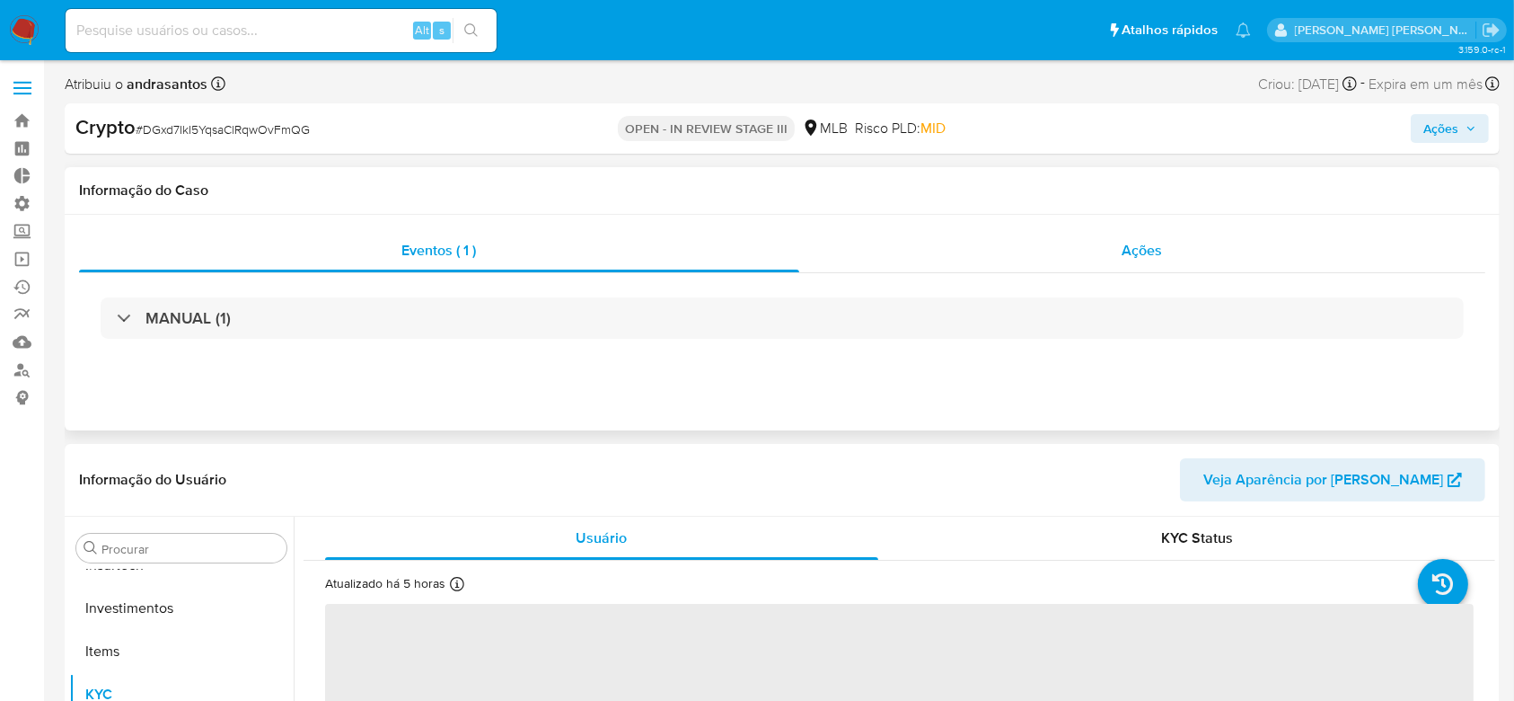
select select "10"
click at [1142, 248] on span "Ações" at bounding box center [1143, 250] width 40 height 21
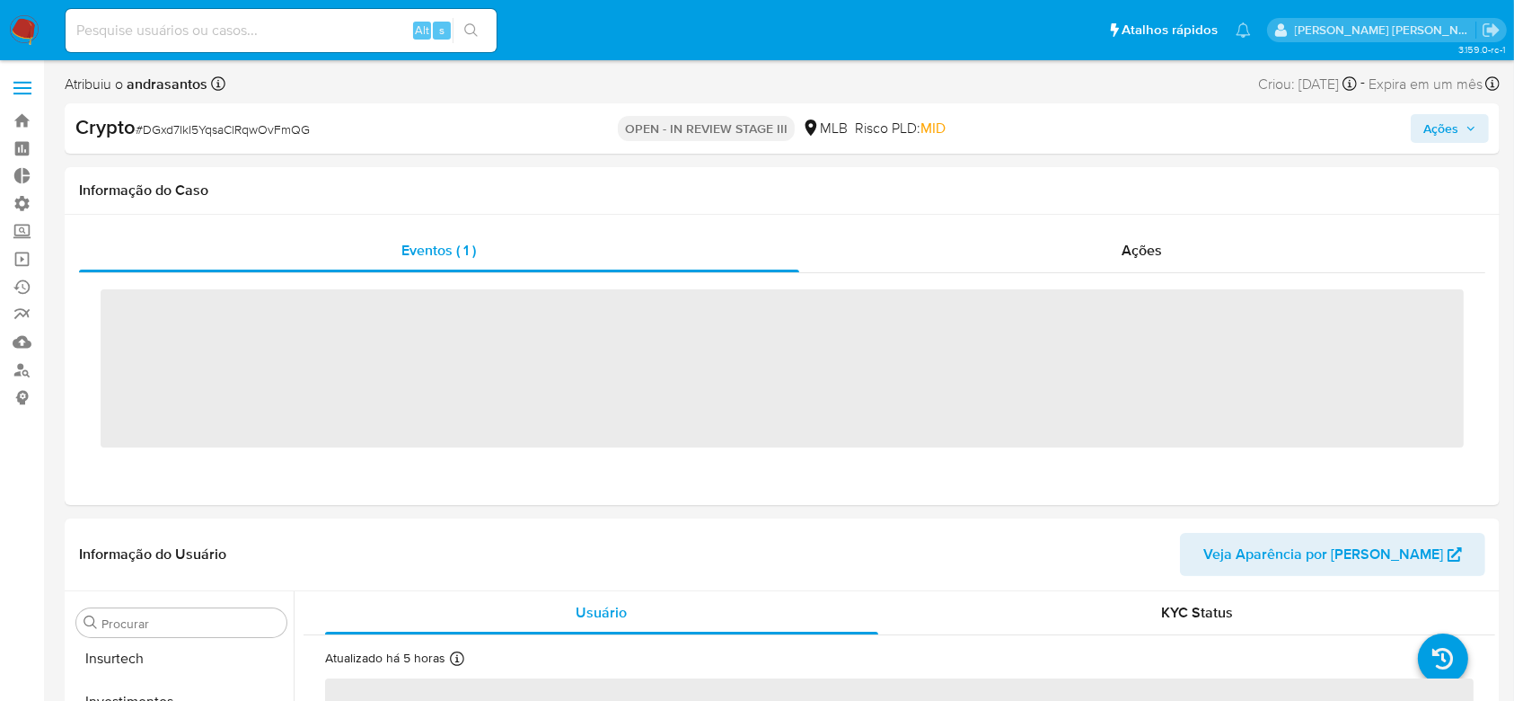
scroll to position [845, 0]
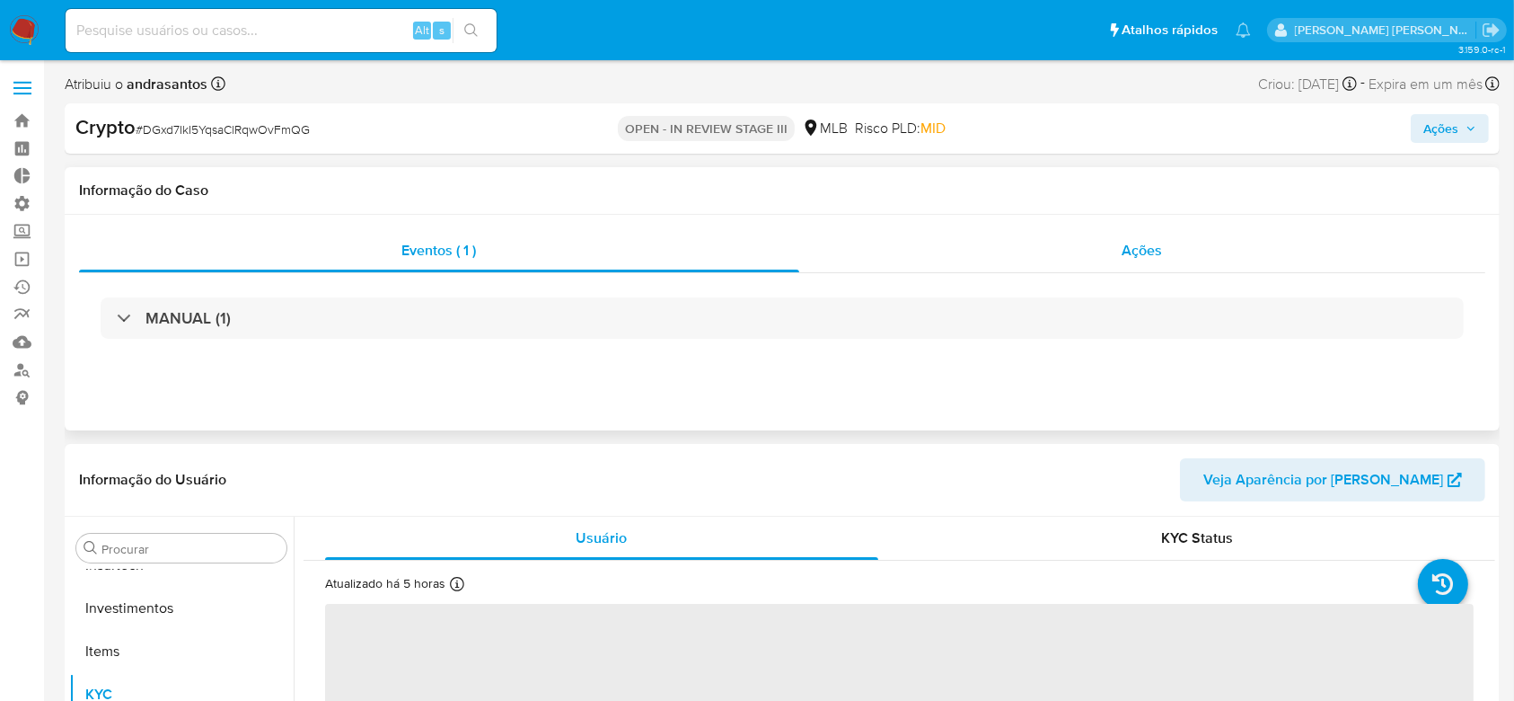
select select "10"
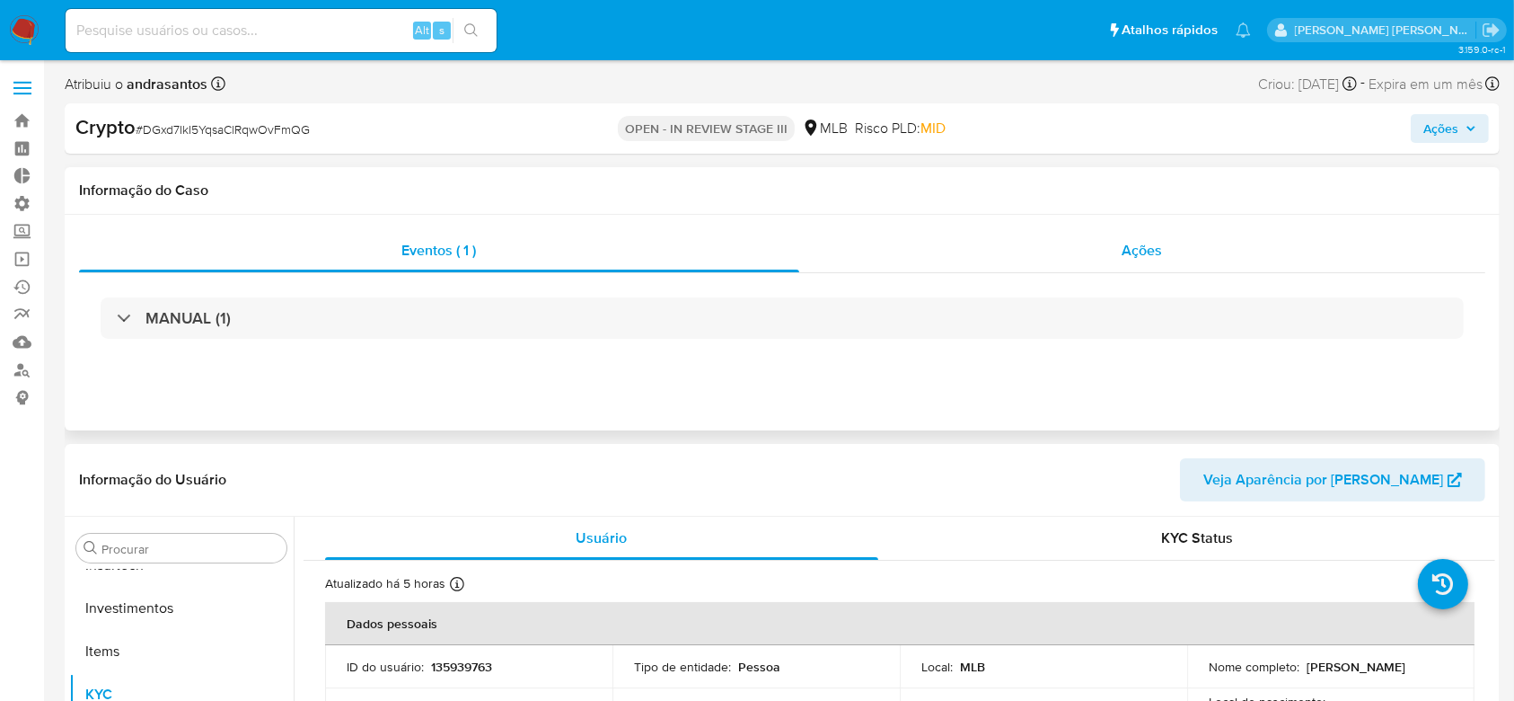
click at [1141, 254] on span "Ações" at bounding box center [1143, 250] width 40 height 21
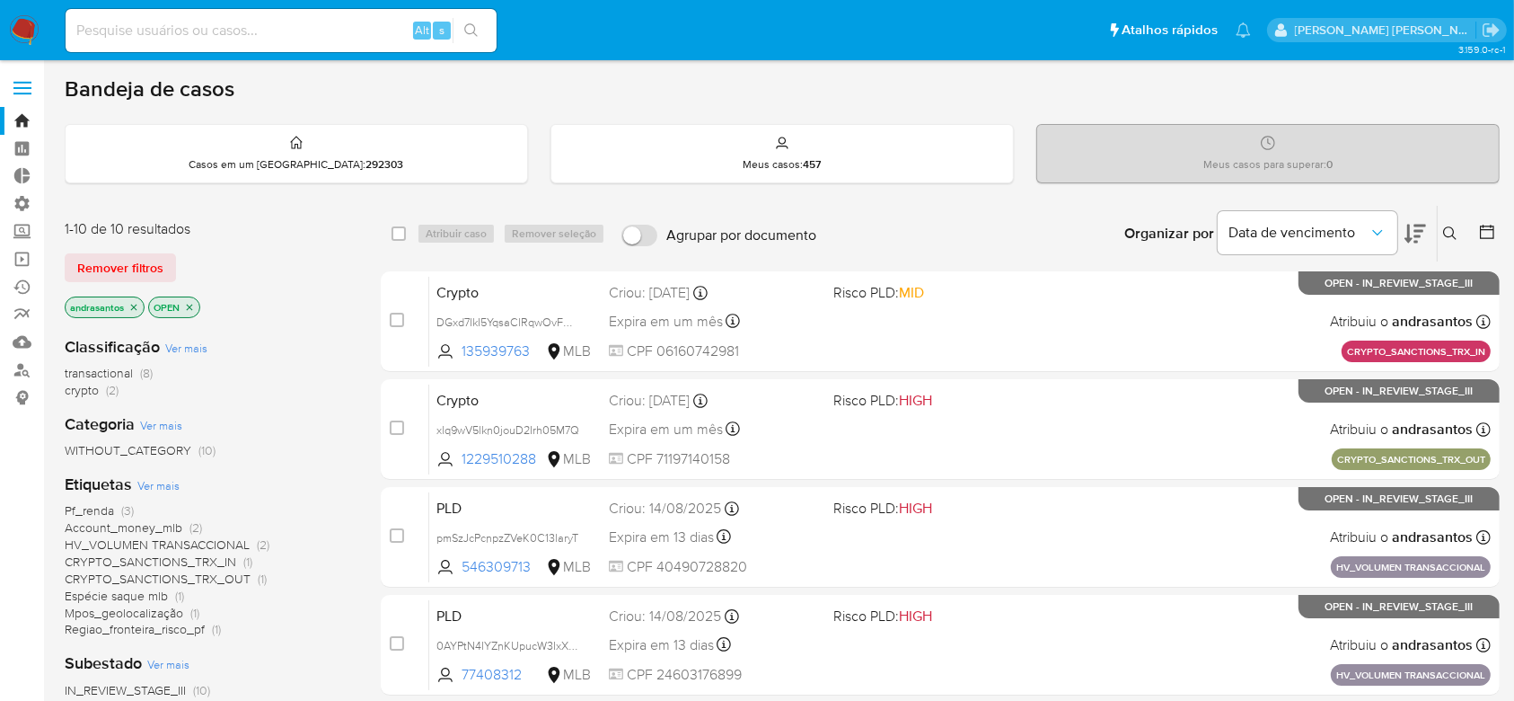
click at [88, 393] on span "crypto" at bounding box center [82, 390] width 34 height 18
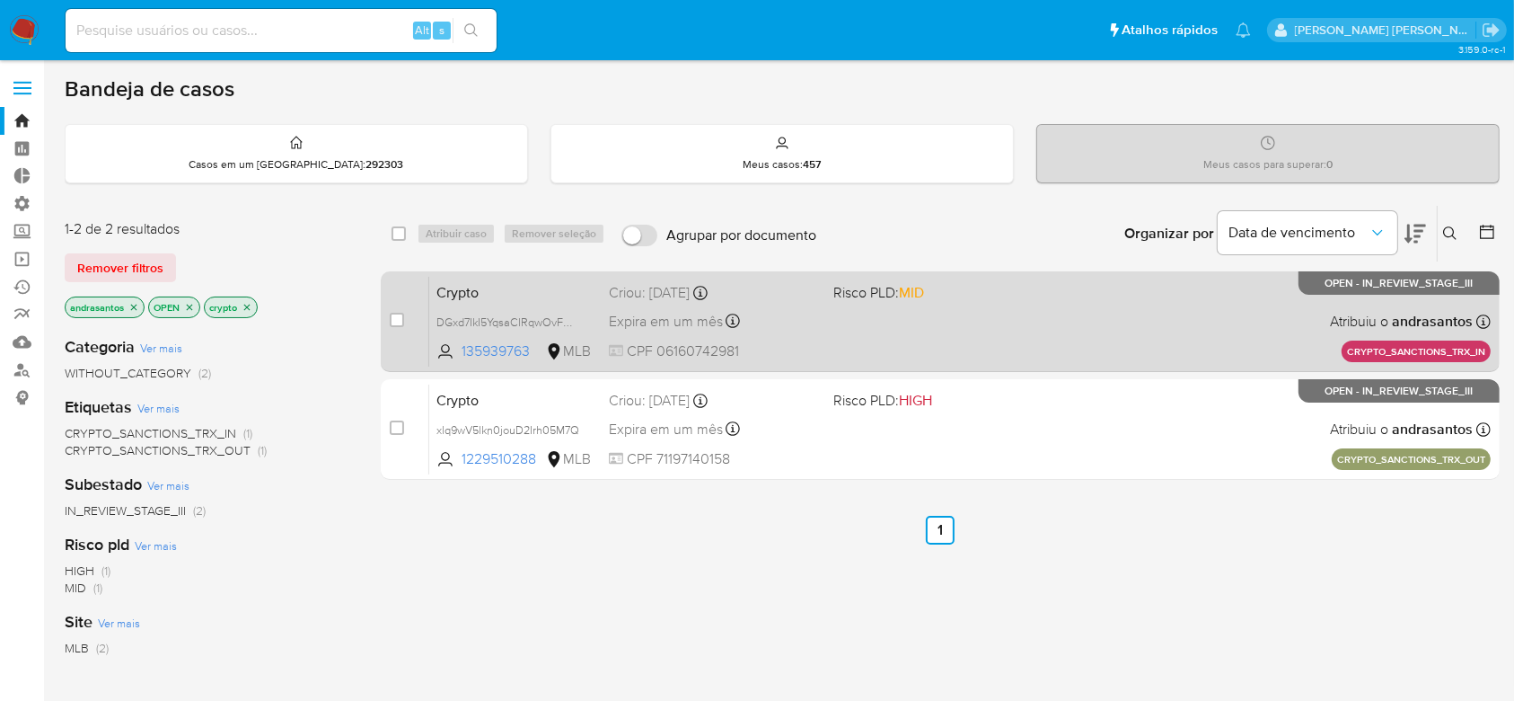
click at [993, 348] on div "Crypto DGxd7IkI5YqsaClRqwOvFmQG 135939763 MLB Risco PLD: MID Criou: [DATE] Crio…" at bounding box center [960, 321] width 1062 height 91
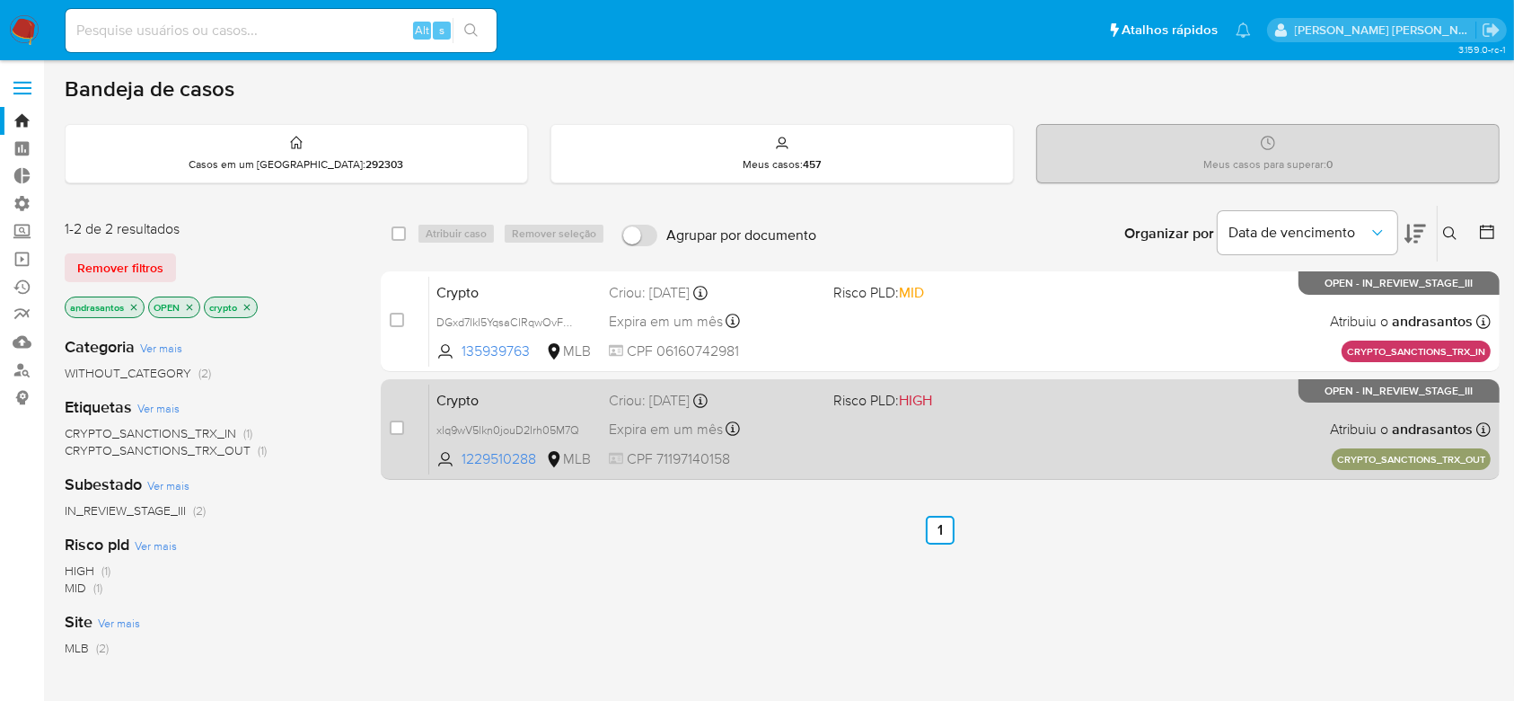
click at [953, 441] on div "Crypto xlq9wV5lkn0jouD2Irh05M7Q 1229510288 MLB Risco PLD: HIGH Criou: [DATE] Cr…" at bounding box center [960, 429] width 1062 height 91
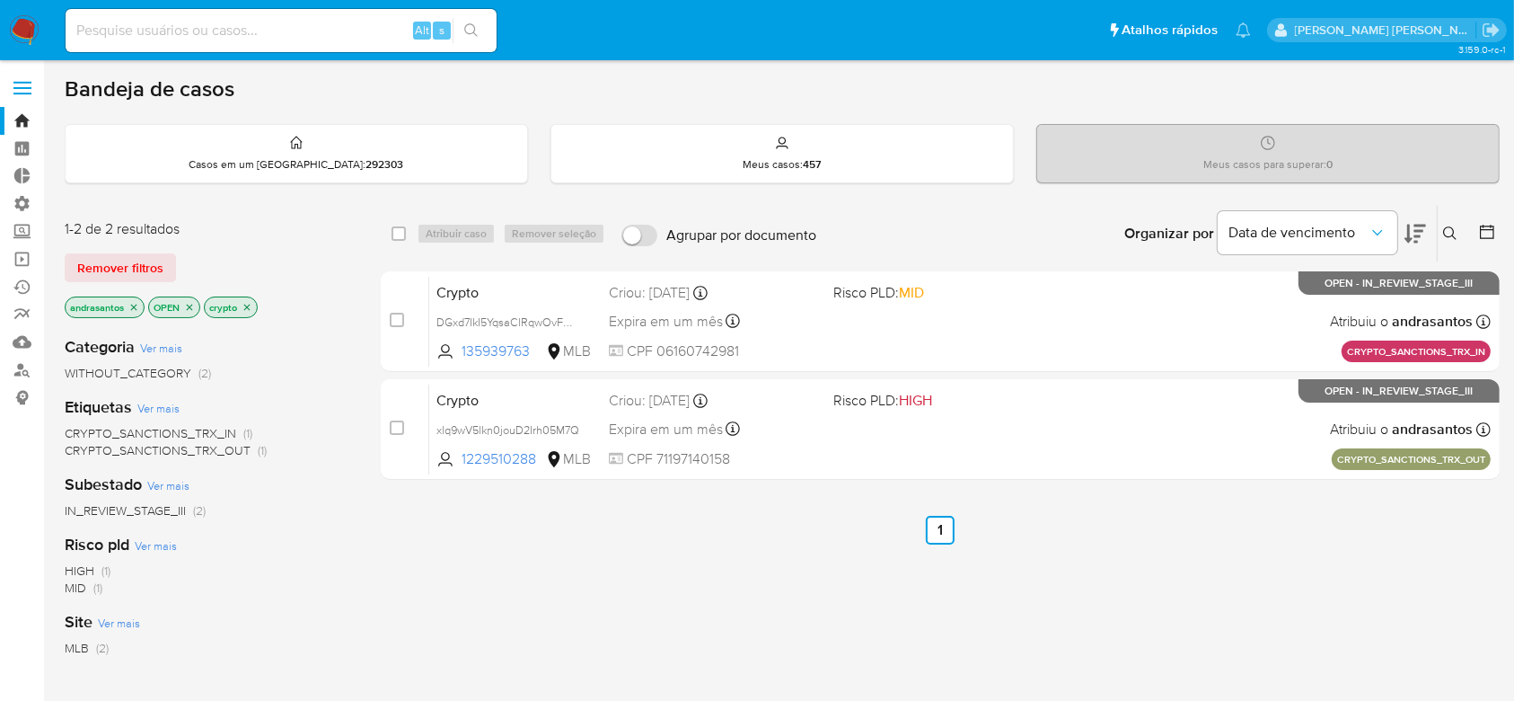
click at [153, 25] on input at bounding box center [281, 30] width 431 height 23
paste input "2460001858"
type input "2460001858"
click at [474, 35] on icon "search-icon" at bounding box center [471, 30] width 14 height 14
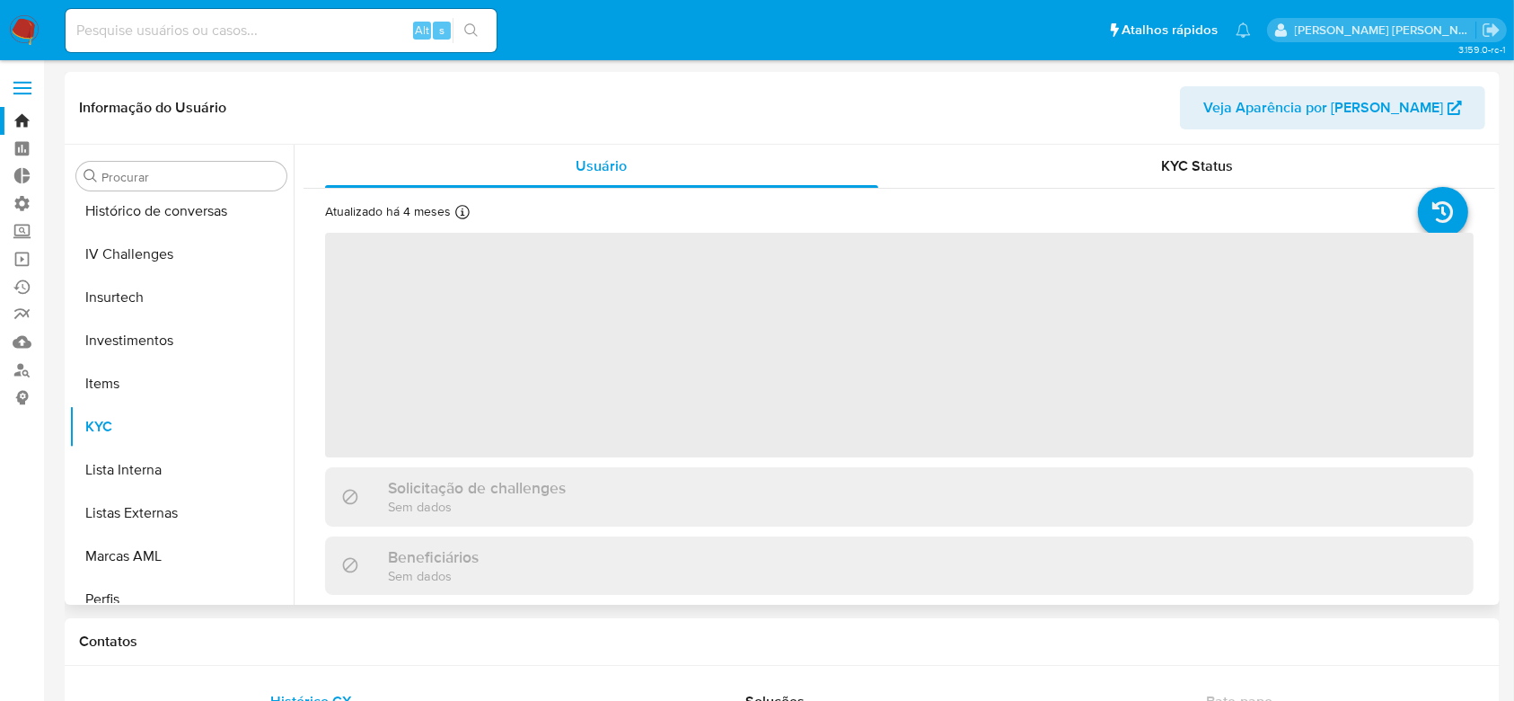
scroll to position [845, 0]
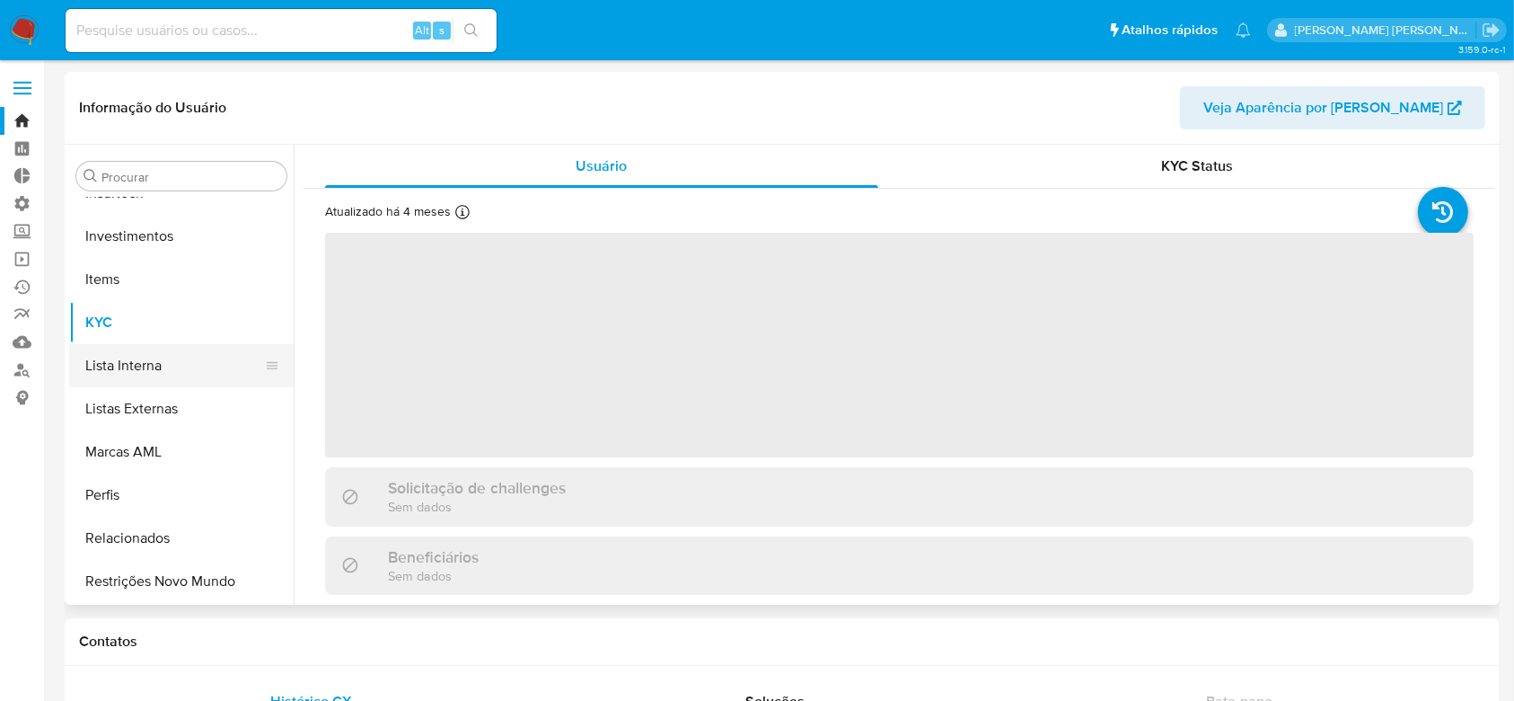
select select "10"
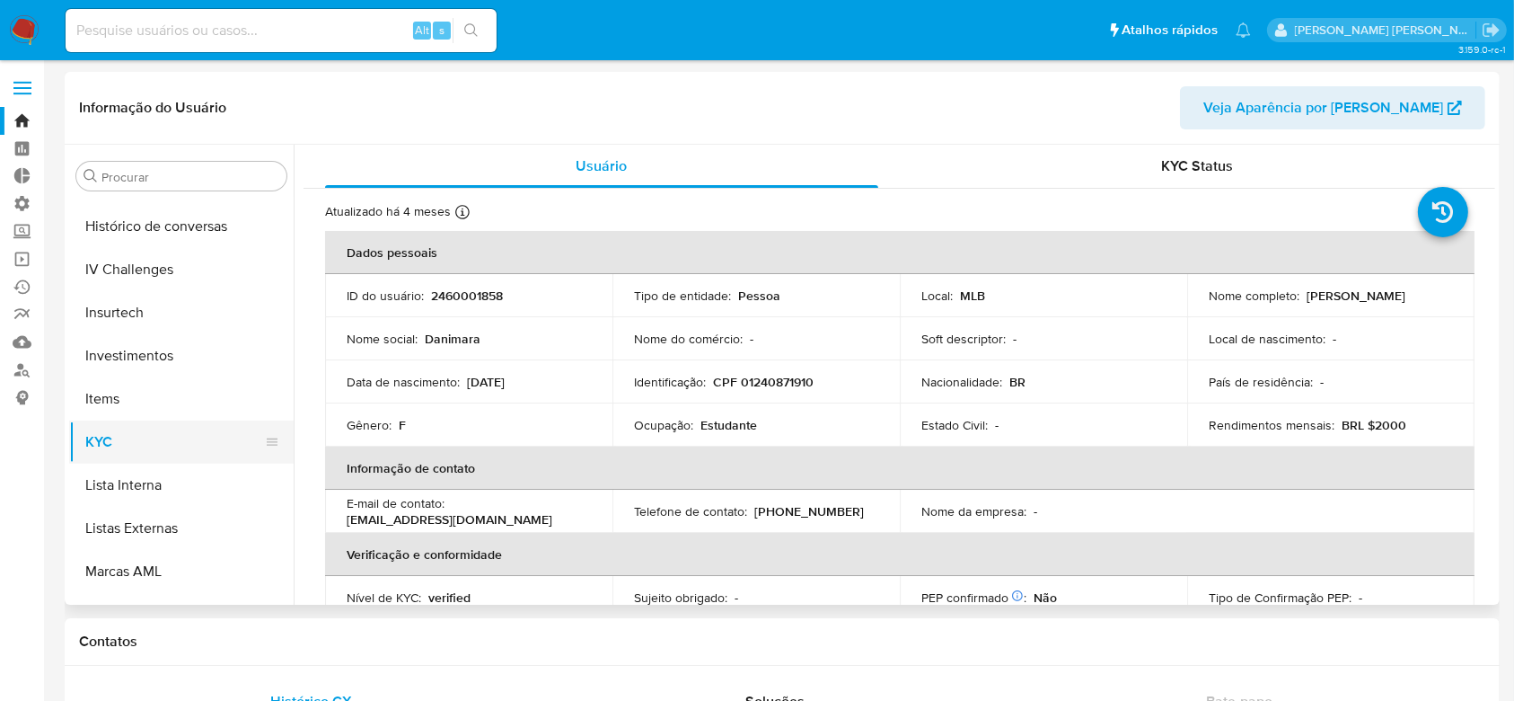
scroll to position [605, 0]
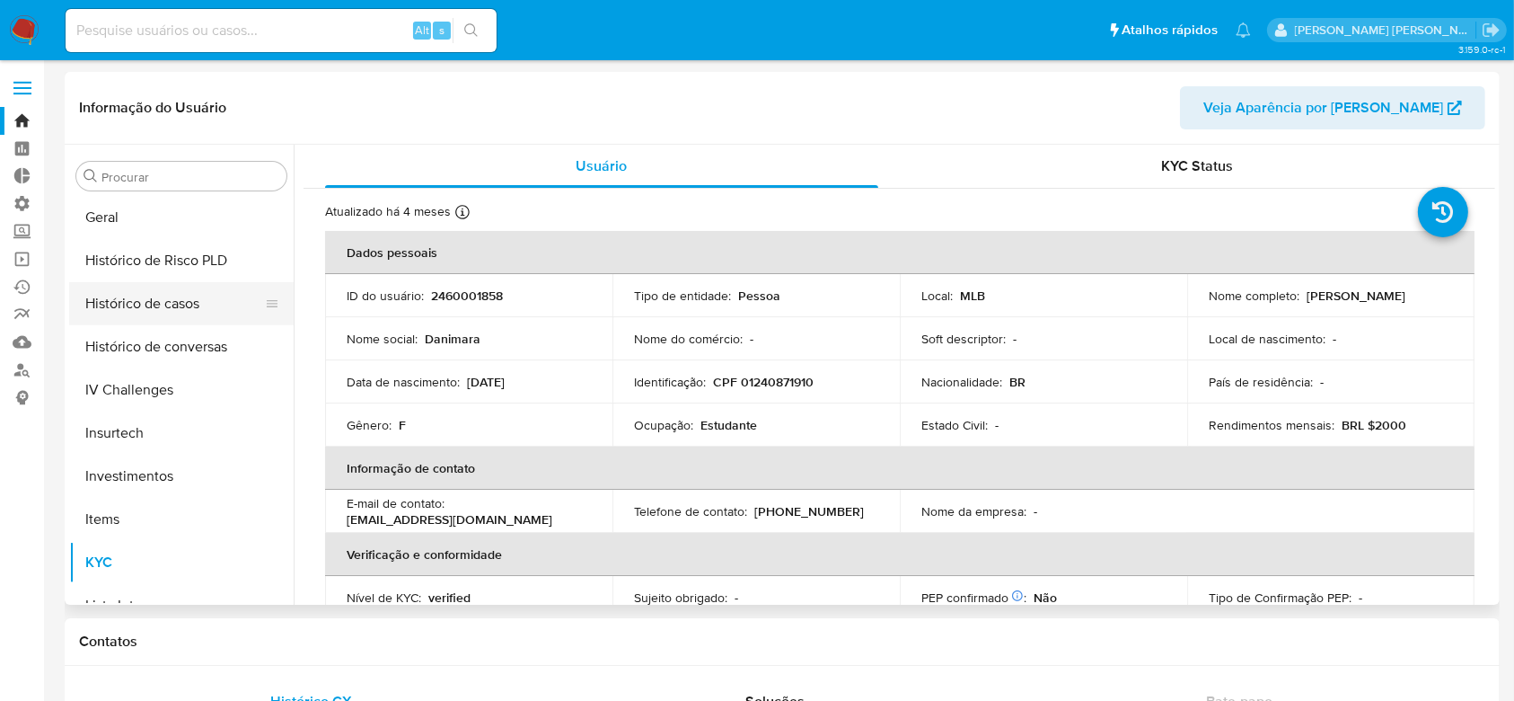
click at [172, 303] on button "Histórico de casos" at bounding box center [174, 303] width 210 height 43
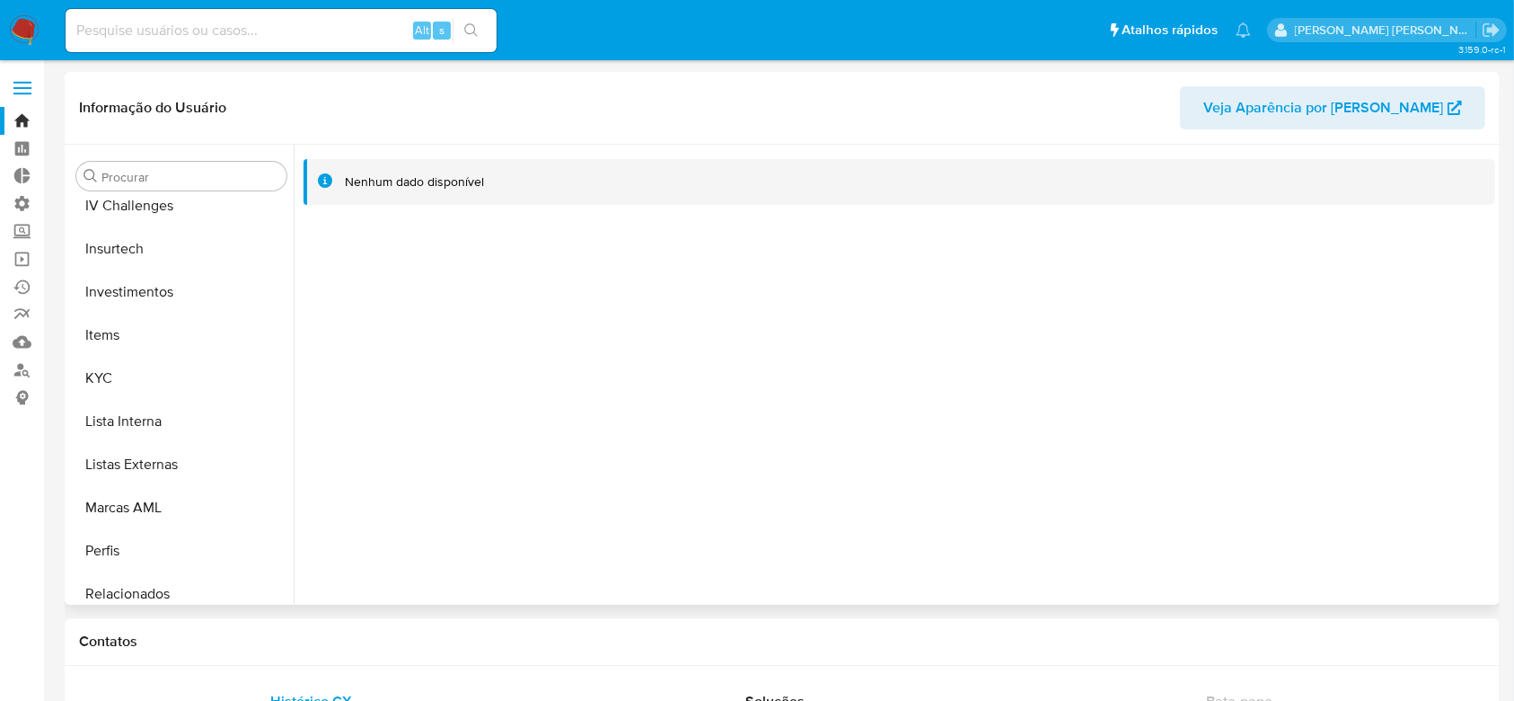
scroll to position [845, 0]
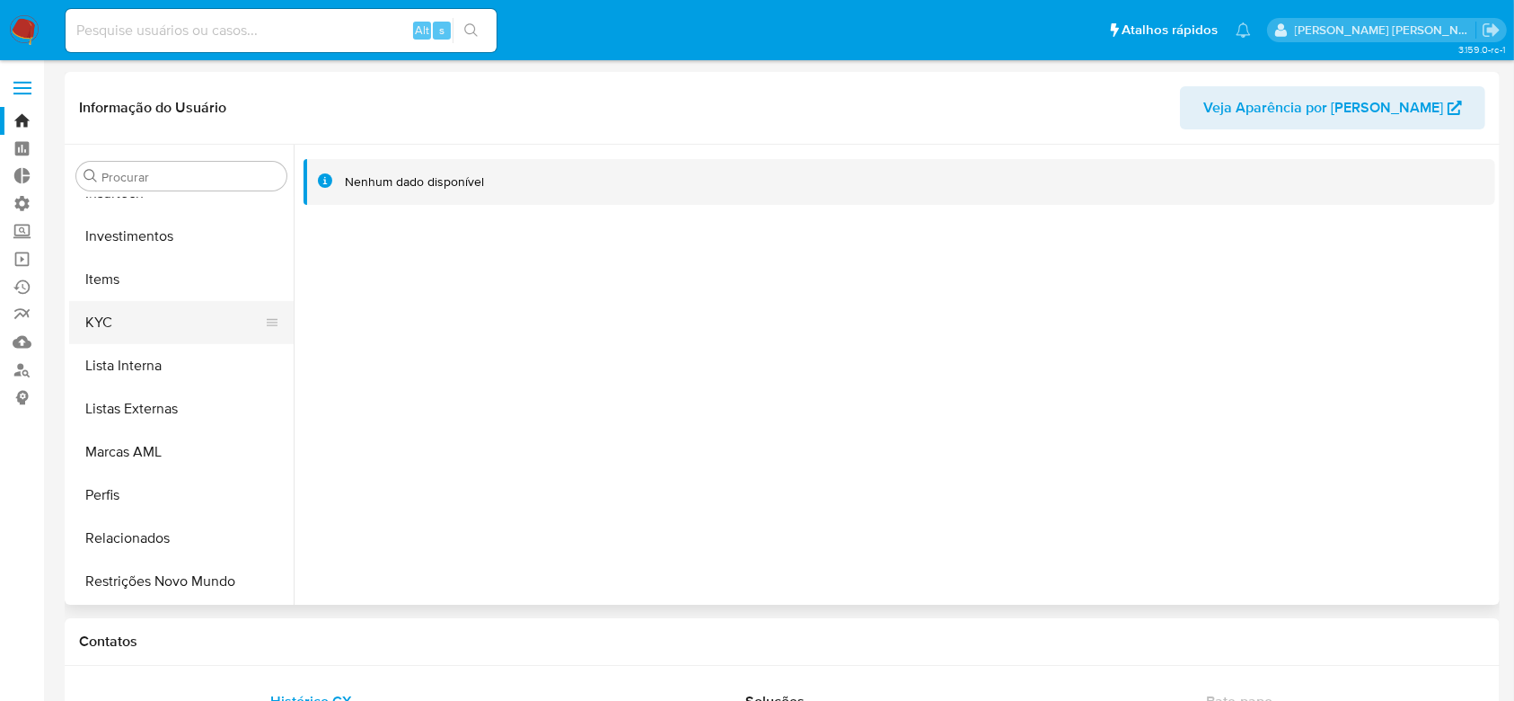
click at [140, 317] on button "KYC" at bounding box center [174, 322] width 210 height 43
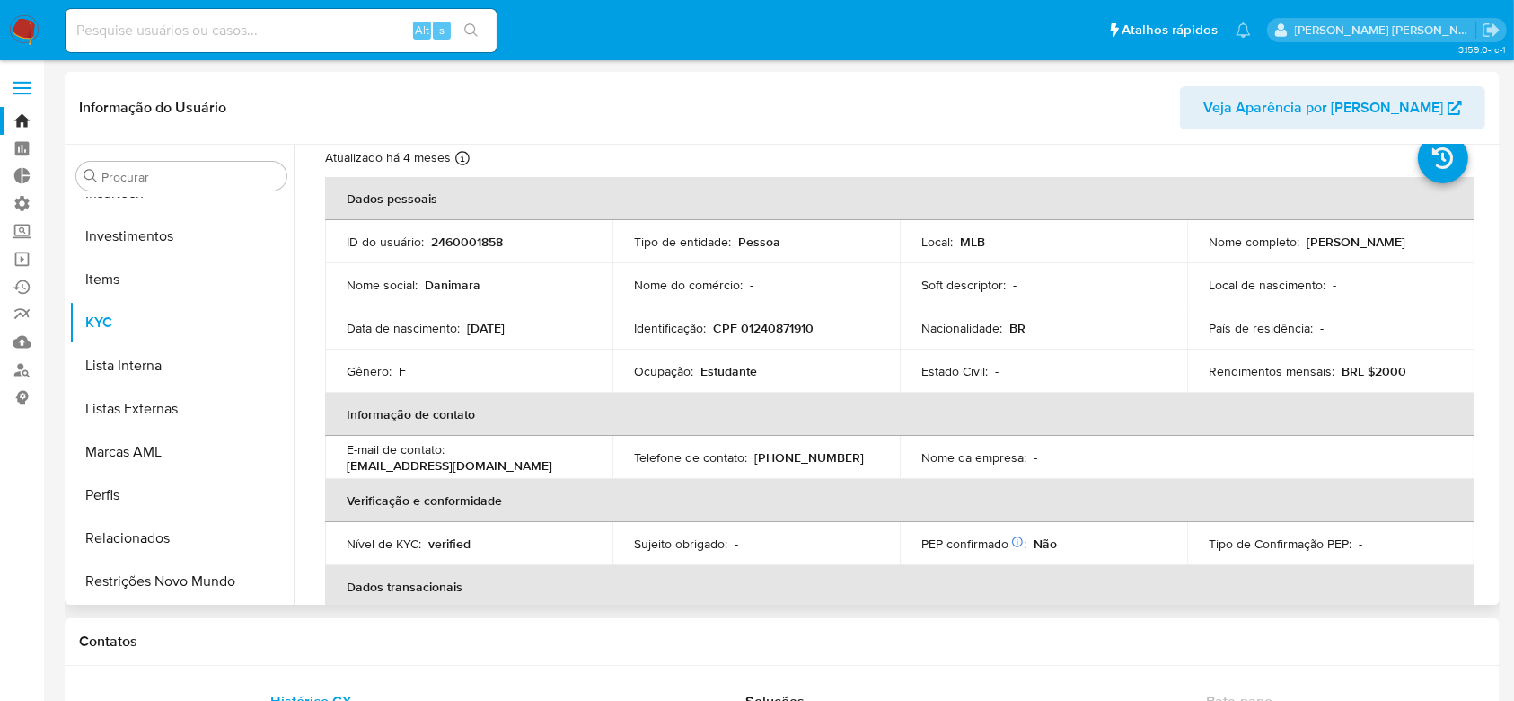
scroll to position [0, 0]
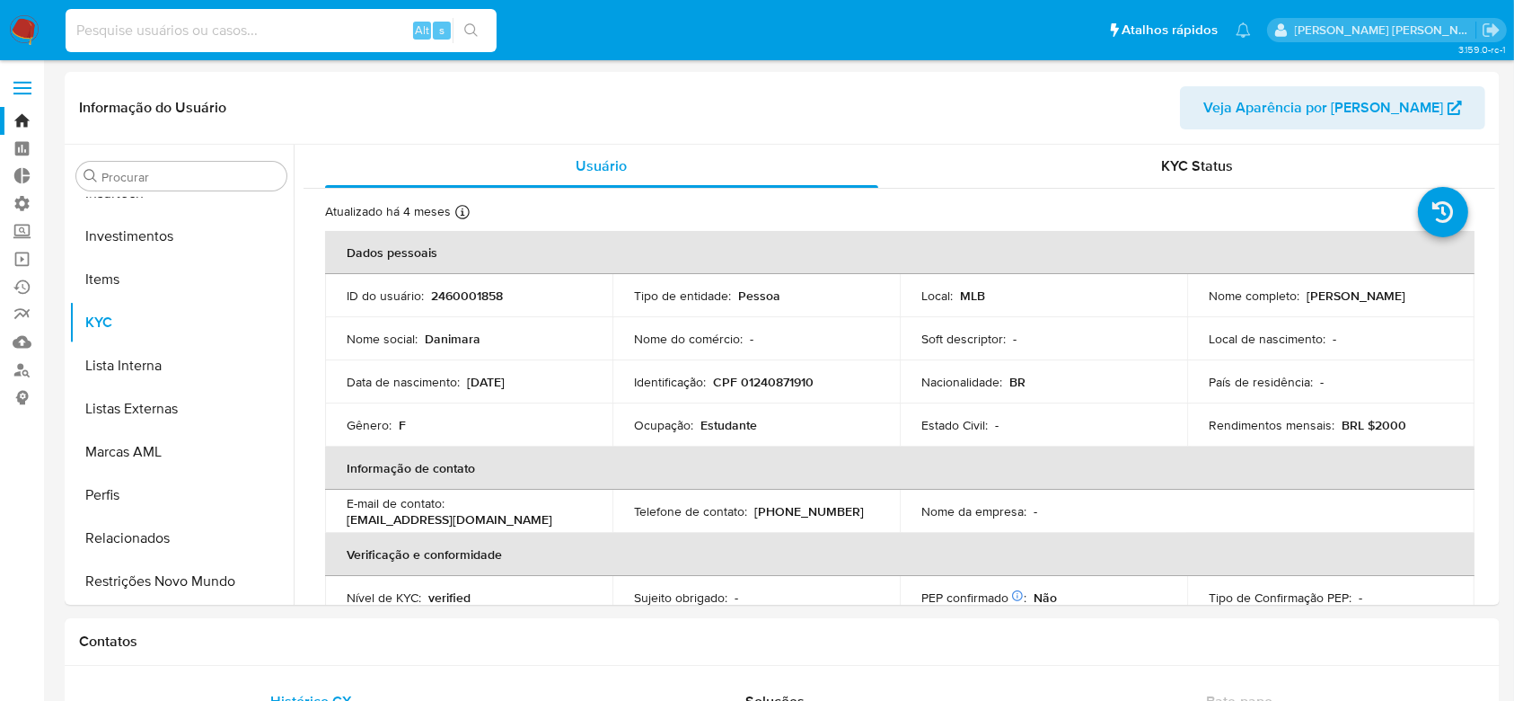
click at [203, 31] on input at bounding box center [281, 30] width 431 height 23
paste input "768632028"
type input "768632028"
click at [489, 38] on button "search-icon" at bounding box center [471, 30] width 37 height 25
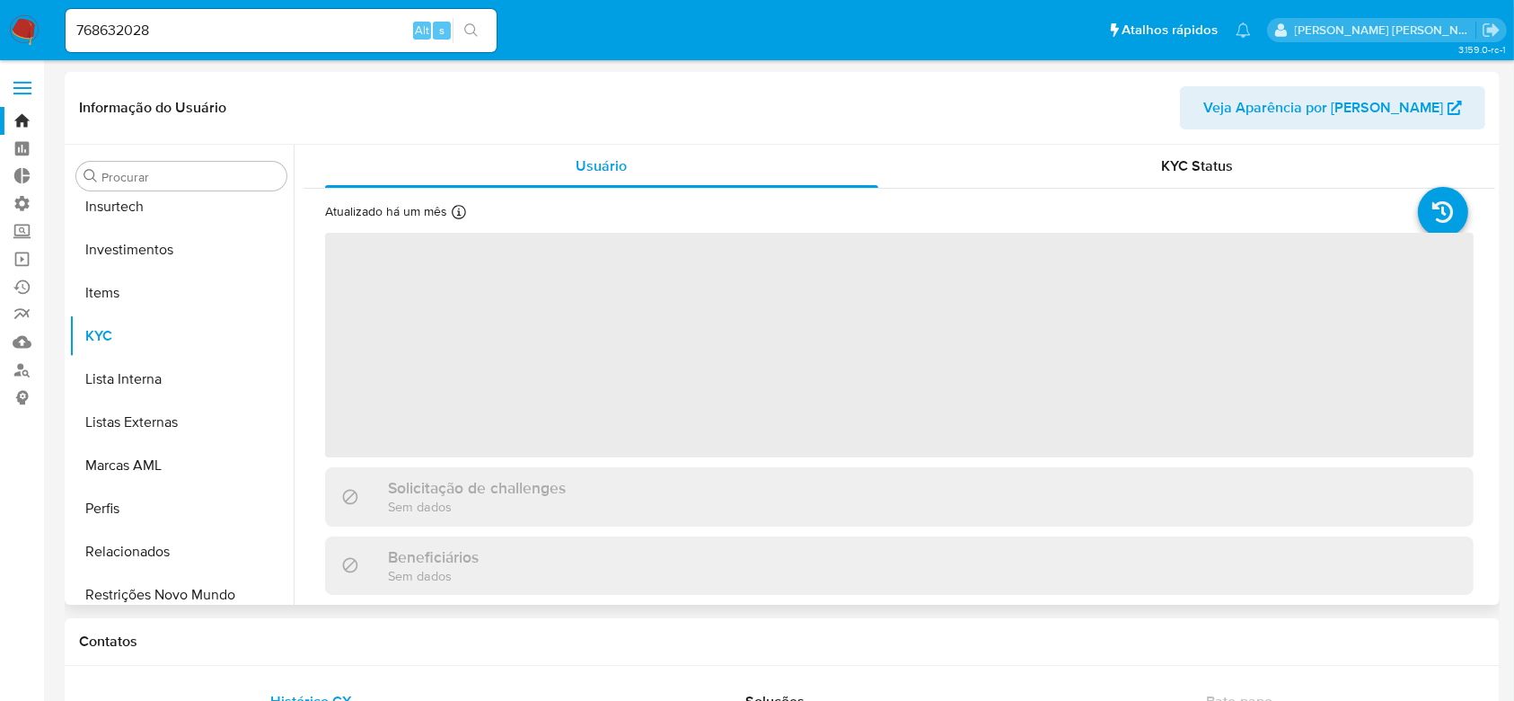
scroll to position [845, 0]
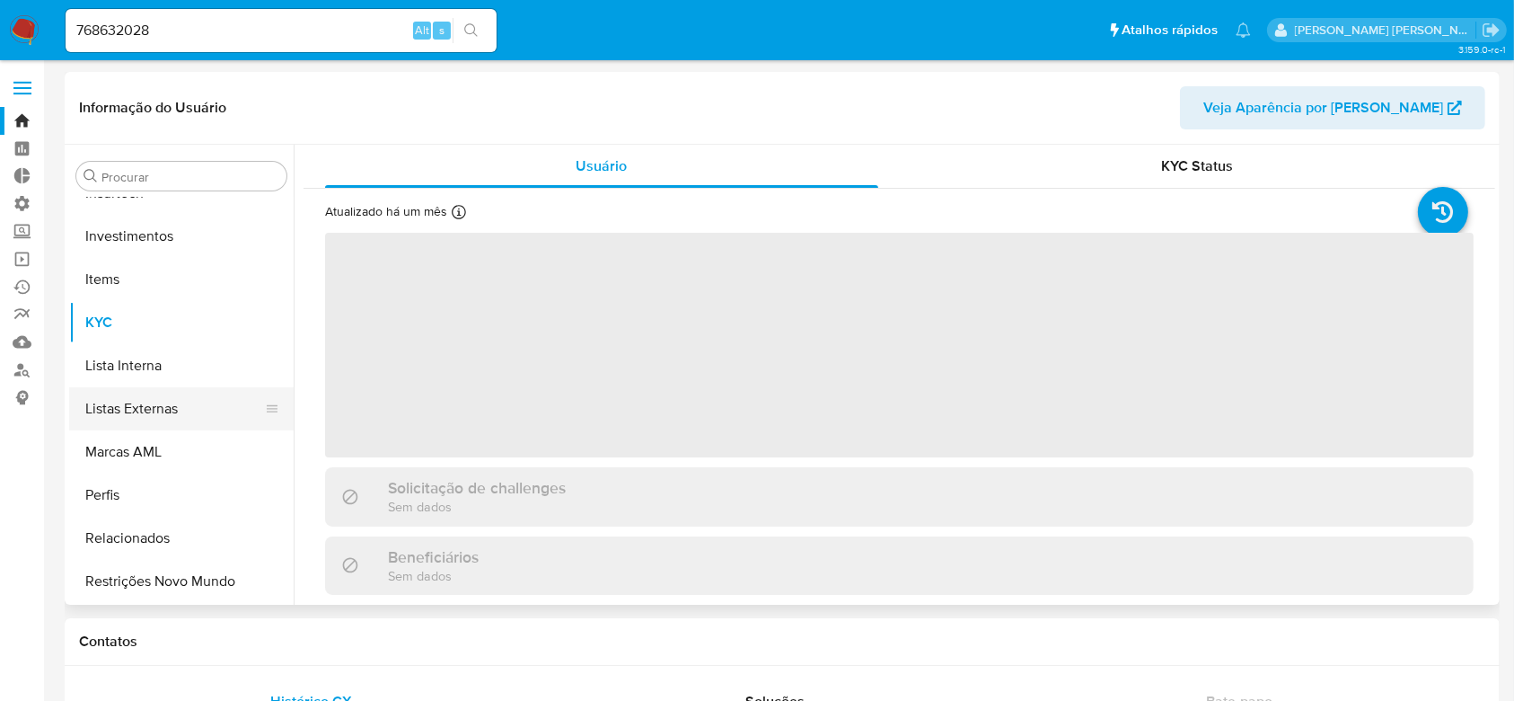
select select "10"
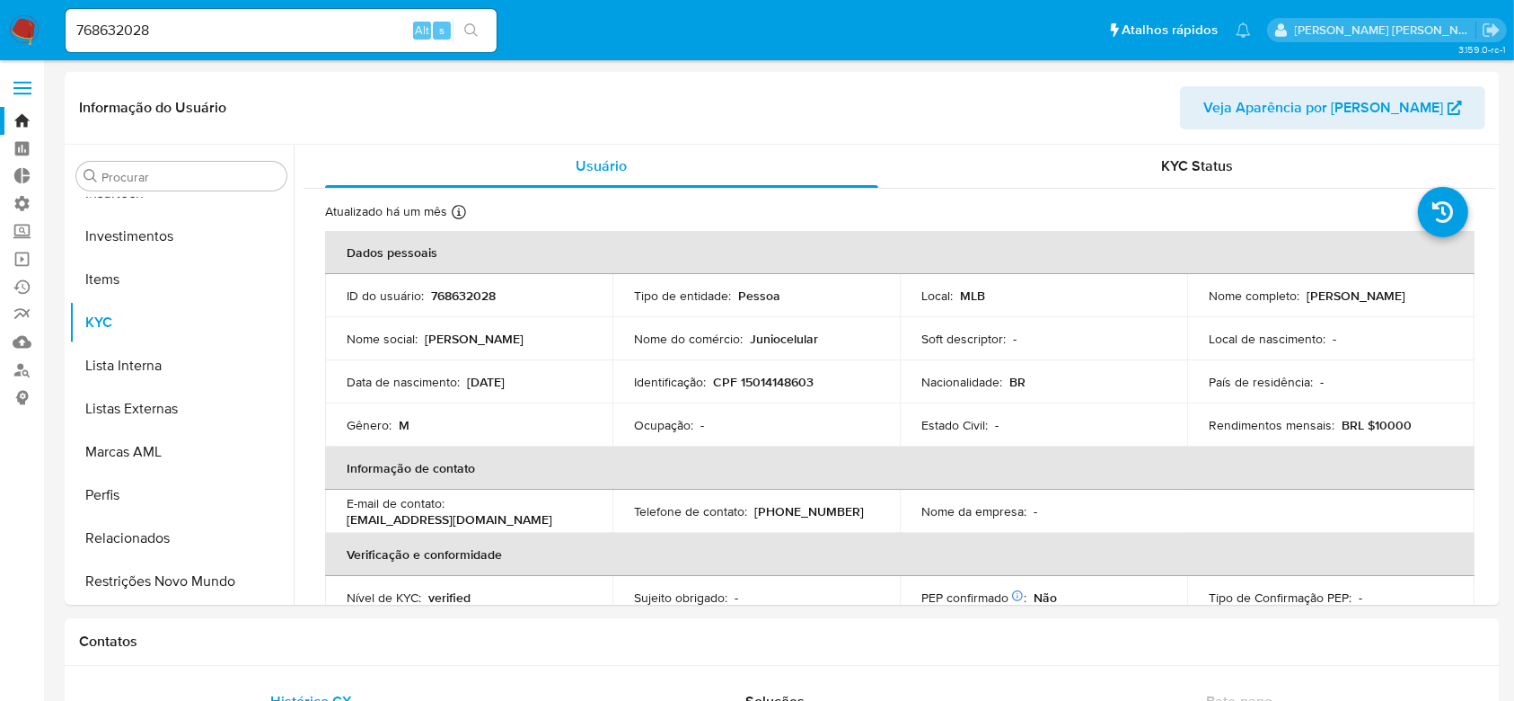
click at [138, 39] on input "768632028" at bounding box center [281, 30] width 431 height 23
paste input "2266173155"
type input "2266173155"
click at [472, 23] on icon "search-icon" at bounding box center [471, 30] width 14 height 14
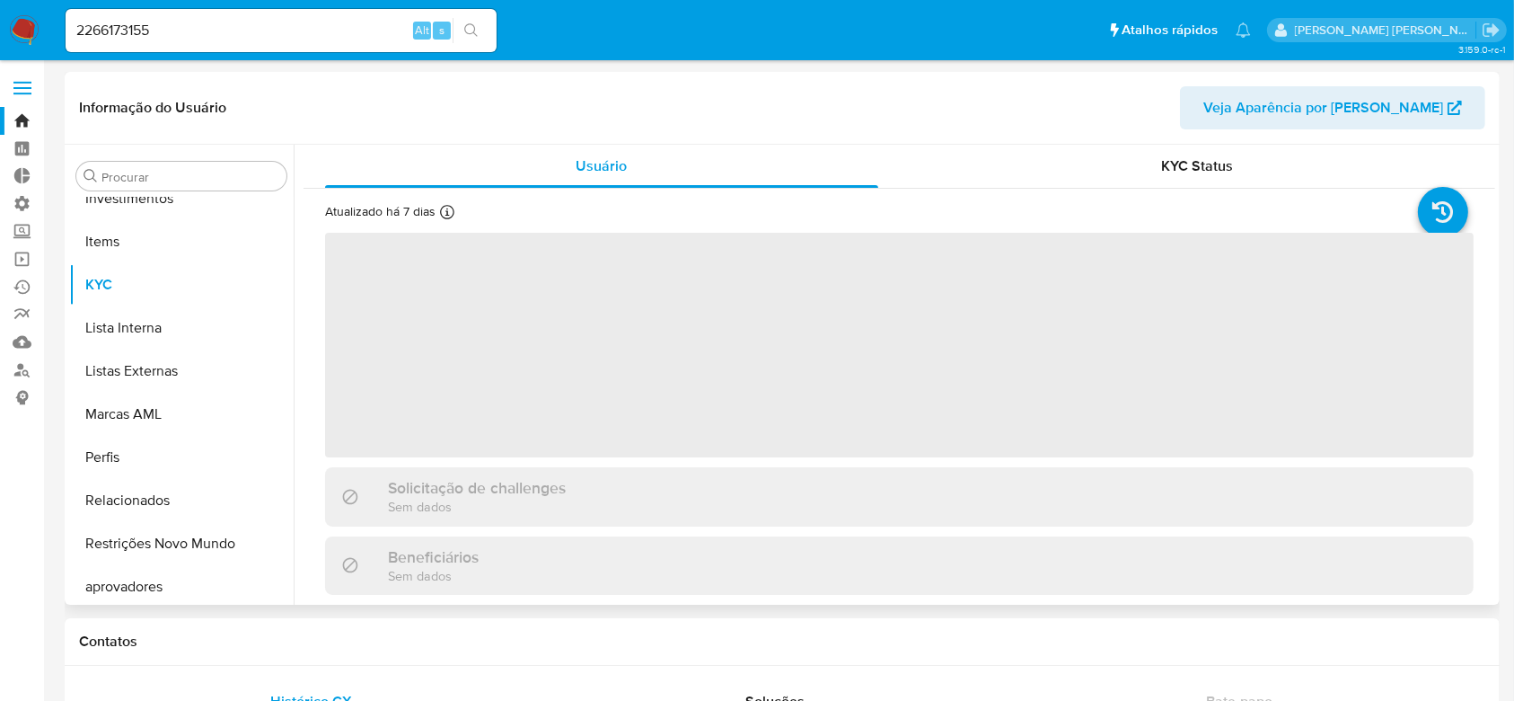
scroll to position [888, 0]
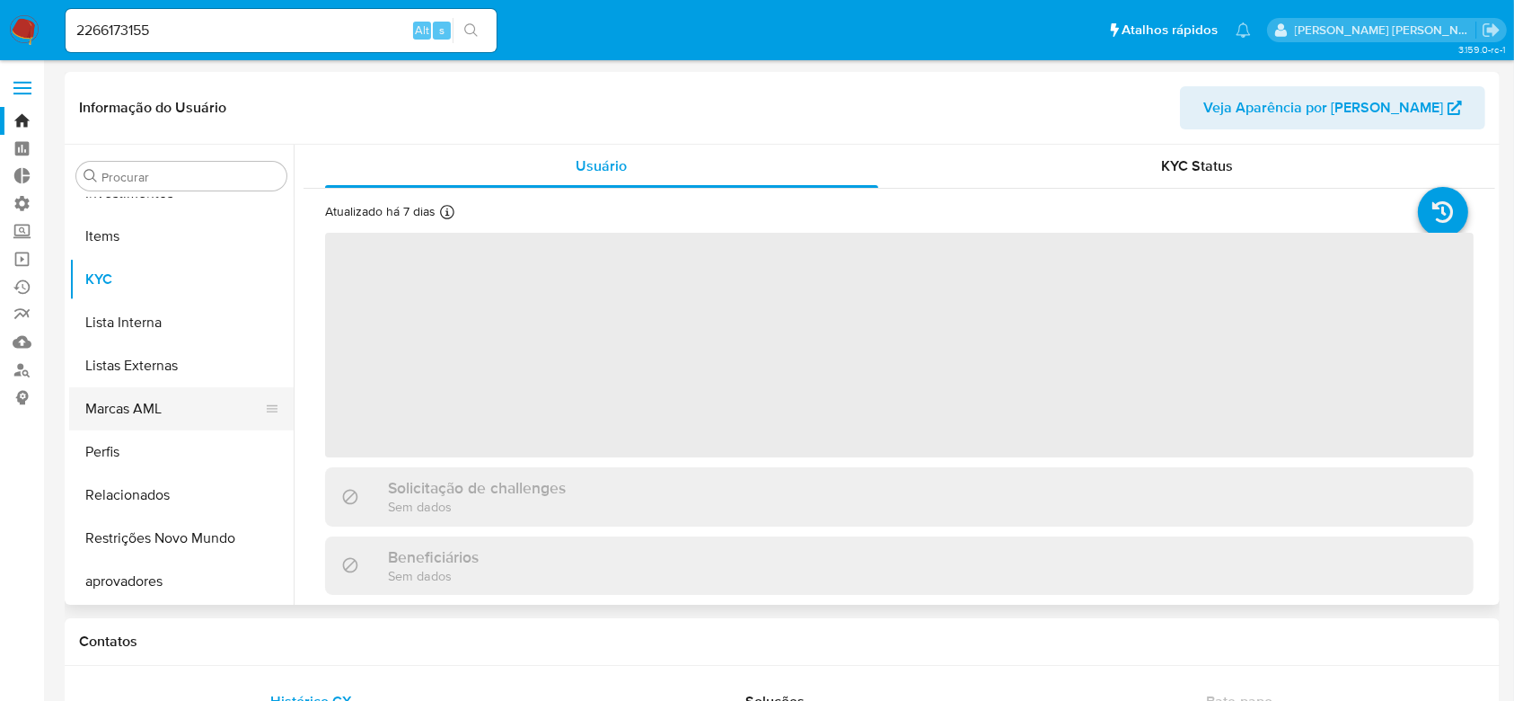
select select "10"
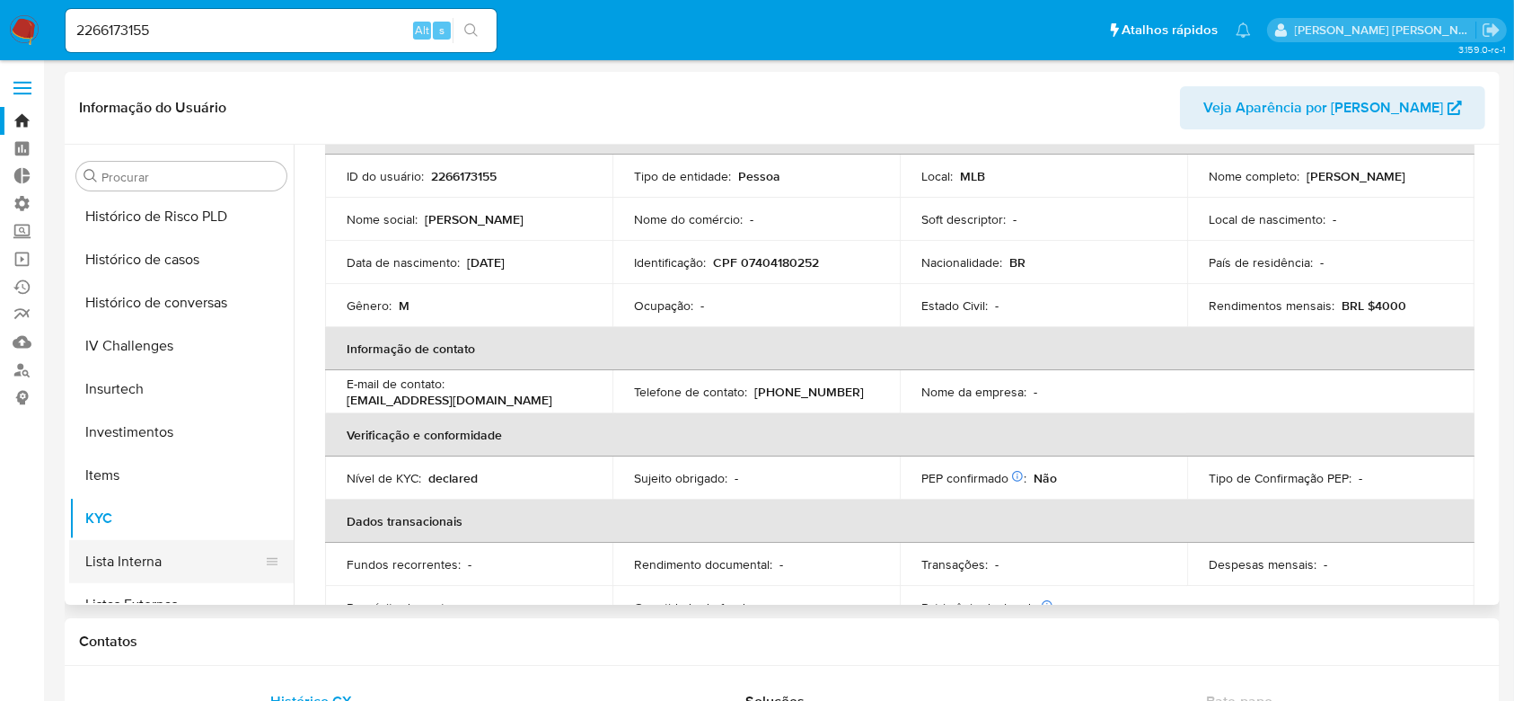
scroll to position [648, 0]
click at [146, 260] on button "Histórico de casos" at bounding box center [174, 260] width 210 height 43
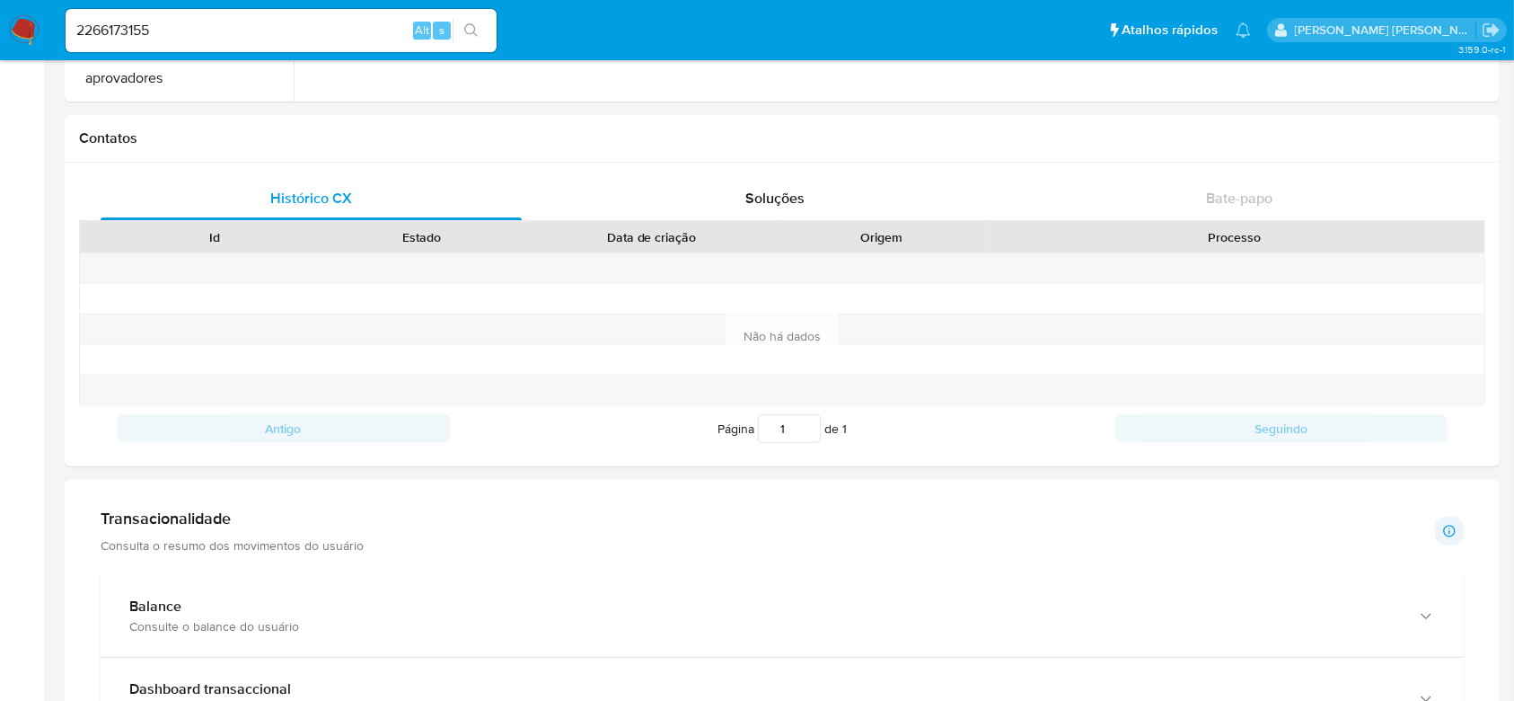
scroll to position [290, 0]
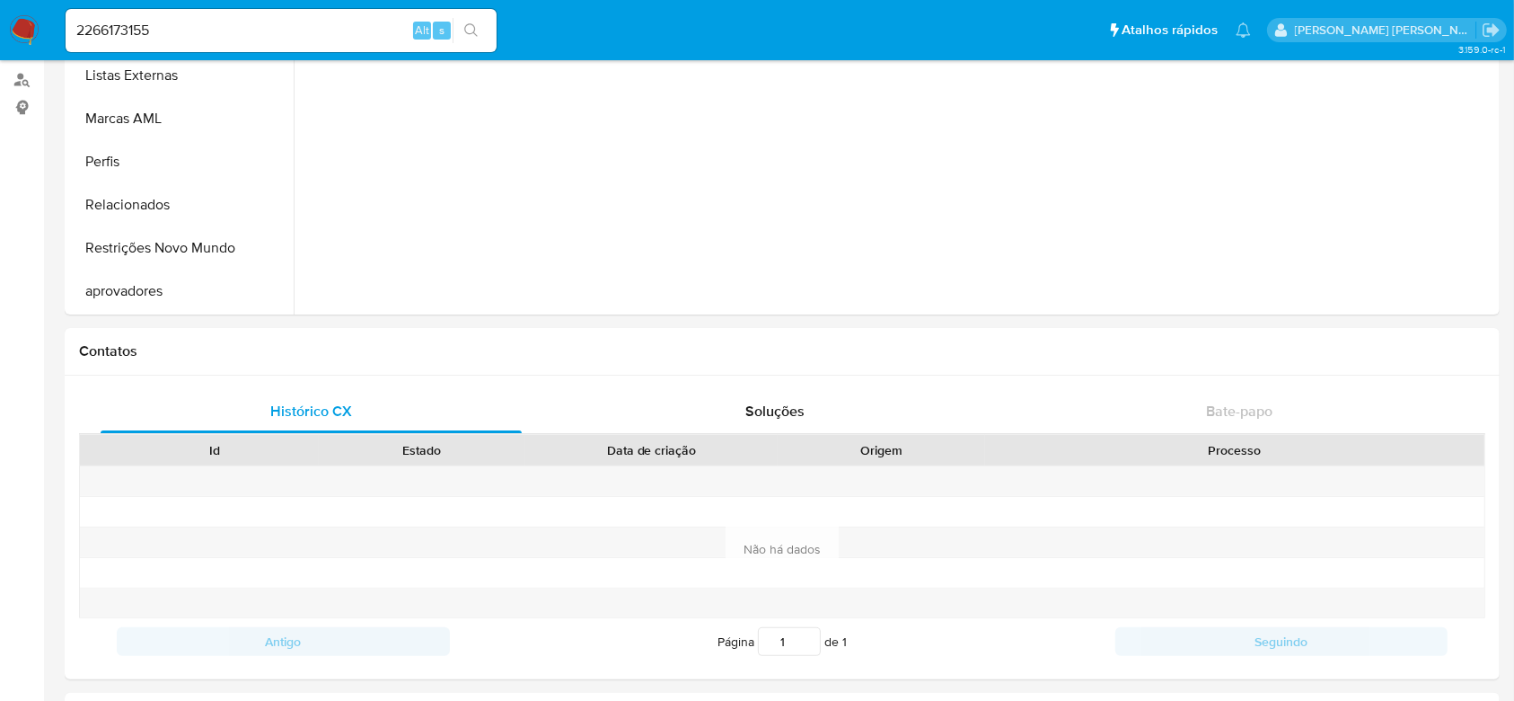
click at [163, 29] on input "2266173155" at bounding box center [281, 30] width 431 height 23
paste input "GVxZjRUwzswdmGh1yagAAhUk"
type input "GVxZjRUwzswdmGh1yagAAhUk"
click at [475, 30] on icon "search-icon" at bounding box center [471, 30] width 14 height 14
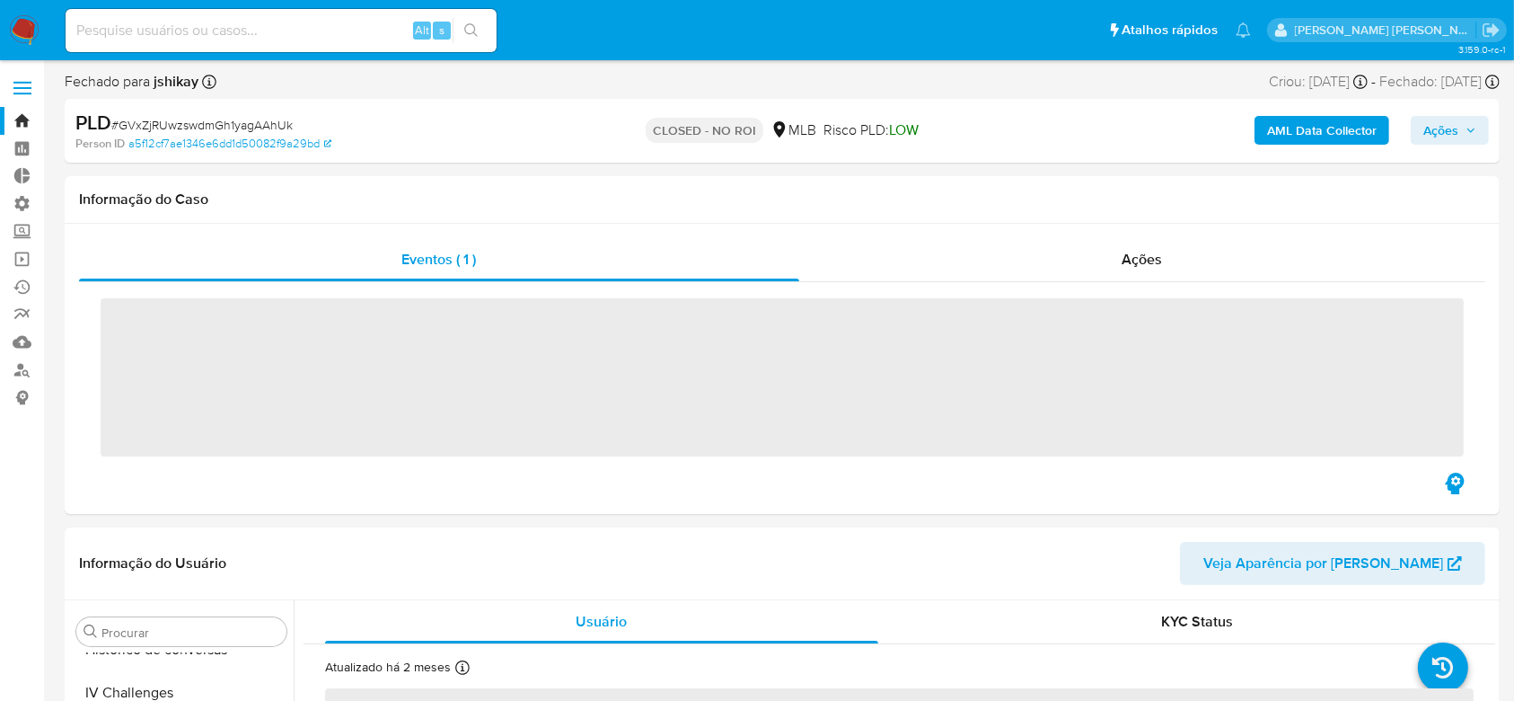
scroll to position [845, 0]
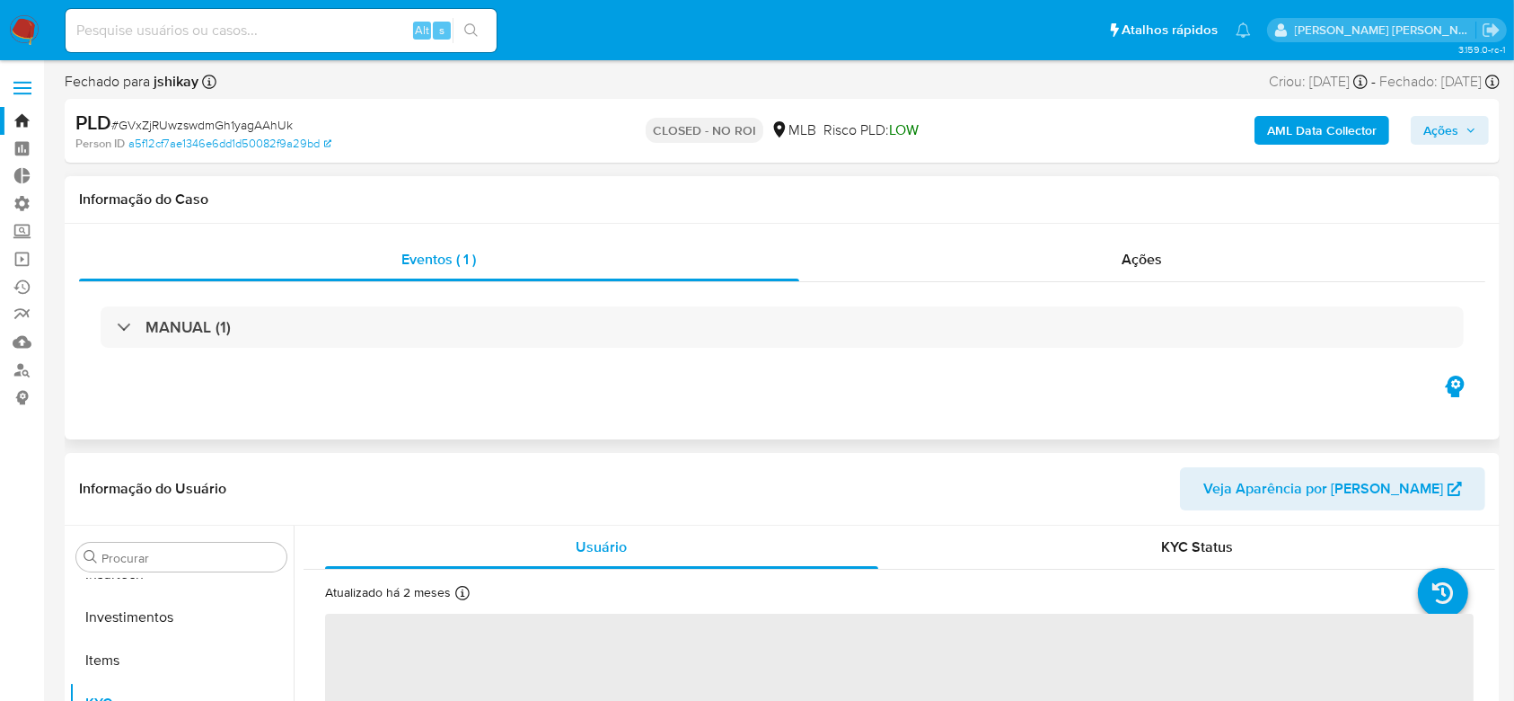
select select "10"
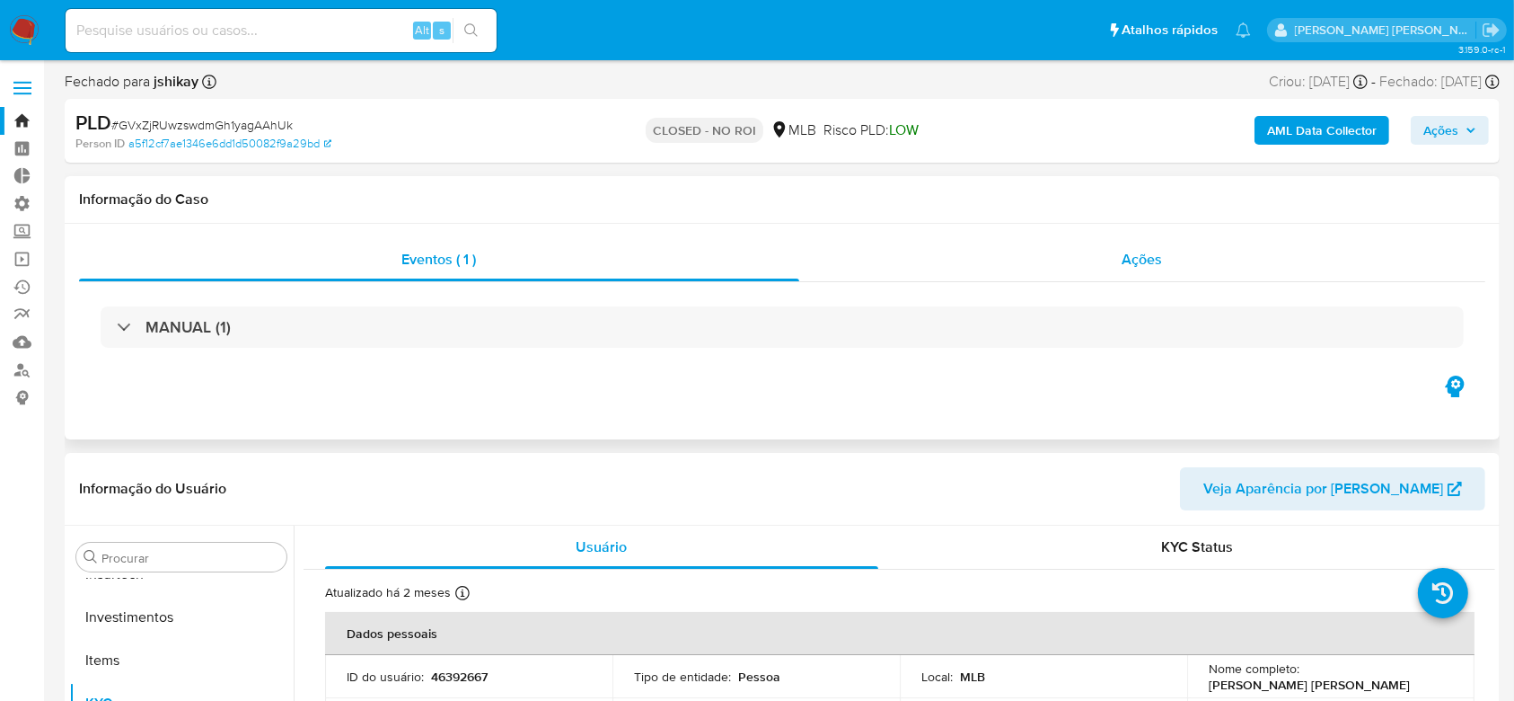
click at [1126, 258] on span "Ações" at bounding box center [1143, 259] width 40 height 21
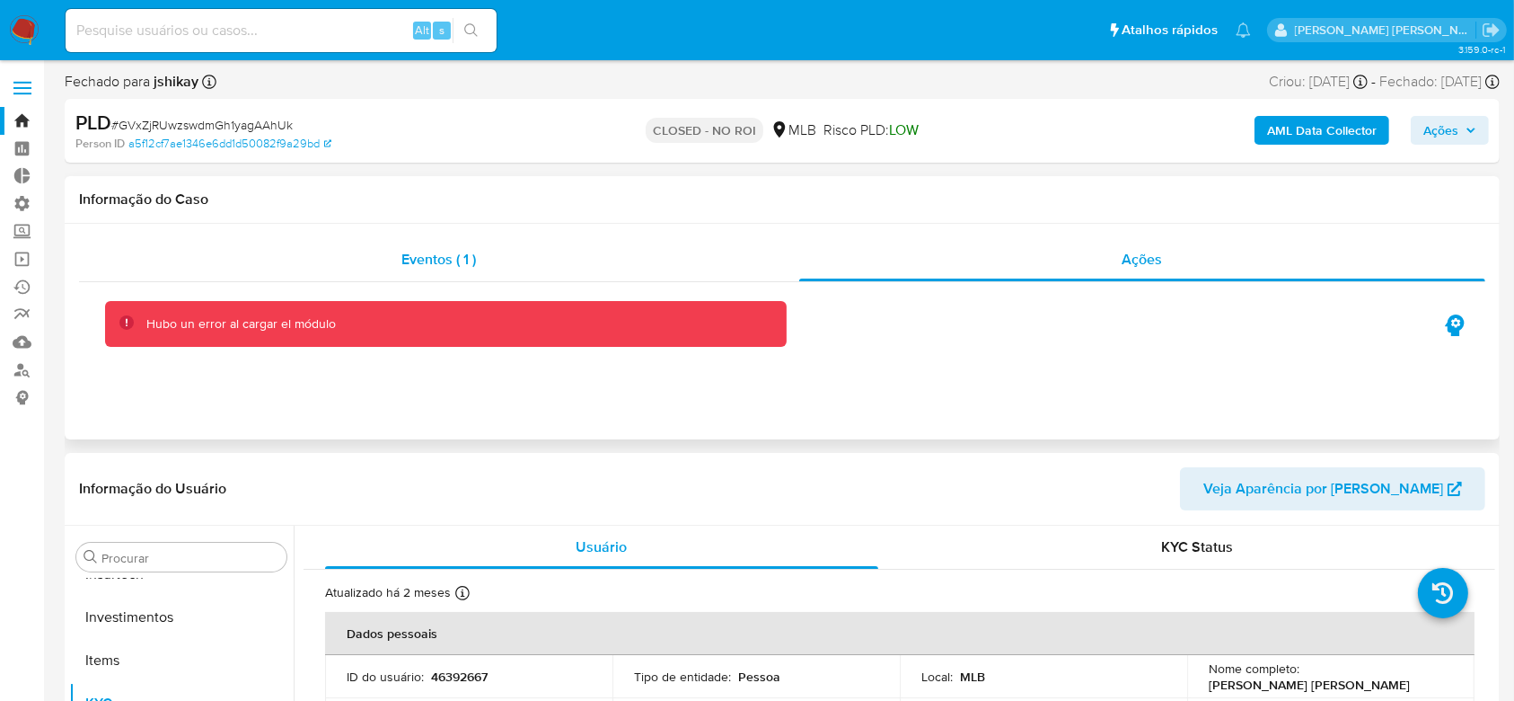
click at [431, 246] on div "Eventos ( 1 )" at bounding box center [439, 259] width 720 height 43
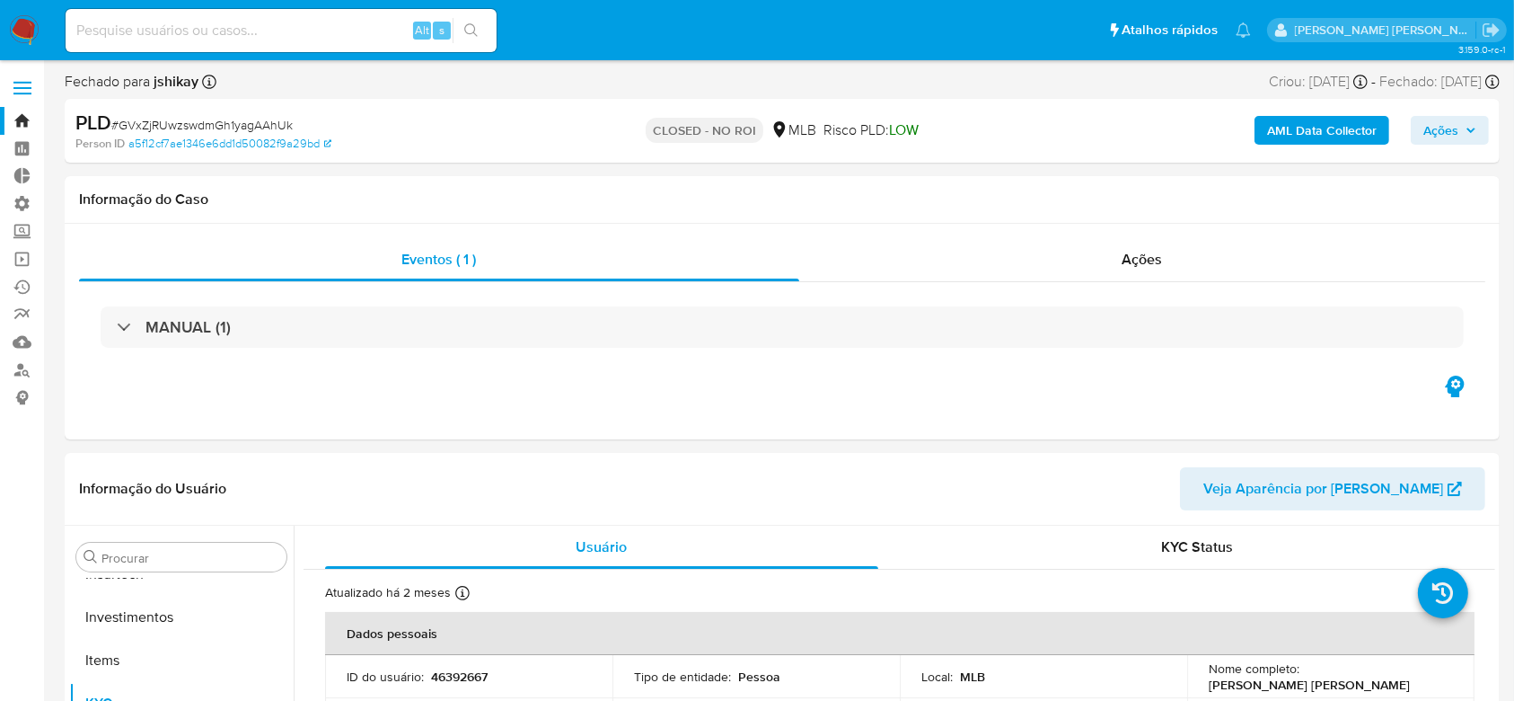
click at [1281, 128] on b "AML Data Collector" at bounding box center [1322, 130] width 110 height 29
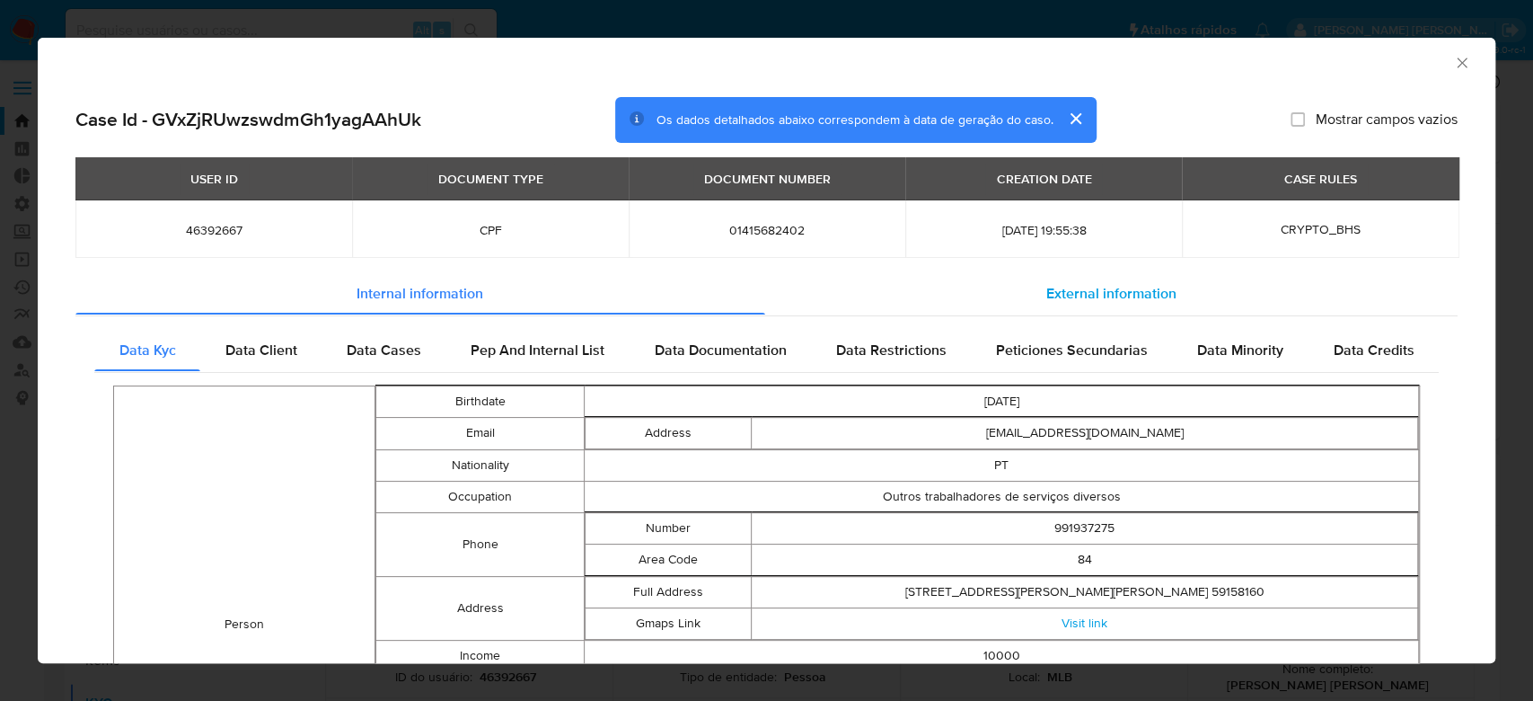
click at [1049, 299] on span "External information" at bounding box center [1111, 292] width 130 height 21
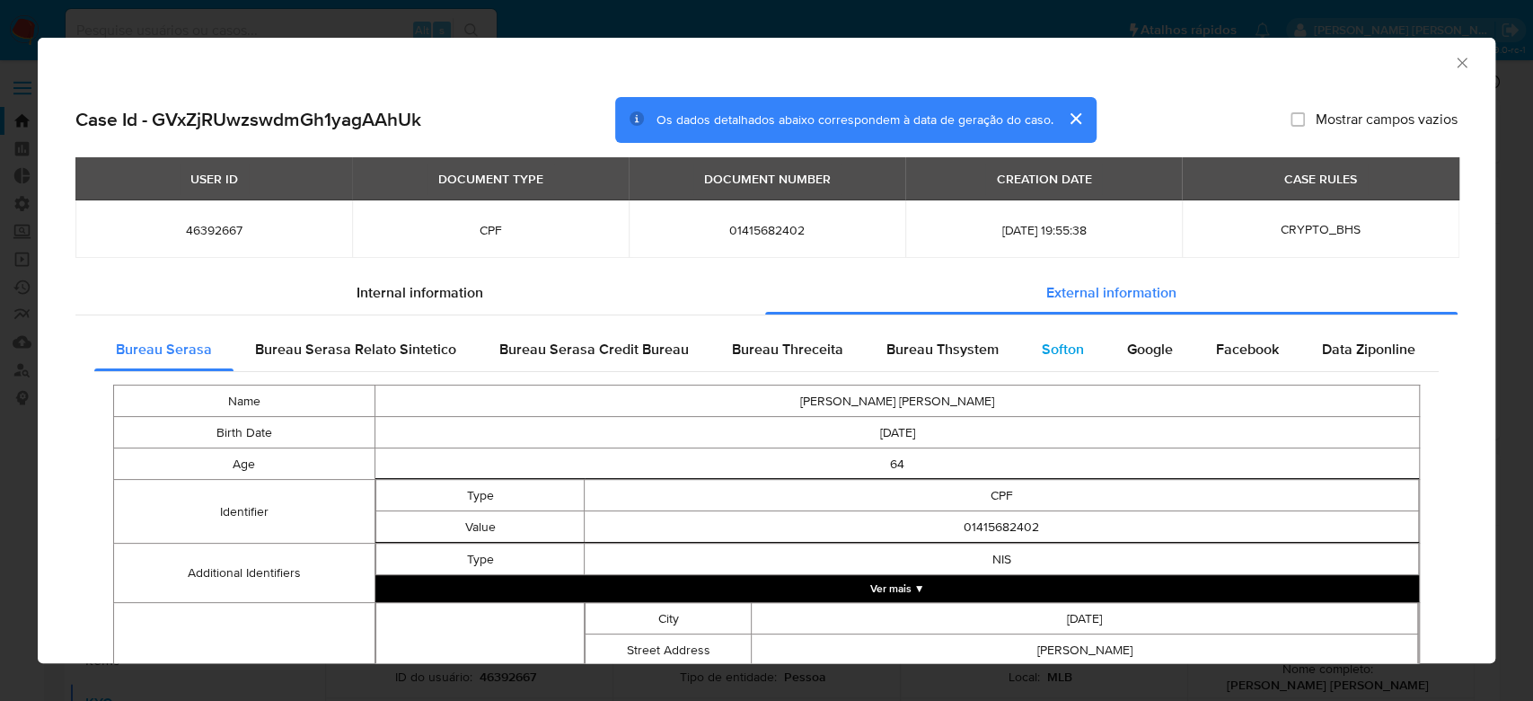
click at [1053, 348] on span "Softon" at bounding box center [1063, 349] width 42 height 21
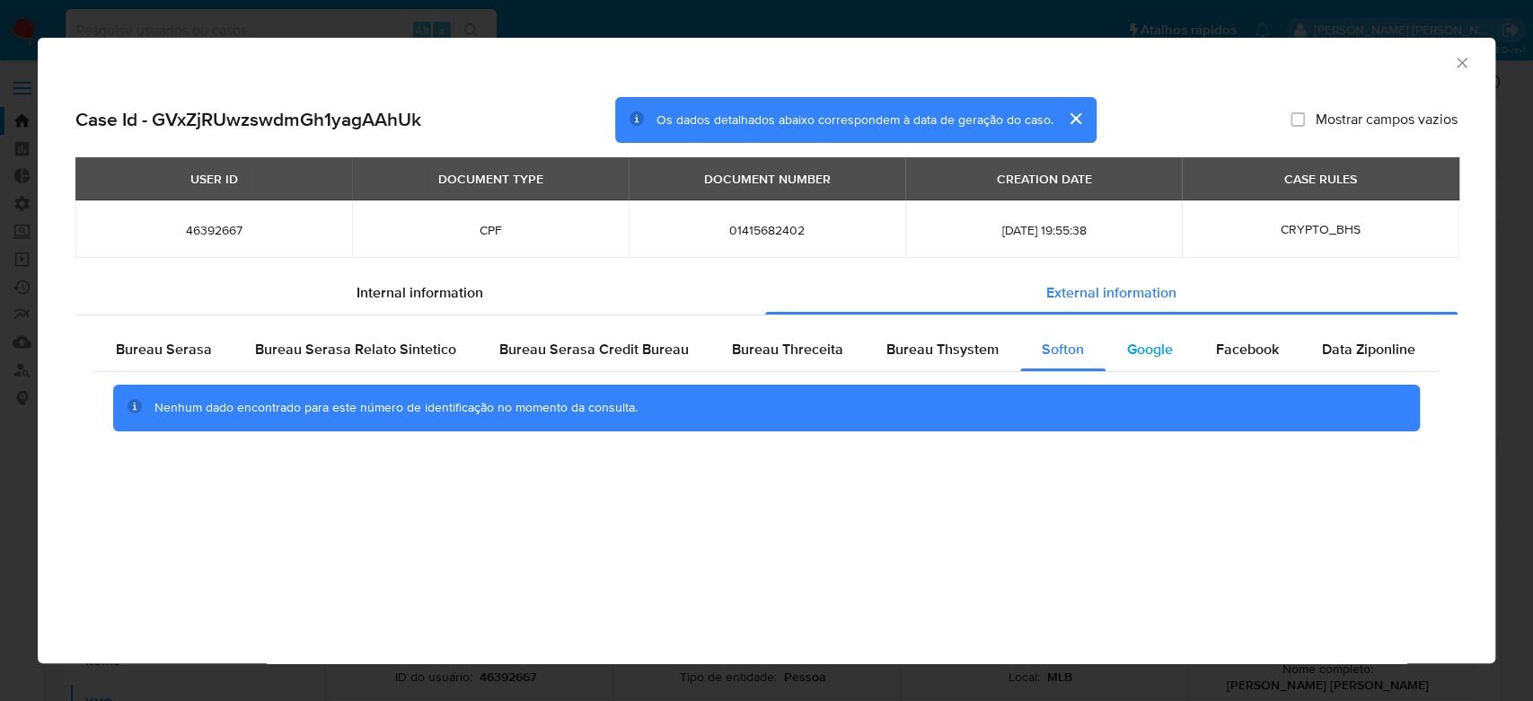
click at [1135, 349] on span "Google" at bounding box center [1150, 349] width 46 height 21
click at [1460, 61] on icon "Fechar a janela" at bounding box center [1462, 62] width 10 height 10
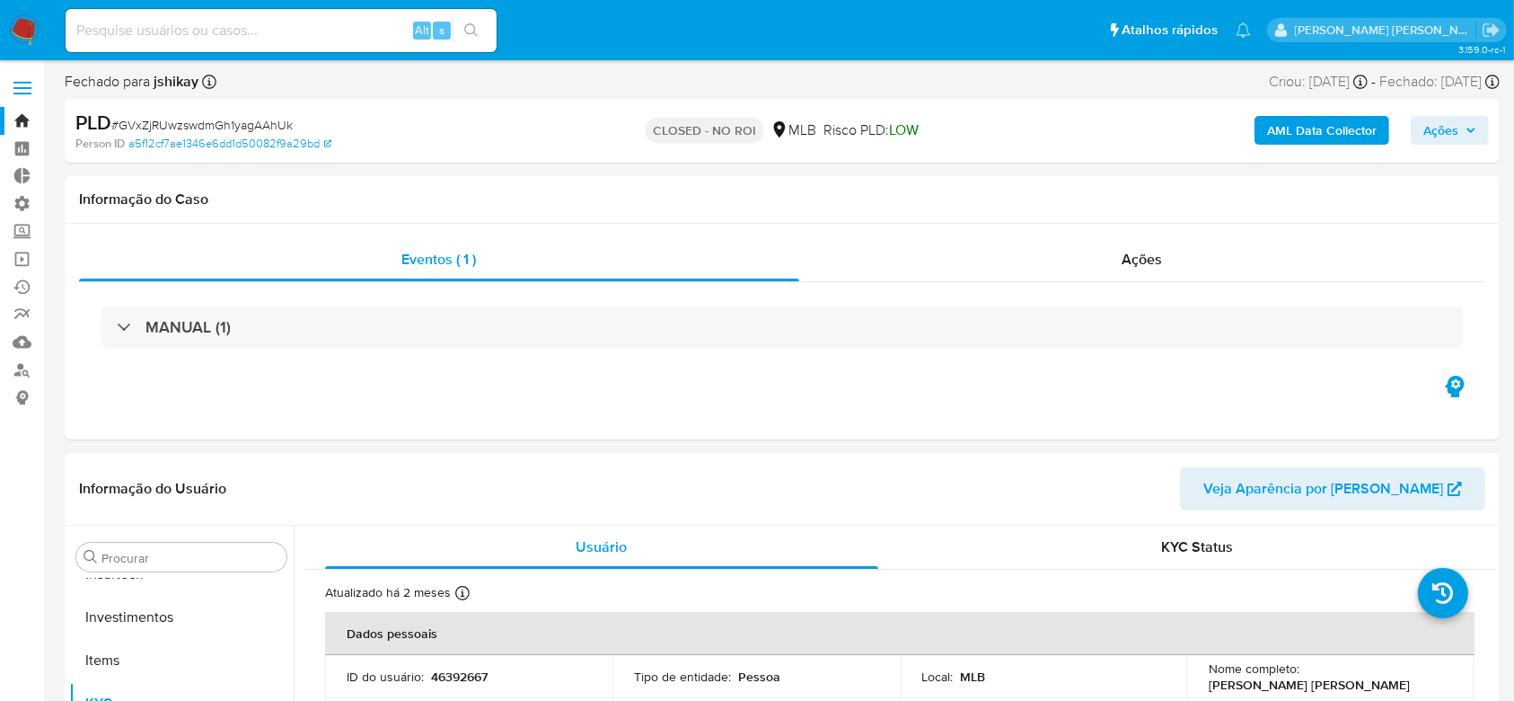
click at [1332, 122] on b "AML Data Collector" at bounding box center [1322, 130] width 110 height 29
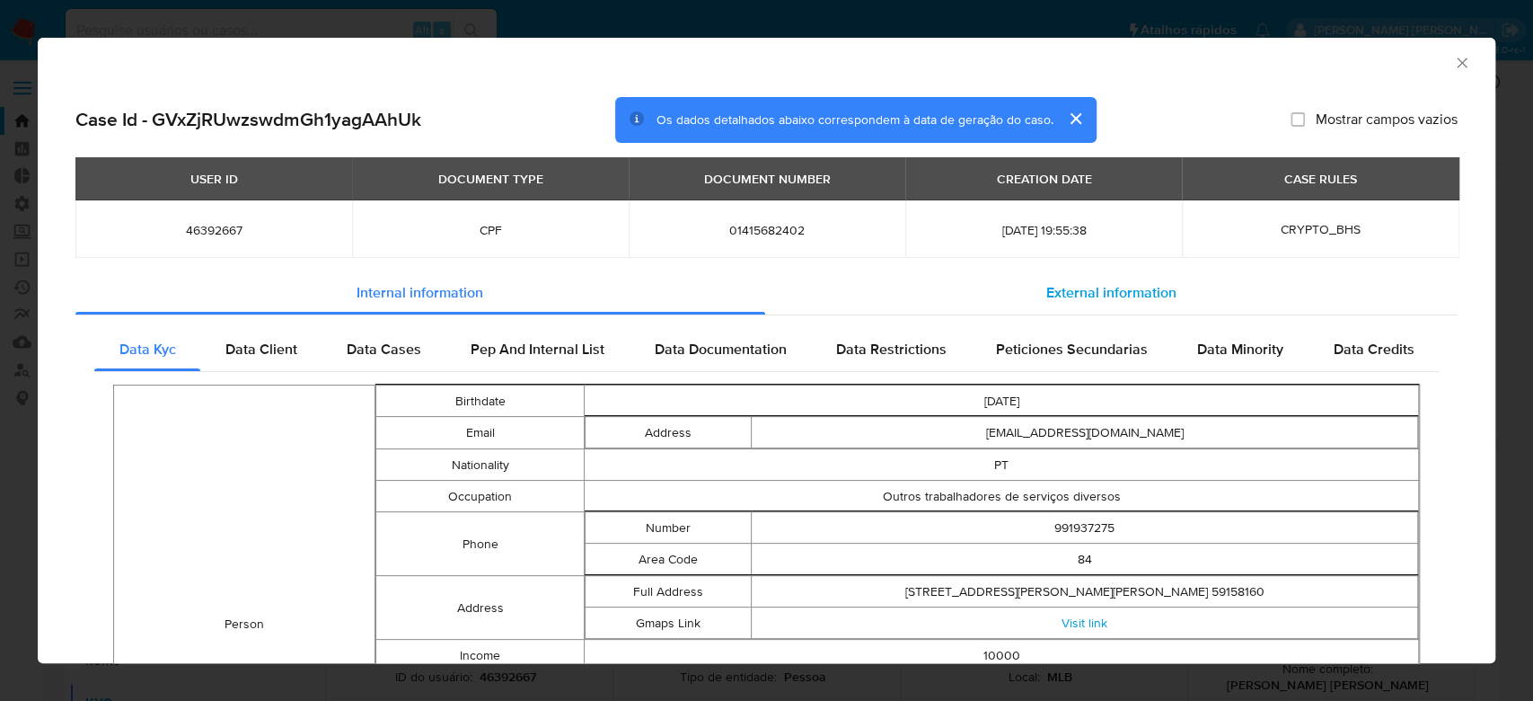
click at [1046, 295] on span "External information" at bounding box center [1111, 292] width 130 height 21
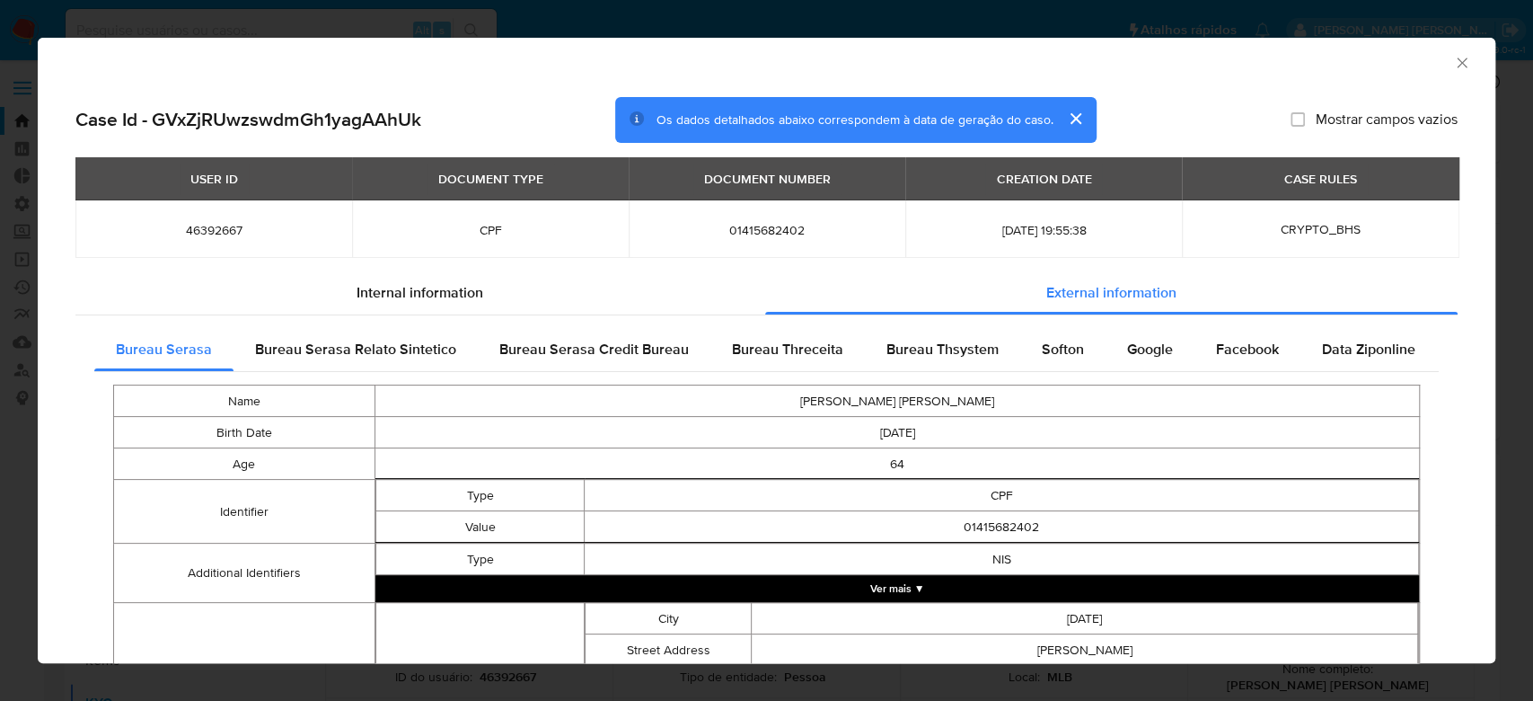
click at [1438, 76] on div "AML Data Collector" at bounding box center [767, 60] width 1458 height 45
click at [1453, 59] on icon "Fechar a janela" at bounding box center [1462, 63] width 18 height 18
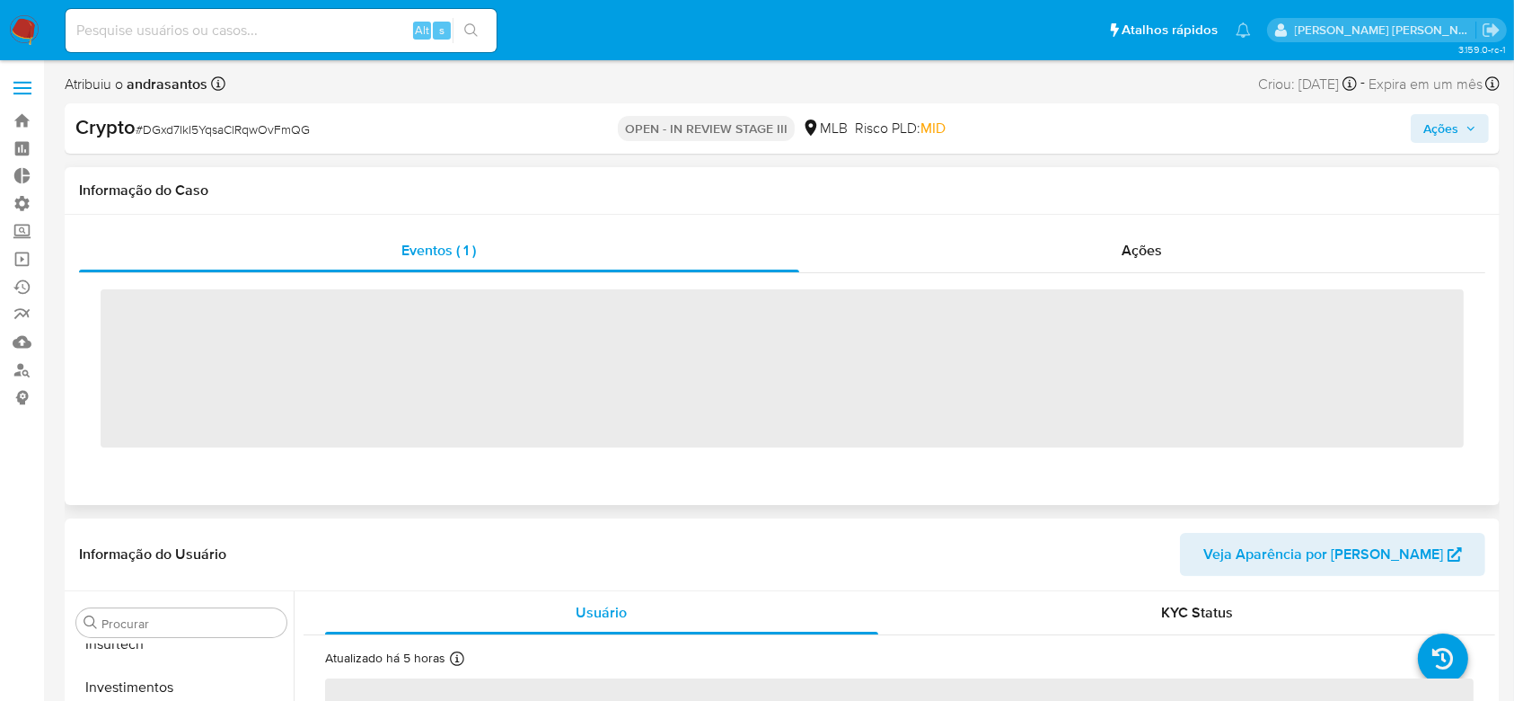
scroll to position [845, 0]
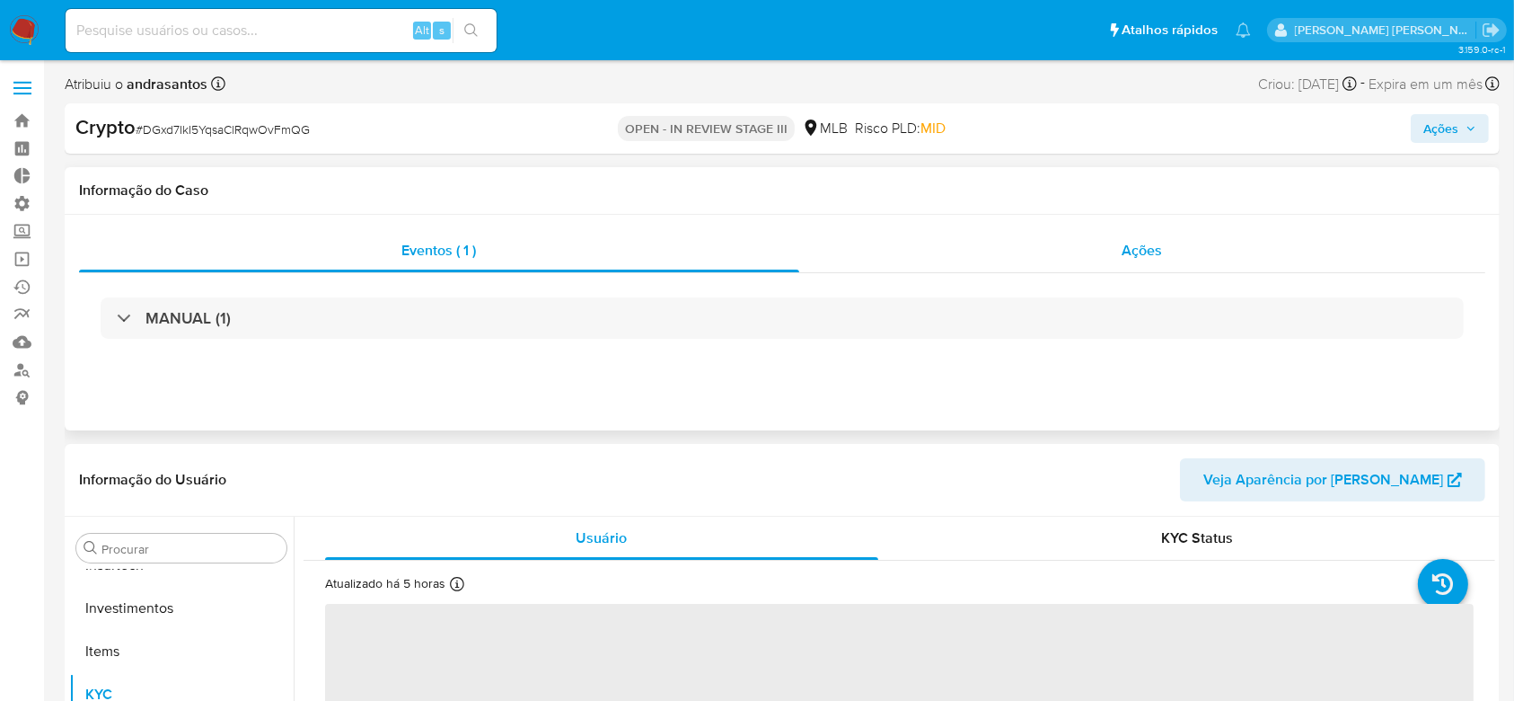
click at [1135, 243] on span "Ações" at bounding box center [1143, 250] width 40 height 21
select select "10"
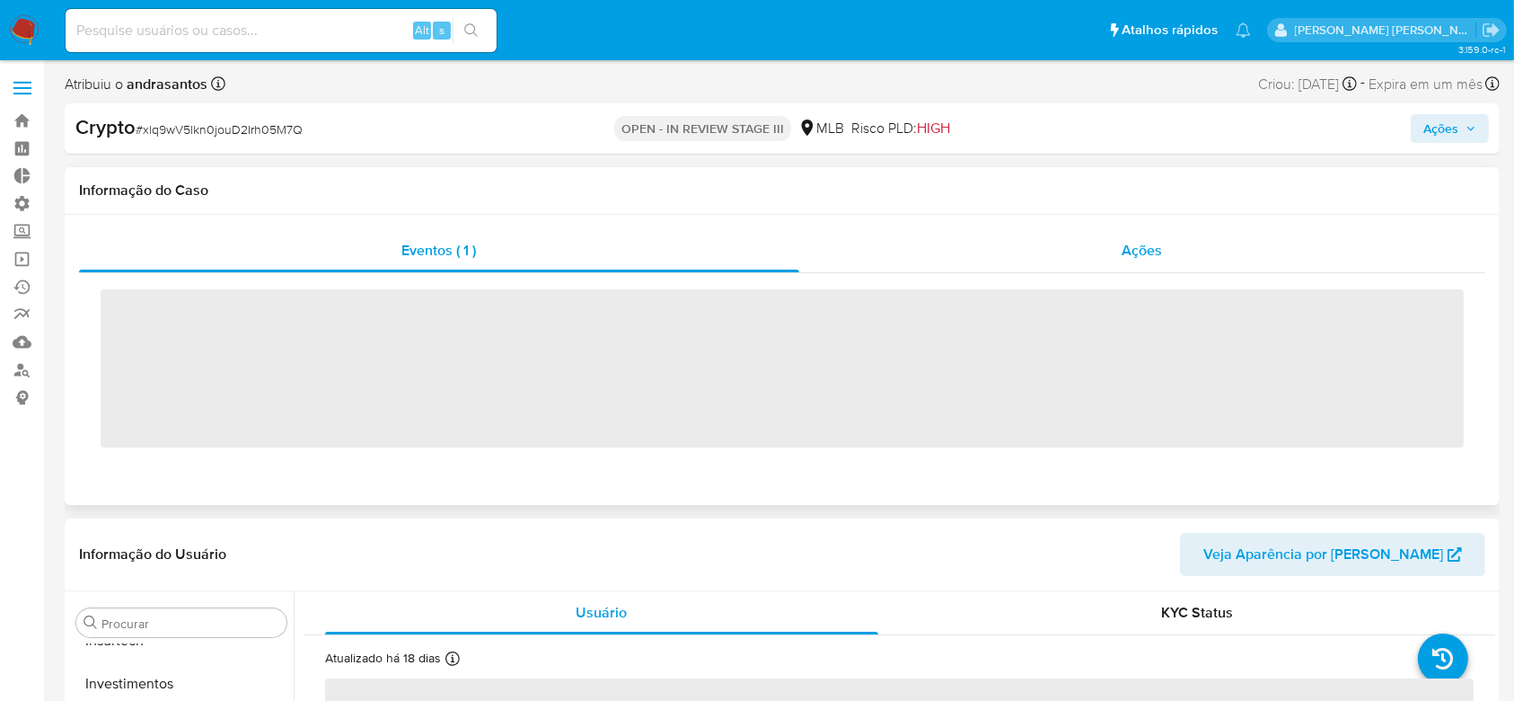
scroll to position [845, 0]
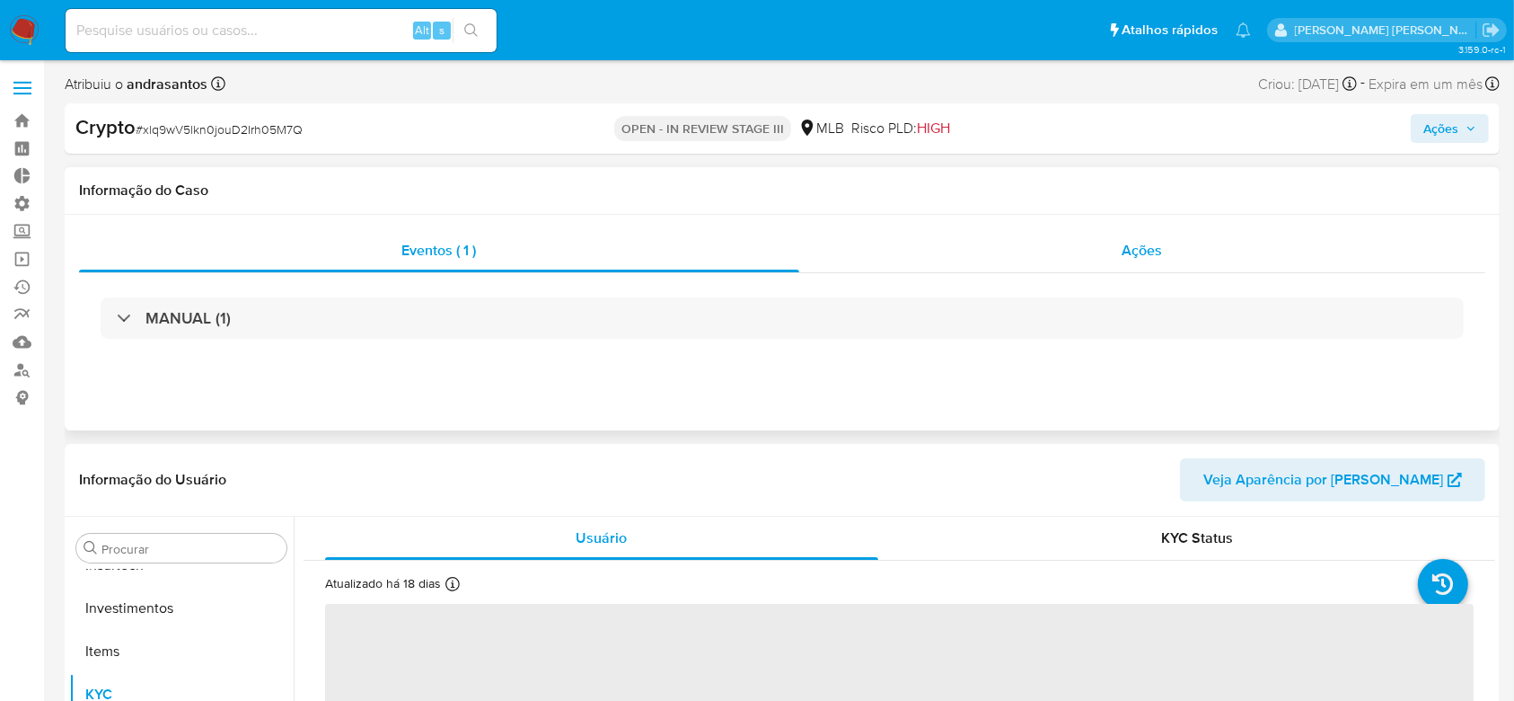
select select "10"
click at [1132, 253] on span "Ações" at bounding box center [1143, 250] width 40 height 21
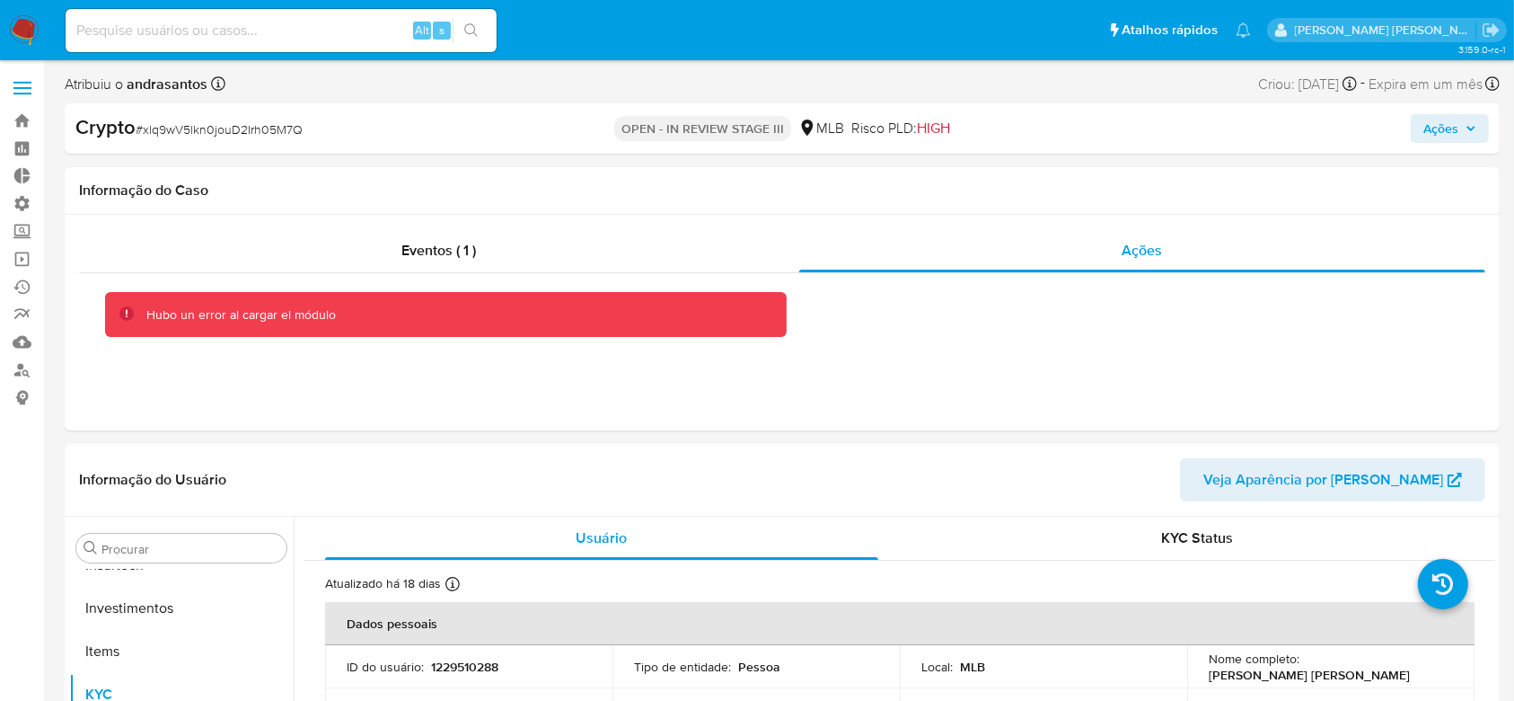
click at [1471, 126] on icon "button" at bounding box center [1471, 128] width 11 height 11
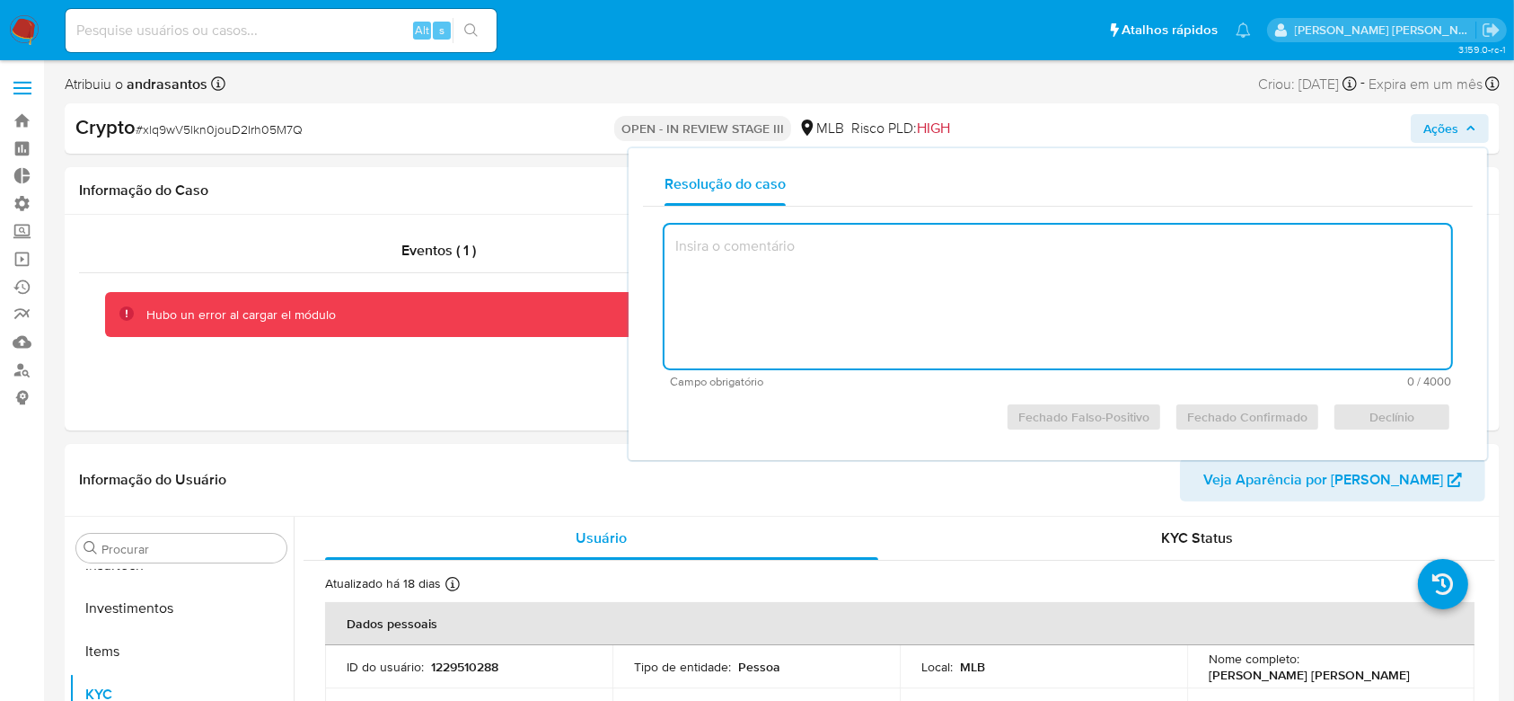
click at [1471, 126] on icon "button" at bounding box center [1471, 128] width 7 height 4
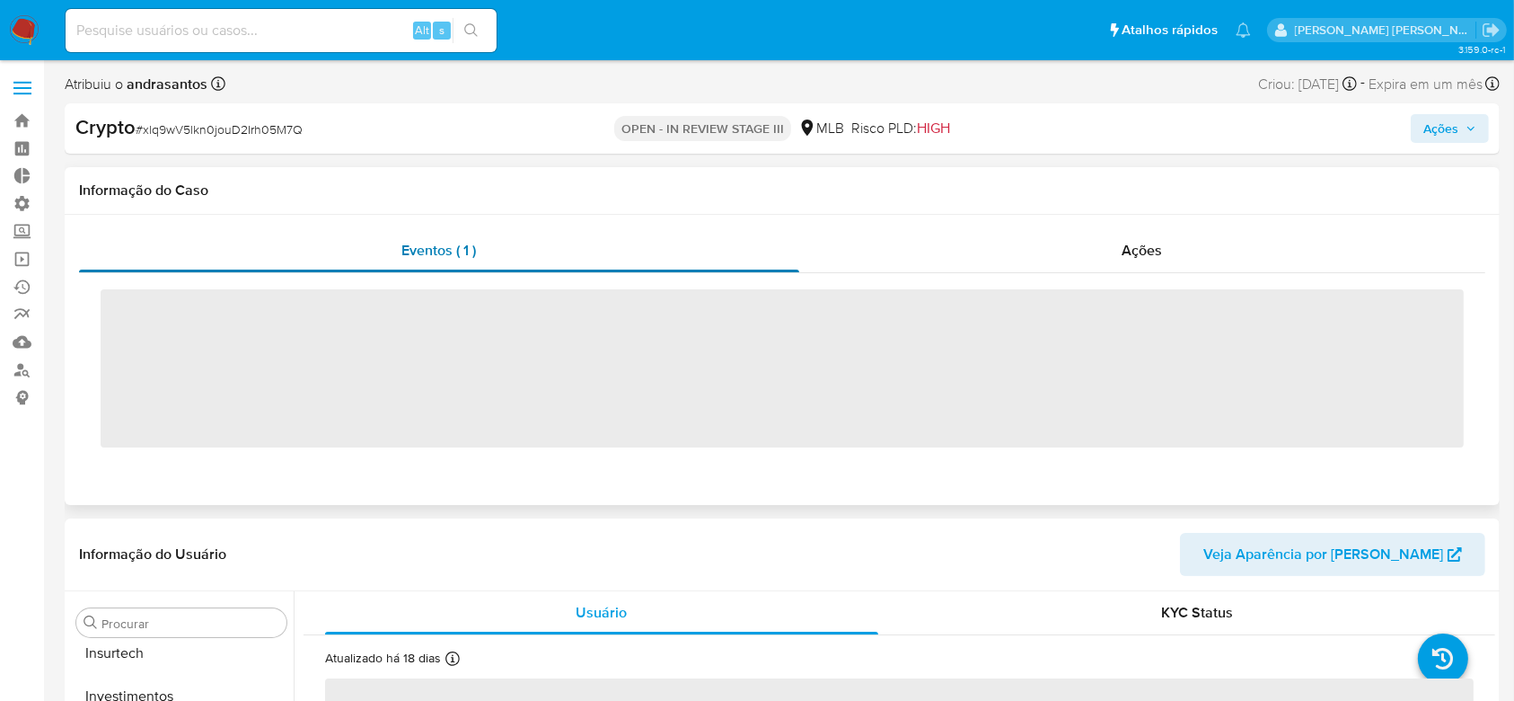
scroll to position [845, 0]
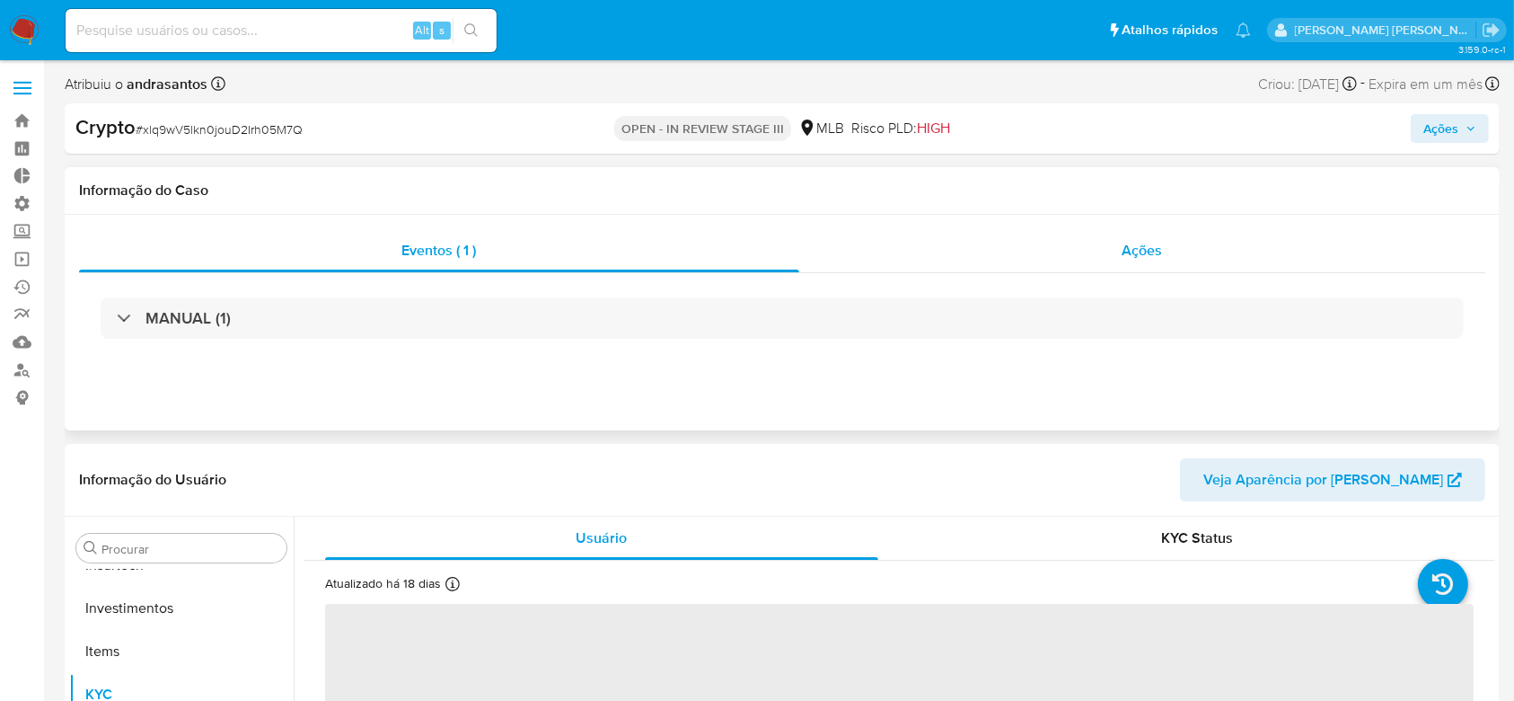
select select "10"
click at [1135, 251] on span "Ações" at bounding box center [1143, 250] width 40 height 21
